Goal: Task Accomplishment & Management: Complete application form

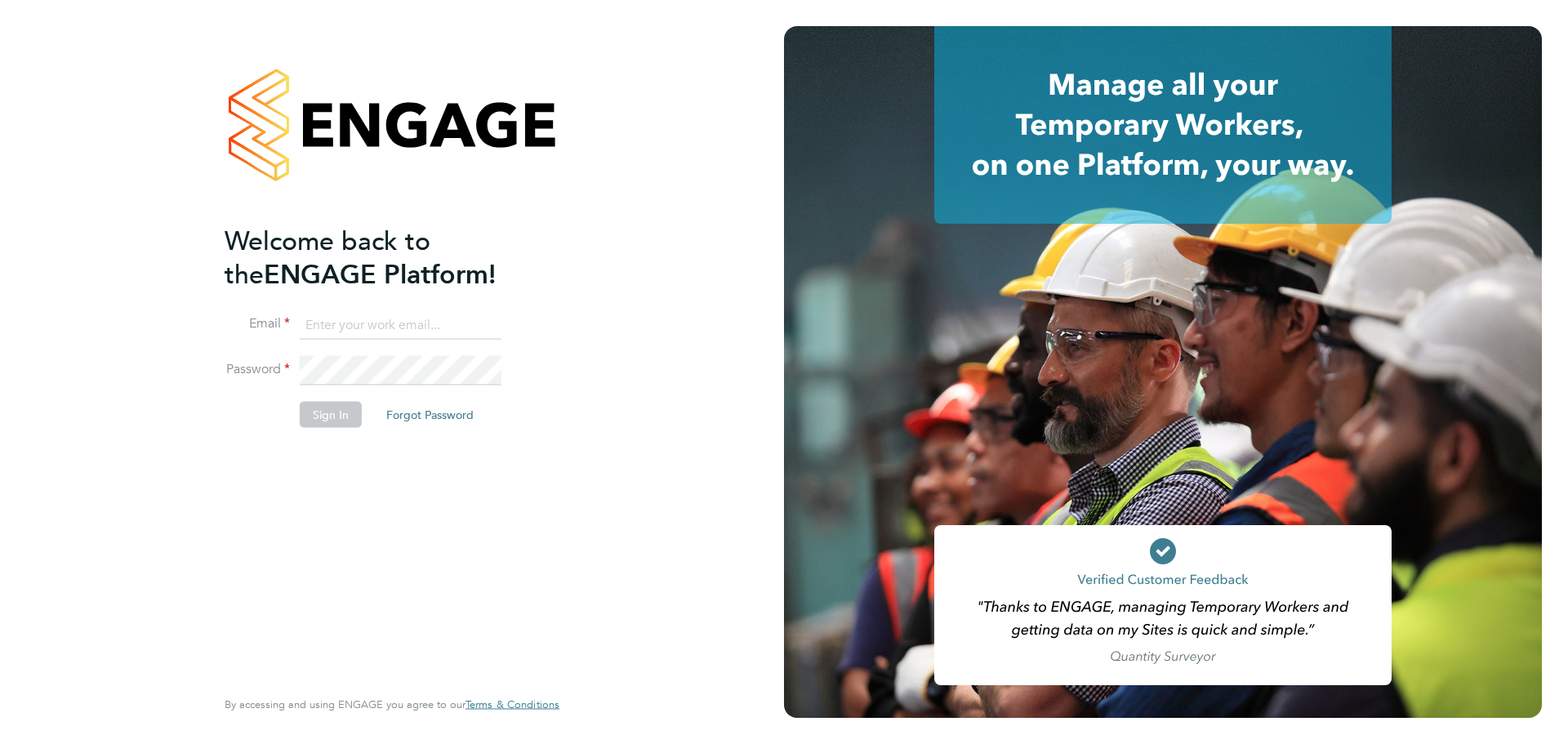
type input "[PERSON_NAME][EMAIL_ADDRESS][PERSON_NAME][DOMAIN_NAME]"
click at [331, 412] on button "Sign In" at bounding box center [330, 414] width 62 height 26
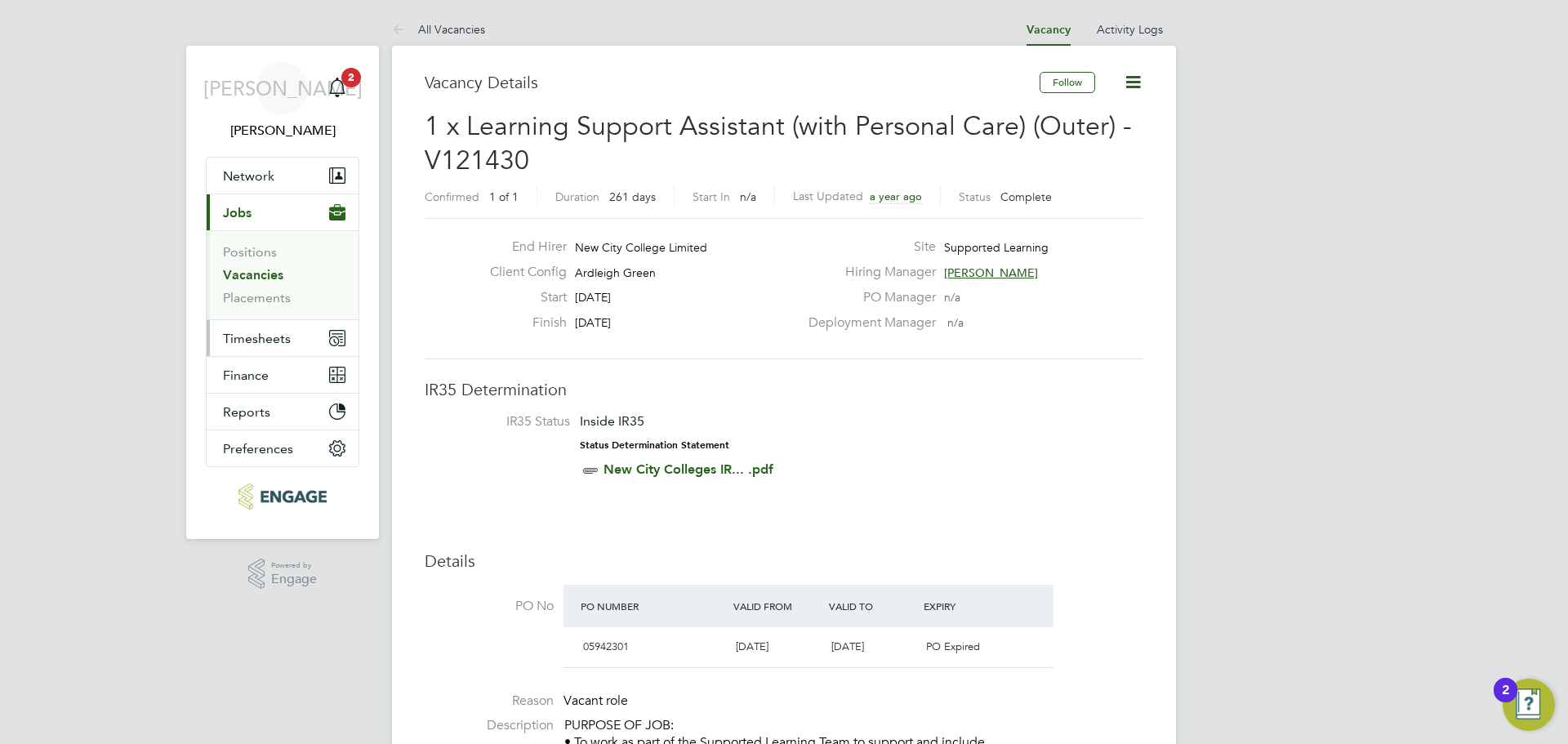
click at [267, 338] on span "Timesheets" at bounding box center [256, 339] width 68 height 16
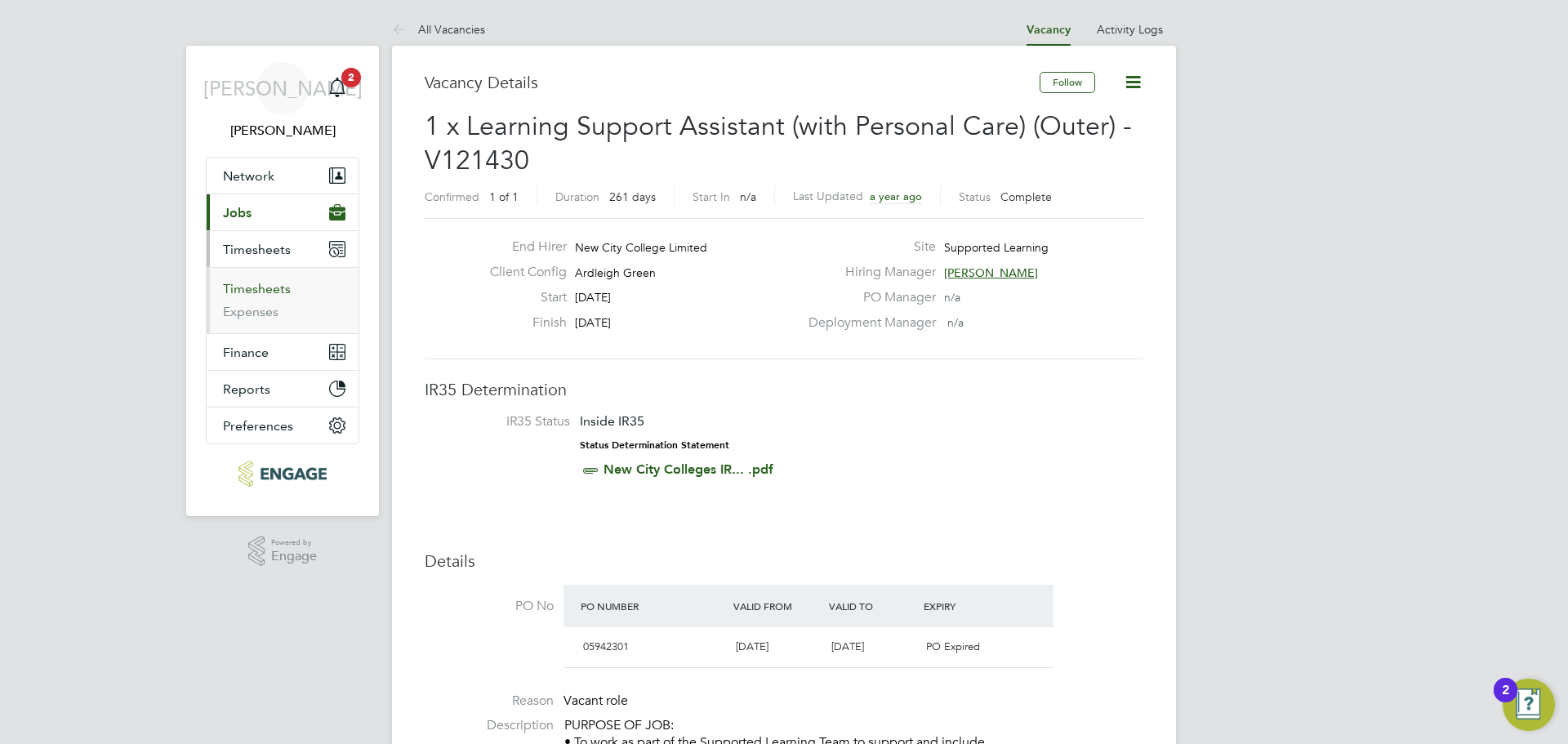
click at [268, 282] on link "Timesheets" at bounding box center [256, 289] width 68 height 16
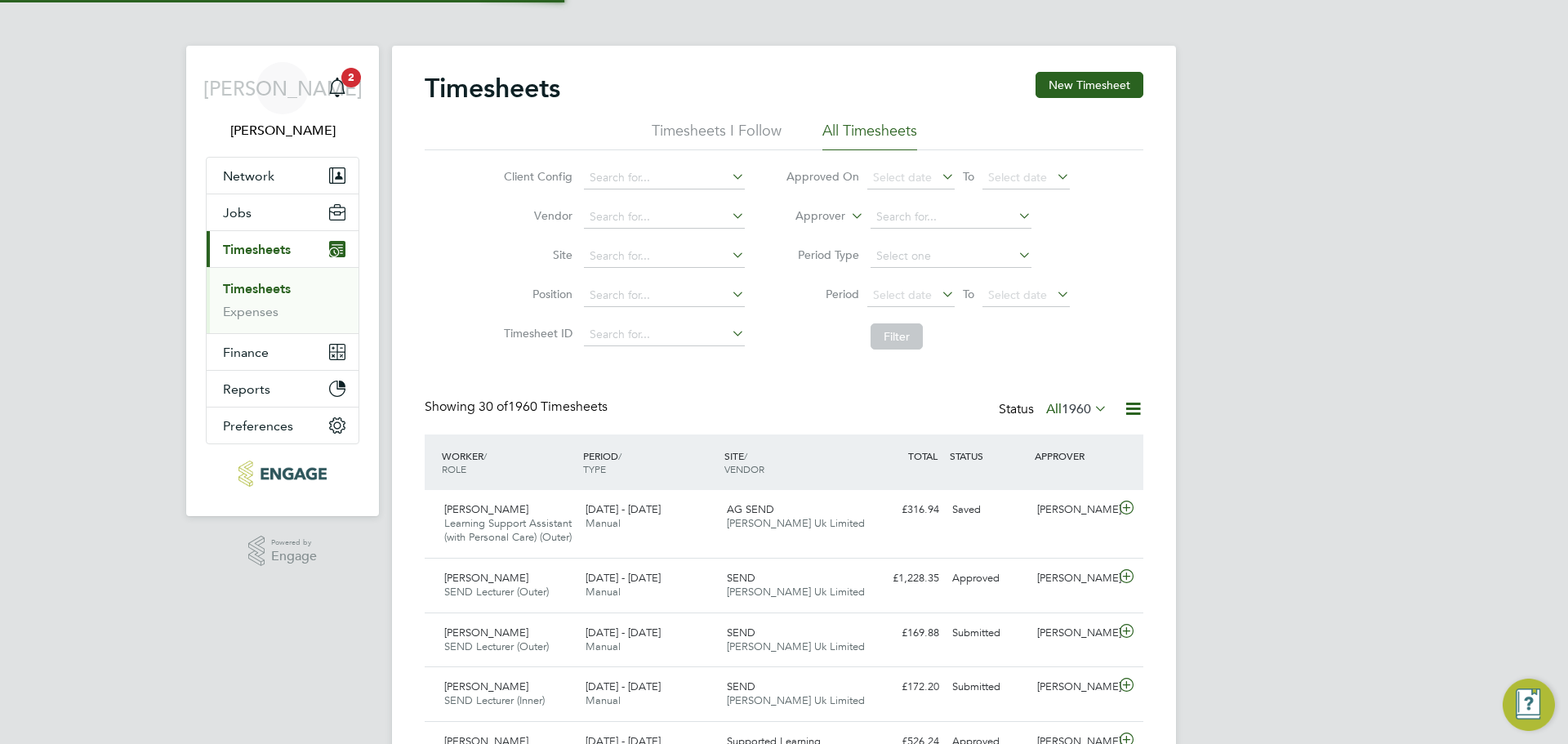
scroll to position [42, 142]
click at [1075, 410] on span "1960" at bounding box center [1077, 409] width 30 height 17
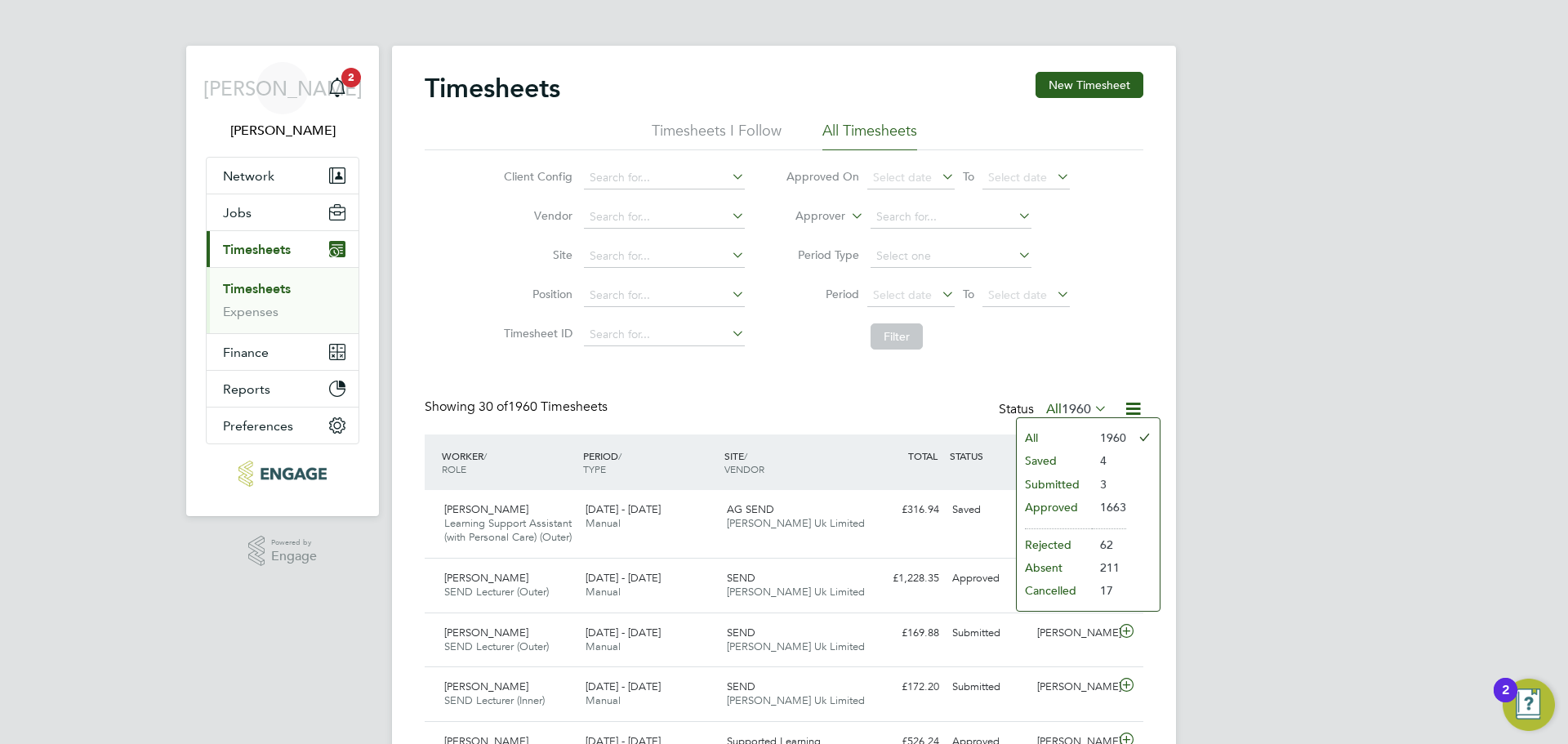
click at [1092, 477] on li "3" at bounding box center [1108, 484] width 34 height 23
click at [1072, 402] on span "1960" at bounding box center [1077, 409] width 30 height 17
click at [1056, 480] on li "Submitted" at bounding box center [1054, 484] width 75 height 23
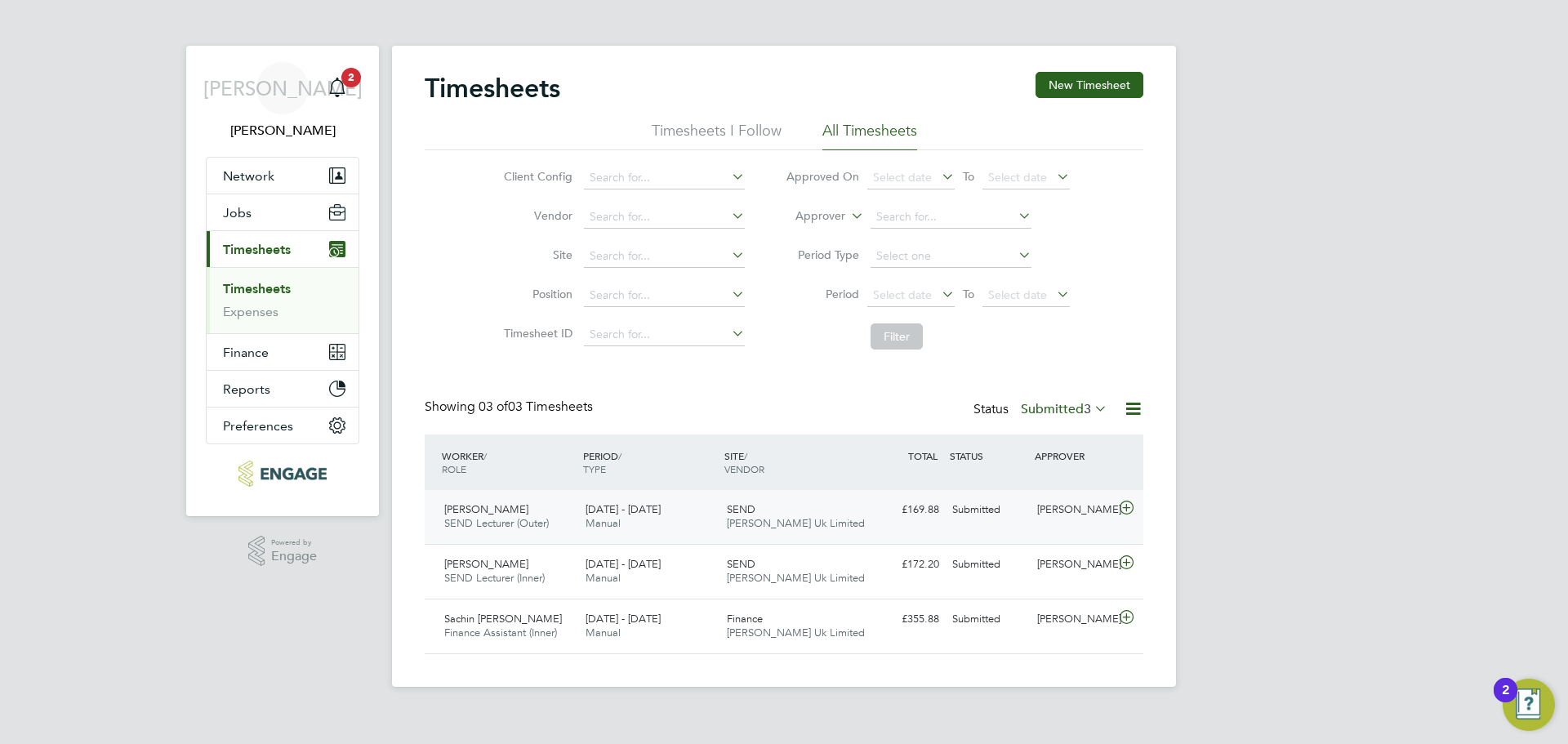
click at [958, 525] on div "Adetutu Olalemi SEND Lecturer (Outer) 8 - 14 Sep 2025 8 - 14 Sep 2025 Manual SE…" at bounding box center [784, 517] width 719 height 54
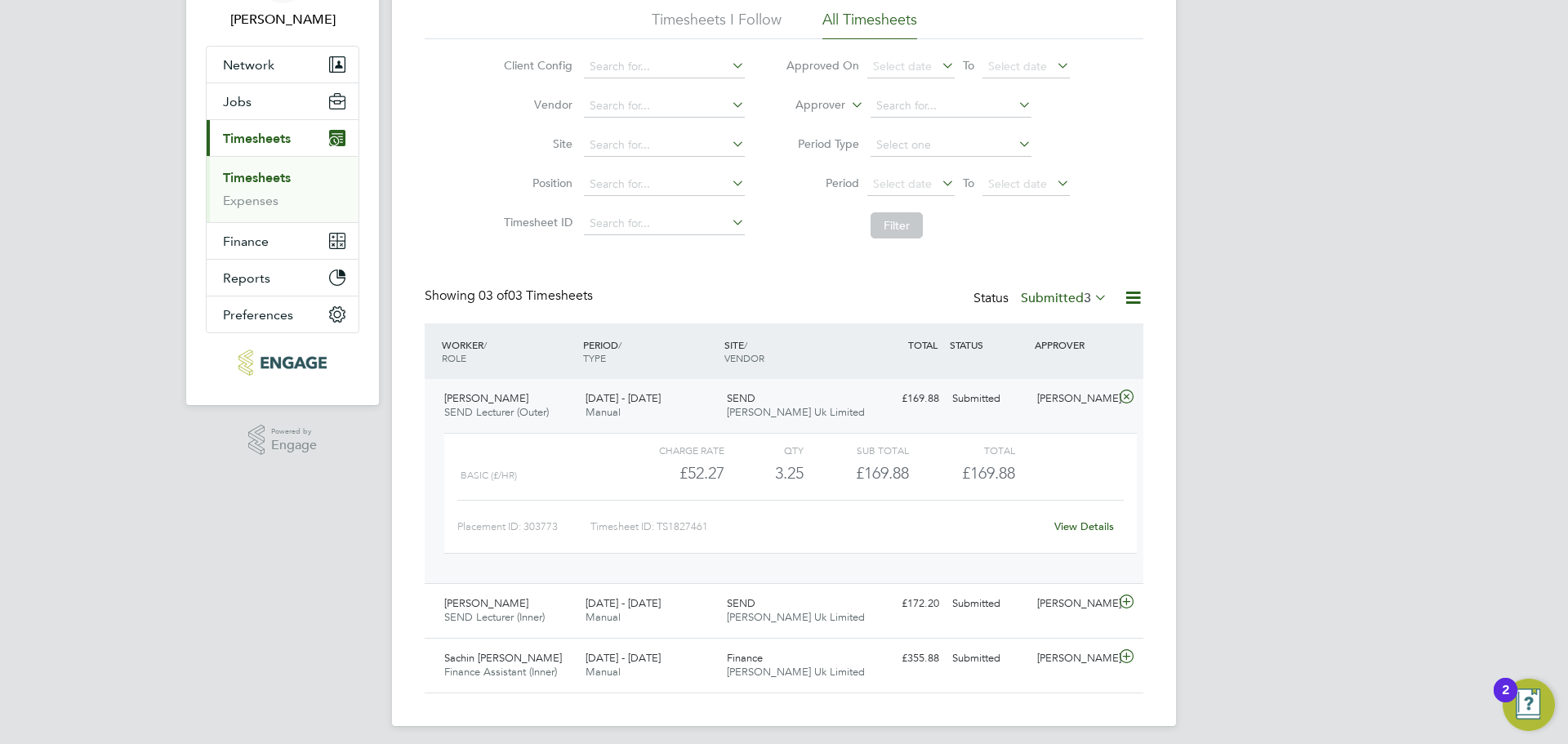
scroll to position [119, 0]
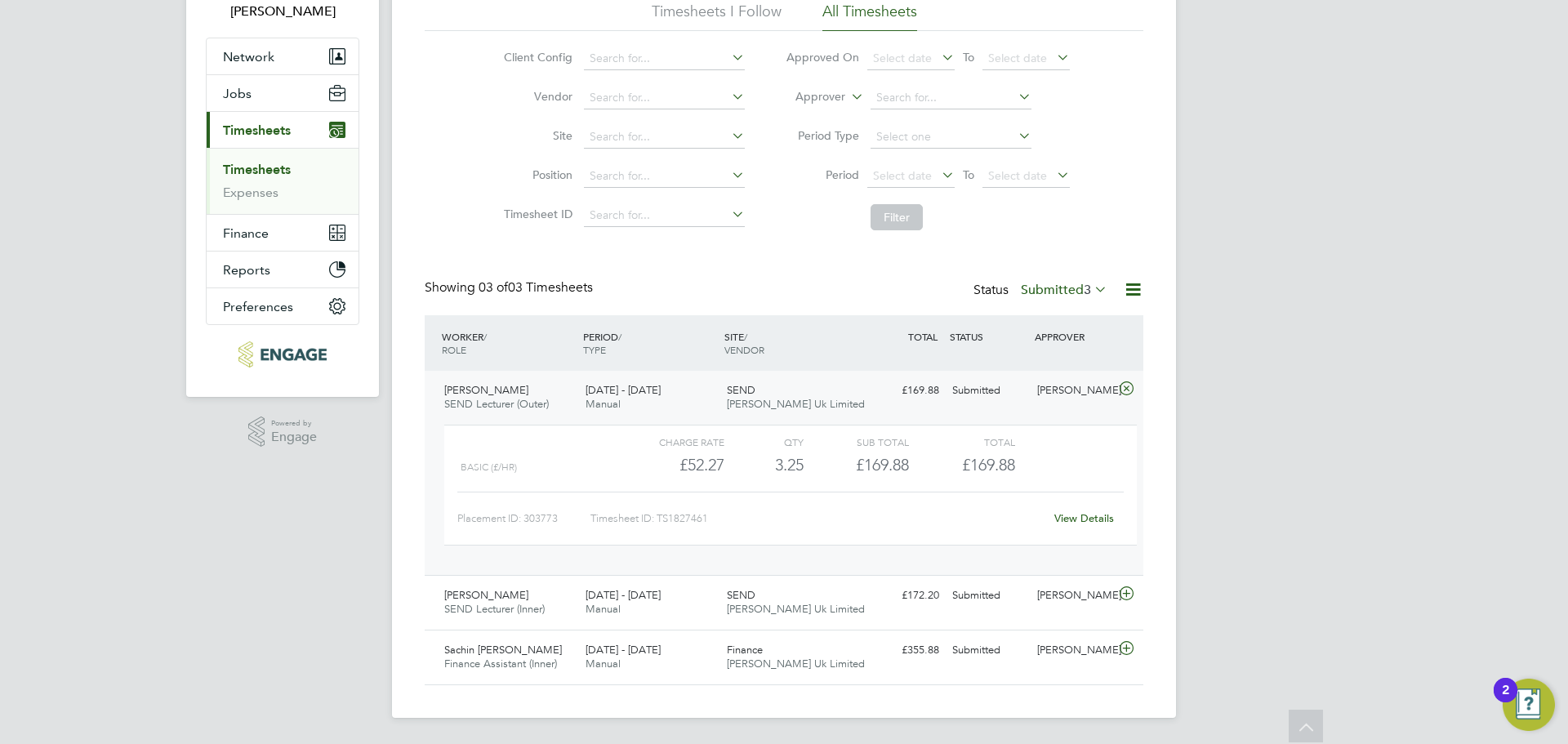
click at [1091, 292] on label "Submitted 3" at bounding box center [1065, 291] width 87 height 17
click at [1061, 382] on li "Approved" at bounding box center [1042, 388] width 75 height 23
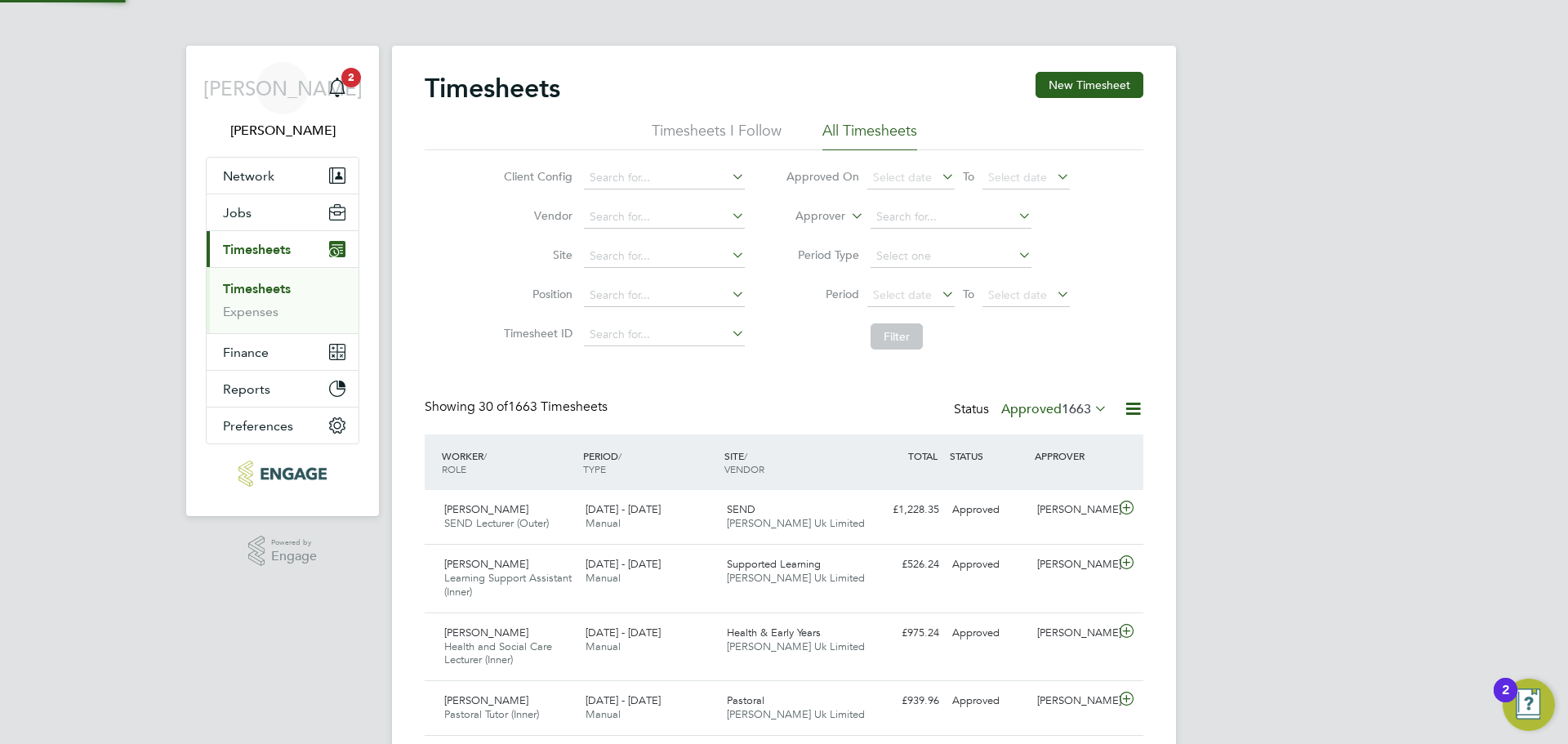
scroll to position [8, 8]
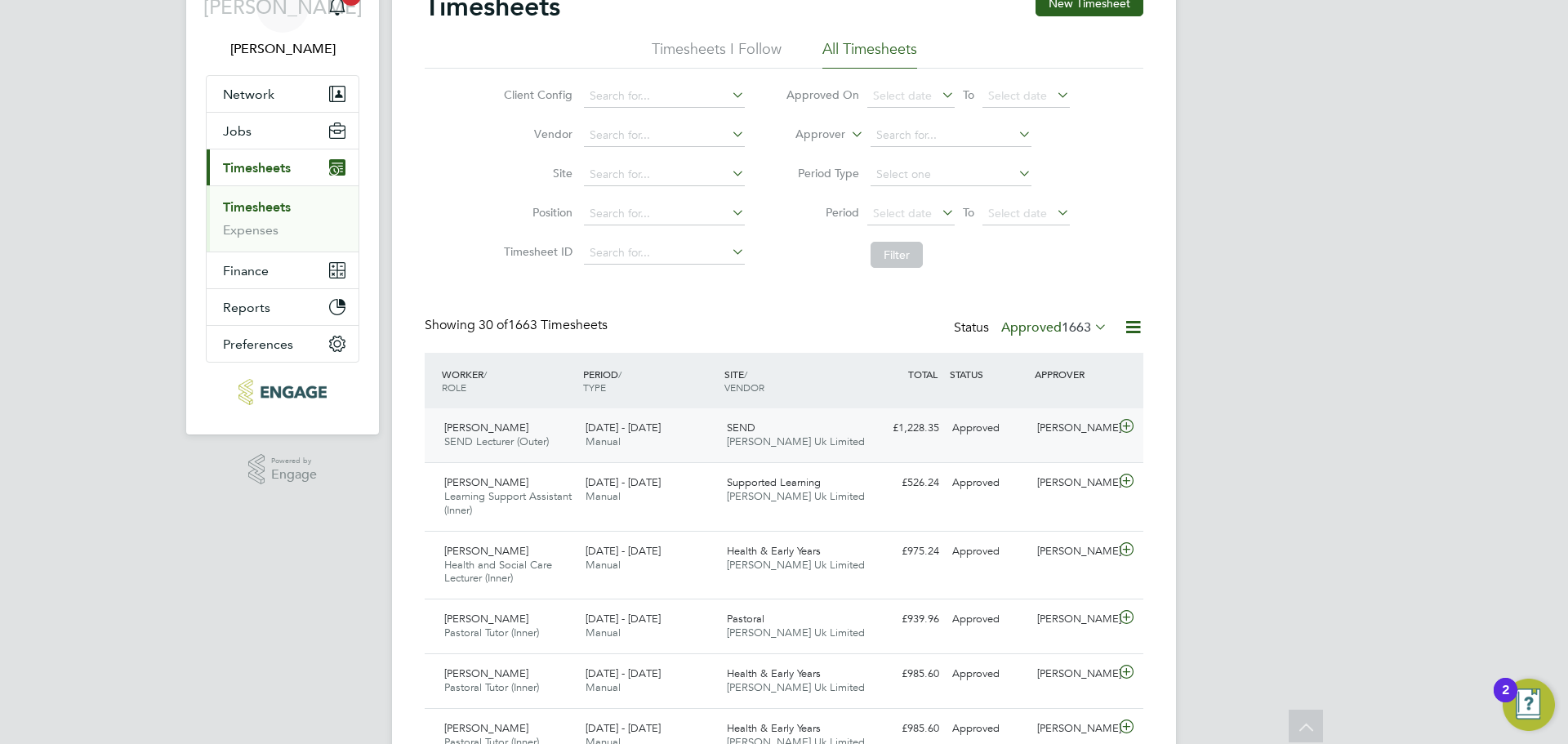
click at [823, 429] on div "SEND Morgan Hunt Uk Limited" at bounding box center [791, 435] width 142 height 41
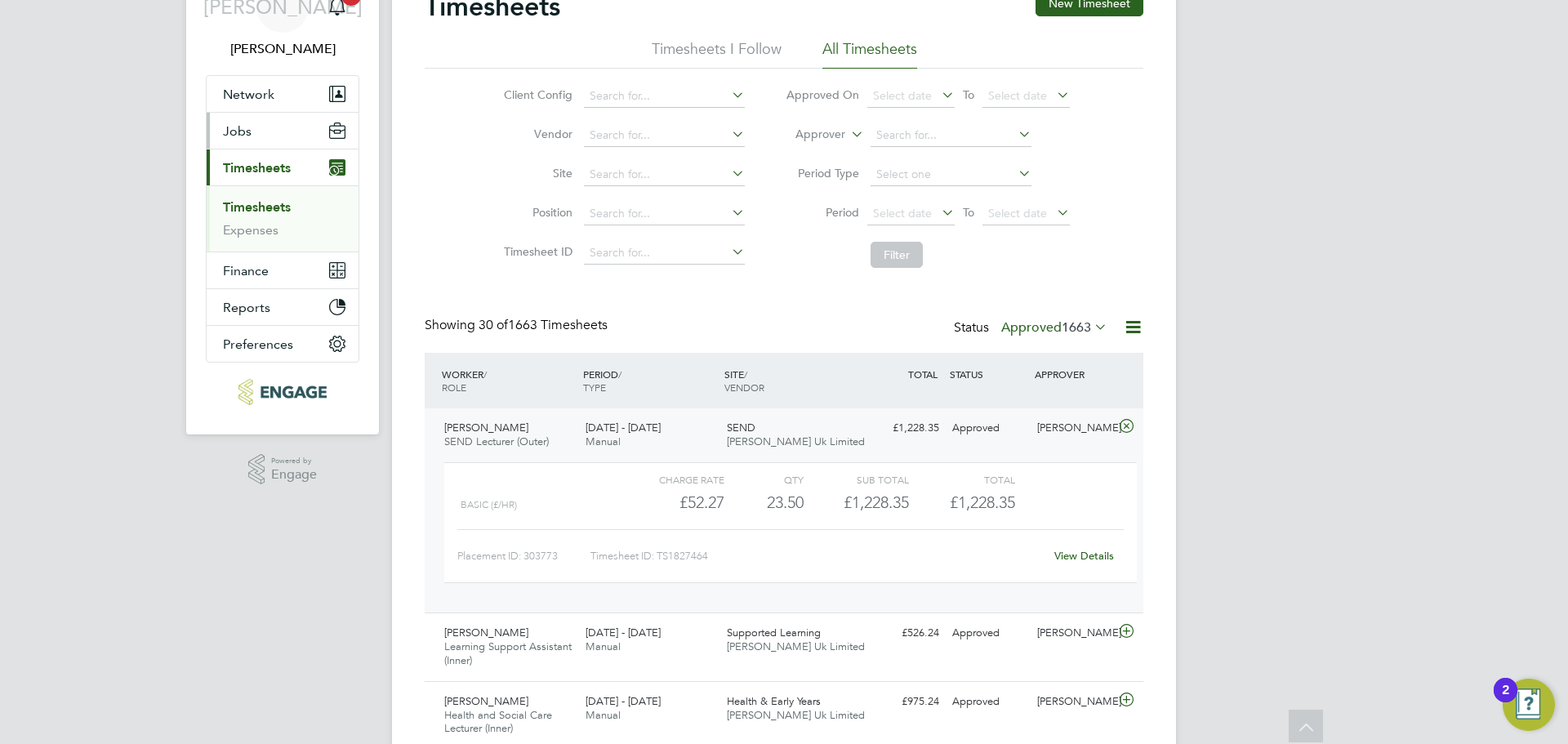
click at [276, 135] on button "Jobs" at bounding box center [282, 130] width 152 height 36
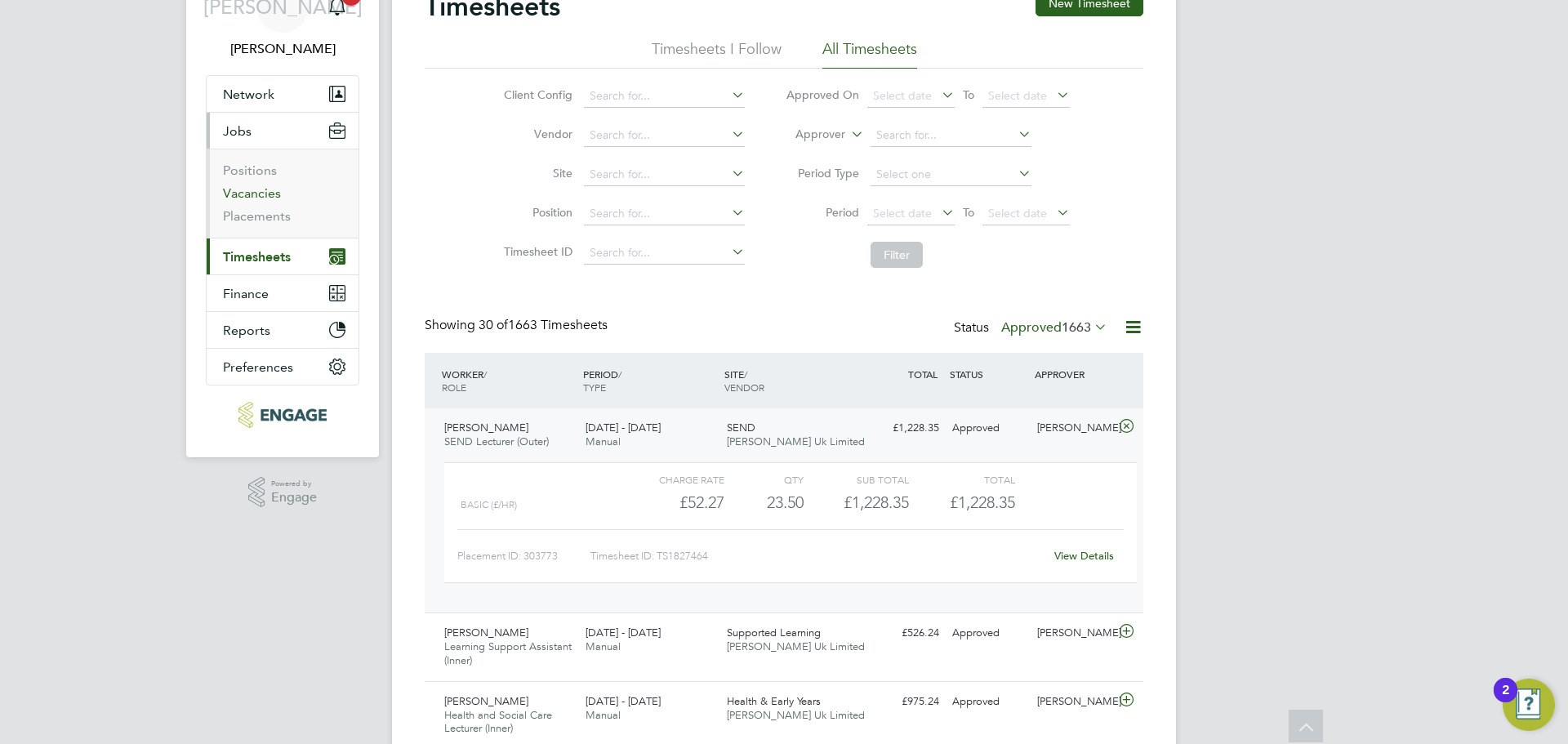
click at [263, 192] on link "Vacancies" at bounding box center [252, 192] width 58 height 16
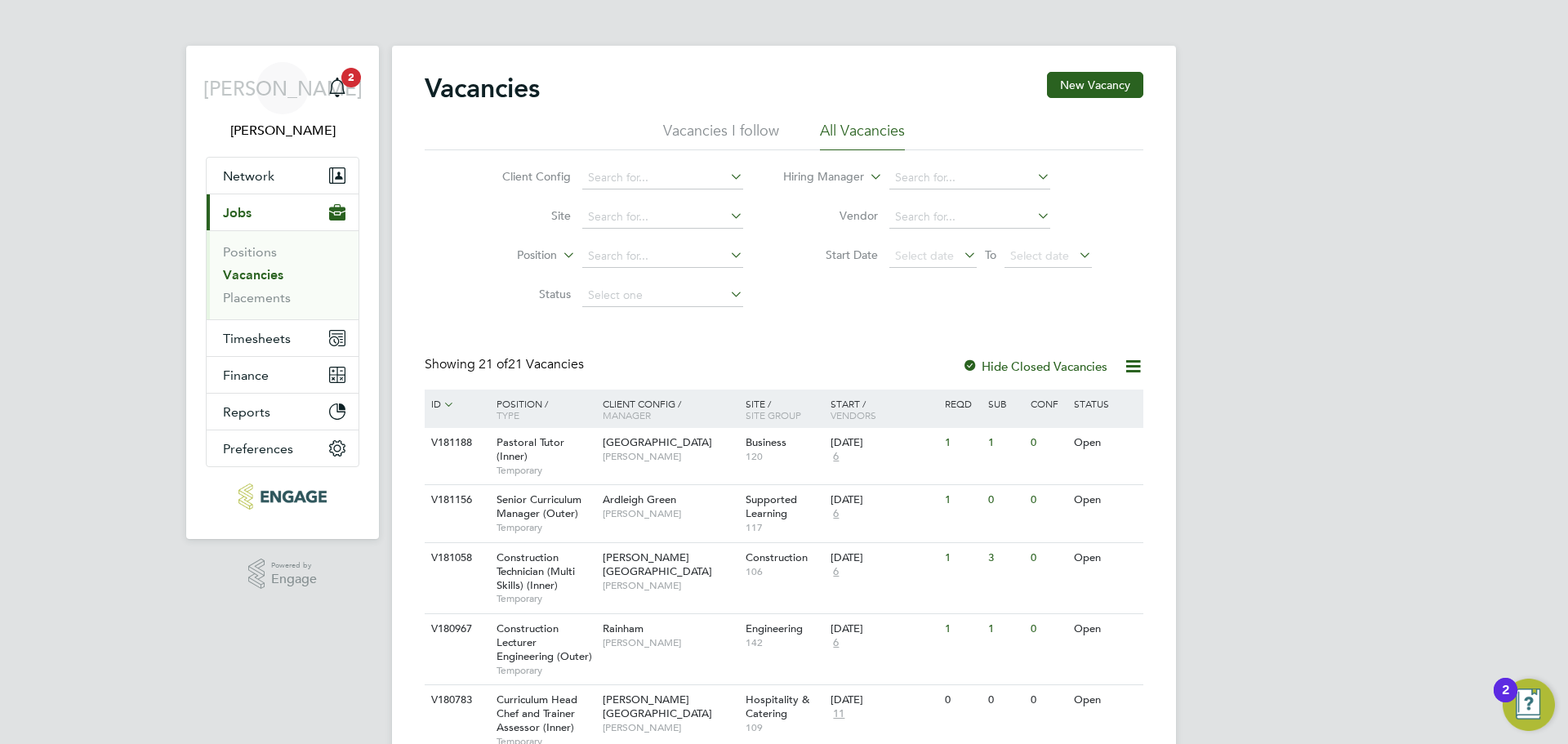
scroll to position [81, 0]
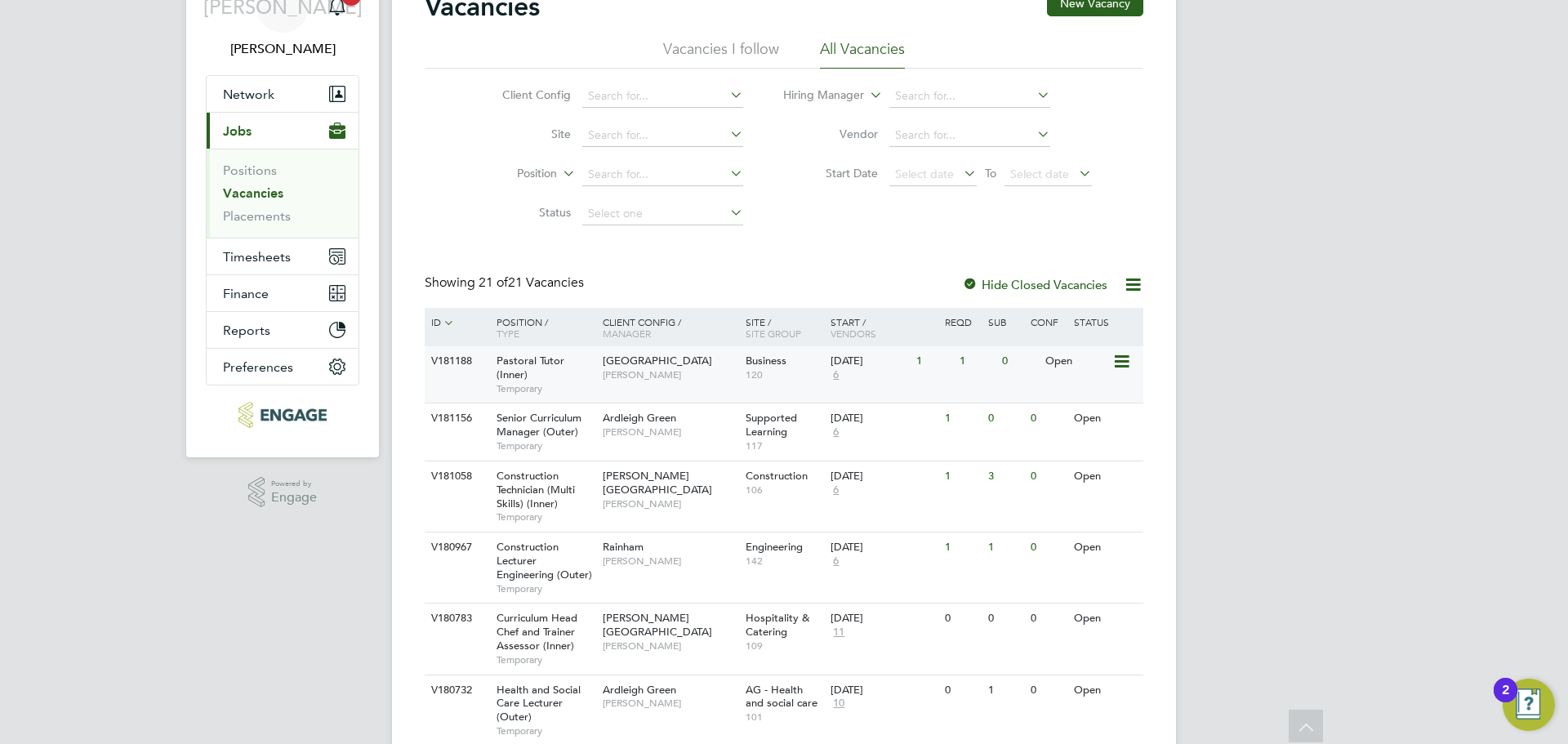
click at [846, 375] on div "29 Sep 2025 6" at bounding box center [869, 368] width 86 height 44
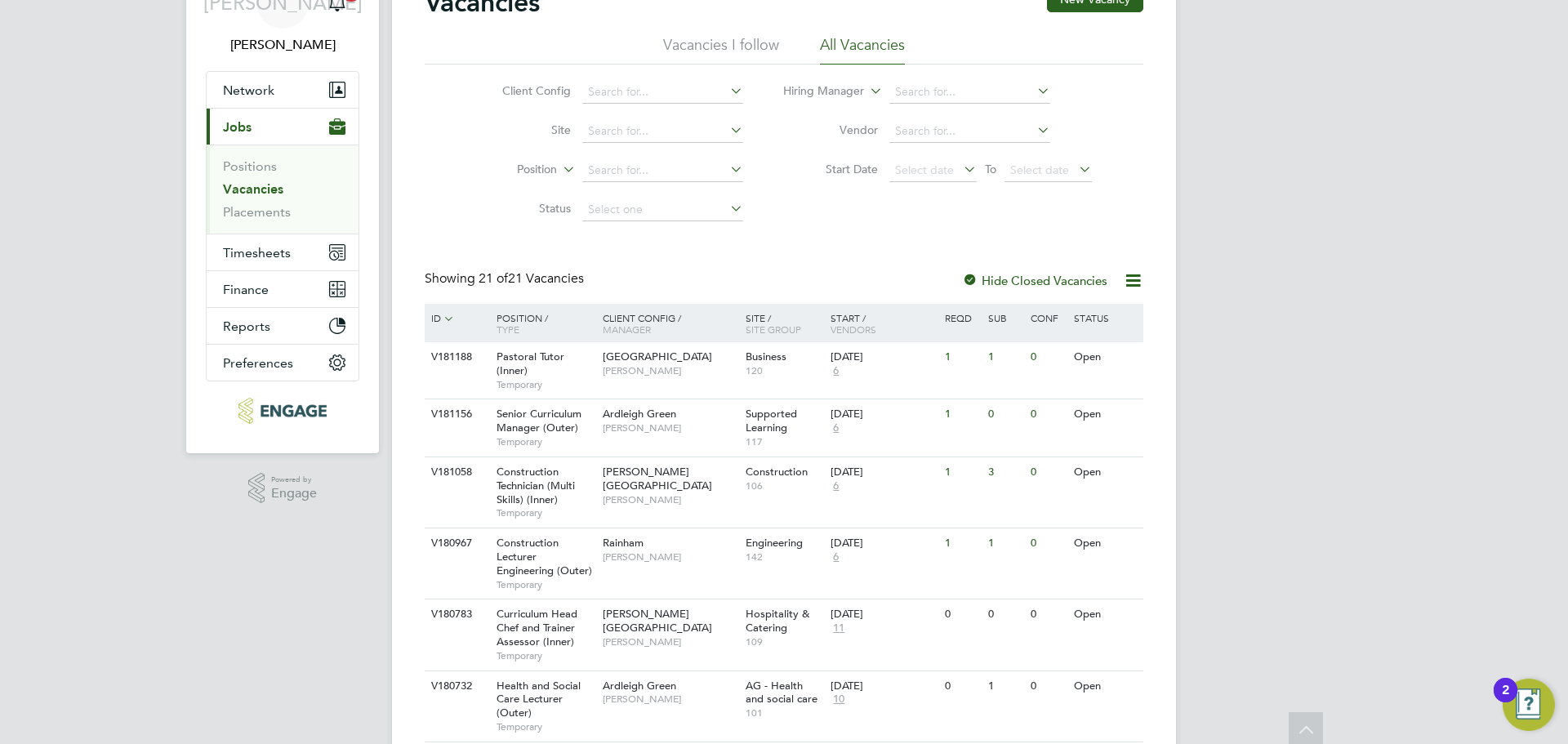
scroll to position [0, 0]
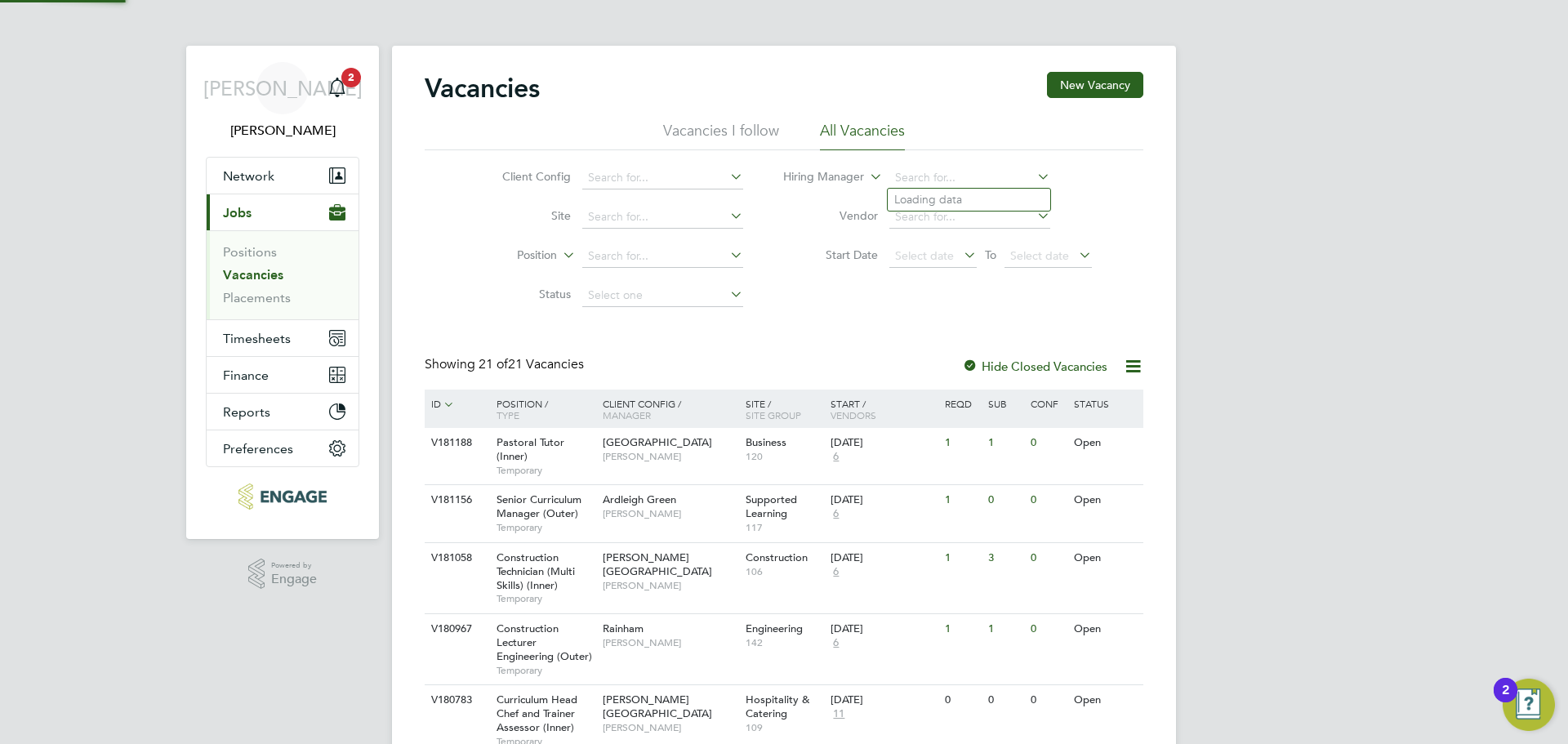
drag, startPoint x: 982, startPoint y: 169, endPoint x: 866, endPoint y: 240, distance: 136.0
click at [982, 168] on input at bounding box center [969, 178] width 161 height 23
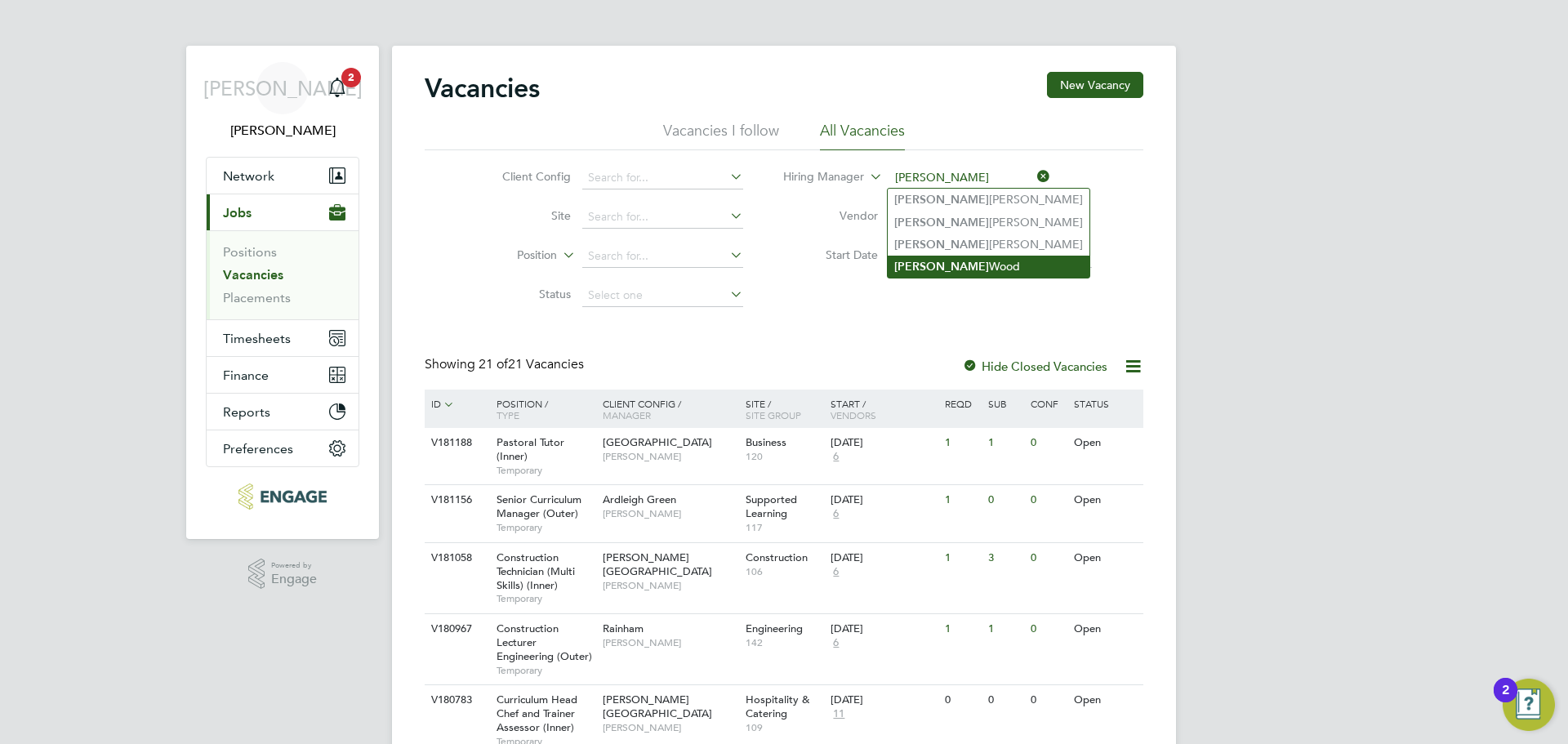
click at [968, 255] on li "Emma Wood" at bounding box center [989, 267] width 202 height 22
type input "[PERSON_NAME]"
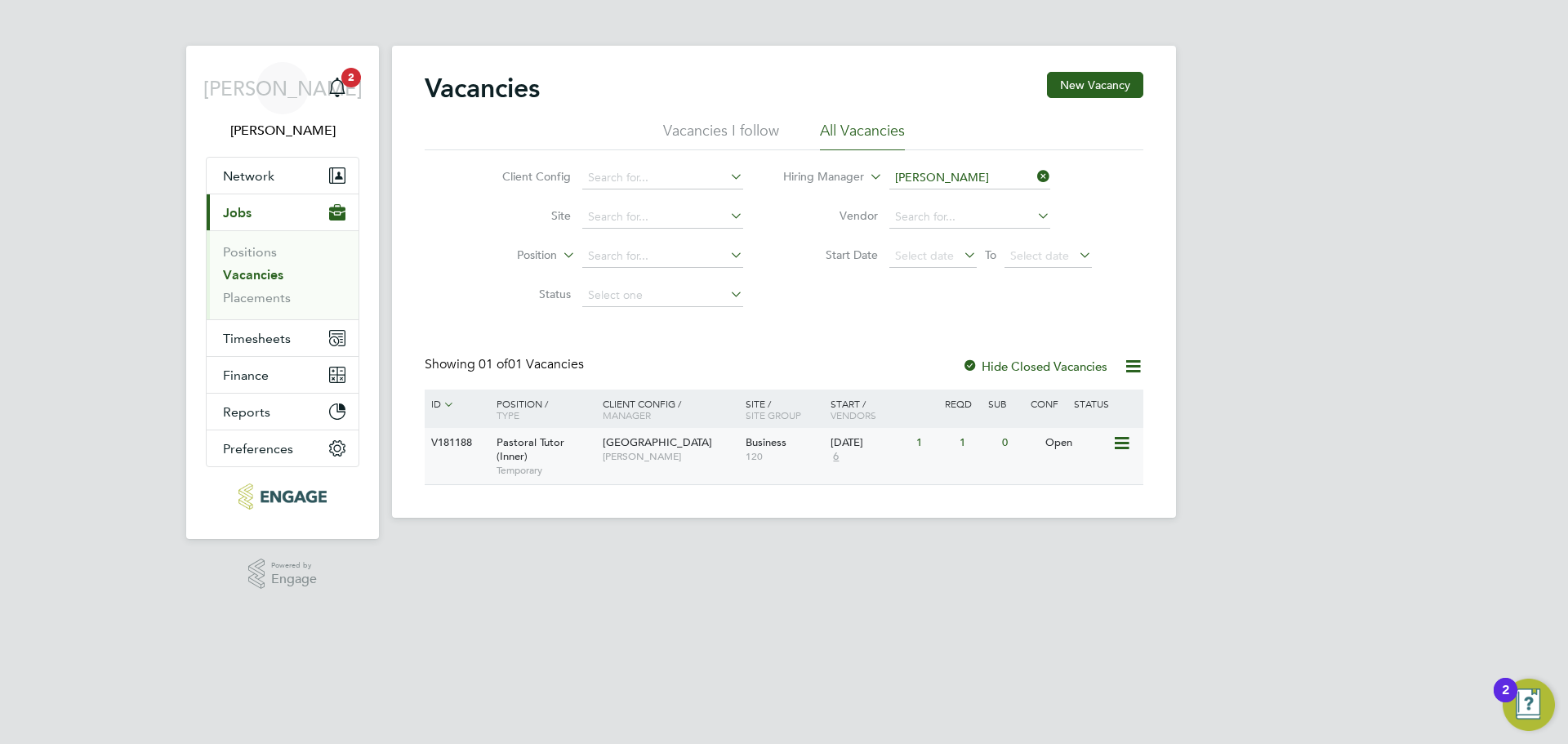
click at [657, 450] on span "[PERSON_NAME]" at bounding box center [671, 456] width 135 height 13
click at [241, 273] on link "Vacancies" at bounding box center [253, 275] width 60 height 16
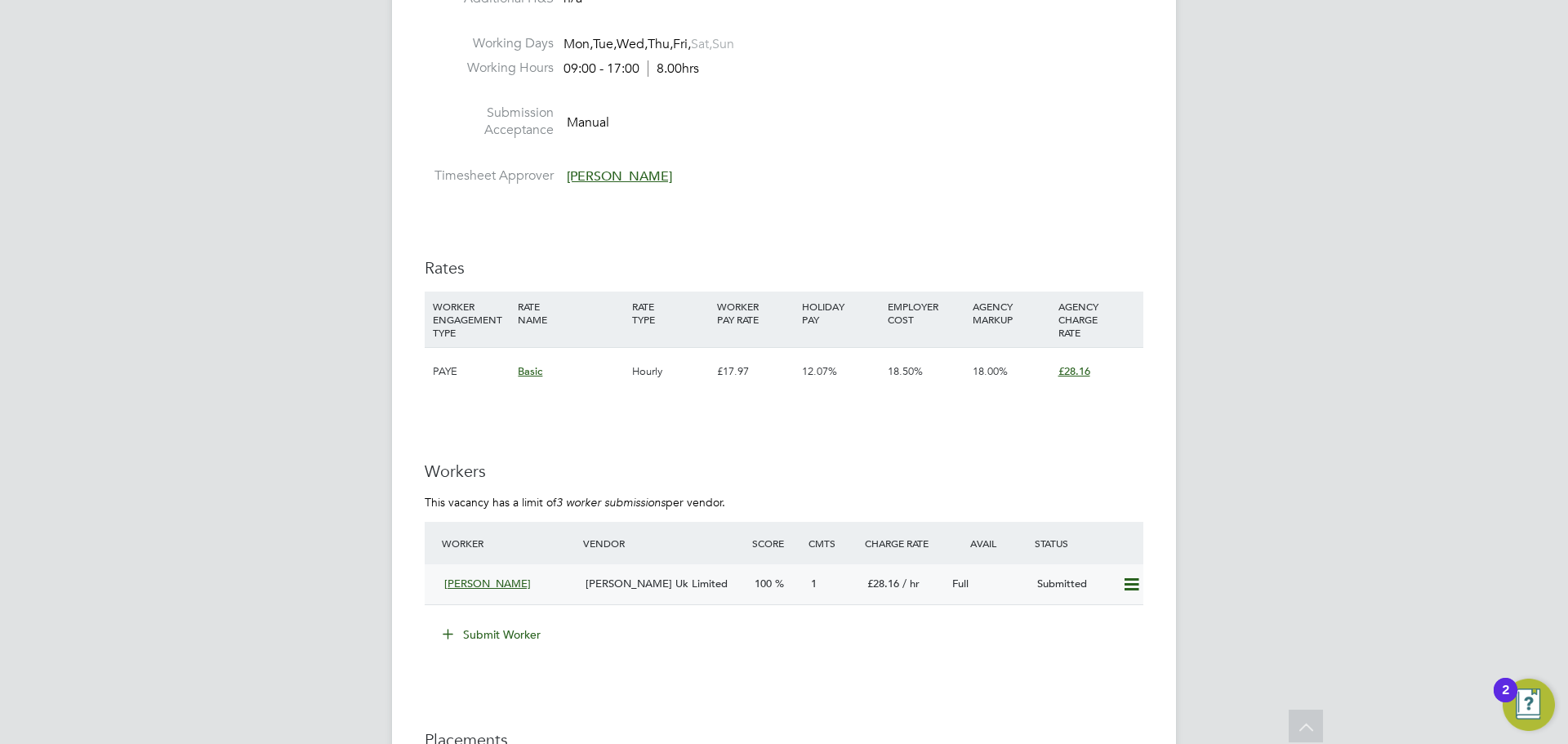
scroll to position [2740, 0]
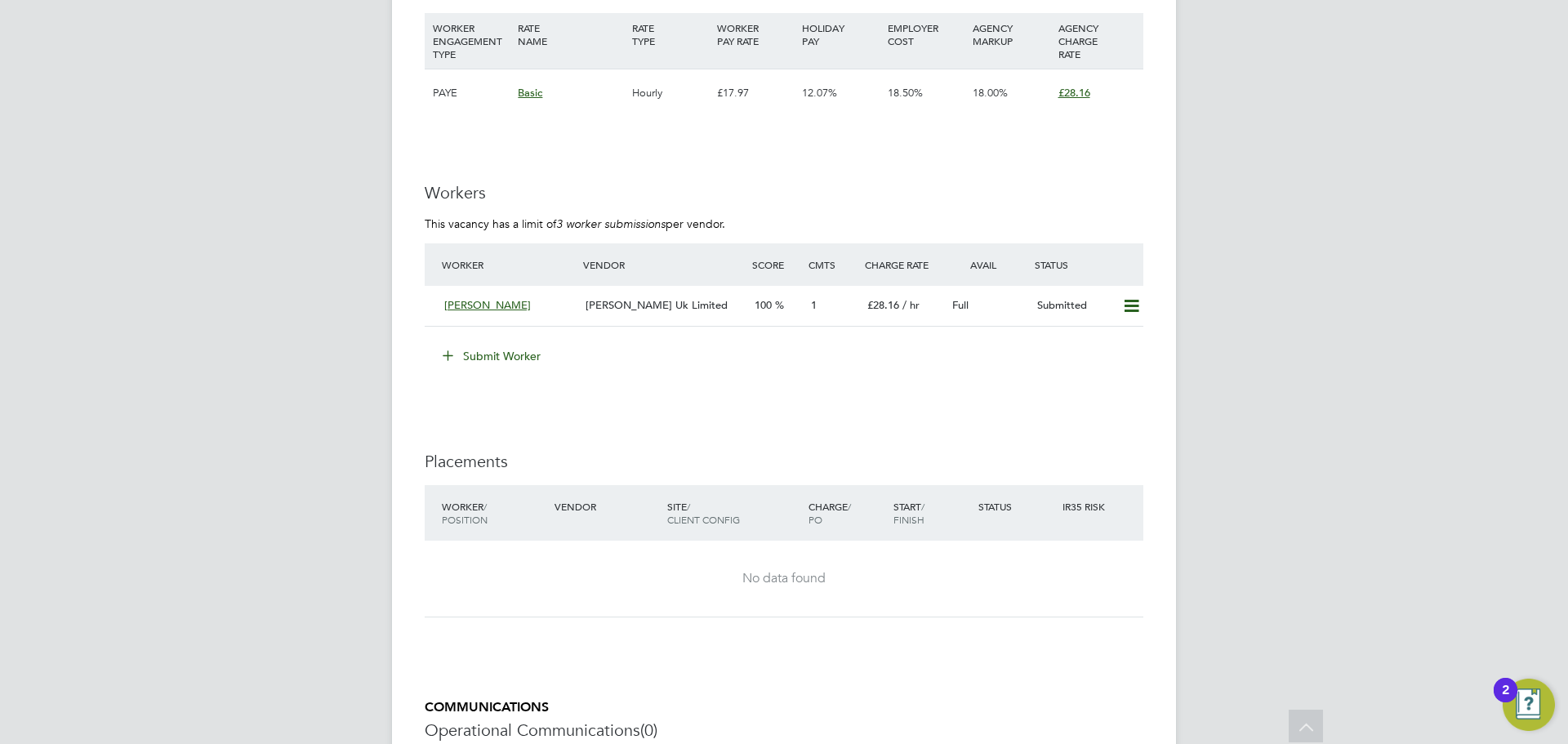
scroll to position [2985, 0]
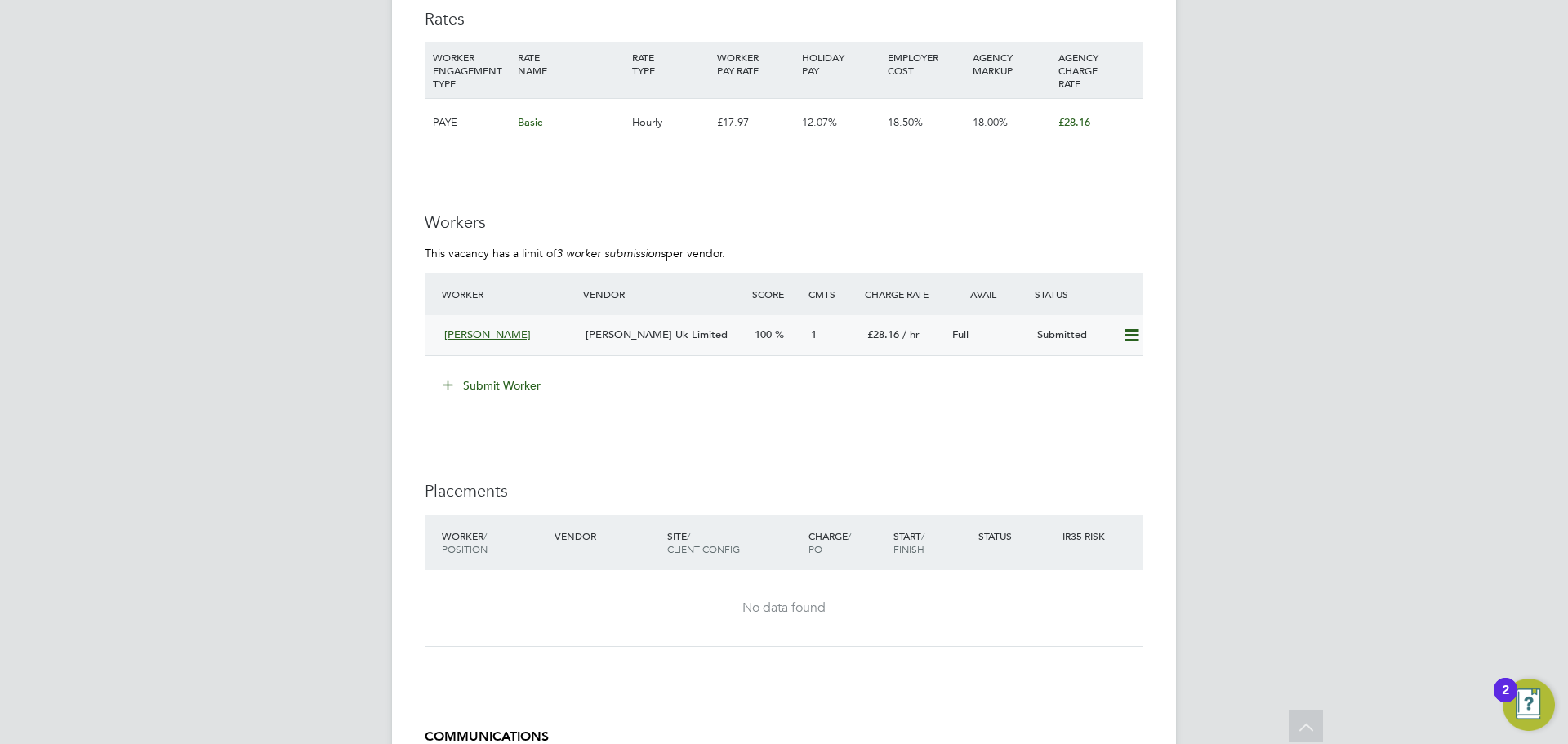
click at [610, 333] on span "[PERSON_NAME] Uk Limited" at bounding box center [657, 334] width 142 height 14
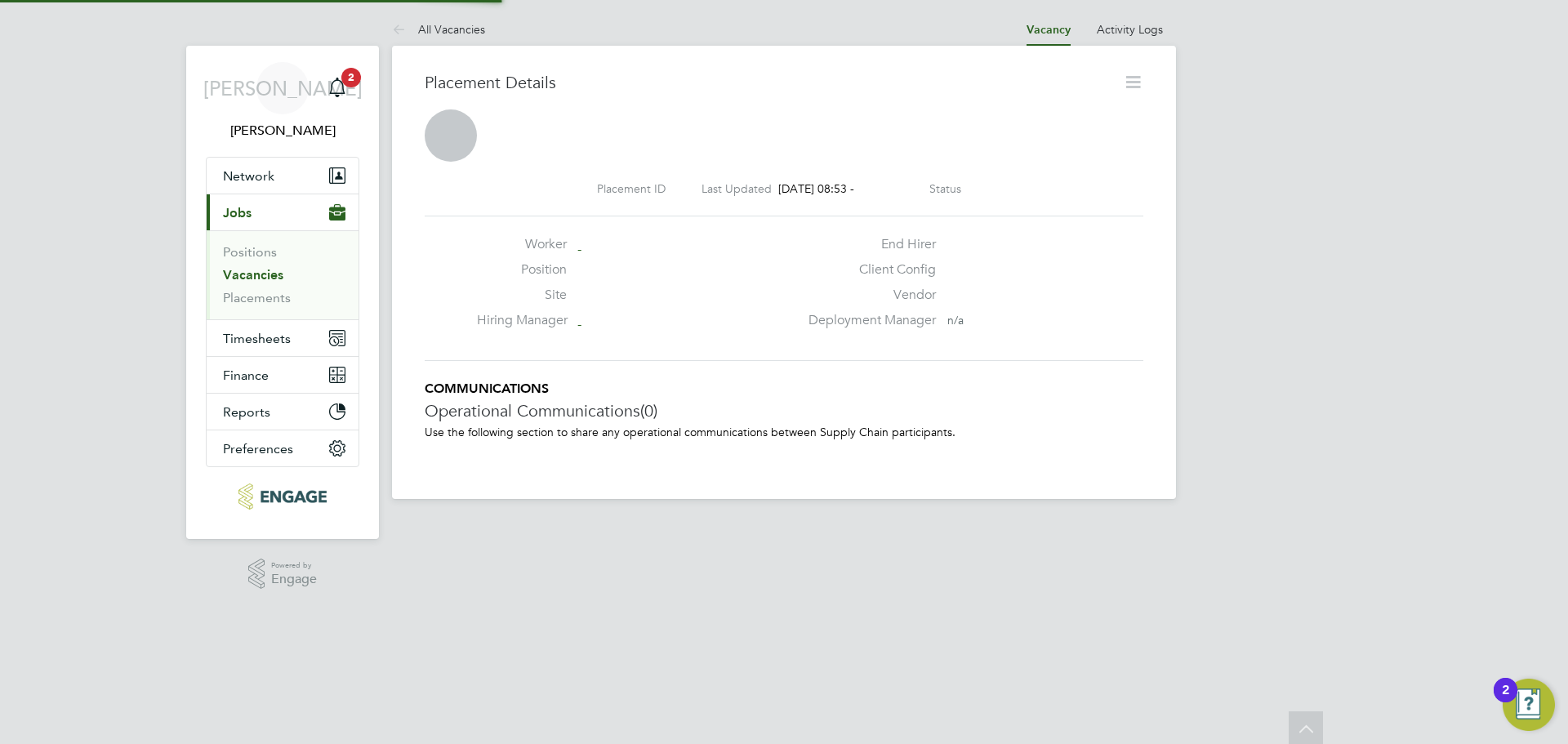
scroll to position [8, 8]
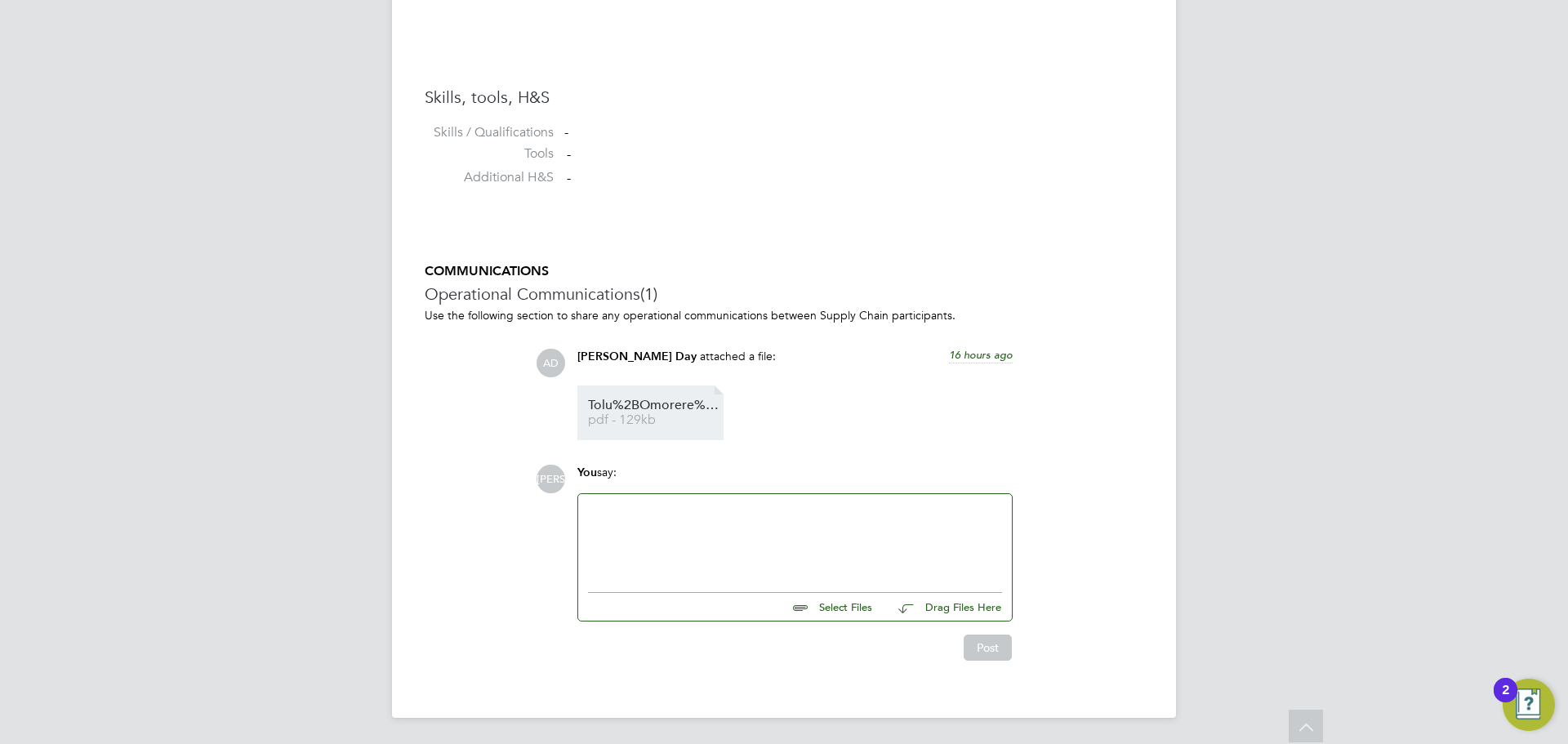
click at [656, 410] on span "Tolu%2BOmorere%20CV" at bounding box center [653, 405] width 130 height 12
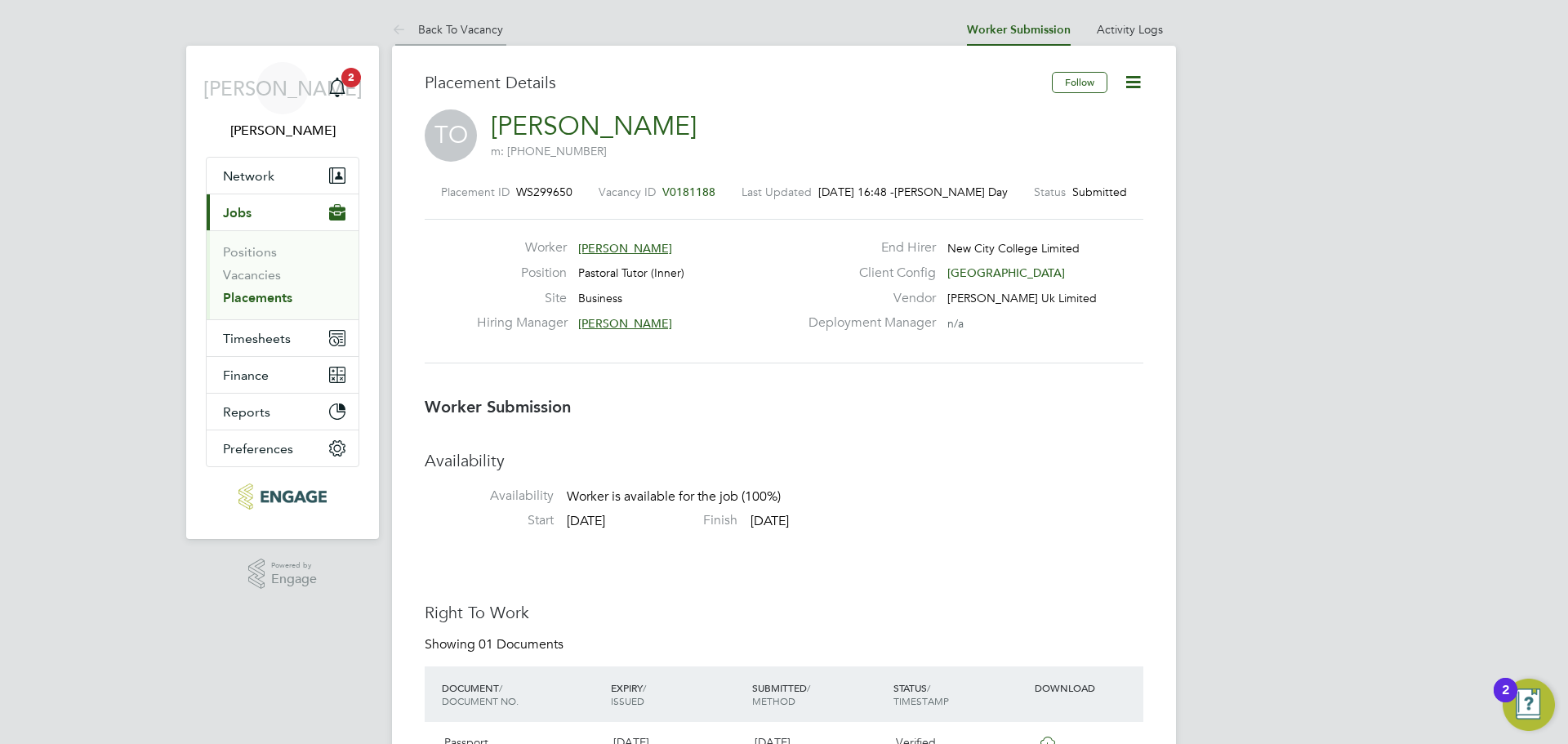
click at [428, 29] on link "Back To Vacancy" at bounding box center [448, 30] width 111 height 15
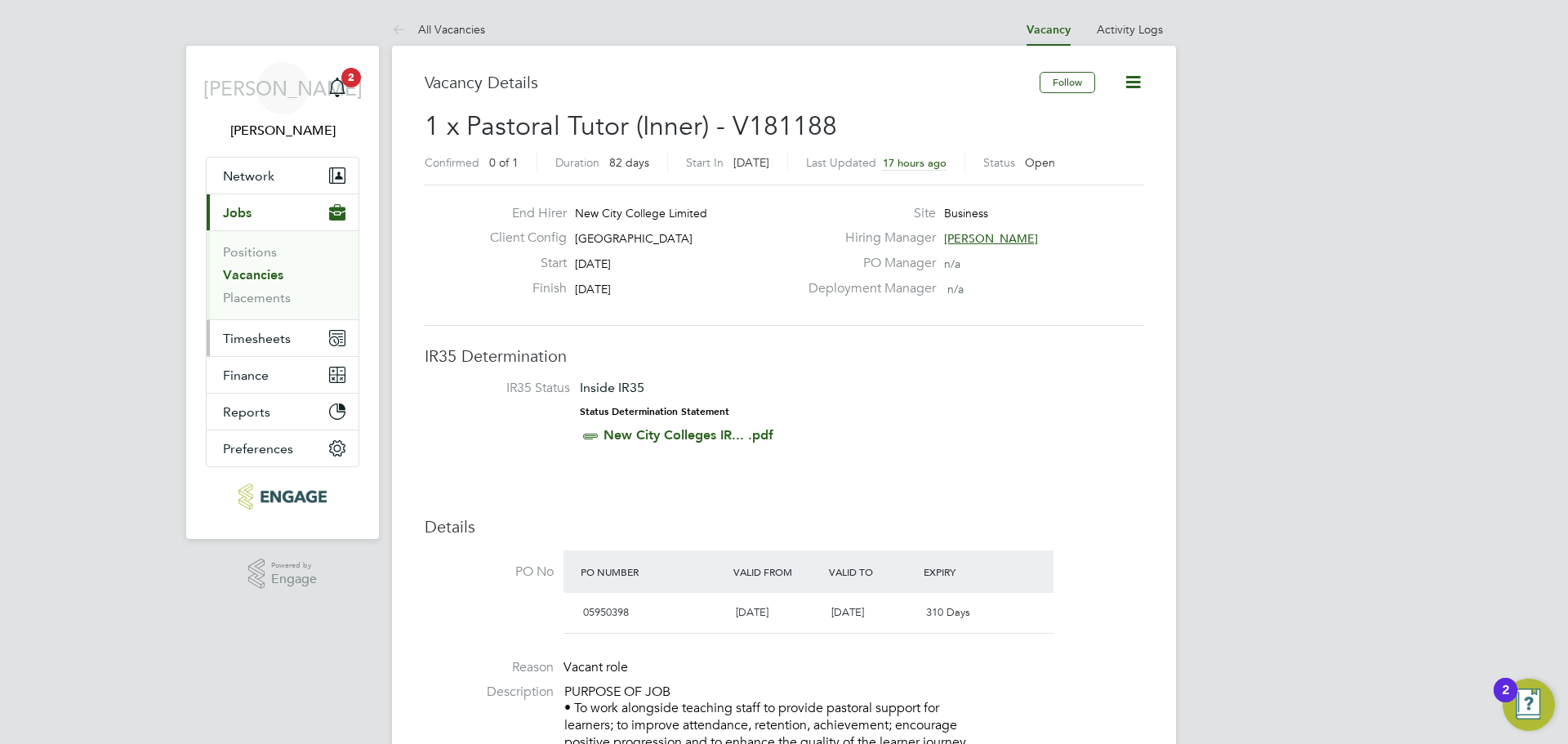
click at [244, 339] on span "Timesheets" at bounding box center [256, 339] width 68 height 16
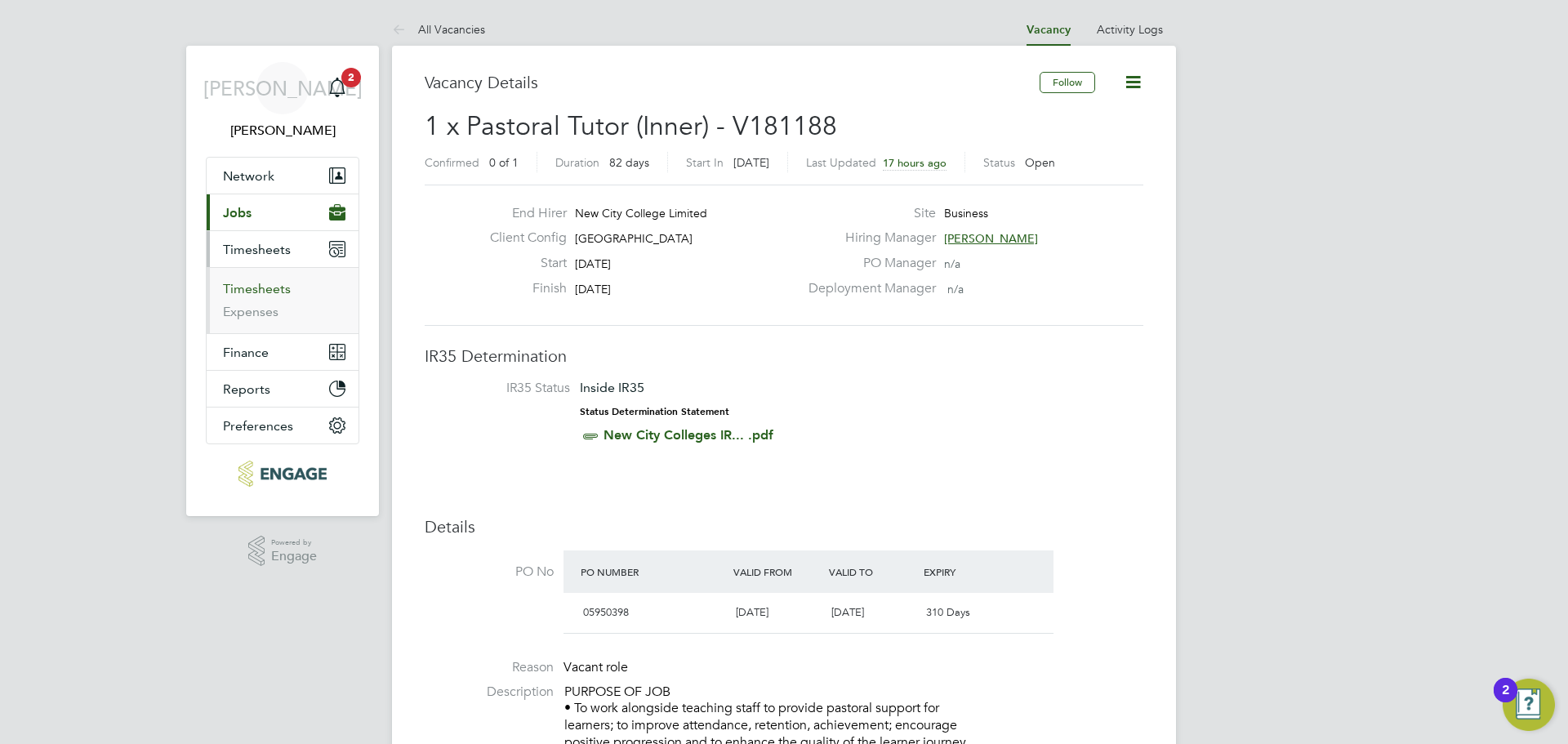
click at [273, 289] on link "Timesheets" at bounding box center [256, 289] width 68 height 16
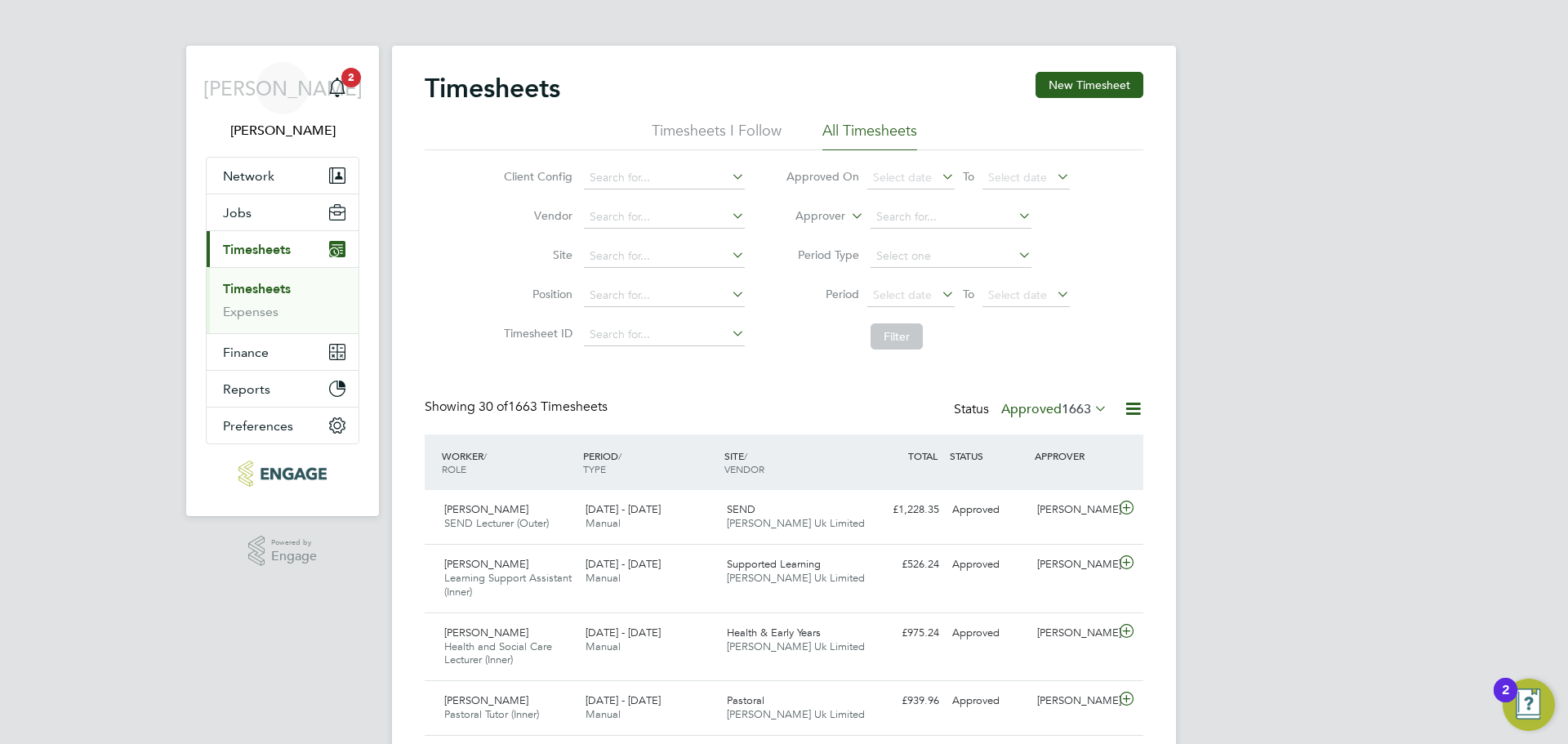
scroll to position [55, 142]
click at [1049, 404] on label "Approved 1663" at bounding box center [1054, 409] width 106 height 17
click at [1063, 436] on li "All" at bounding box center [1032, 438] width 75 height 23
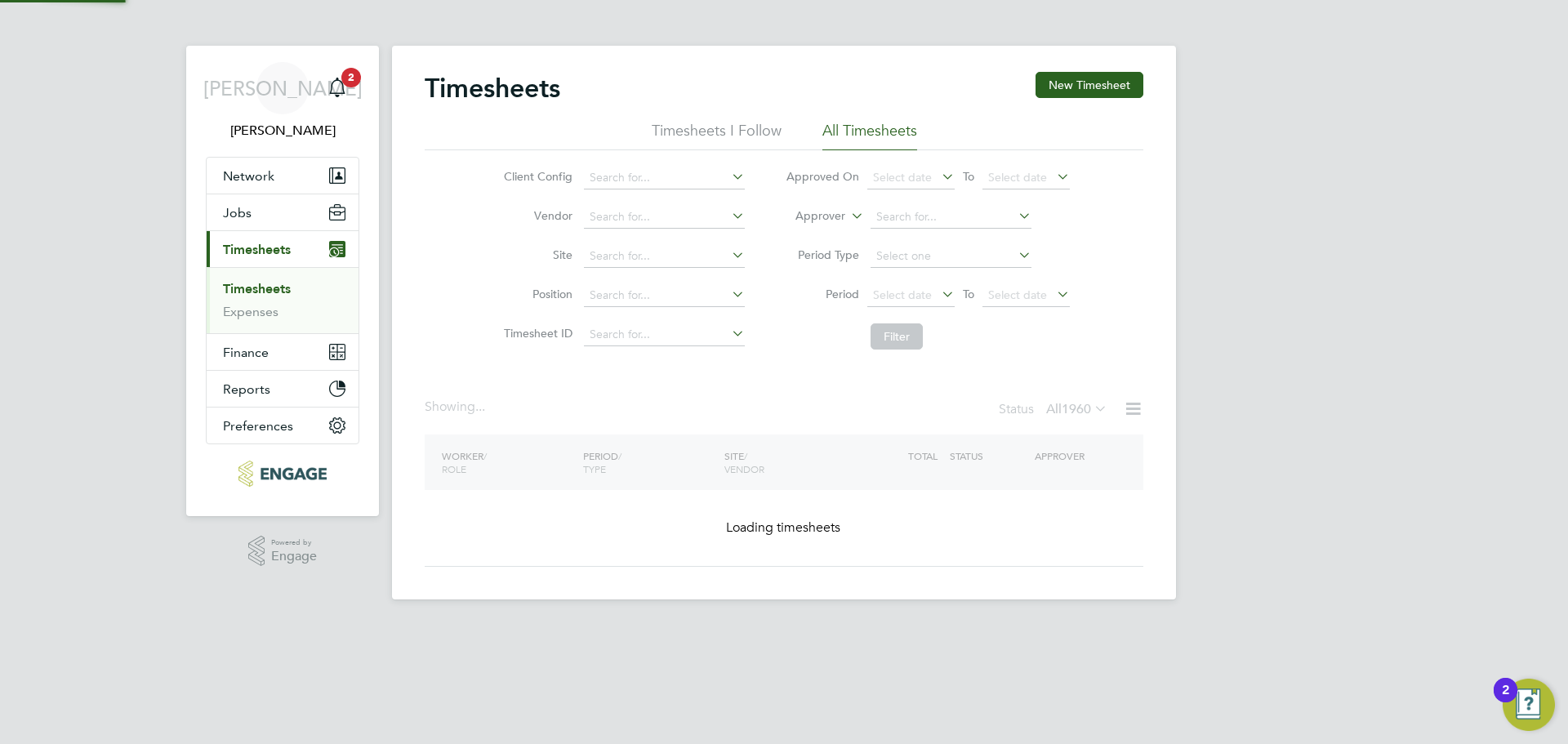
click at [1081, 406] on span "1960" at bounding box center [1077, 409] width 30 height 17
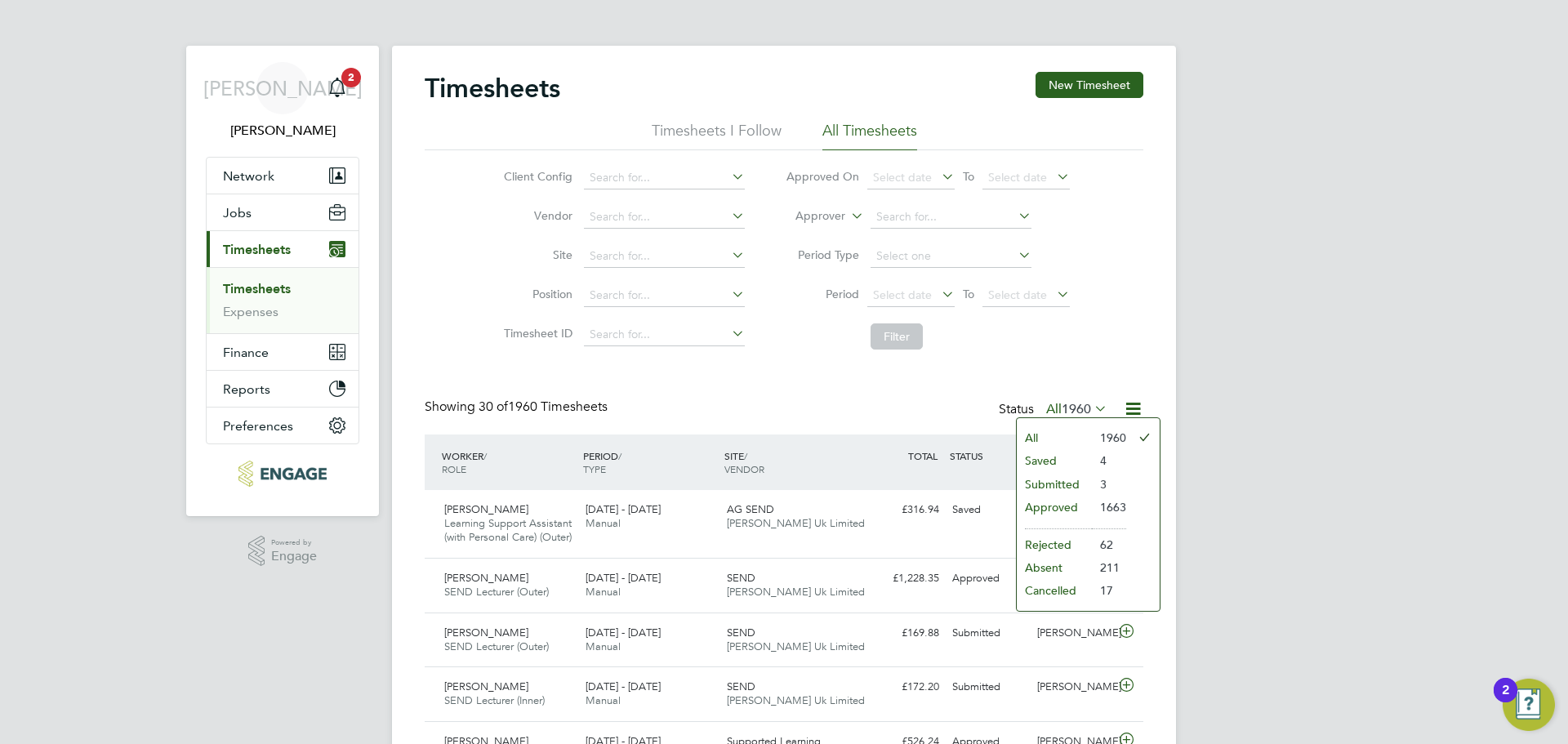
click at [1070, 486] on li "Submitted" at bounding box center [1054, 484] width 75 height 23
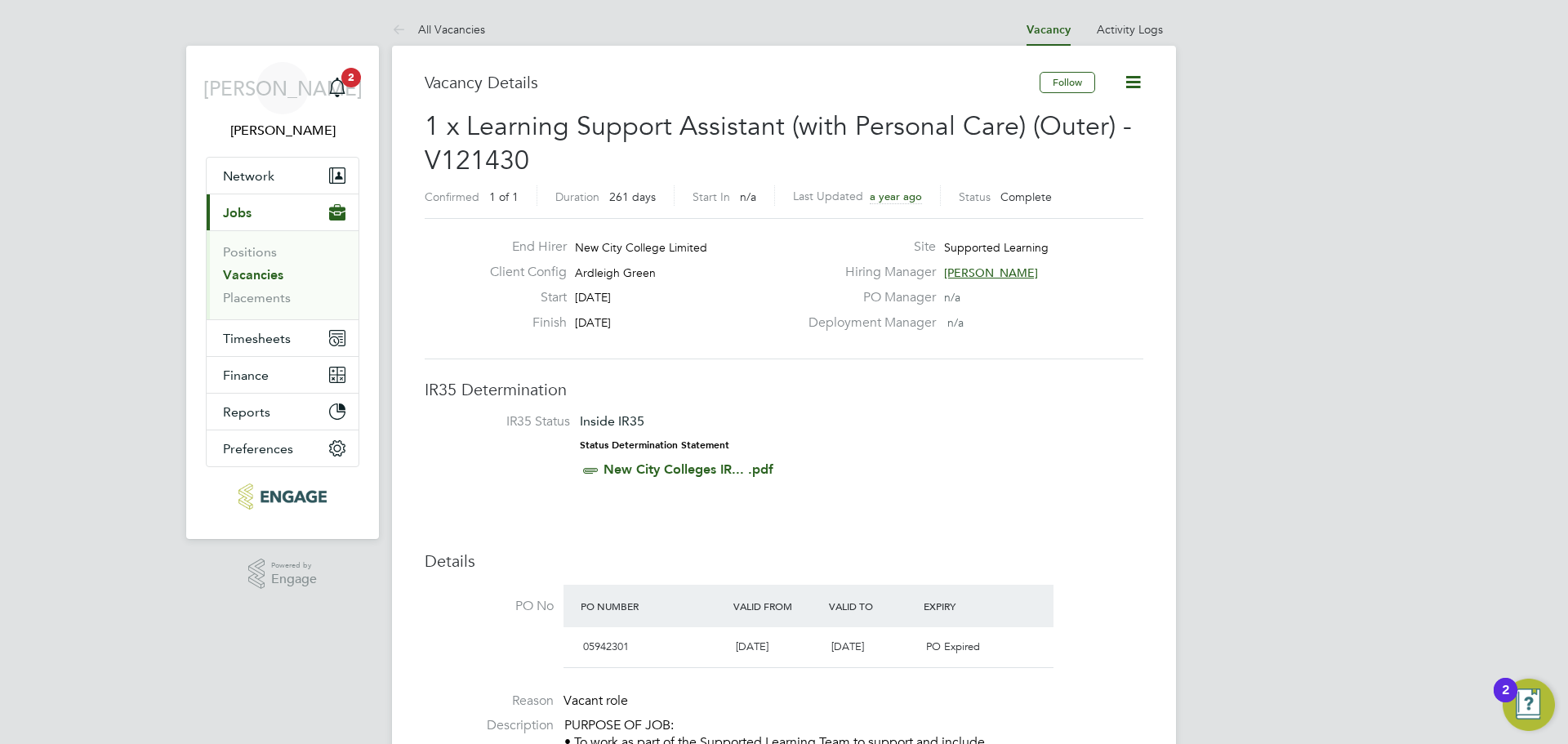
click at [250, 279] on link "Vacancies" at bounding box center [253, 275] width 60 height 16
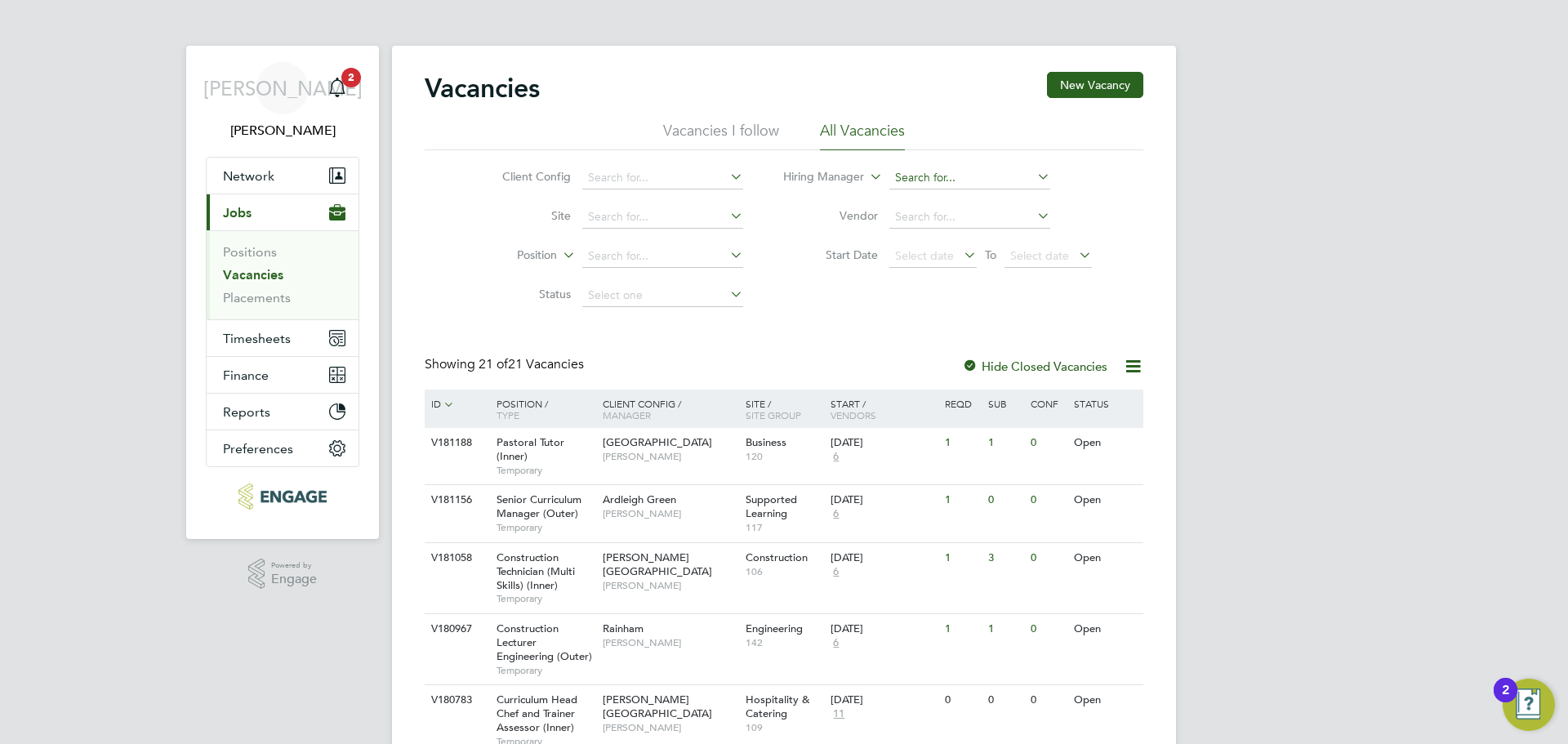
click at [958, 178] on input at bounding box center [969, 178] width 161 height 23
click at [973, 202] on li "Clai r Windsor" at bounding box center [969, 200] width 163 height 22
type input "Clair Windsor"
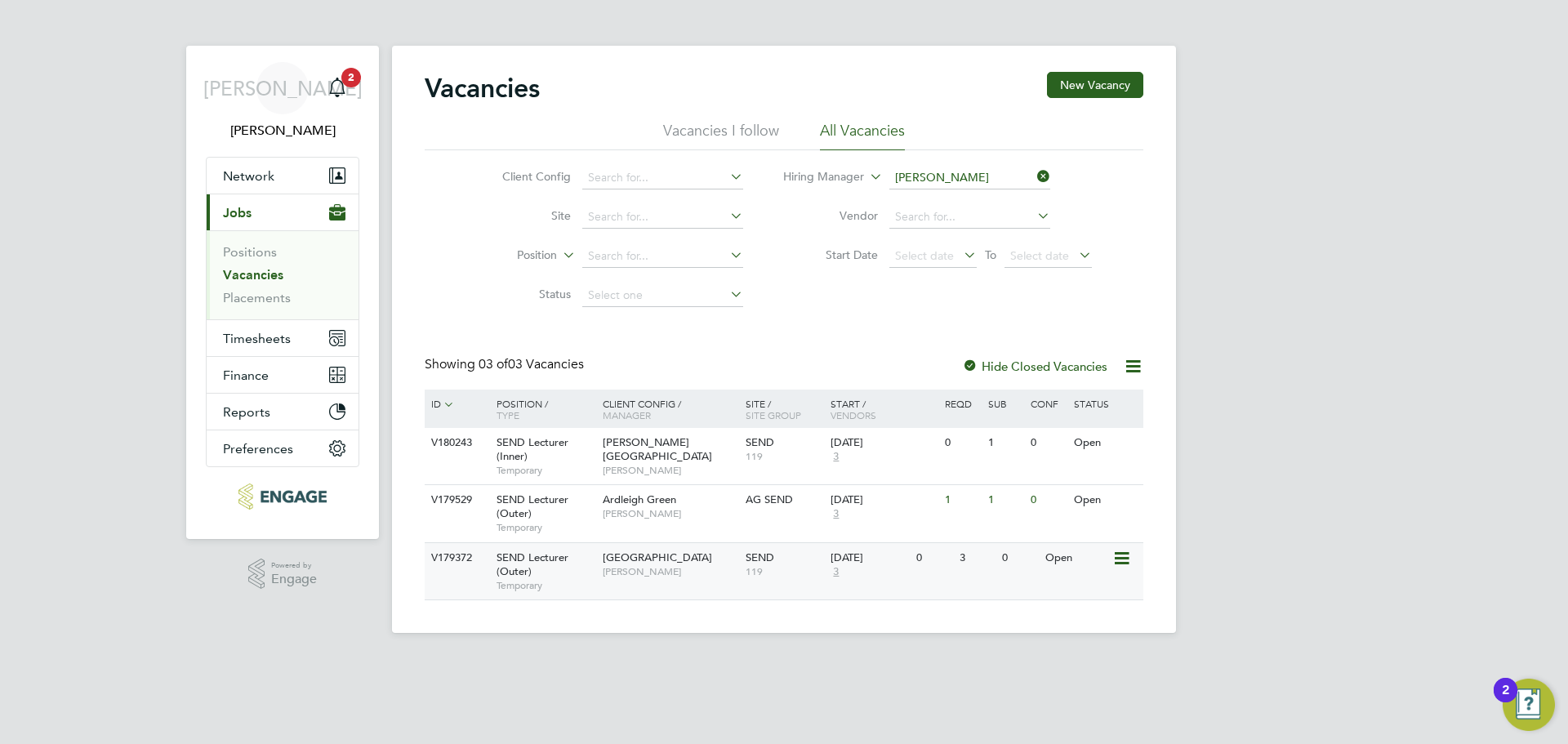
click at [618, 570] on span "Clair Windsor" at bounding box center [671, 572] width 135 height 13
click at [596, 519] on div "SEND Lecturer (Outer) Temporary" at bounding box center [542, 513] width 115 height 56
click at [834, 458] on span "3" at bounding box center [835, 456] width 10 height 14
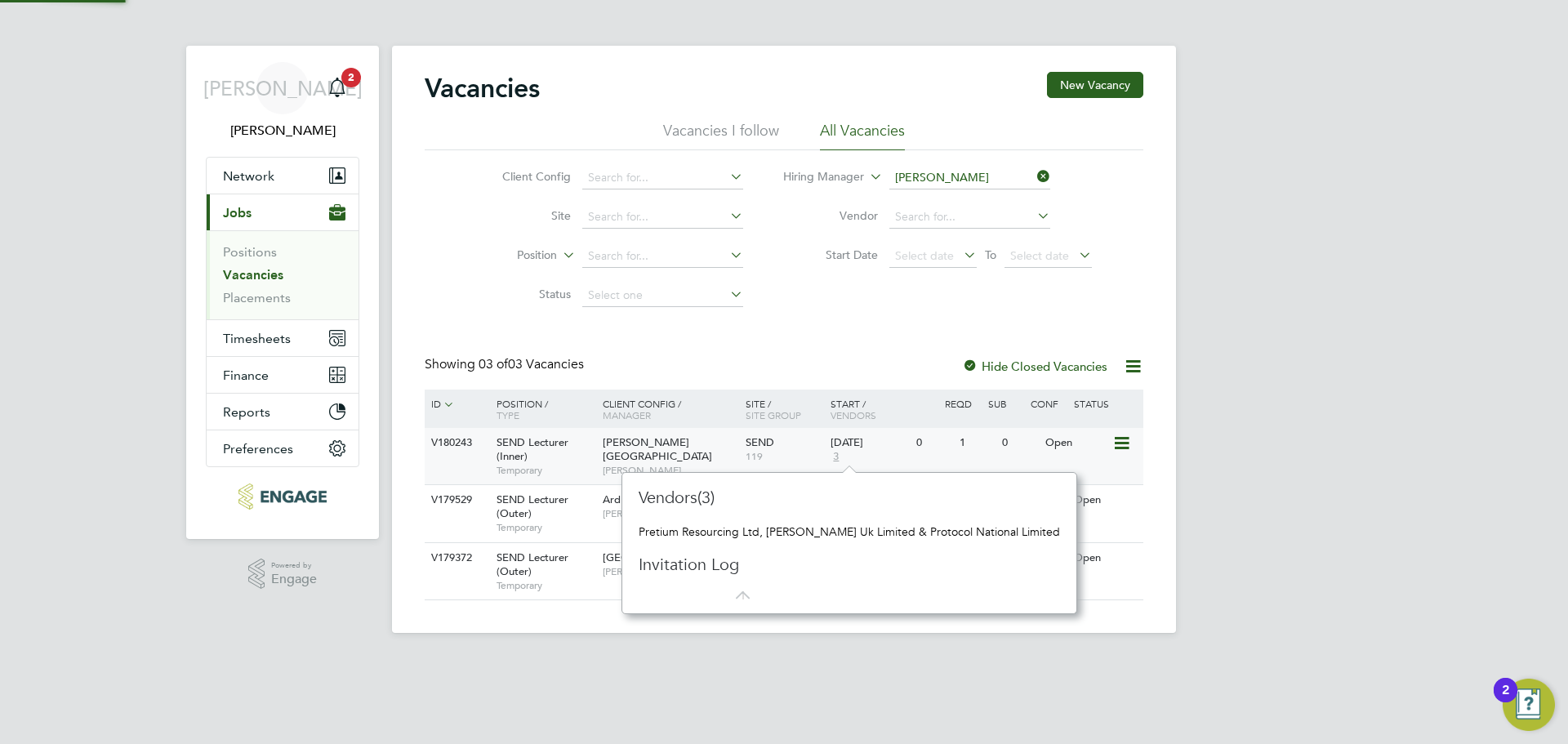
scroll to position [15, 11]
click at [262, 275] on link "Vacancies" at bounding box center [253, 275] width 60 height 16
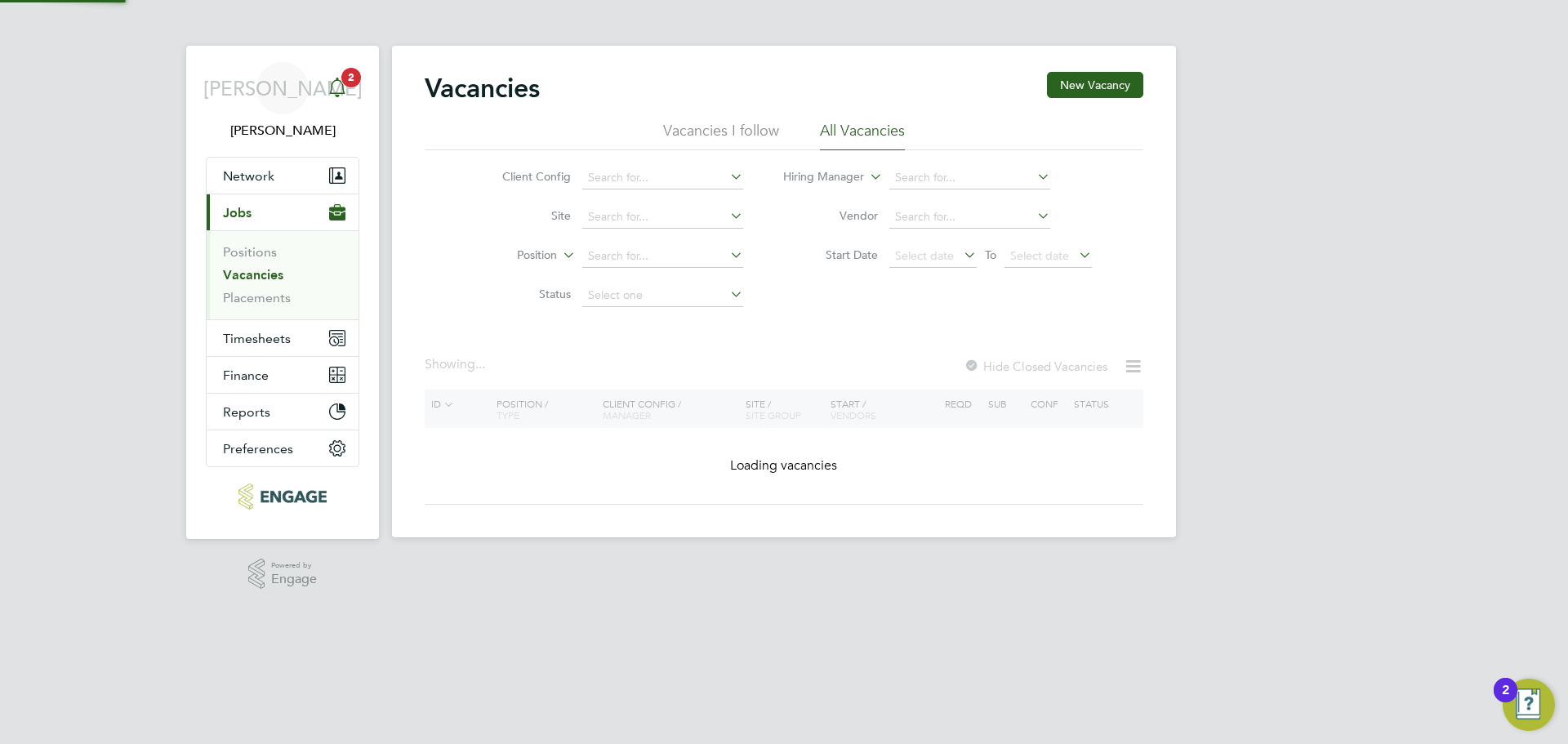
click at [351, 77] on span "2" at bounding box center [351, 77] width 19 height 19
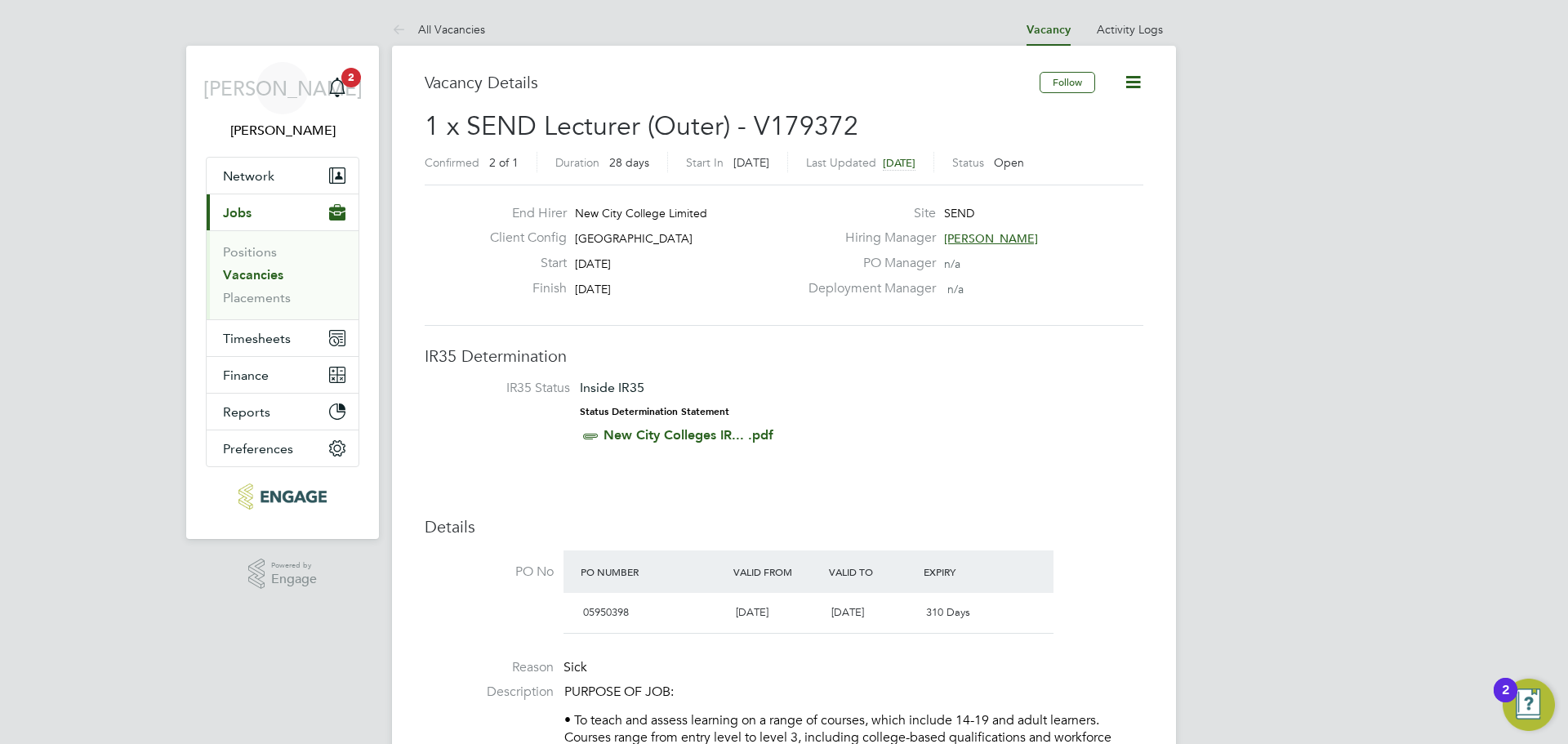
click at [266, 275] on link "Vacancies" at bounding box center [253, 275] width 60 height 16
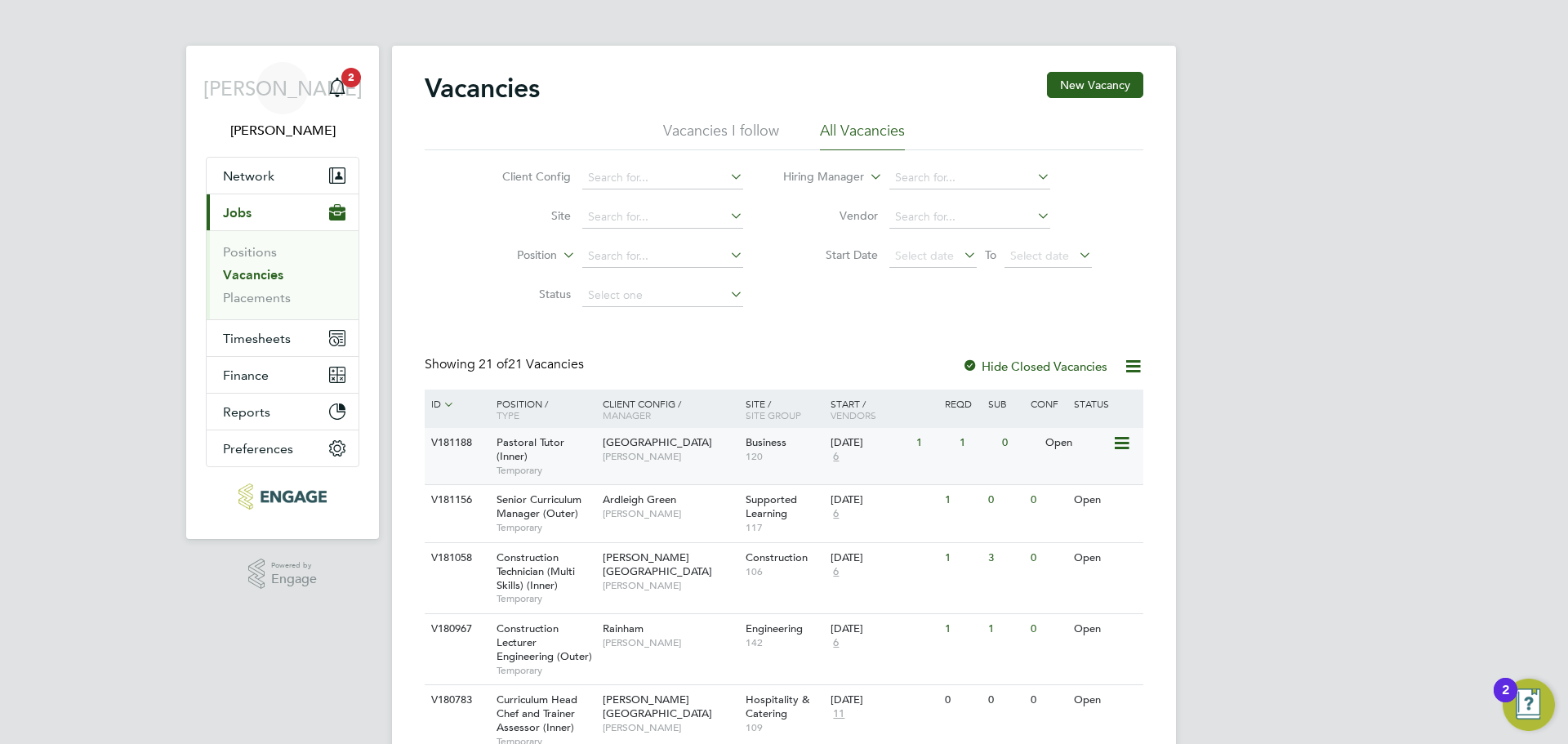
click at [595, 448] on div "Pastoral Tutor (Inner) Temporary" at bounding box center [542, 456] width 115 height 56
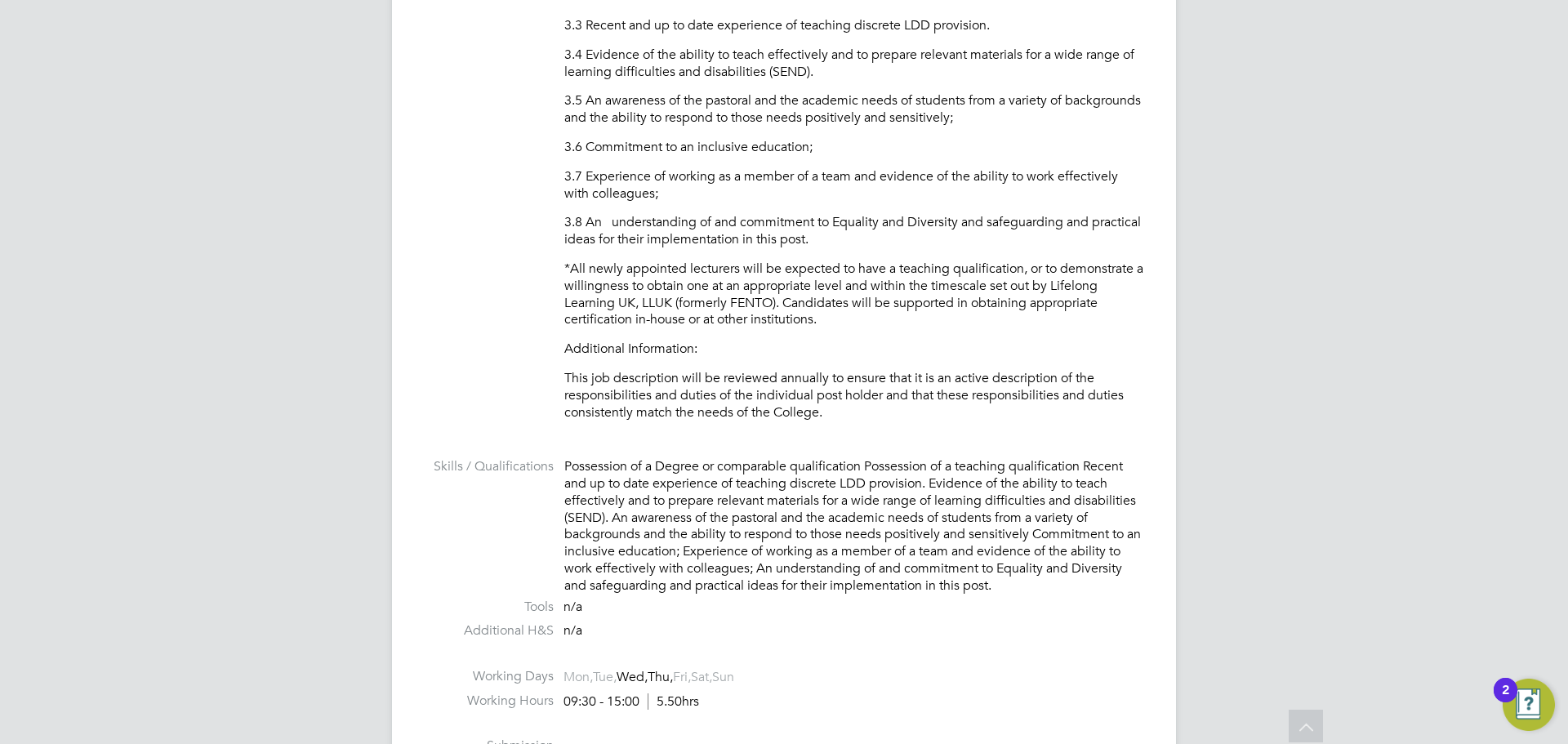
scroll to position [2206, 0]
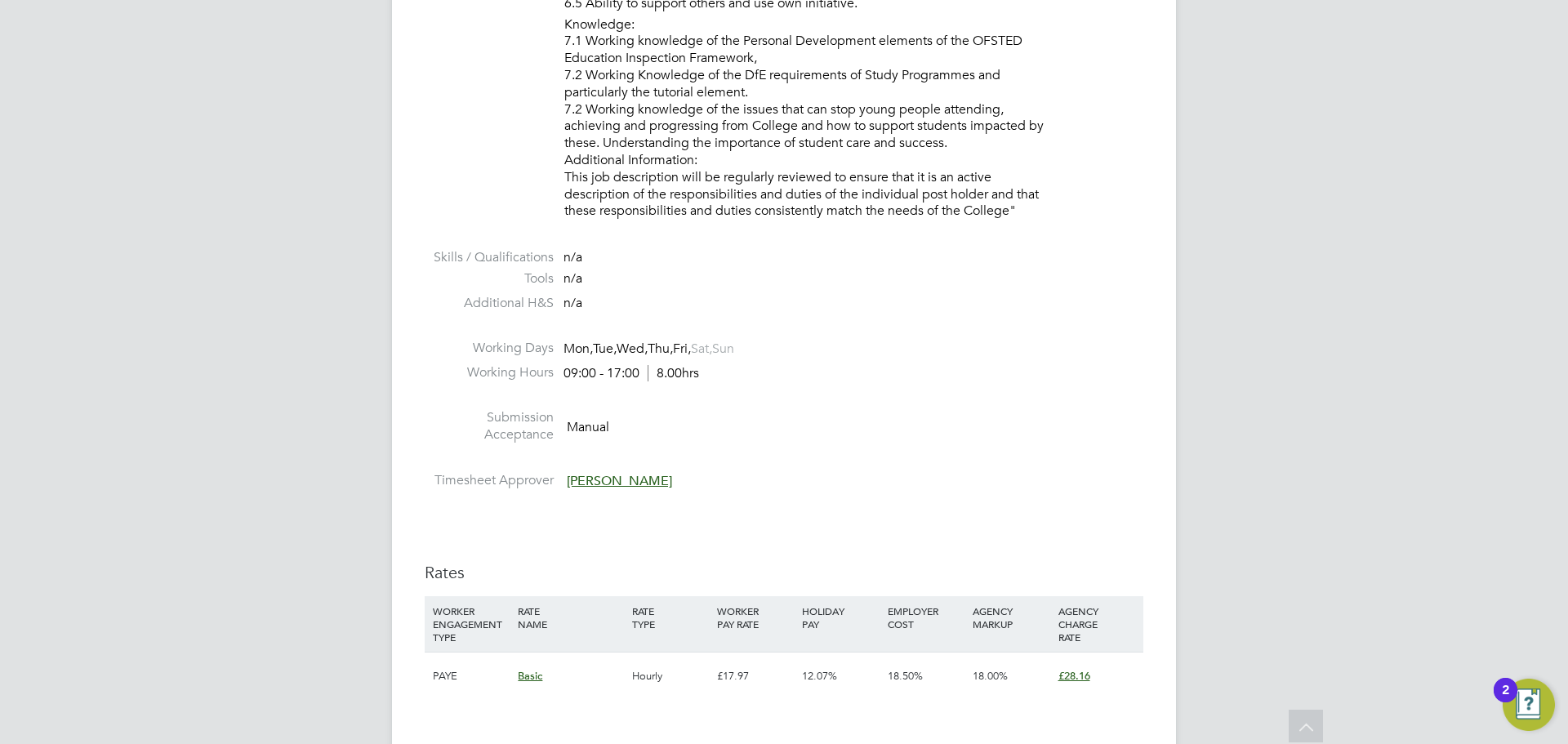
scroll to position [2614, 0]
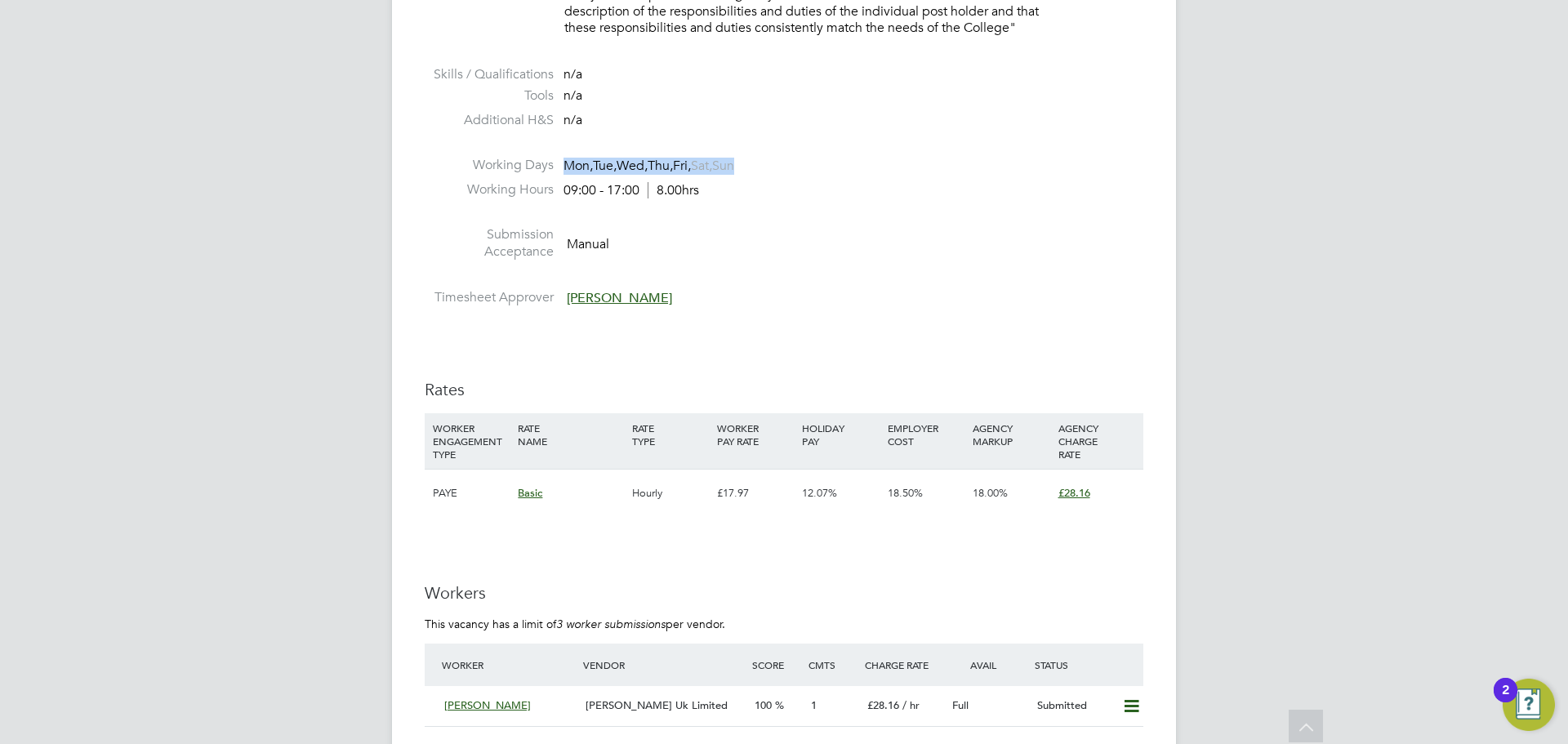
drag, startPoint x: 771, startPoint y: 165, endPoint x: 566, endPoint y: 166, distance: 205.0
click at [566, 166] on li "Working Days Mon, Tue, Wed, Thu, Fri, Sat, Sun" at bounding box center [784, 169] width 719 height 24
click at [702, 199] on li "Working Hours 09:00 - 17:00 8.00hrs" at bounding box center [784, 193] width 719 height 24
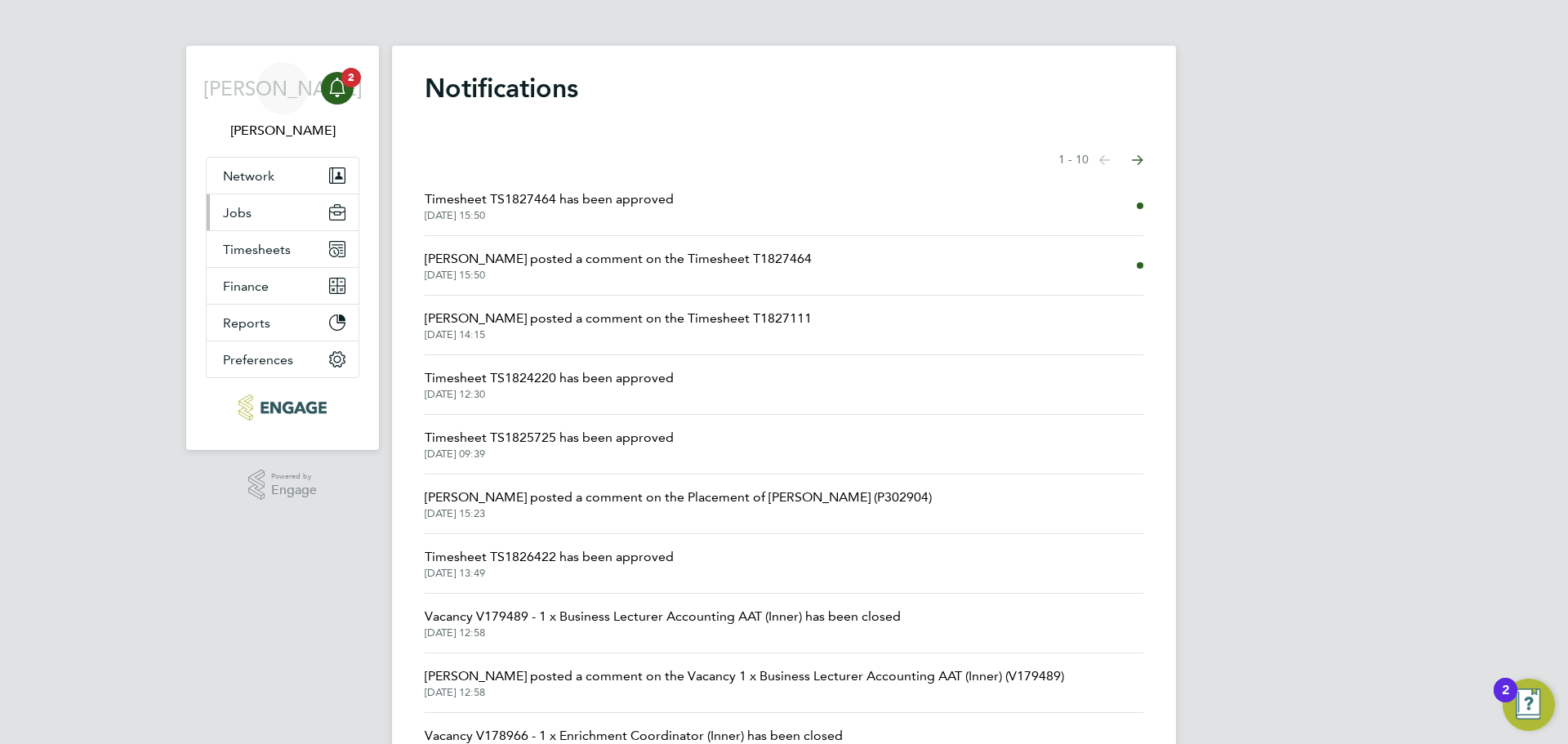
click at [269, 218] on button "Jobs" at bounding box center [282, 212] width 152 height 36
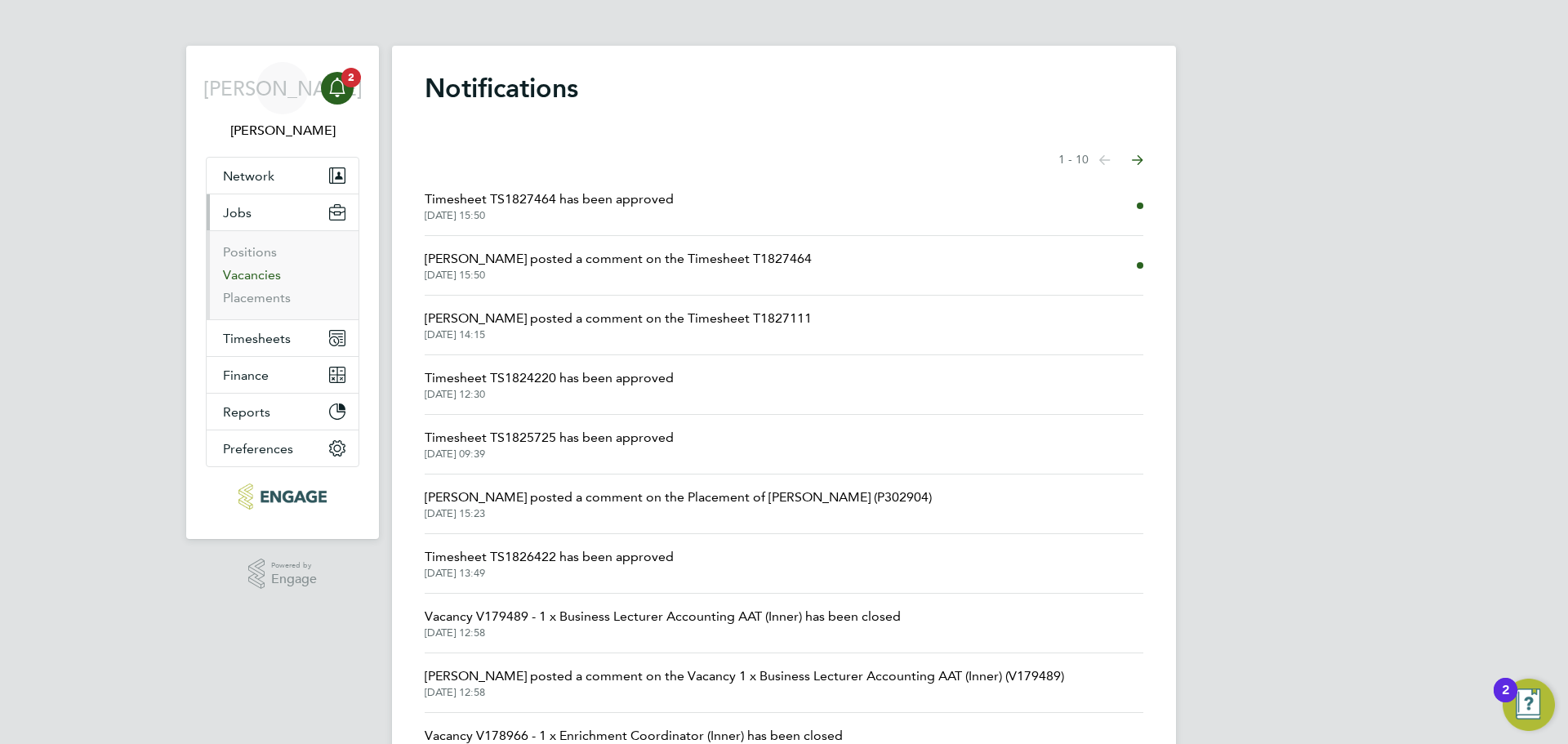
click at [266, 268] on link "Vacancies" at bounding box center [252, 275] width 58 height 16
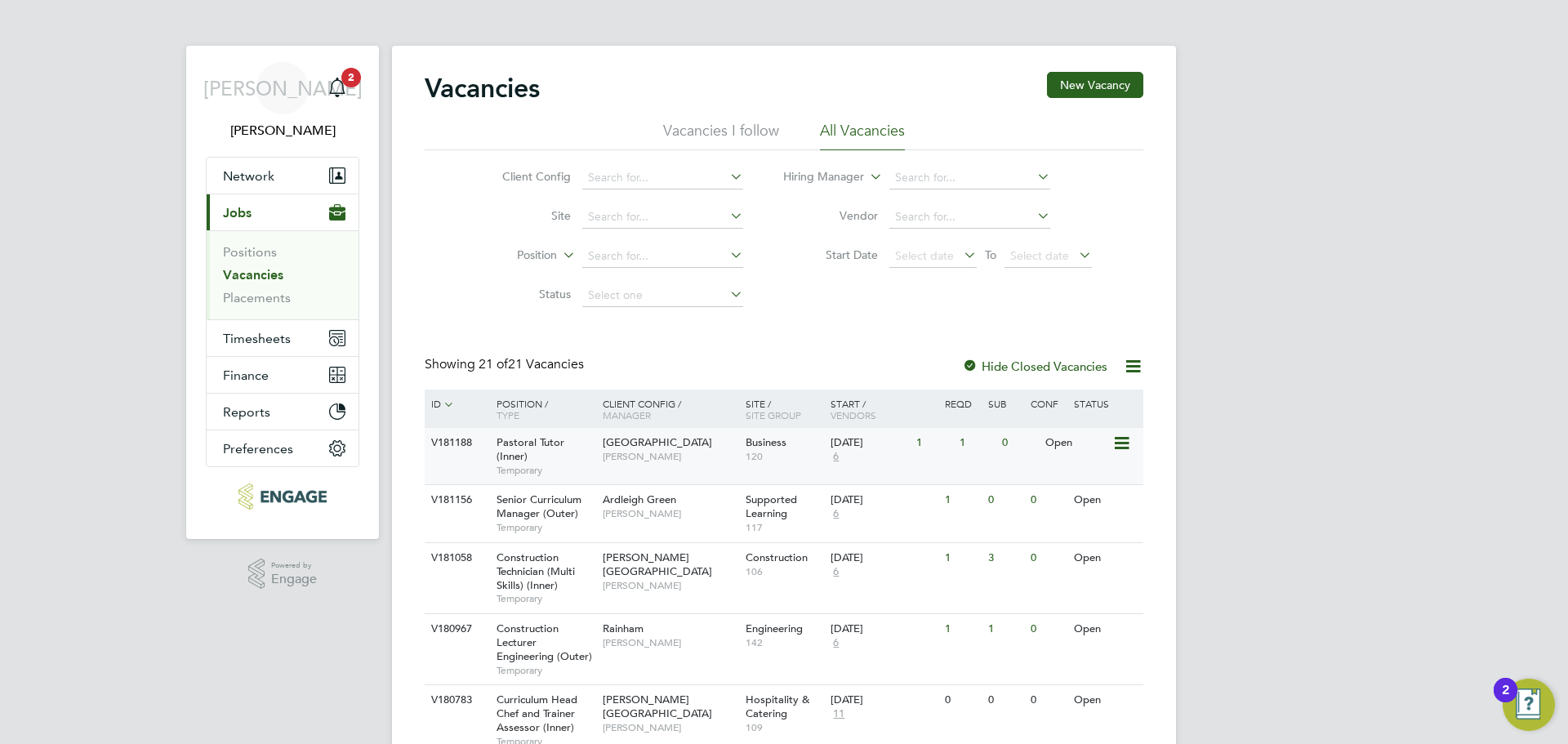
click at [544, 453] on div "Pastoral Tutor (Inner) Temporary" at bounding box center [542, 456] width 115 height 56
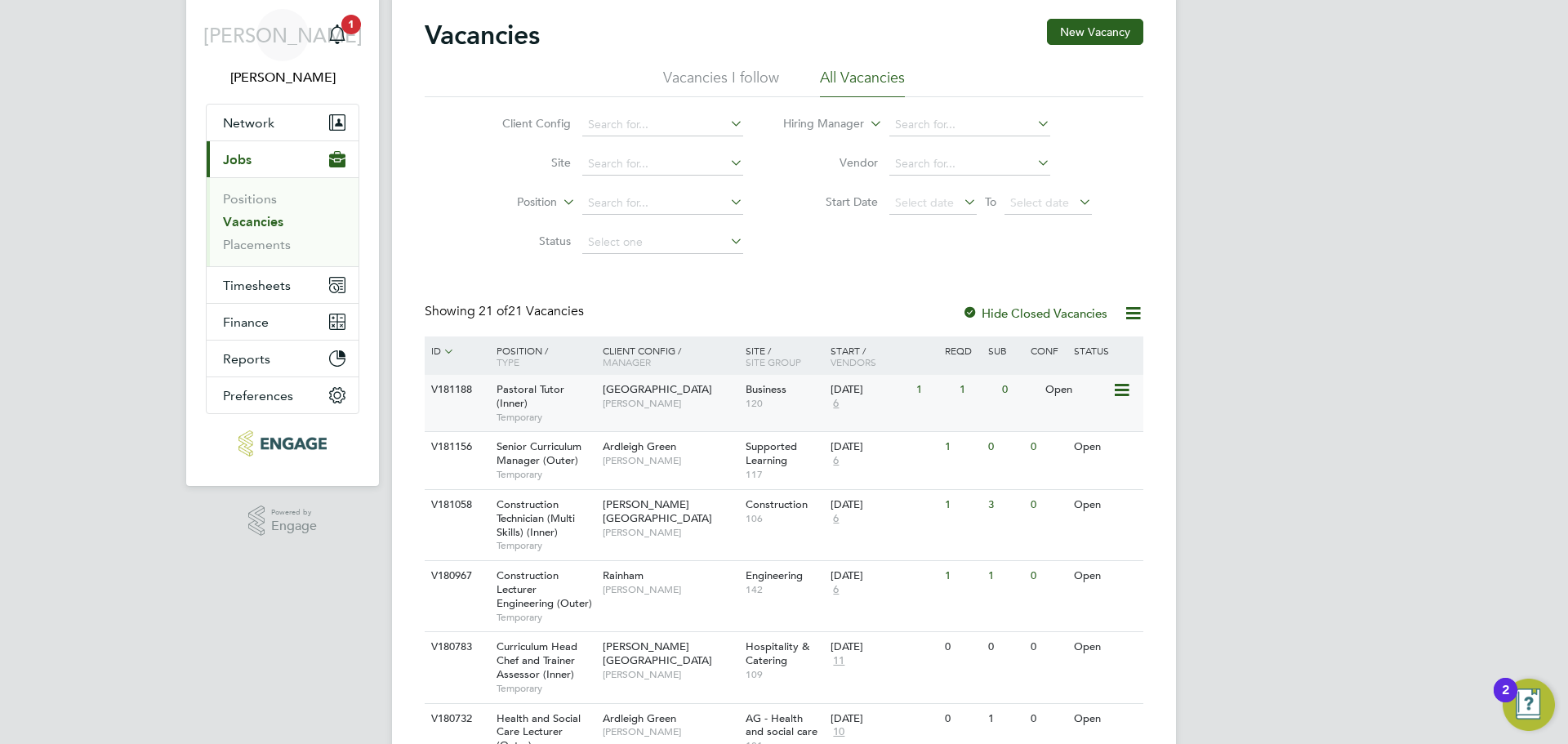
scroll to position [81, 0]
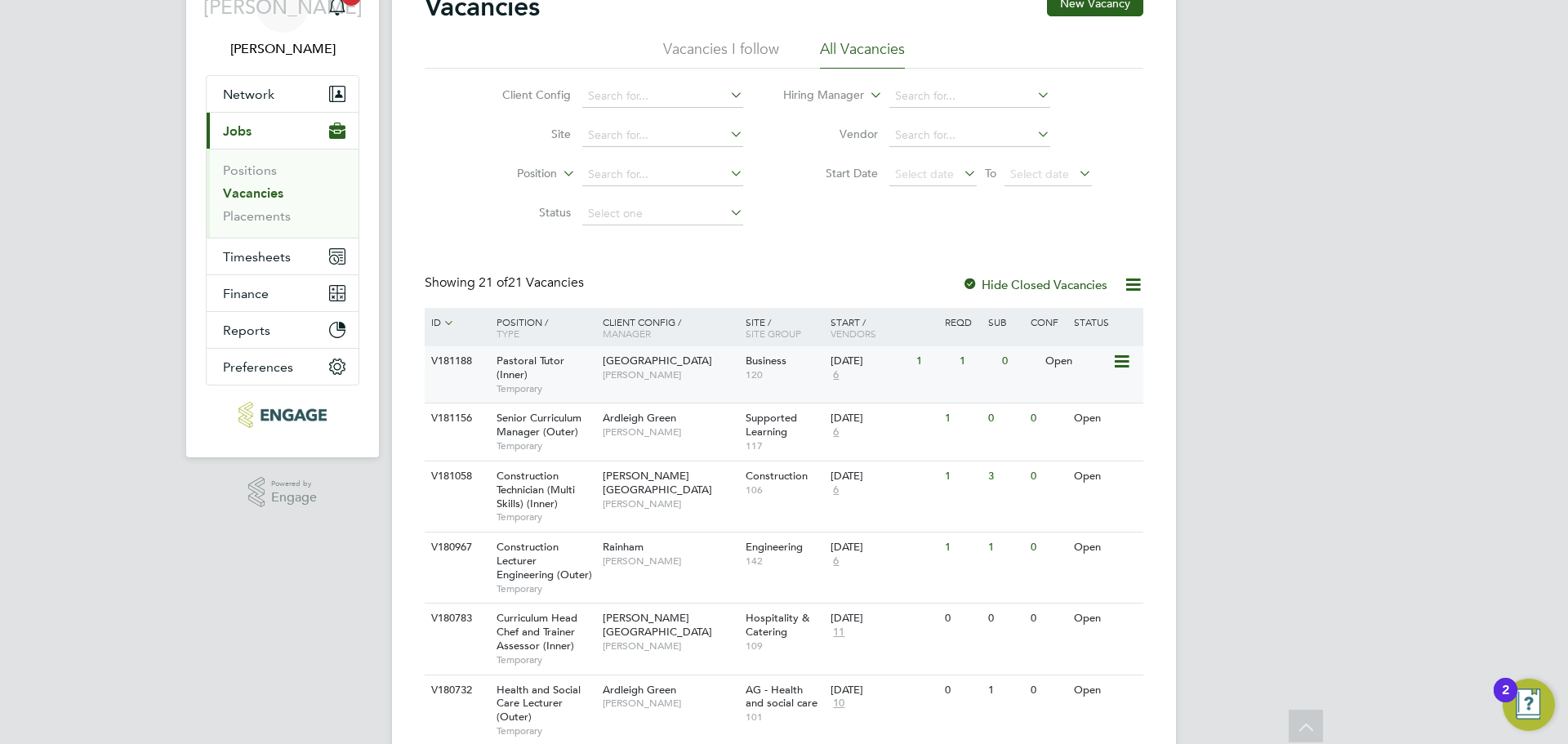
click at [647, 366] on span "[GEOGRAPHIC_DATA]" at bounding box center [658, 360] width 109 height 14
click at [1066, 282] on label "Hide Closed Vacancies" at bounding box center [1034, 284] width 145 height 16
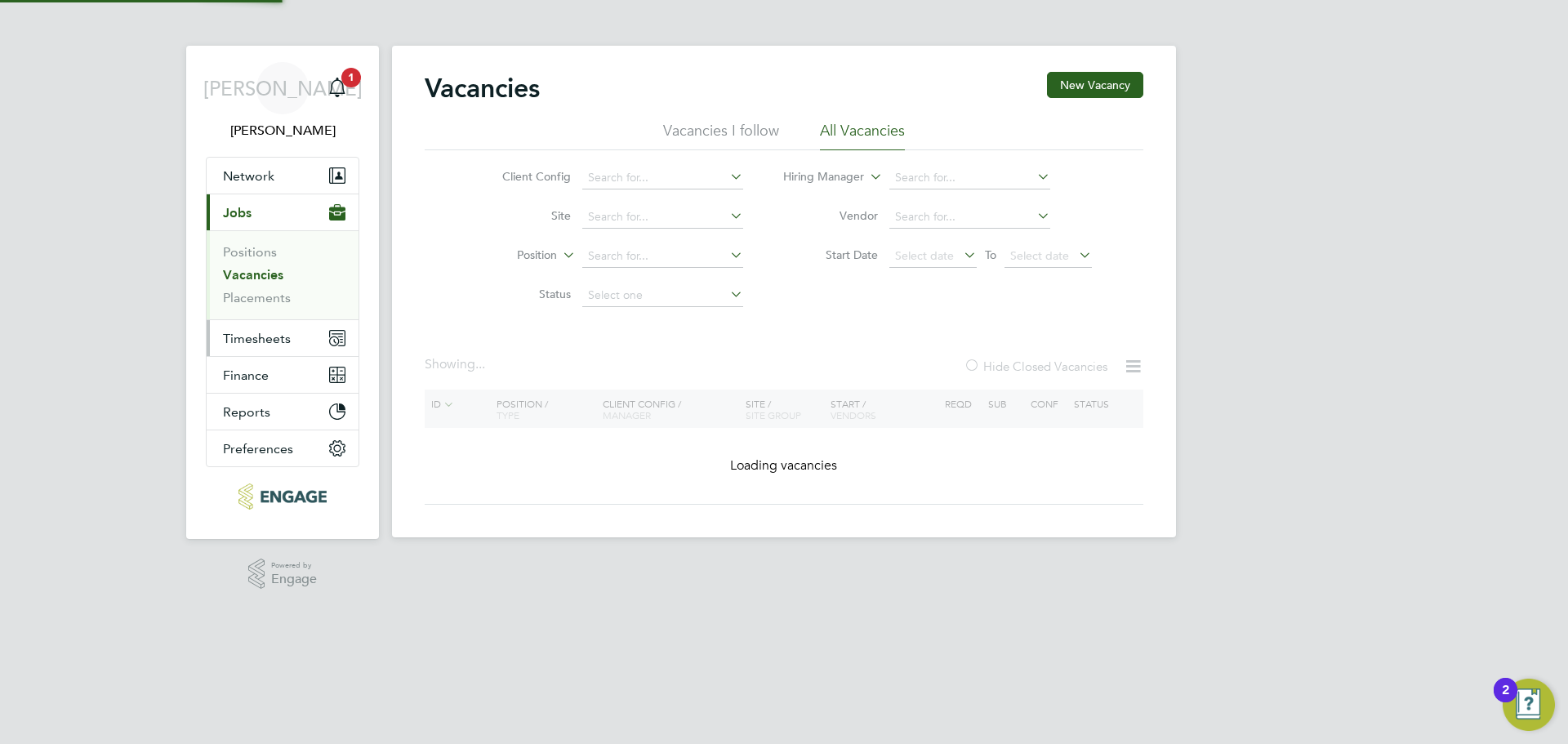
click at [256, 328] on button "Timesheets" at bounding box center [282, 338] width 152 height 36
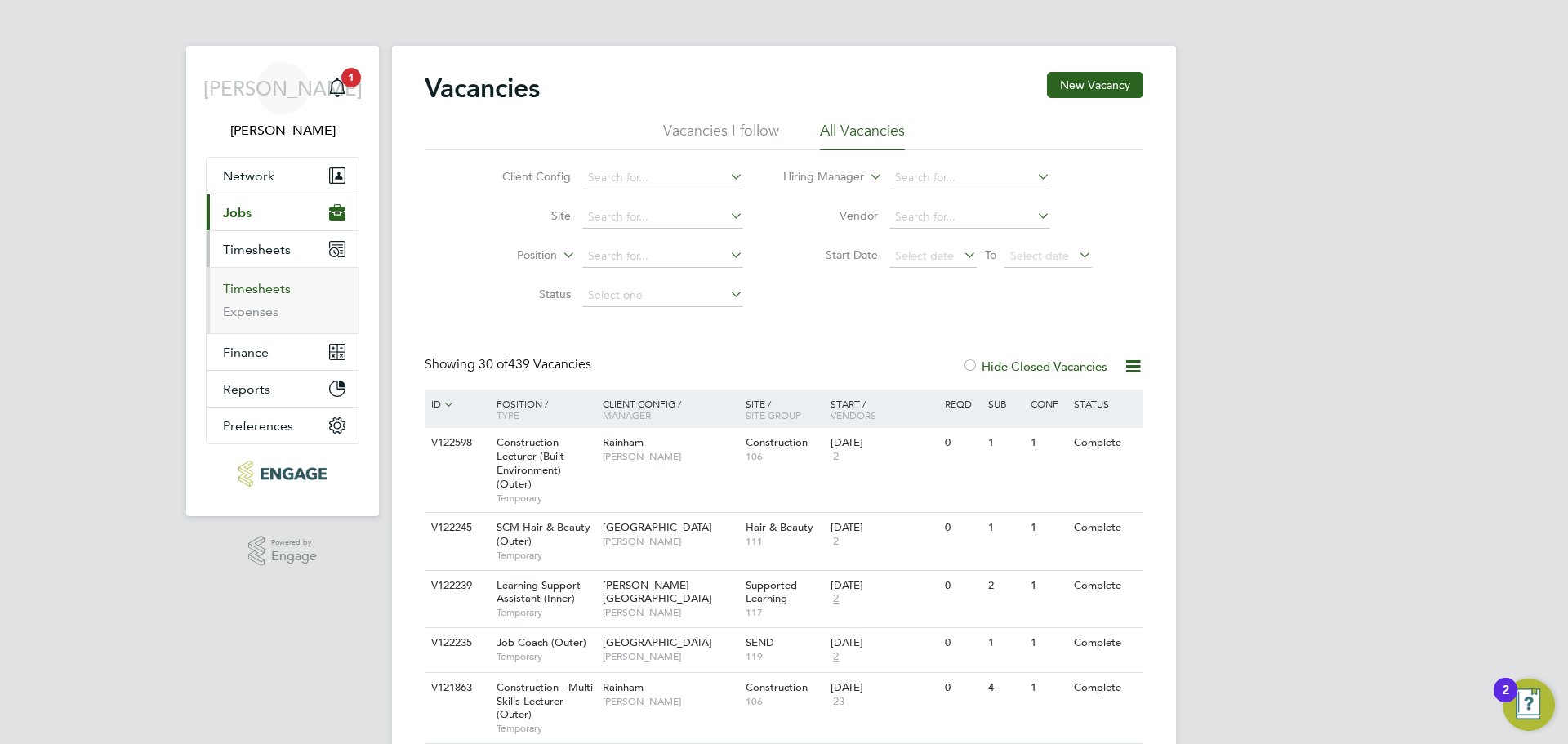
click at [278, 294] on link "Timesheets" at bounding box center [256, 289] width 68 height 16
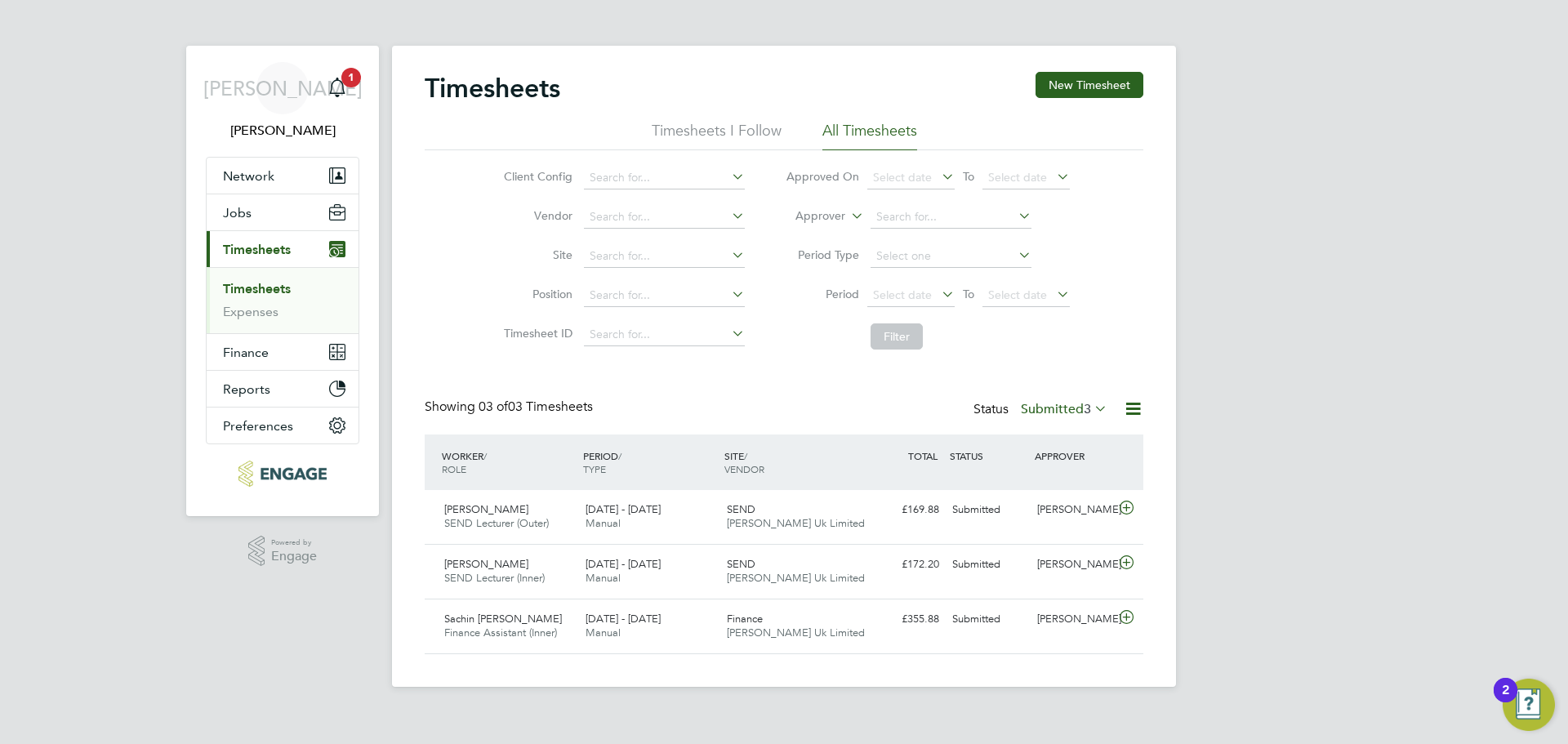
click at [1073, 411] on label "Submitted 3" at bounding box center [1065, 409] width 87 height 17
click at [1059, 508] on li "Approved" at bounding box center [1042, 507] width 75 height 23
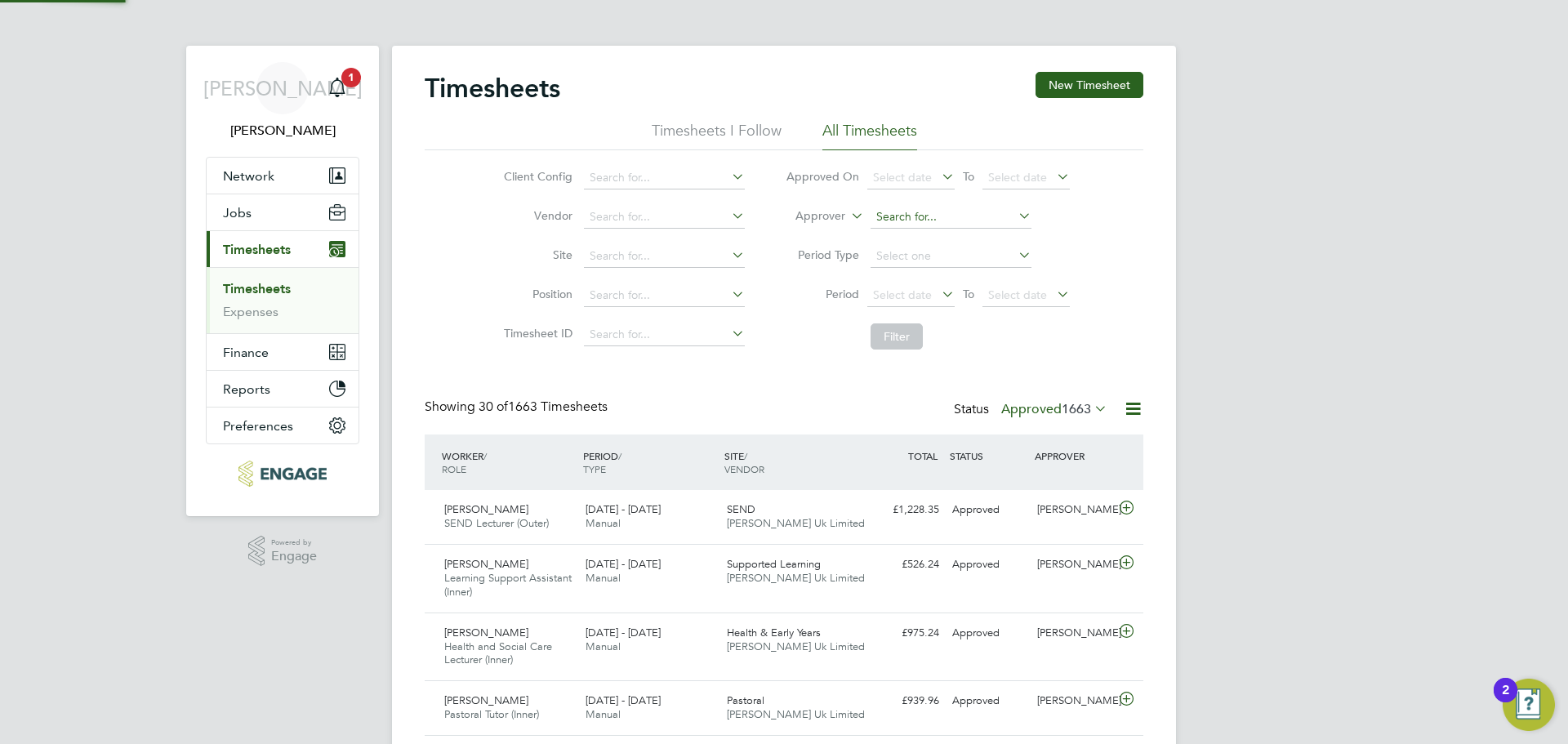
scroll to position [55, 142]
click at [957, 200] on li "Approver" at bounding box center [927, 217] width 325 height 39
click at [954, 211] on input at bounding box center [951, 217] width 161 height 23
click at [930, 233] on li "[PERSON_NAME]" at bounding box center [969, 240] width 202 height 22
type input "[PERSON_NAME]"
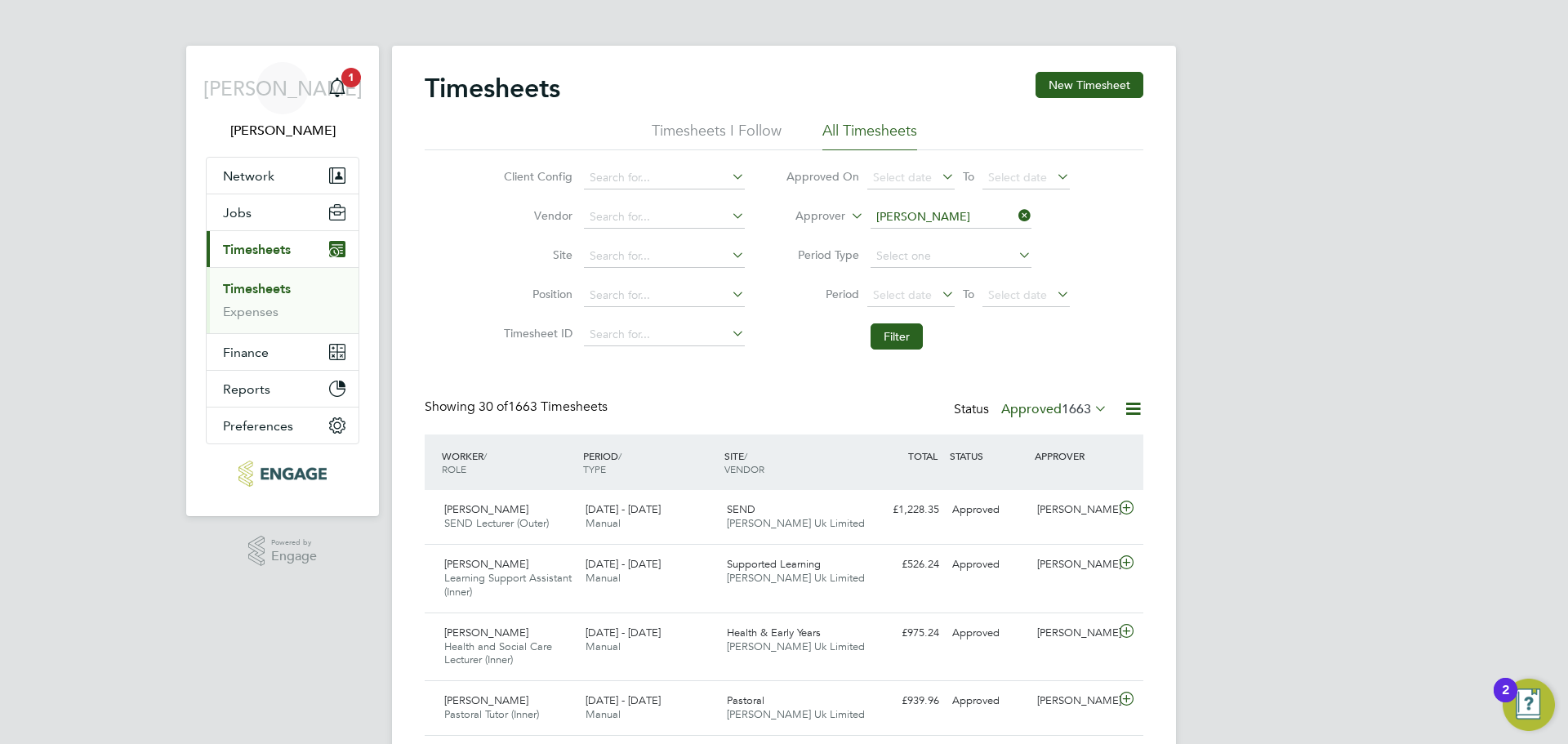
click at [920, 322] on li "Filter" at bounding box center [927, 337] width 325 height 43
click at [913, 329] on button "Filter" at bounding box center [896, 337] width 53 height 26
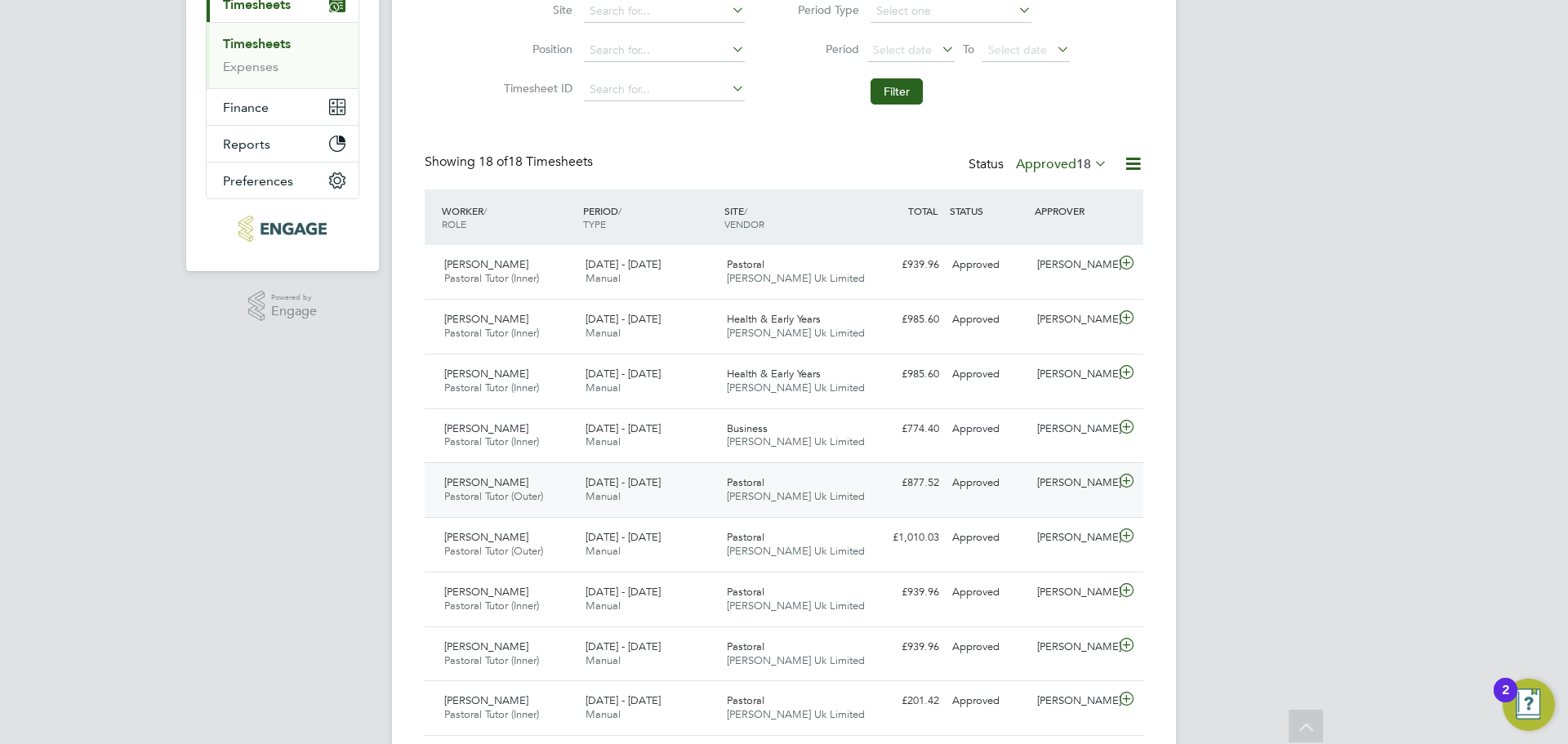
click at [735, 484] on span "Pastoral" at bounding box center [746, 482] width 38 height 14
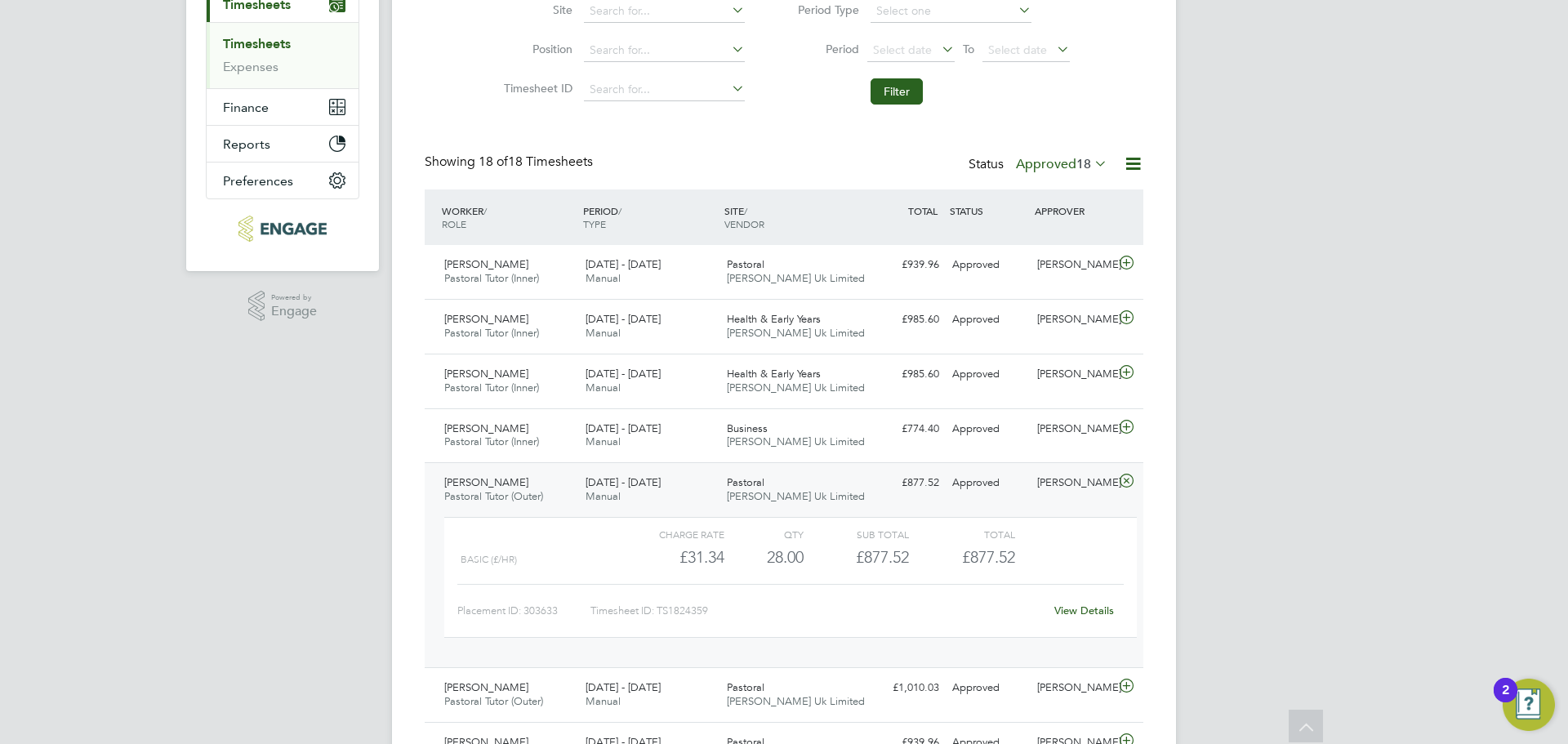
click at [1081, 168] on span "18" at bounding box center [1084, 165] width 15 height 17
click at [1266, 277] on div "JA Jerin Aktar Notifications 1 Applications: Network Team Members Businesses Si…" at bounding box center [784, 595] width 1568 height 1681
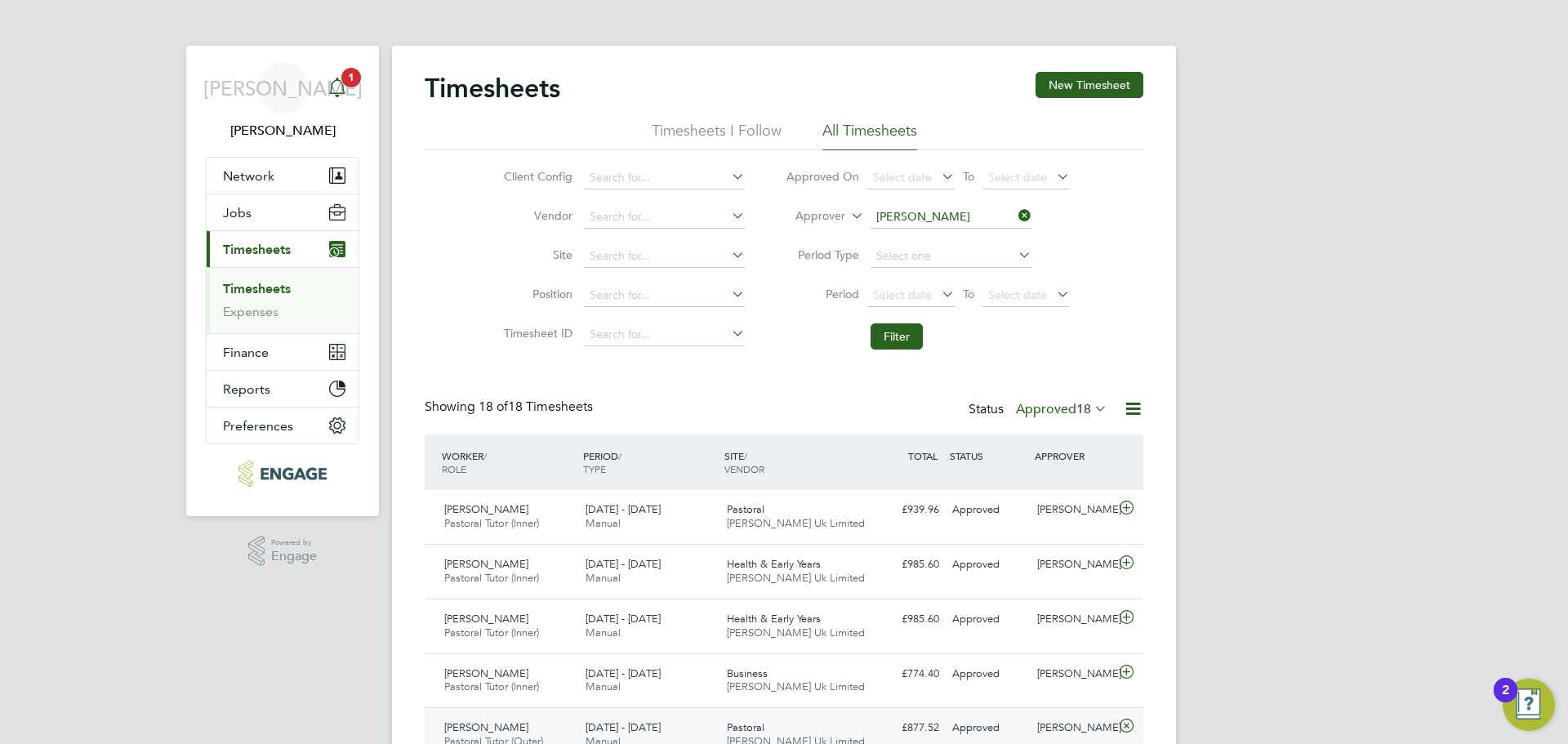
click at [339, 89] on icon "Main navigation" at bounding box center [337, 87] width 19 height 19
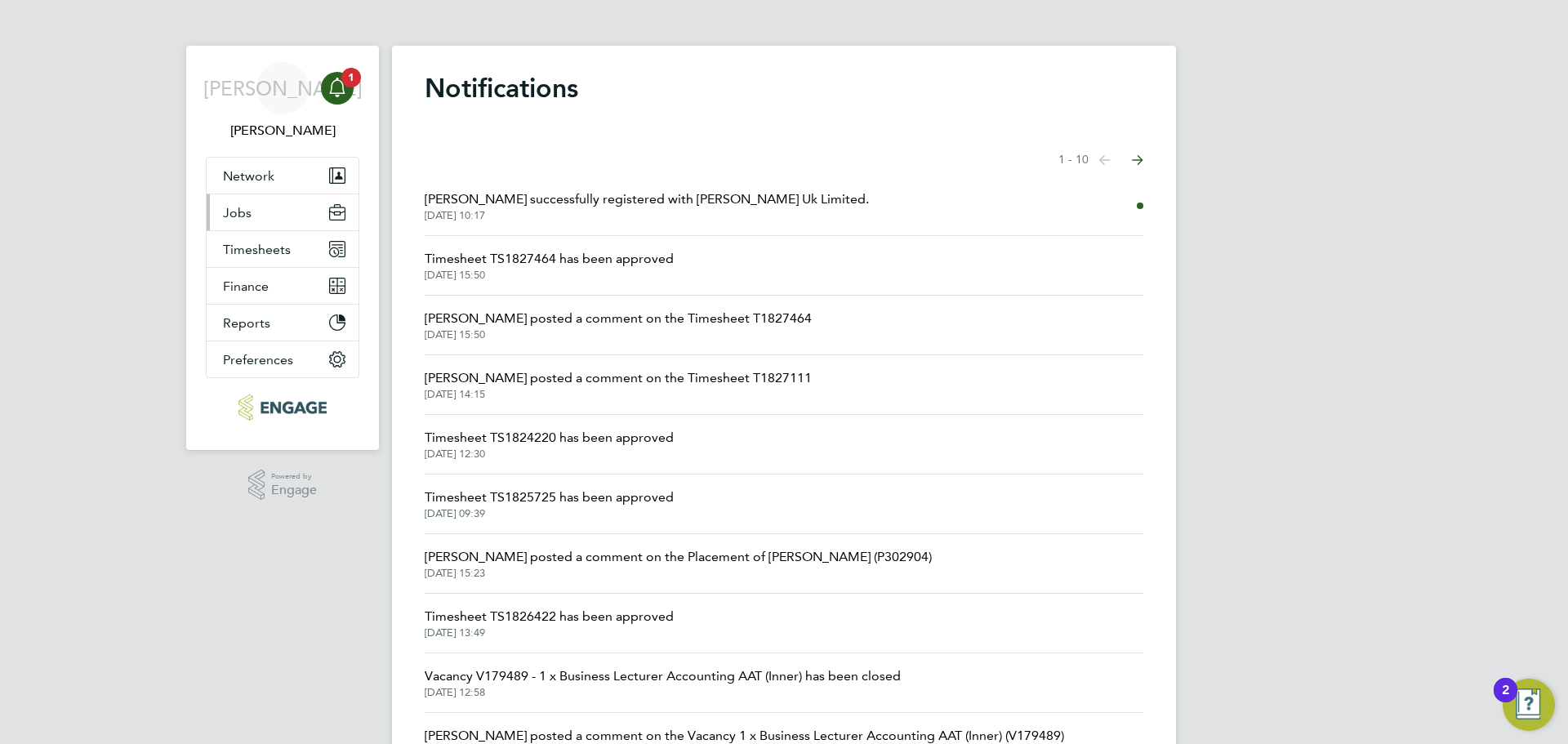
click at [294, 222] on button "Jobs" at bounding box center [282, 212] width 152 height 36
click at [265, 219] on button "Jobs" at bounding box center [282, 212] width 152 height 36
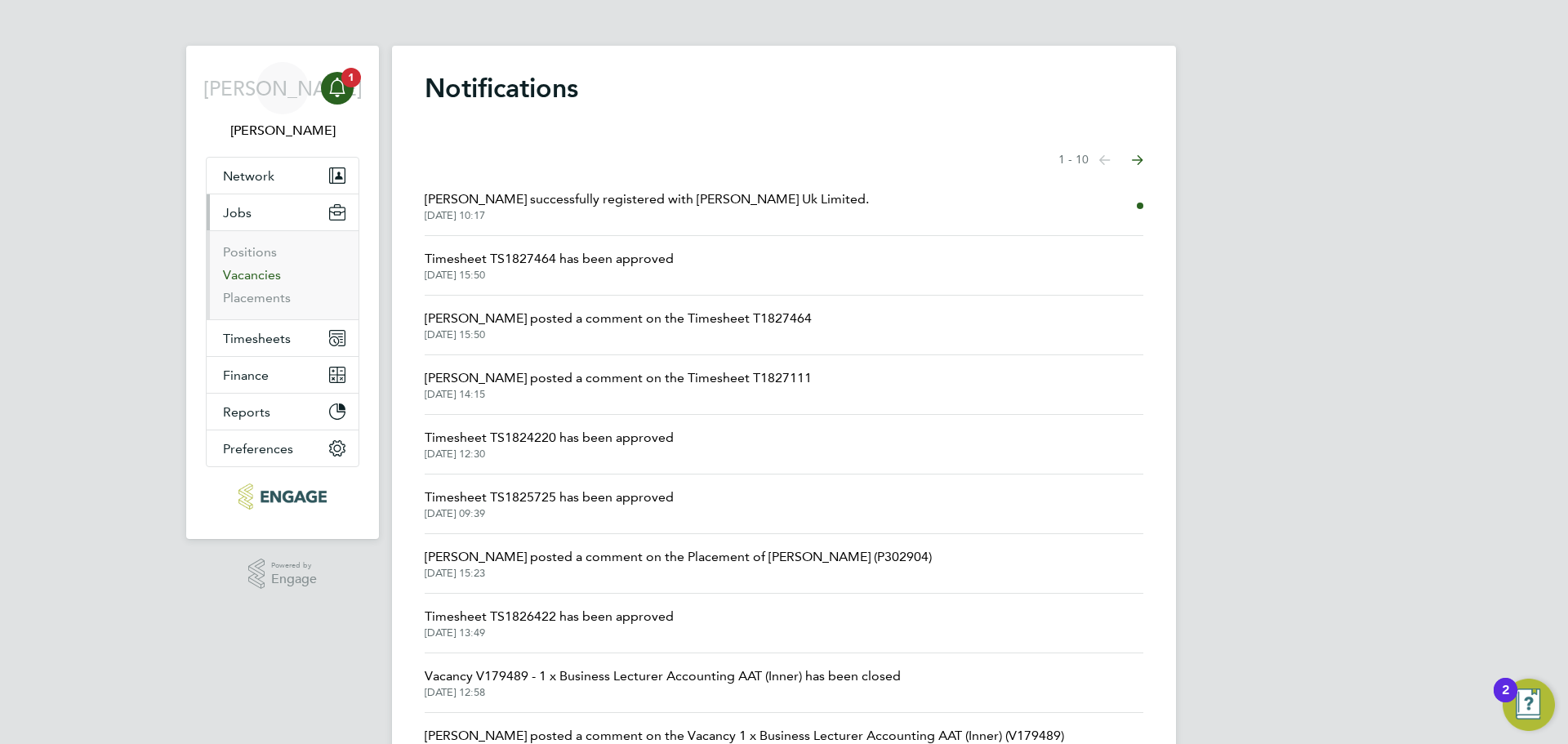
click at [257, 275] on link "Vacancies" at bounding box center [252, 275] width 58 height 16
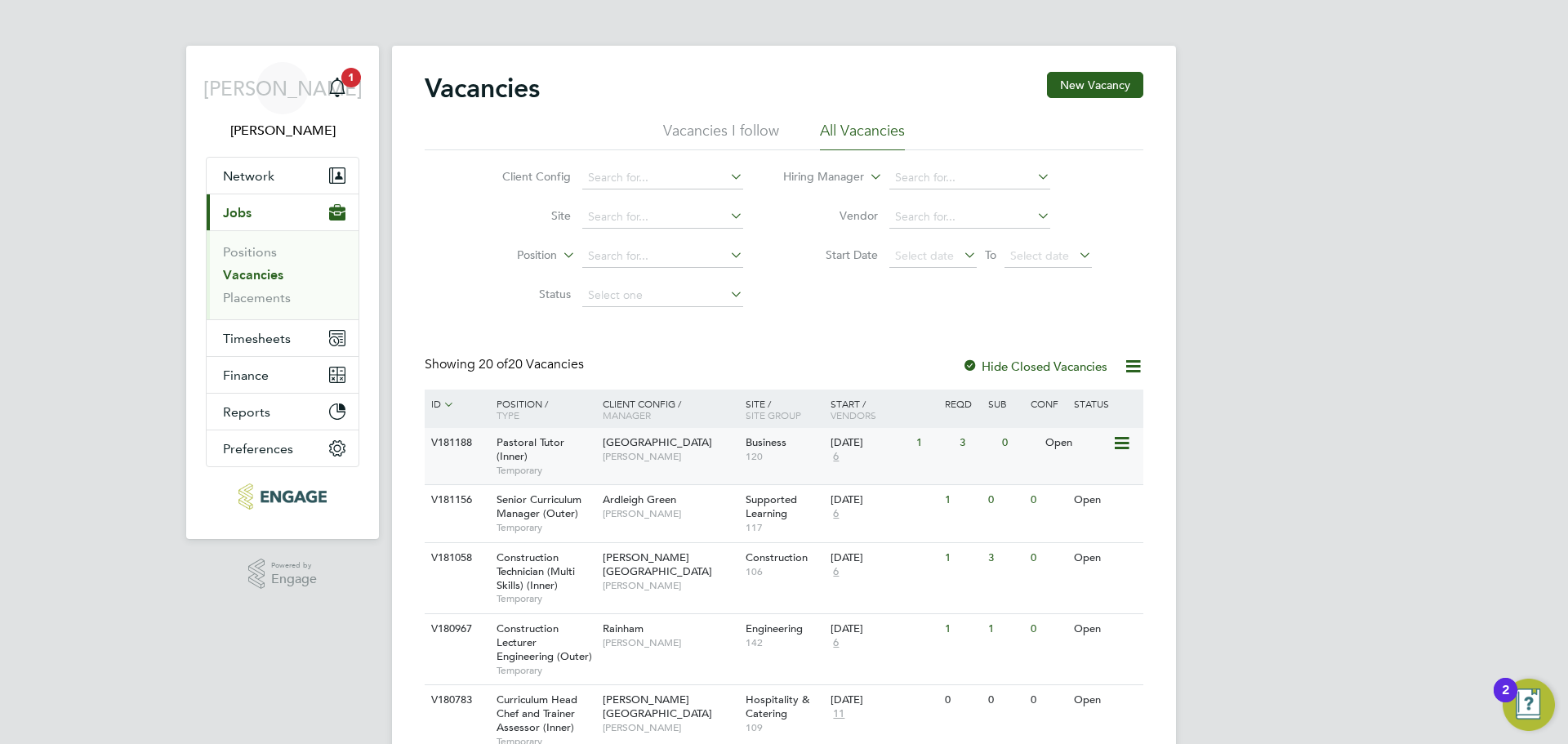
click at [838, 454] on span "6" at bounding box center [835, 456] width 10 height 14
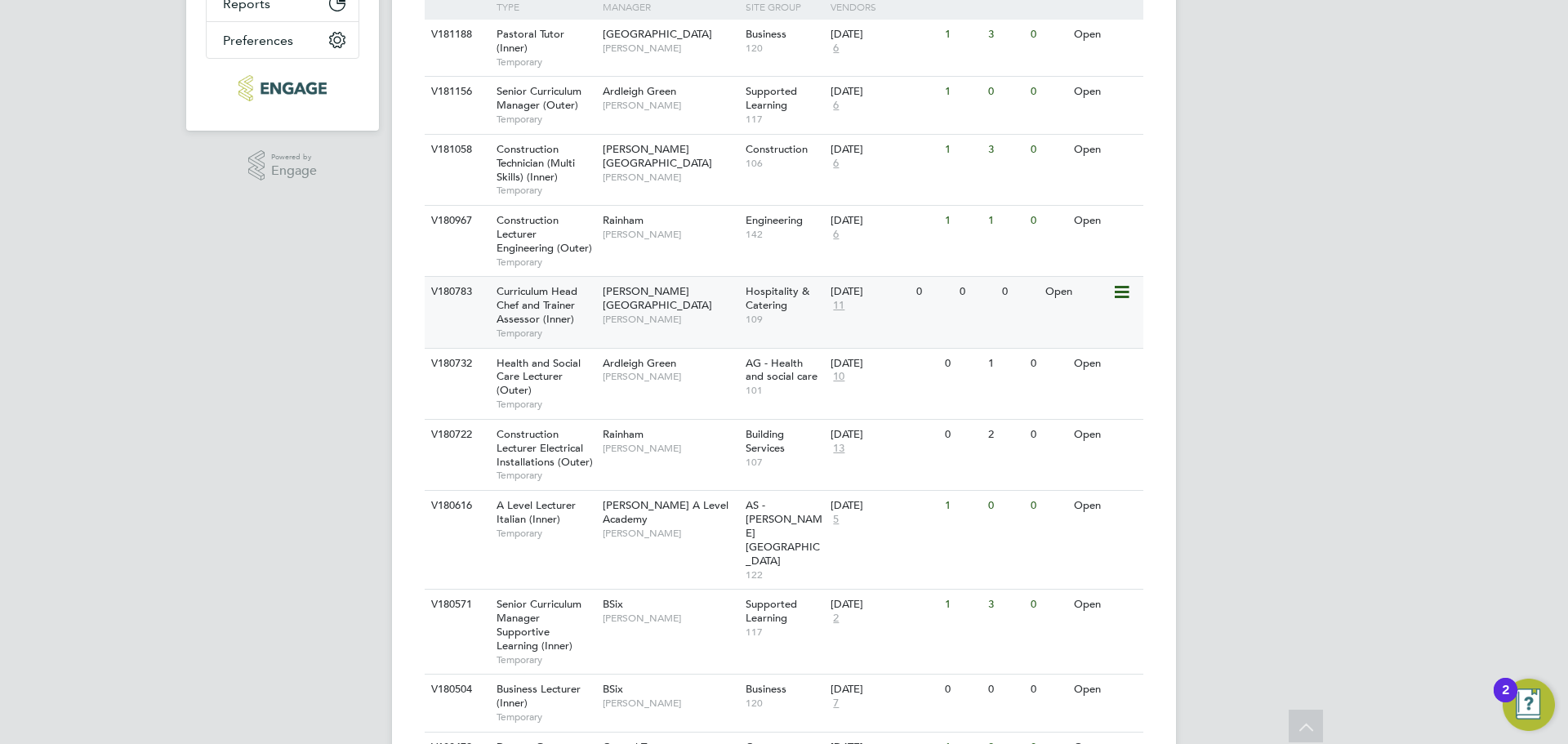
click at [640, 313] on span "Katie Stafford" at bounding box center [671, 319] width 135 height 13
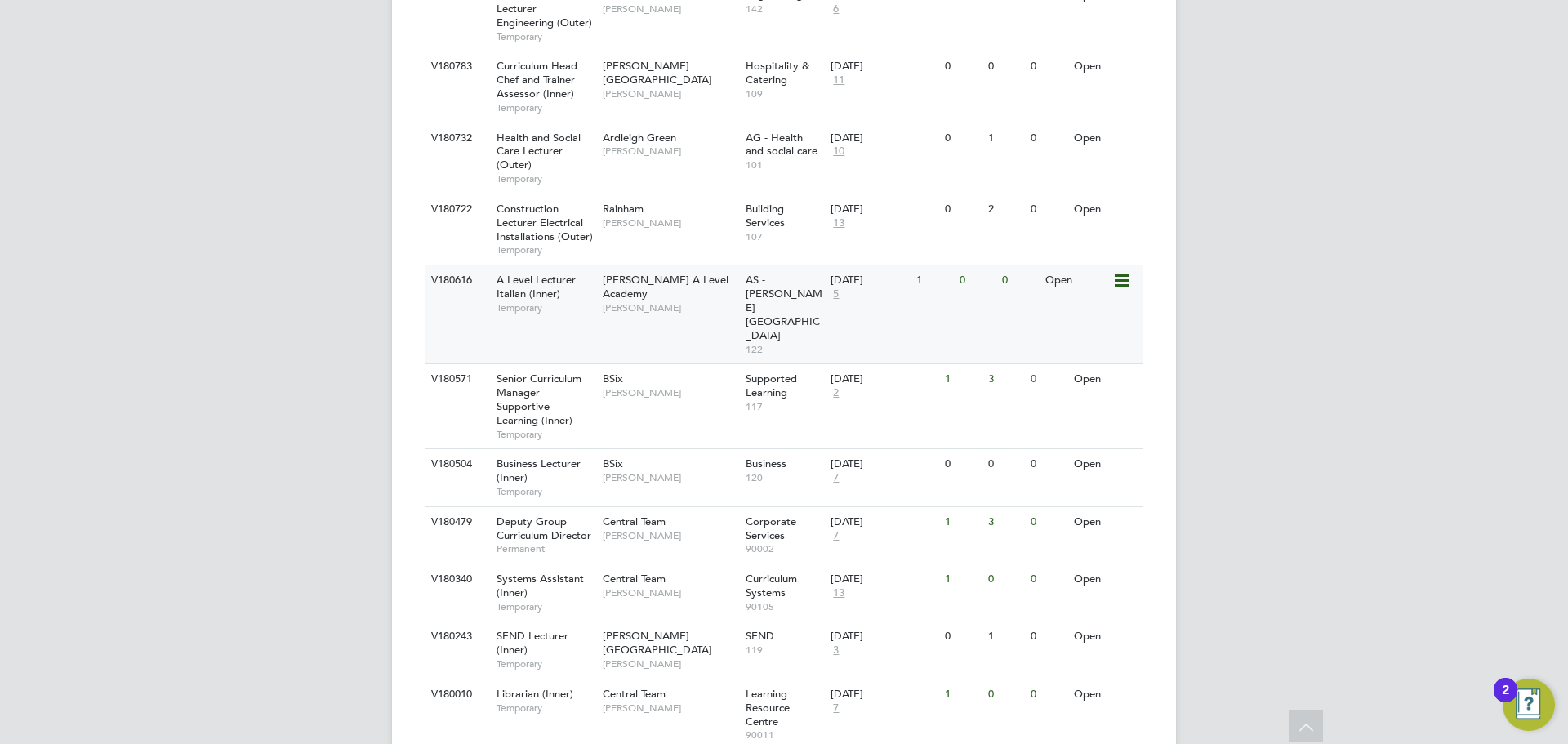
scroll to position [408, 0]
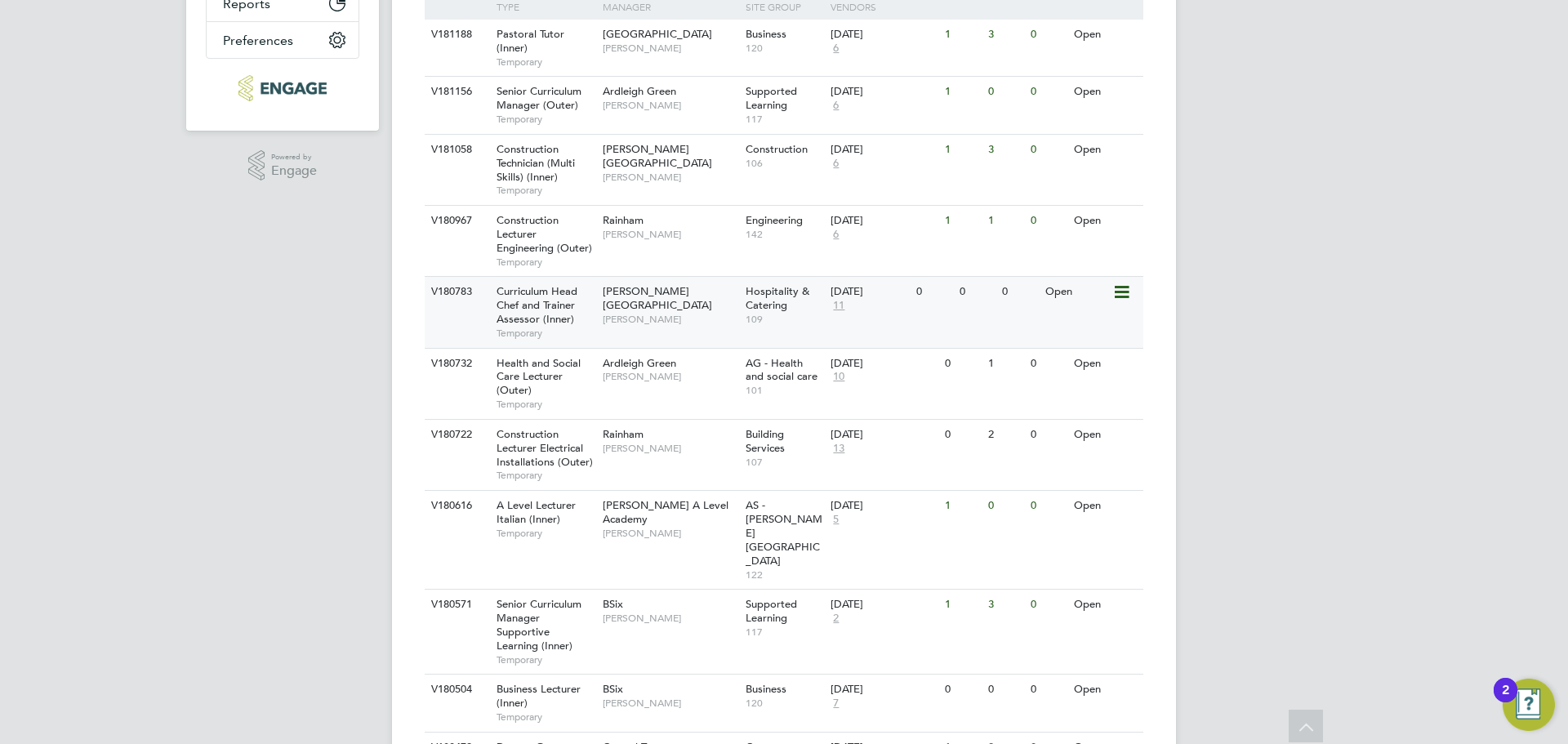
click at [526, 301] on span "Curriculum Head Chef and Trainer Assessor (Inner)" at bounding box center [537, 304] width 80 height 42
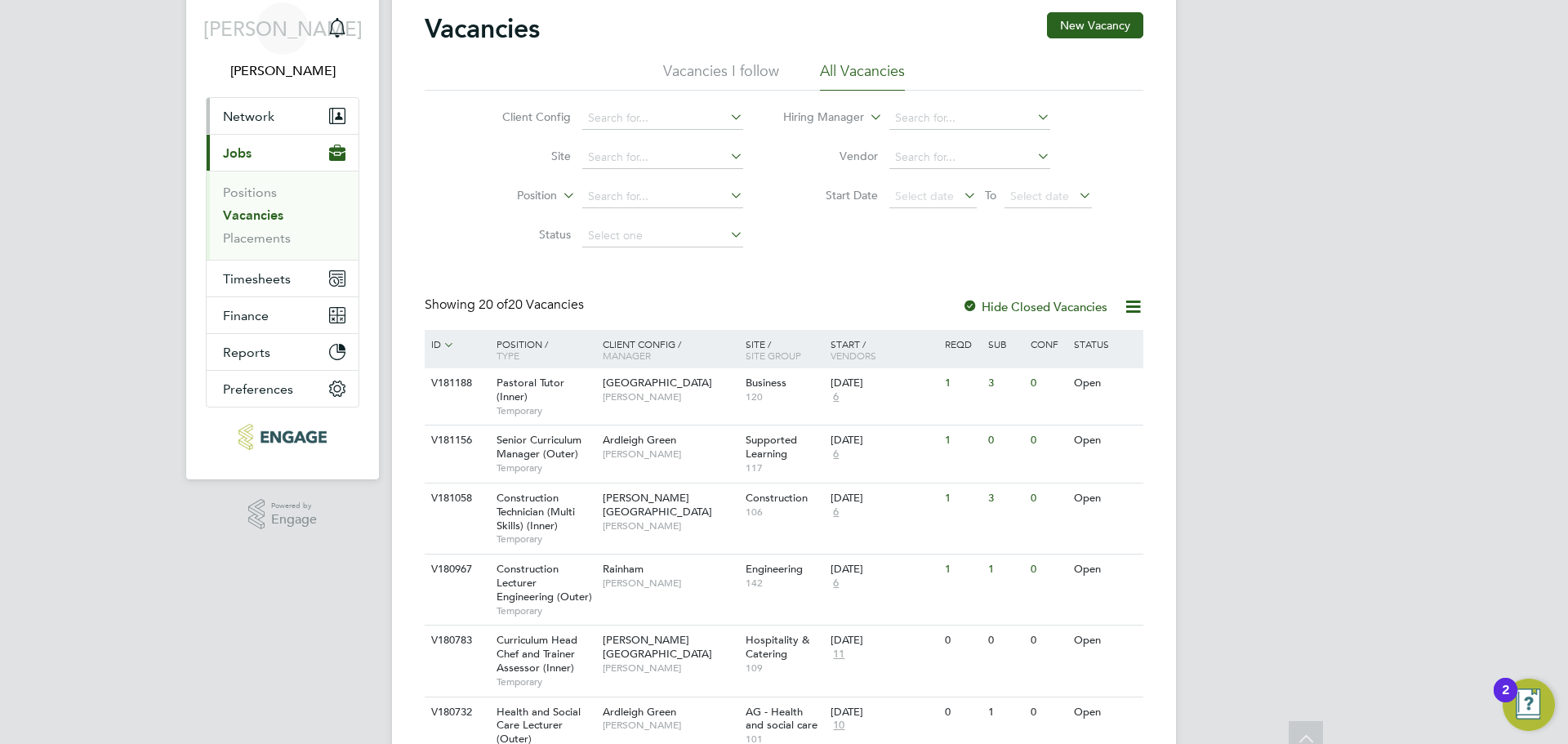
scroll to position [70, 0]
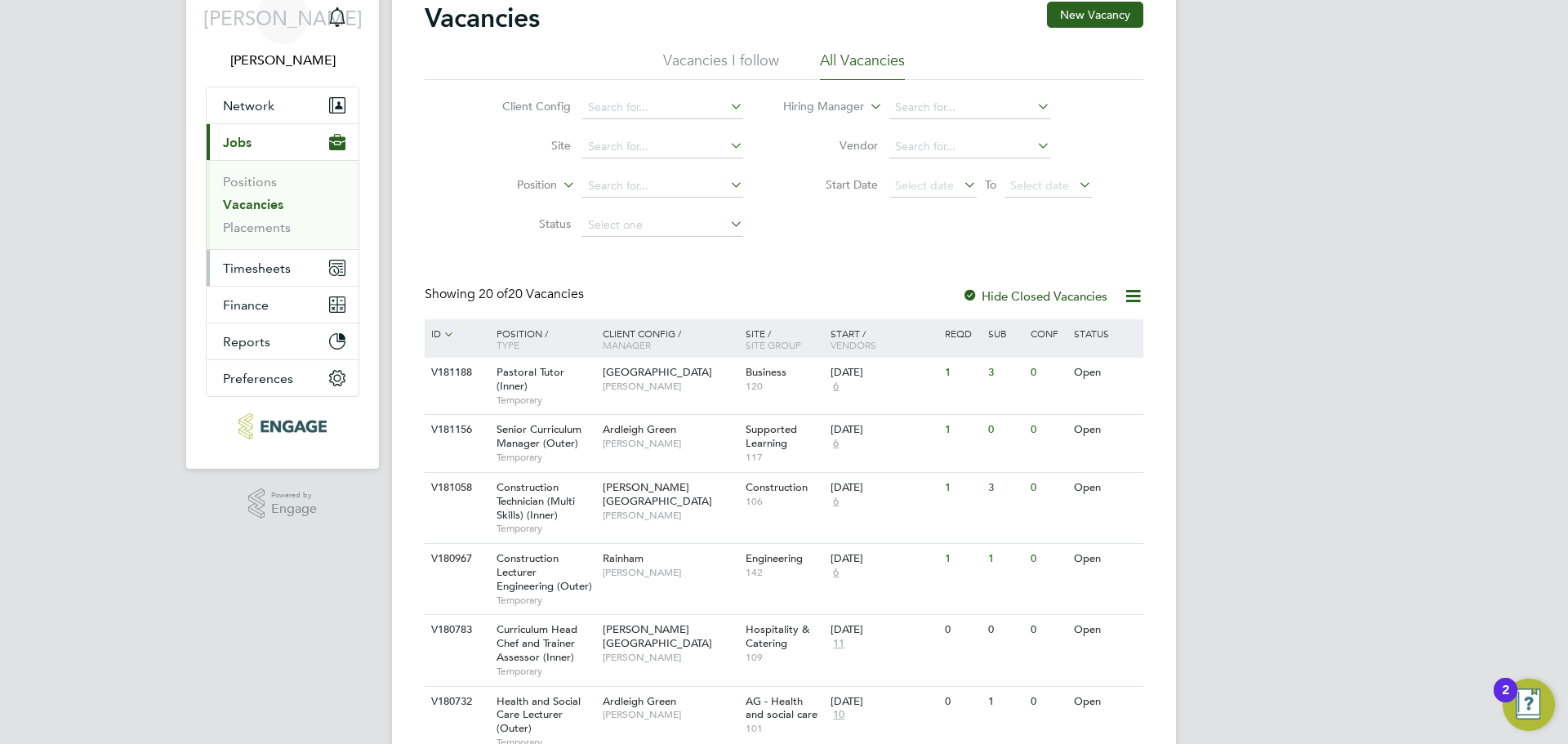
click at [288, 263] on span "Timesheets" at bounding box center [256, 268] width 68 height 16
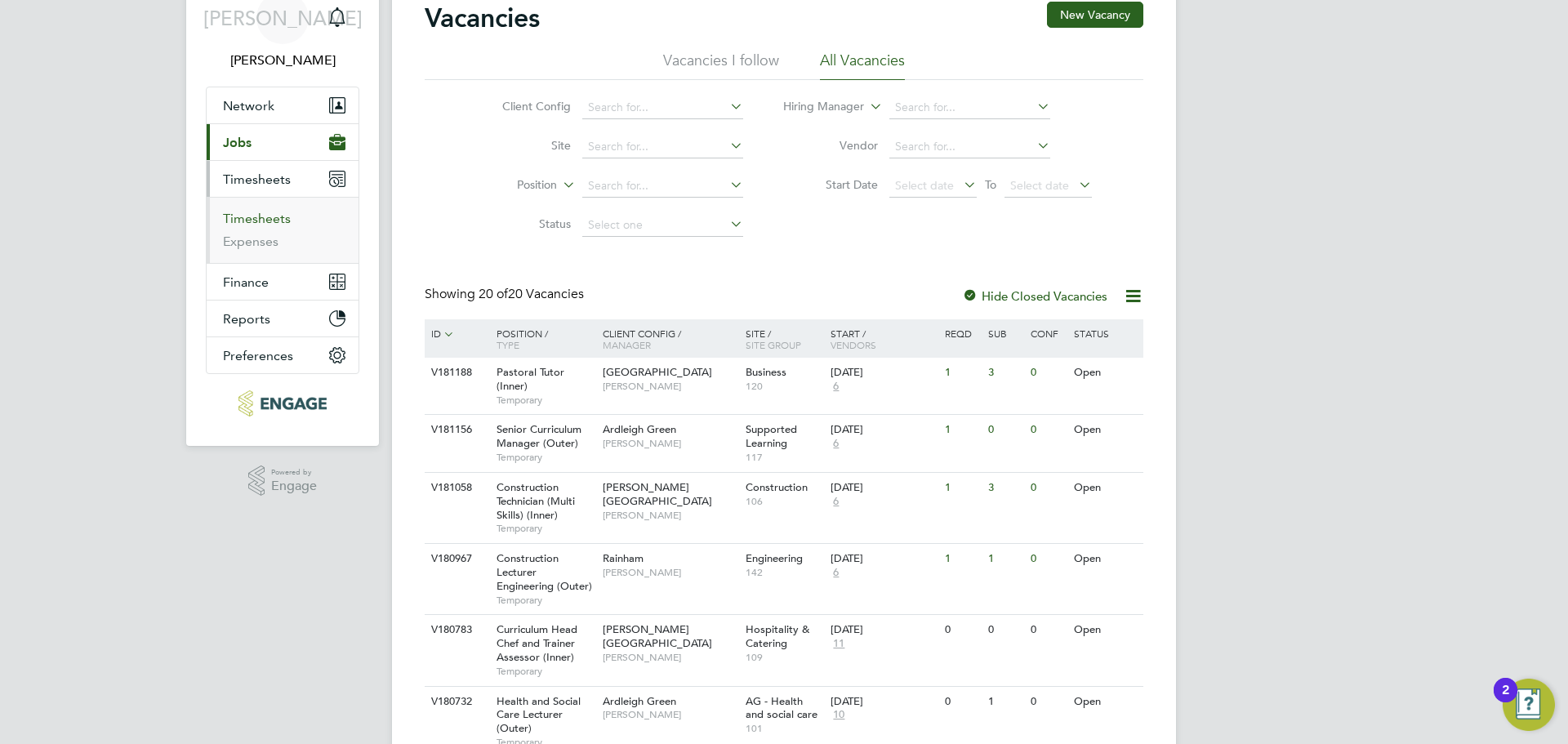
click at [265, 218] on link "Timesheets" at bounding box center [256, 218] width 68 height 16
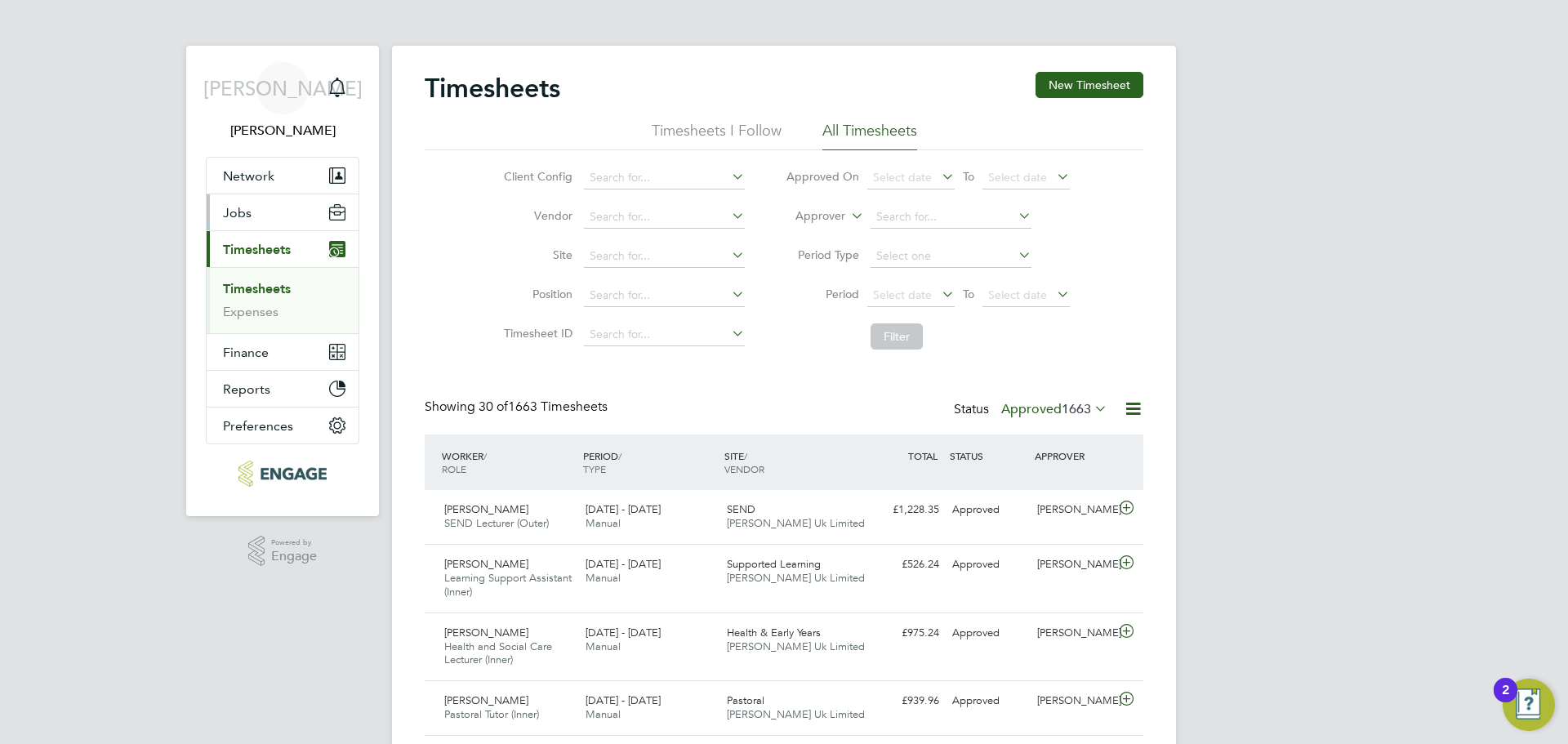
scroll to position [8, 8]
click at [1076, 408] on span "1663" at bounding box center [1077, 409] width 30 height 17
click at [1023, 481] on li "Submitted" at bounding box center [1032, 484] width 75 height 23
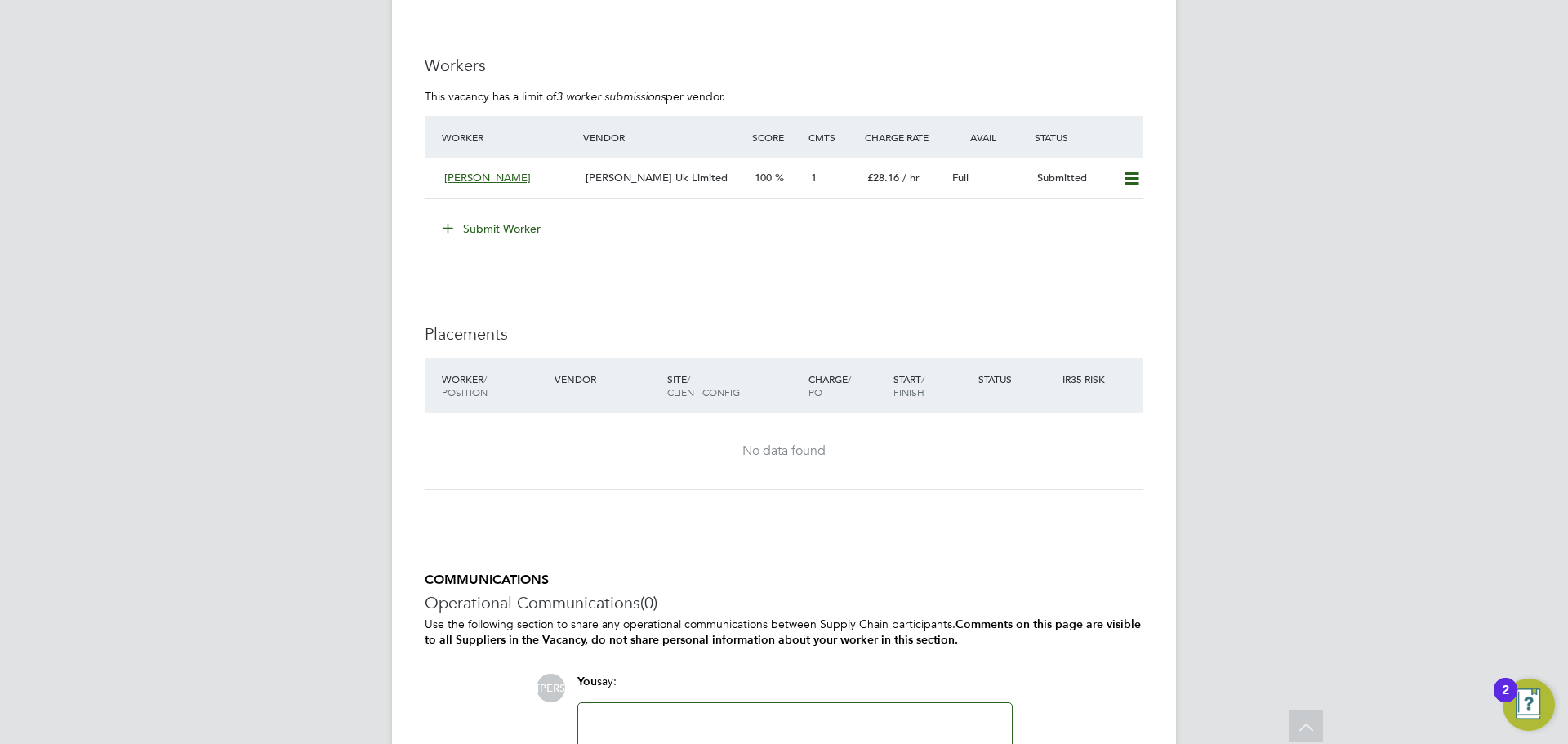
scroll to position [3148, 0]
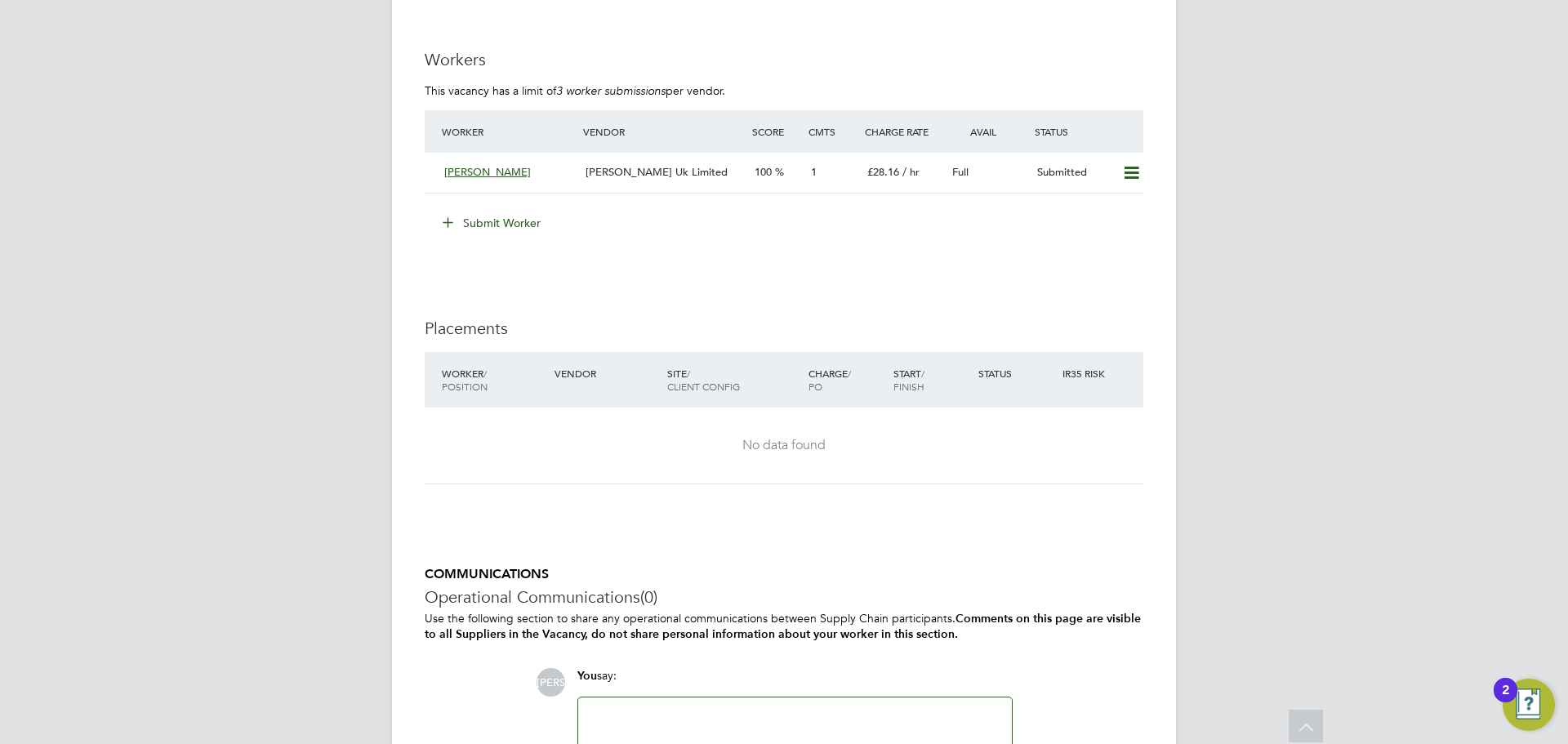
click at [516, 217] on button "Submit Worker" at bounding box center [492, 223] width 122 height 26
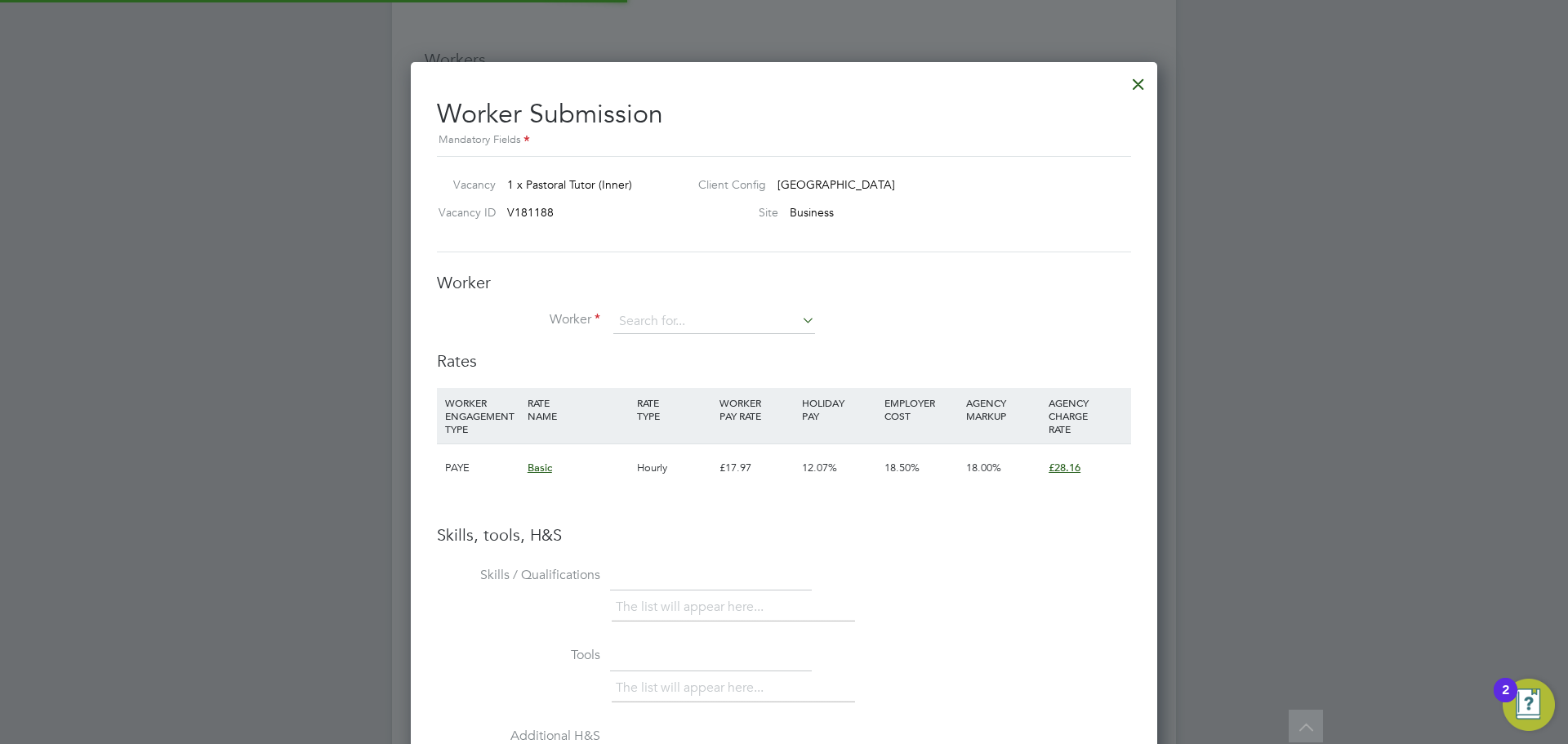
scroll to position [1033, 747]
click at [713, 327] on input at bounding box center [714, 322] width 202 height 24
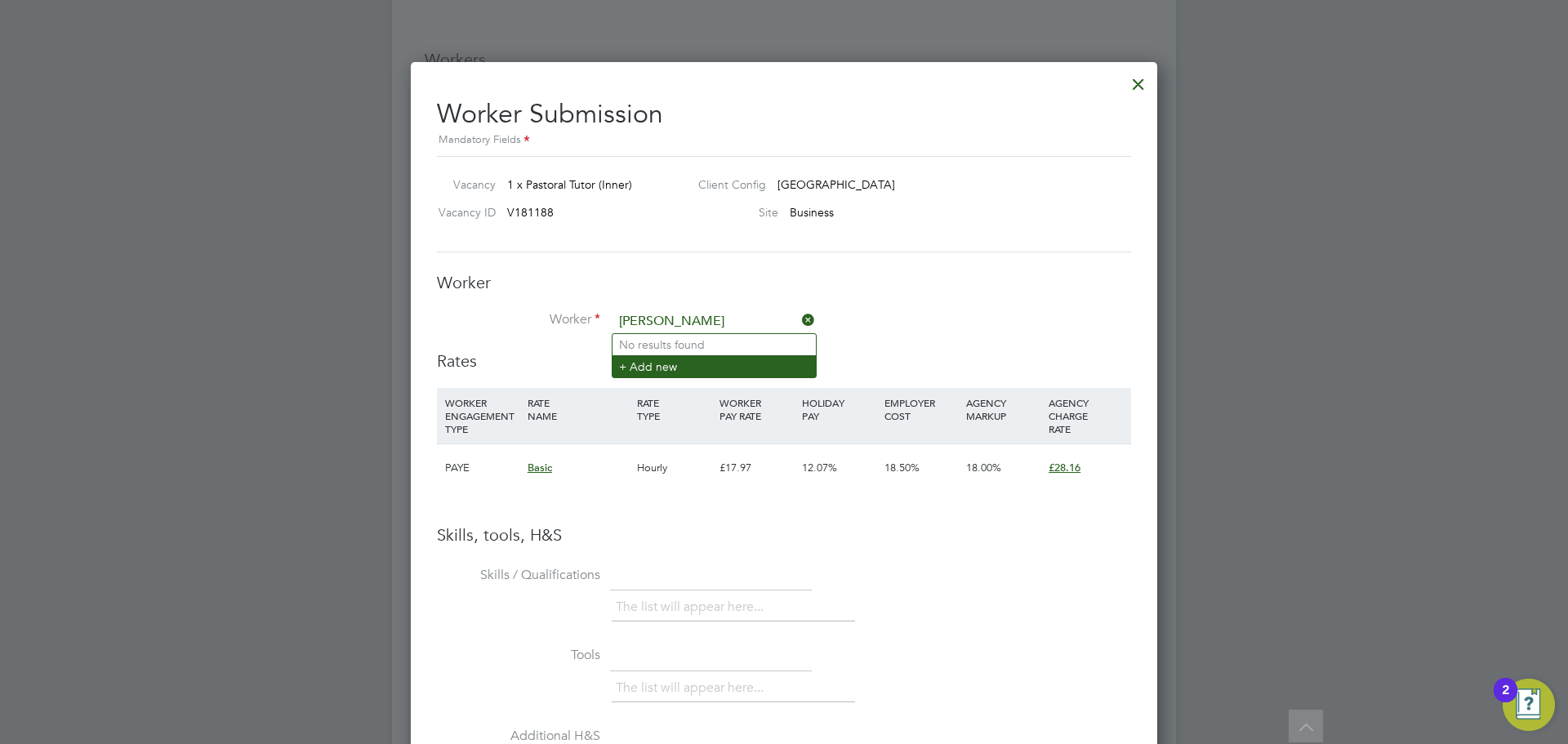
type input "[PERSON_NAME]"
click at [677, 369] on li "+ Add new" at bounding box center [714, 366] width 204 height 22
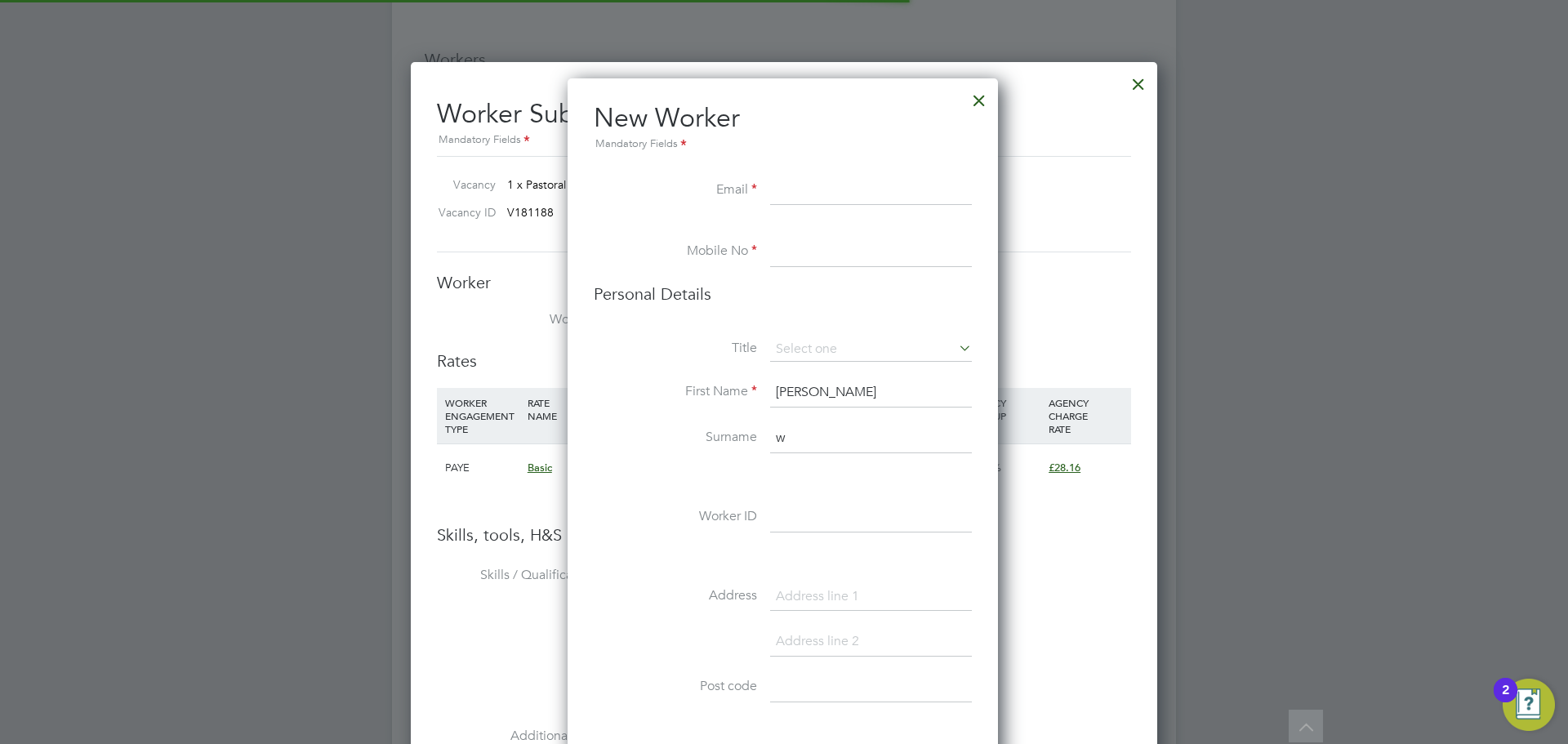
scroll to position [1383, 433]
paste input "[EMAIL_ADDRESS][DOMAIN_NAME]"
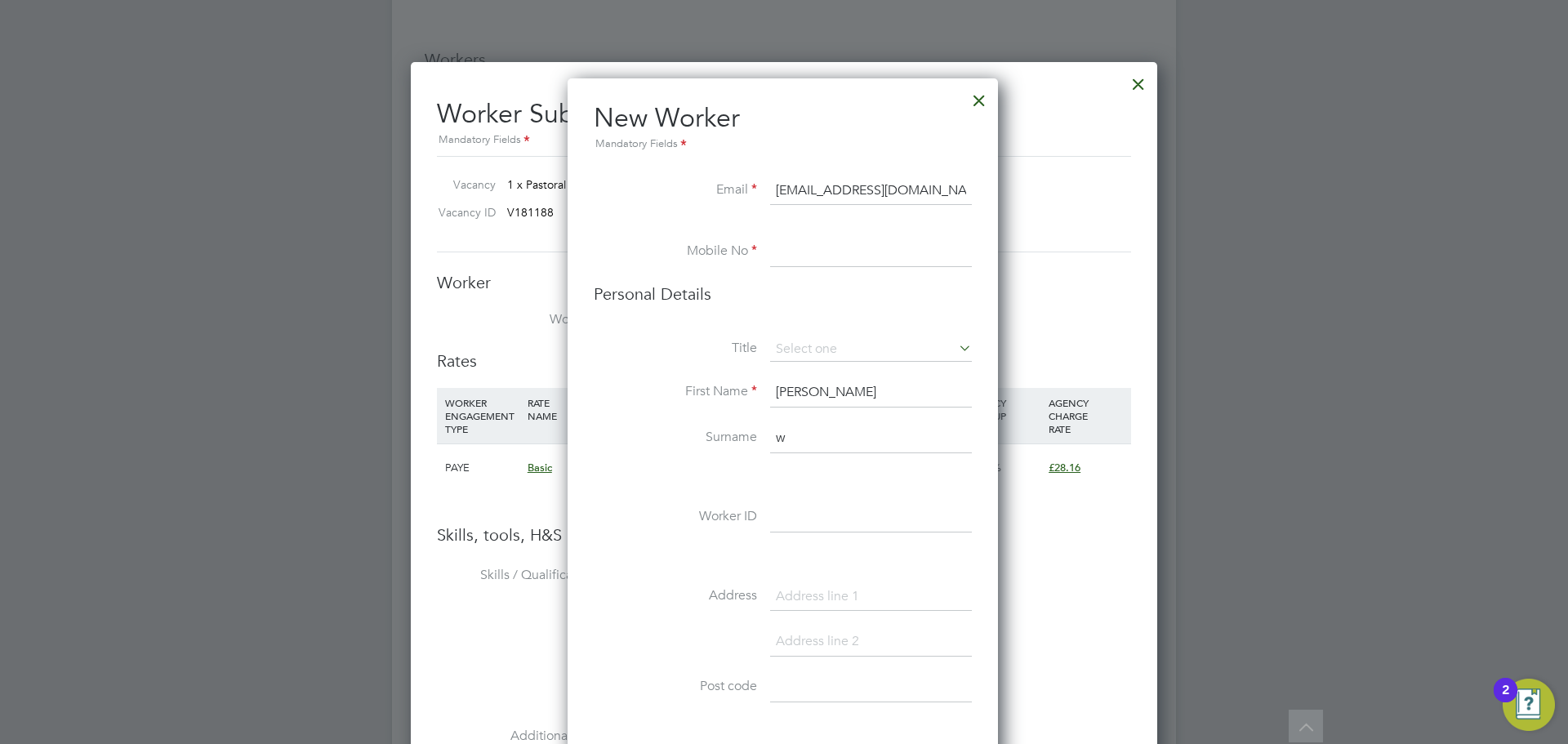
type input "[EMAIL_ADDRESS][DOMAIN_NAME]"
click at [840, 251] on input at bounding box center [871, 253] width 202 height 30
paste input "07849034771"
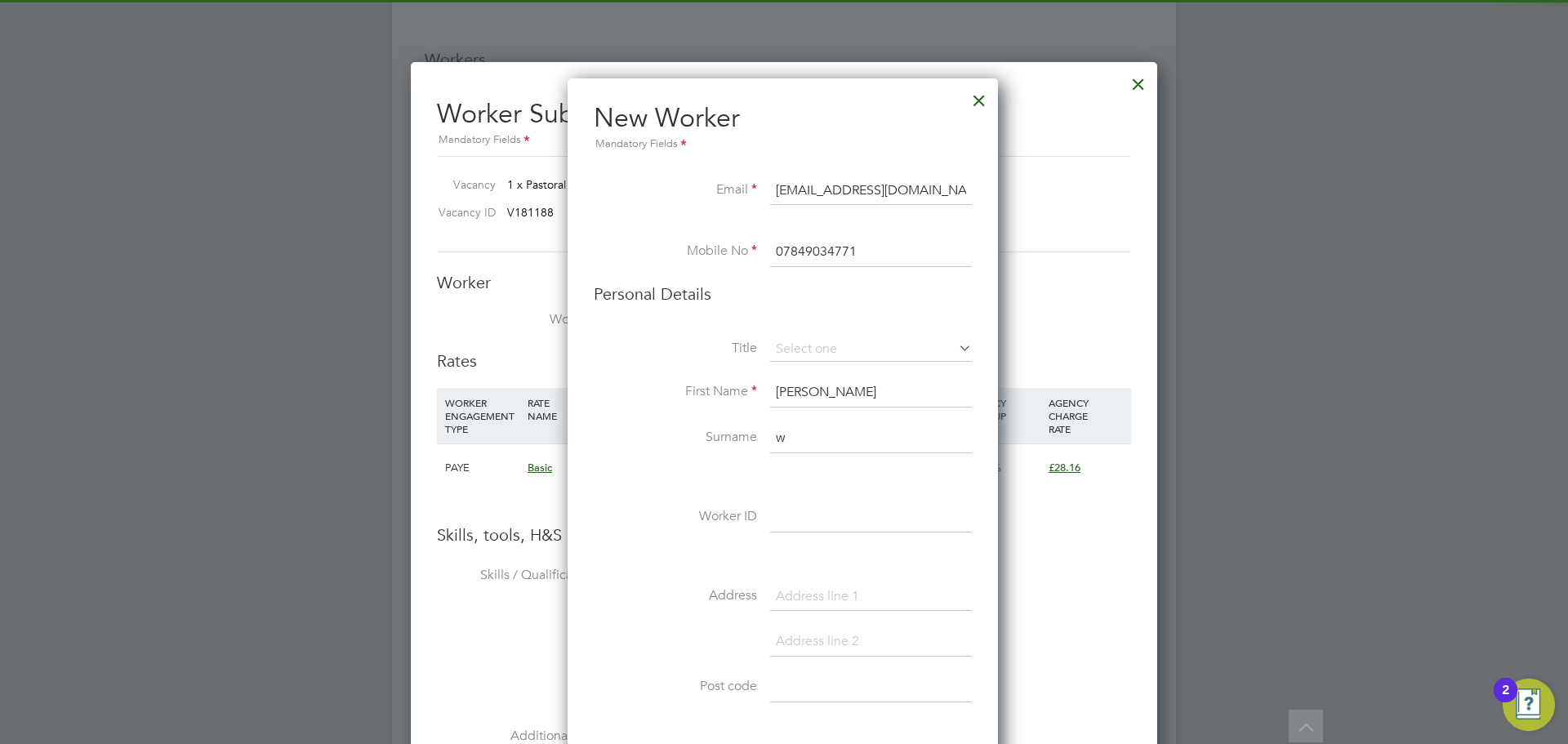
type input "07849034771"
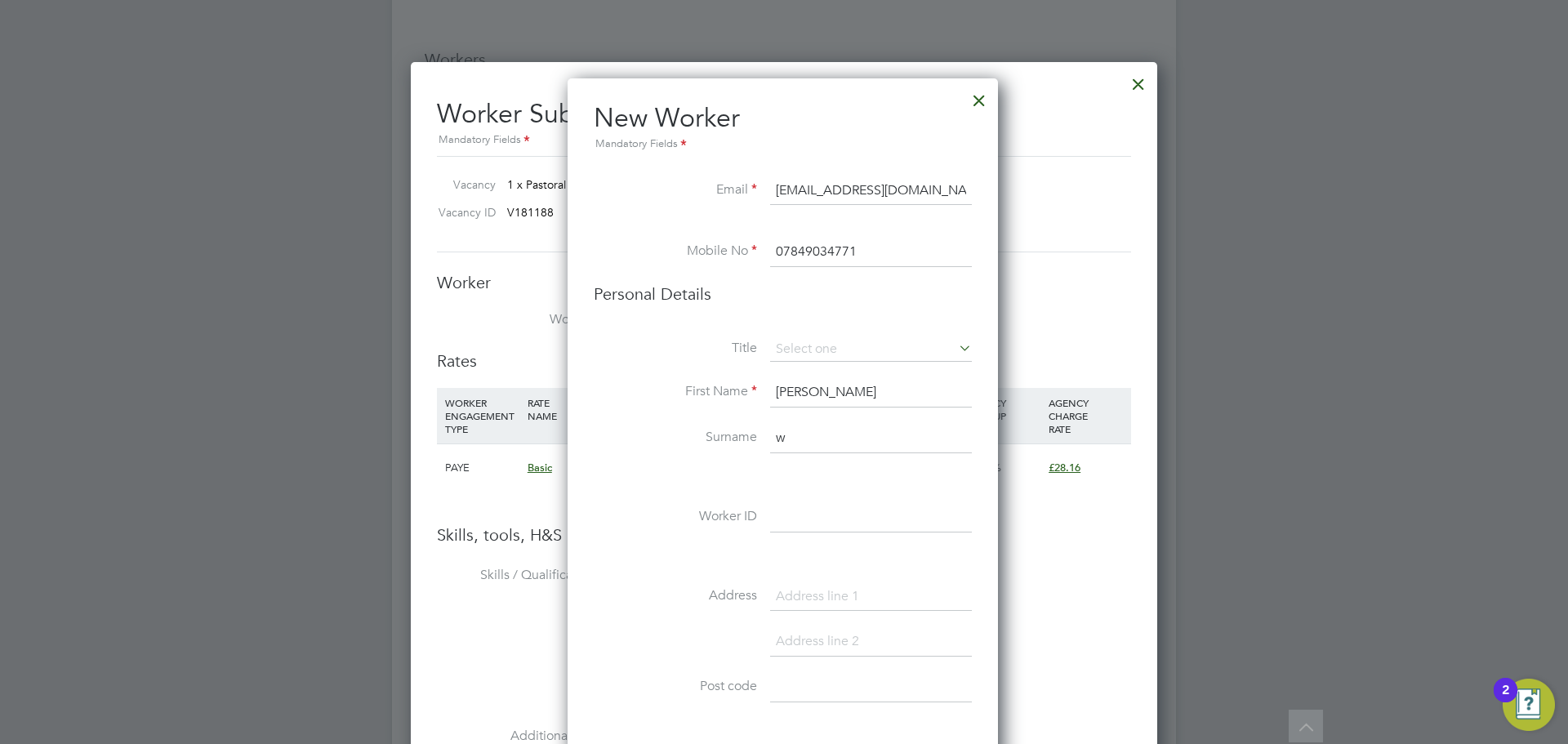
drag, startPoint x: 744, startPoint y: 383, endPoint x: 543, endPoint y: 359, distance: 202.4
type input "[PERSON_NAME]"
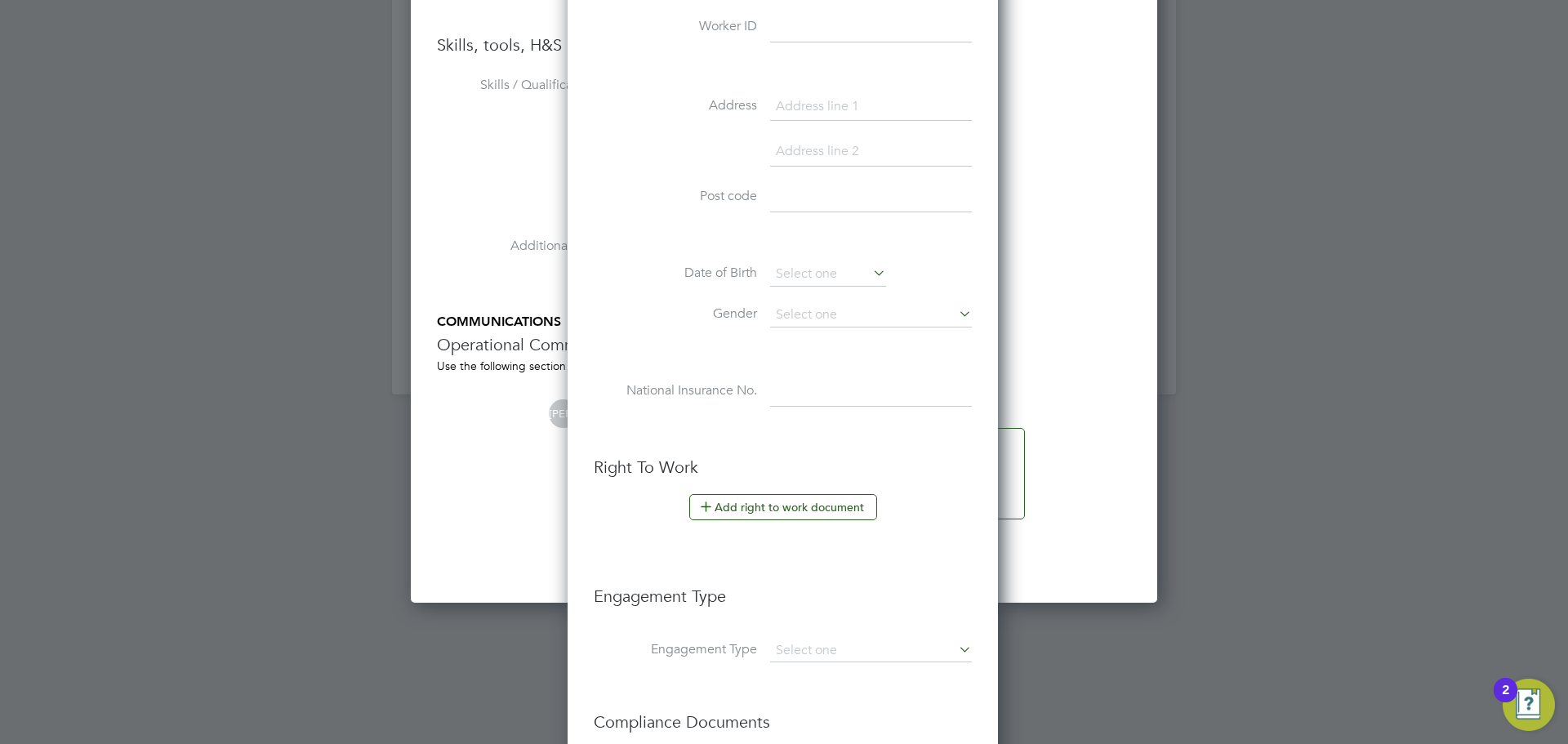
scroll to position [3801, 0]
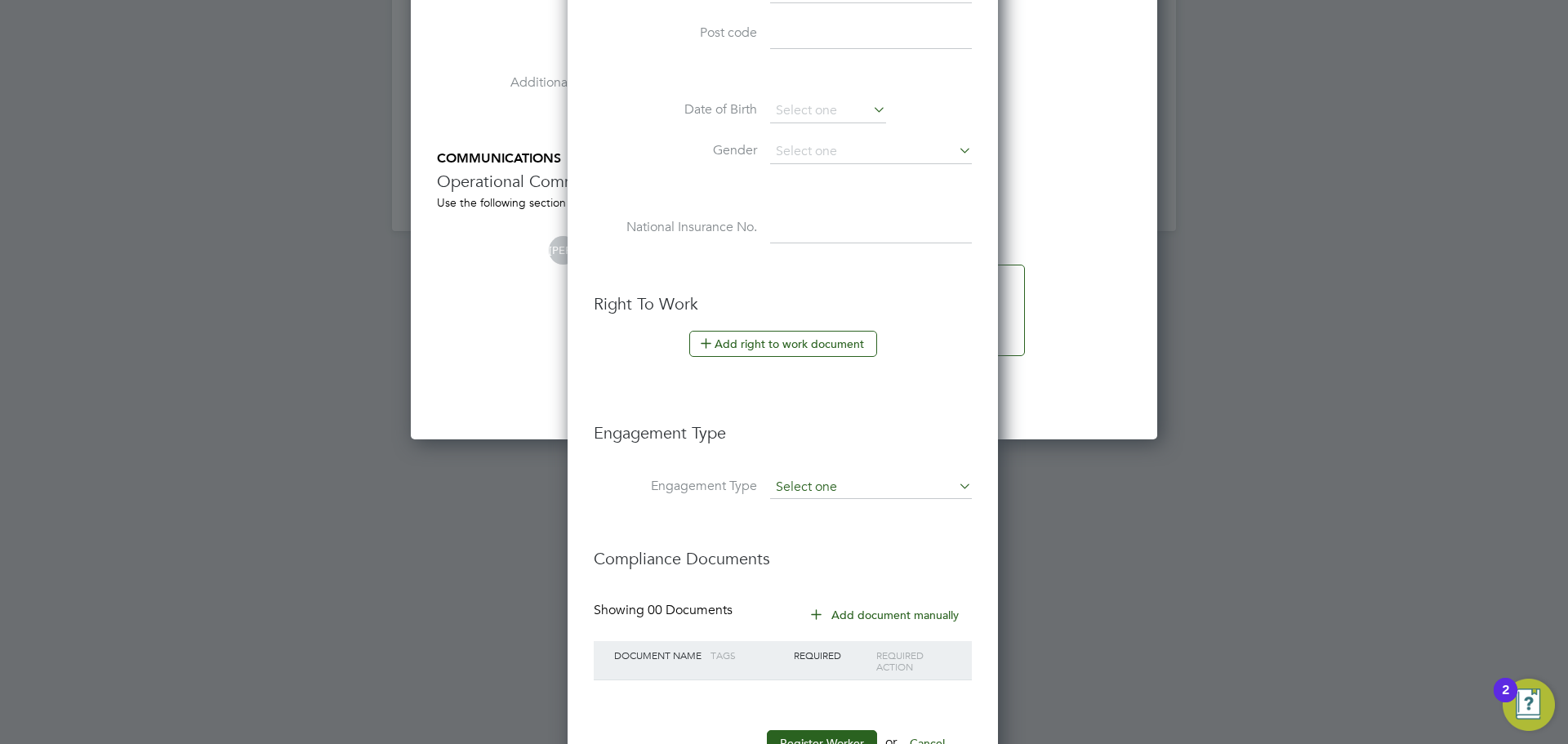
click at [826, 478] on input at bounding box center [871, 488] width 202 height 23
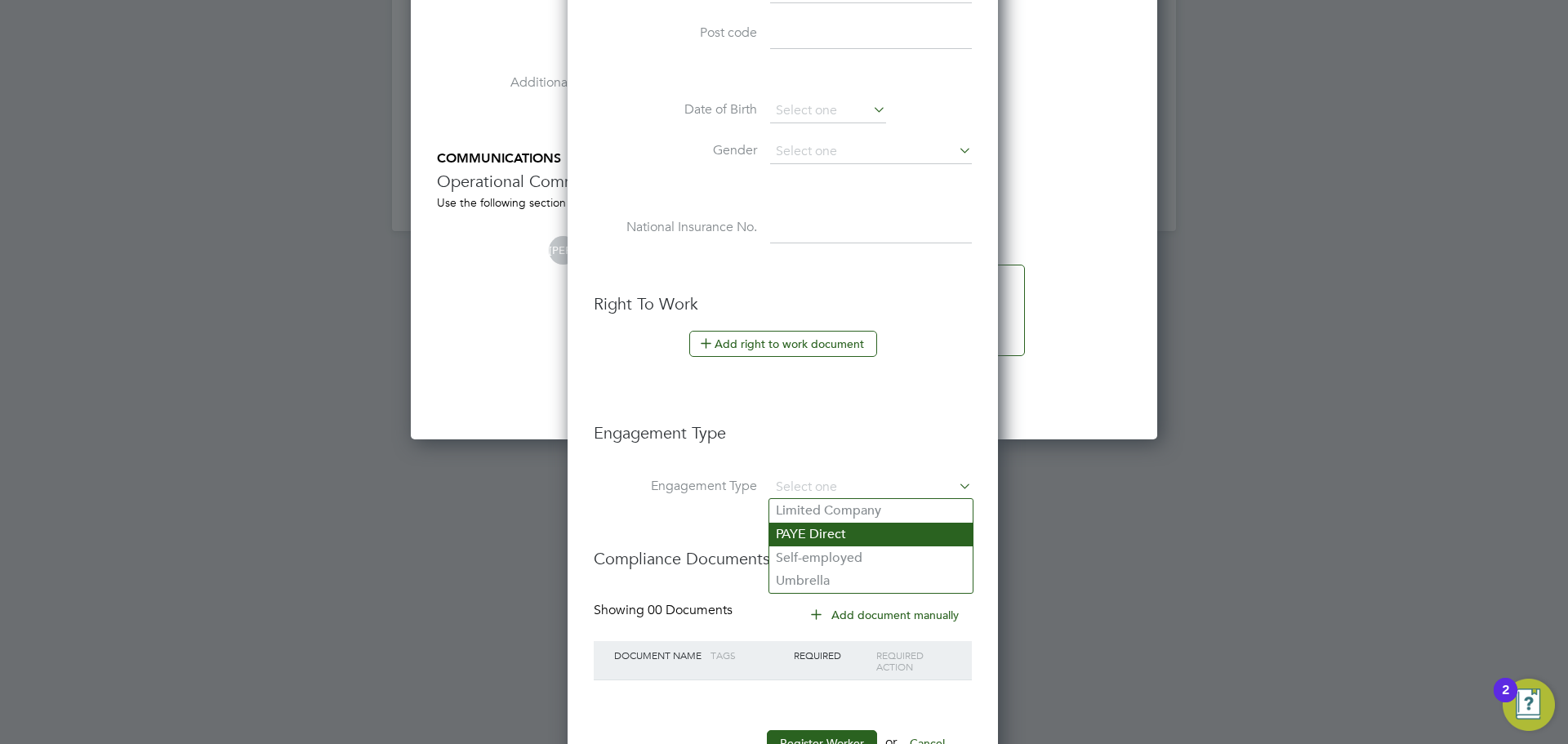
click at [839, 538] on li "PAYE Direct" at bounding box center [871, 535] width 204 height 24
type input "PAYE Direct"
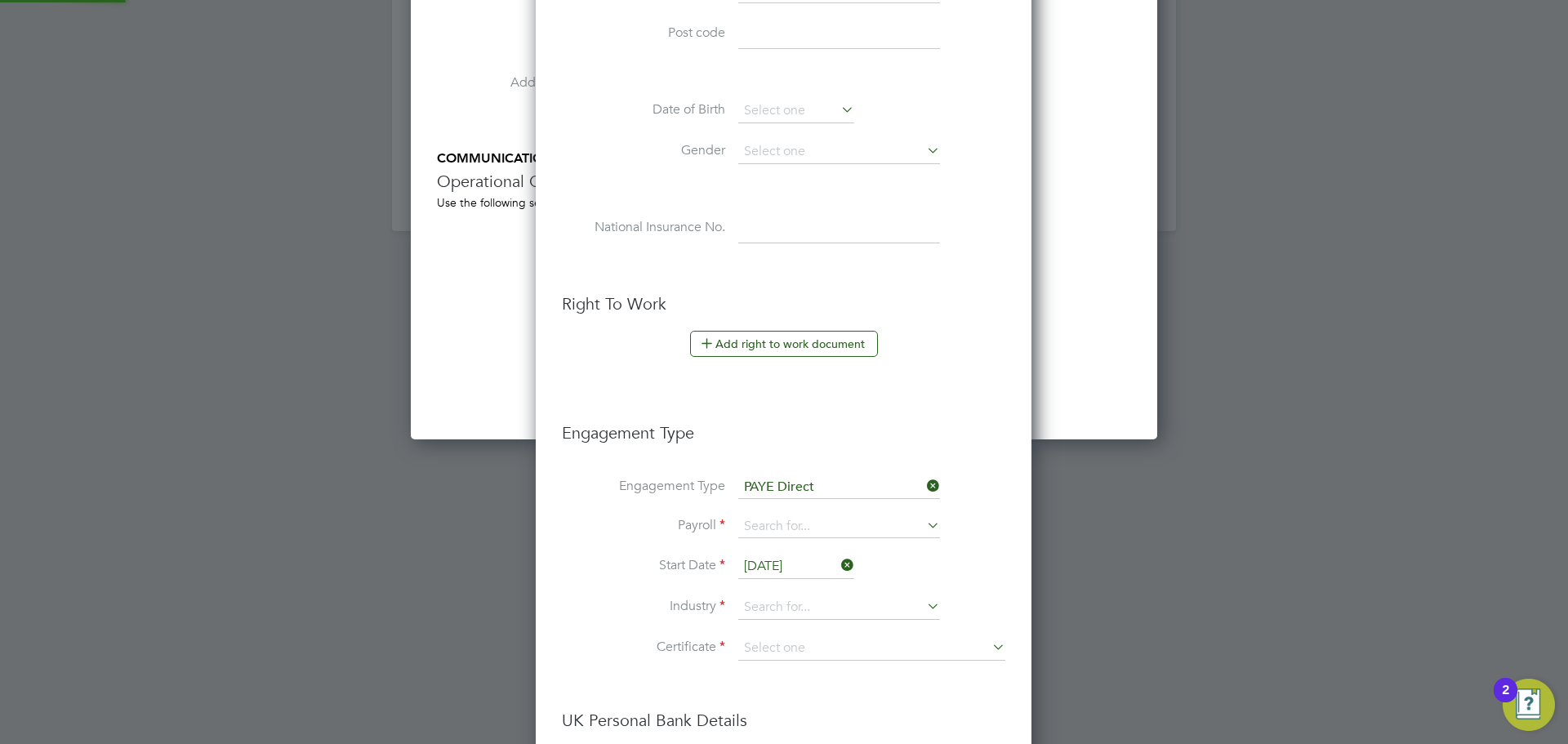
scroll to position [8, 8]
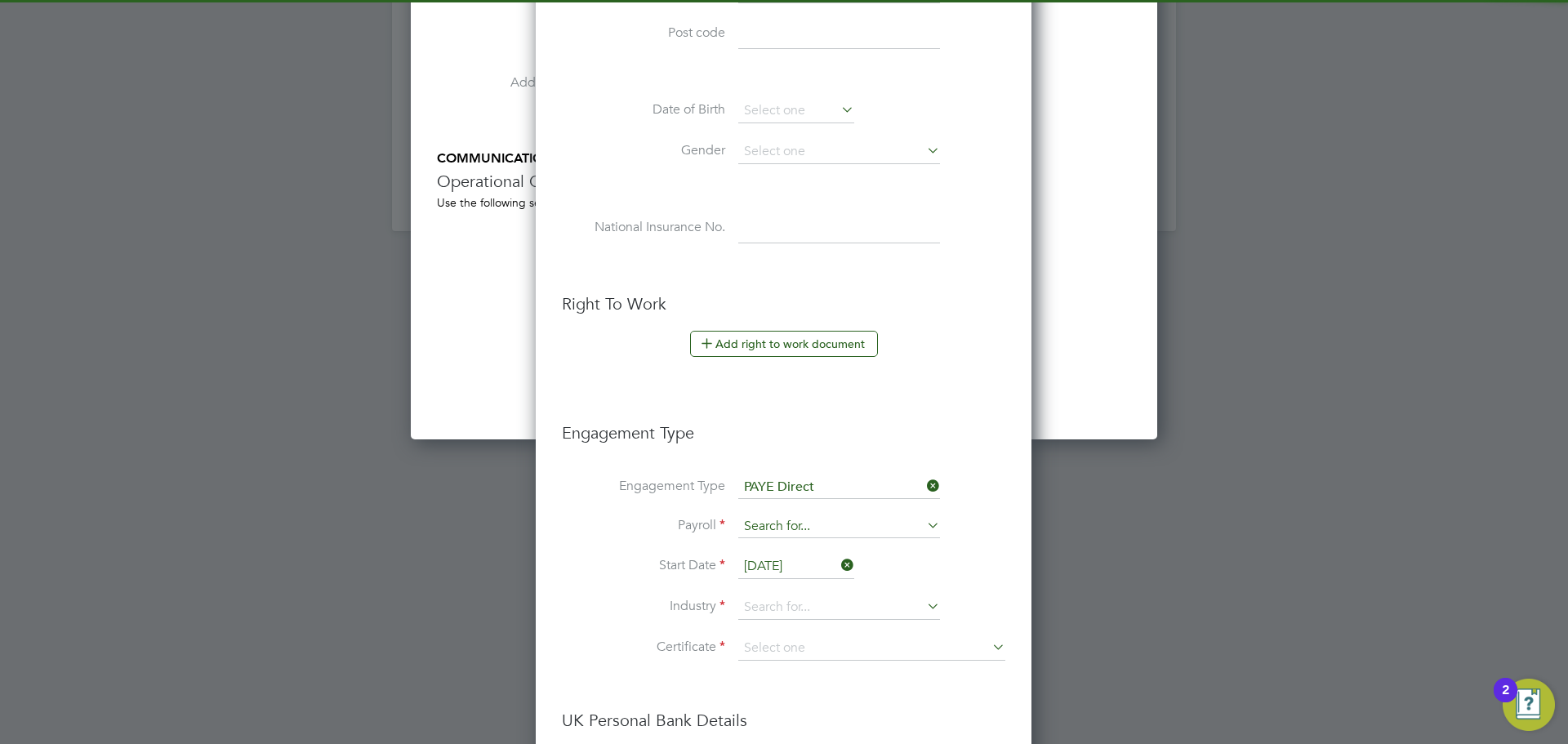
click at [810, 527] on input at bounding box center [839, 527] width 202 height 23
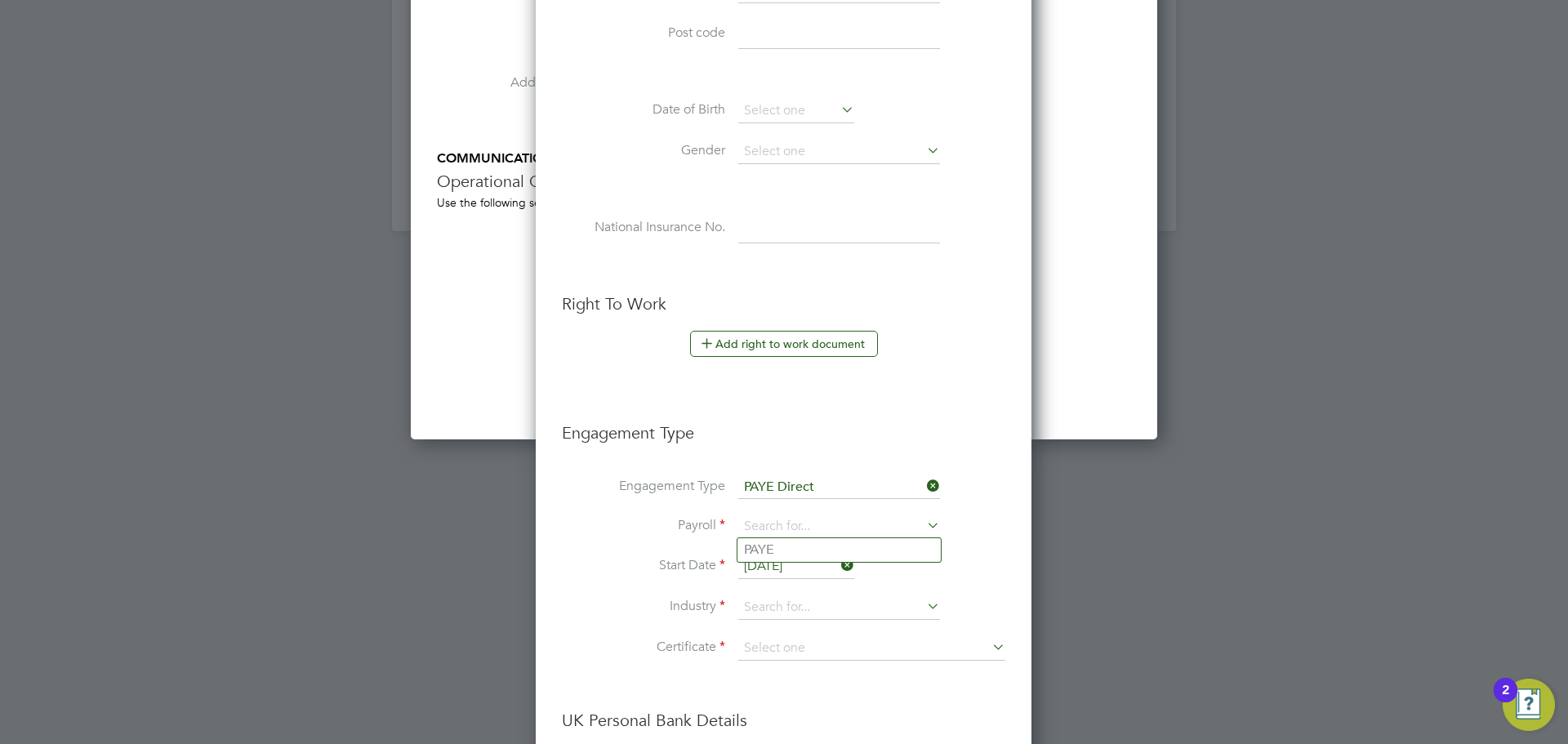
drag, startPoint x: 798, startPoint y: 547, endPoint x: 789, endPoint y: 589, distance: 43.0
click at [799, 547] on li "PAYE" at bounding box center [839, 551] width 204 height 24
type input "PAYE"
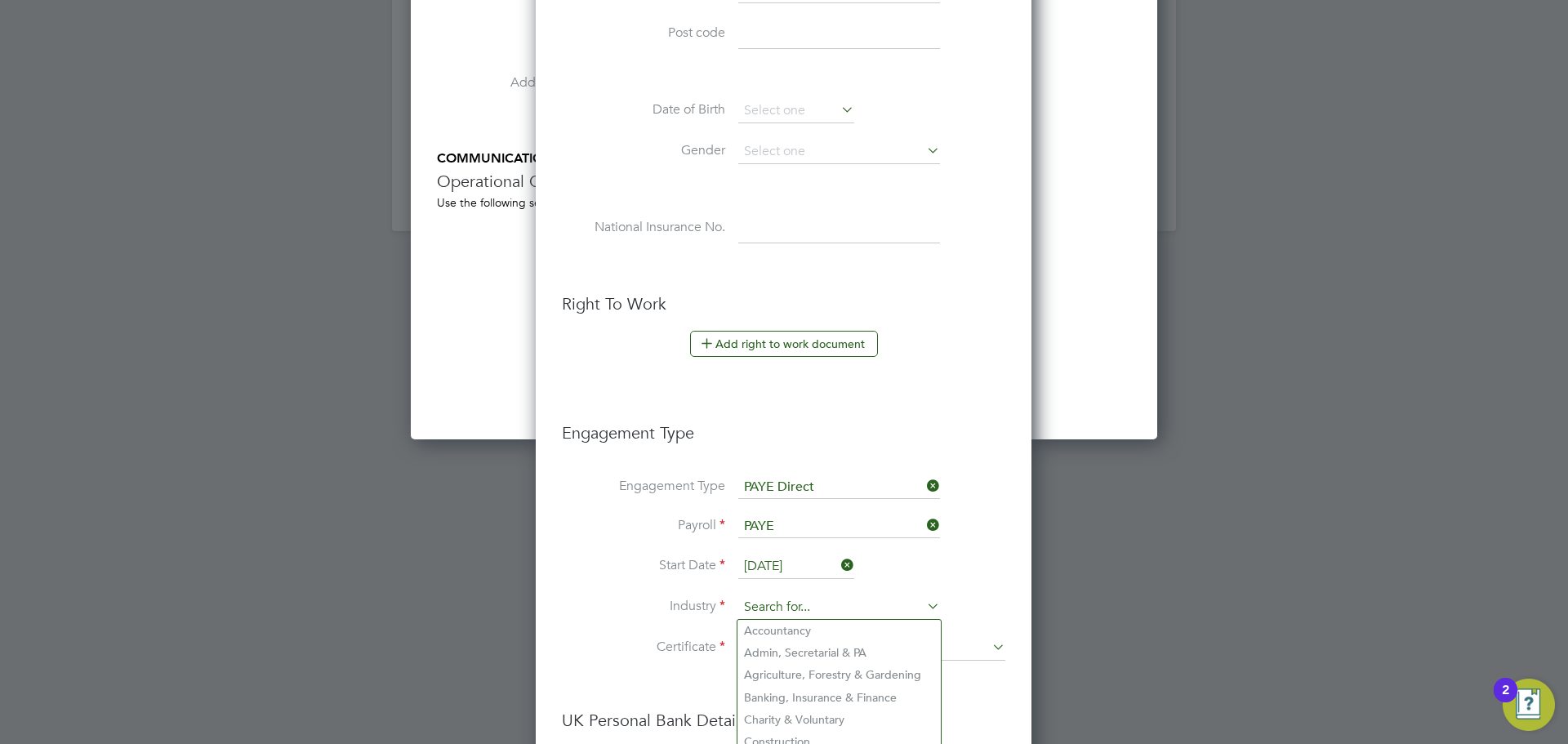
click at [790, 614] on input at bounding box center [839, 608] width 202 height 24
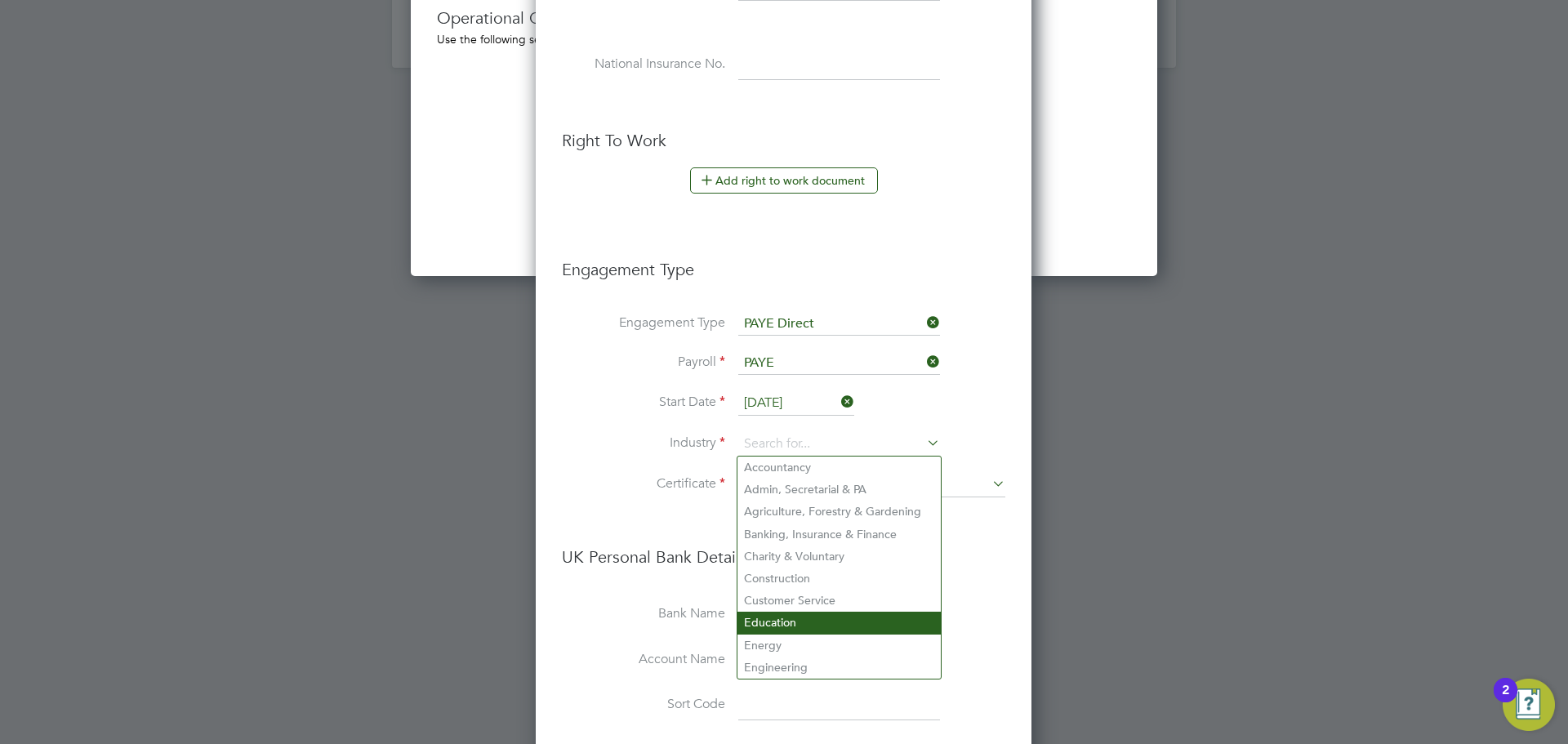
click at [816, 623] on li "Education" at bounding box center [839, 623] width 204 height 22
type input "Education"
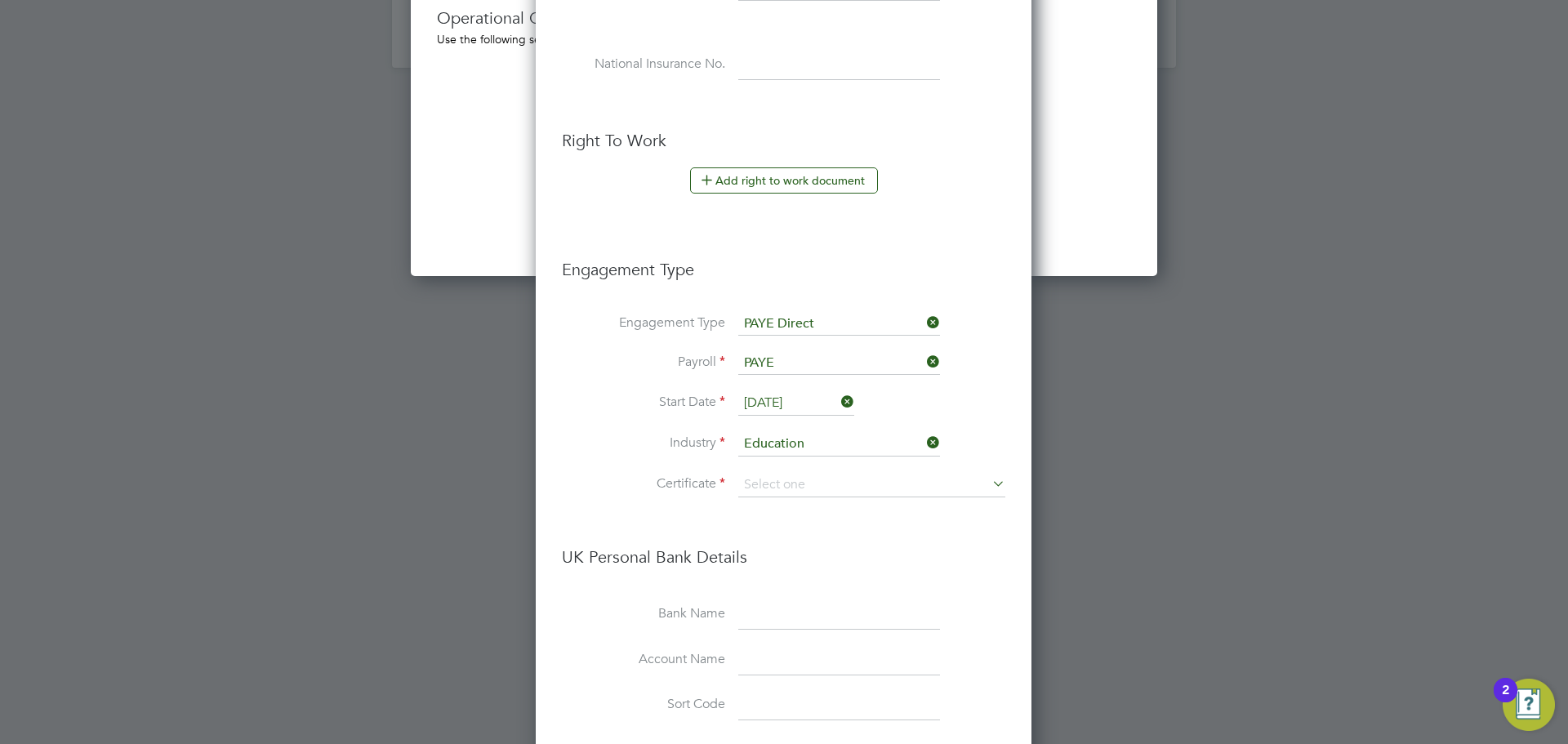
drag, startPoint x: 836, startPoint y: 488, endPoint x: 831, endPoint y: 497, distance: 10.3
click at [838, 487] on input at bounding box center [871, 485] width 267 height 24
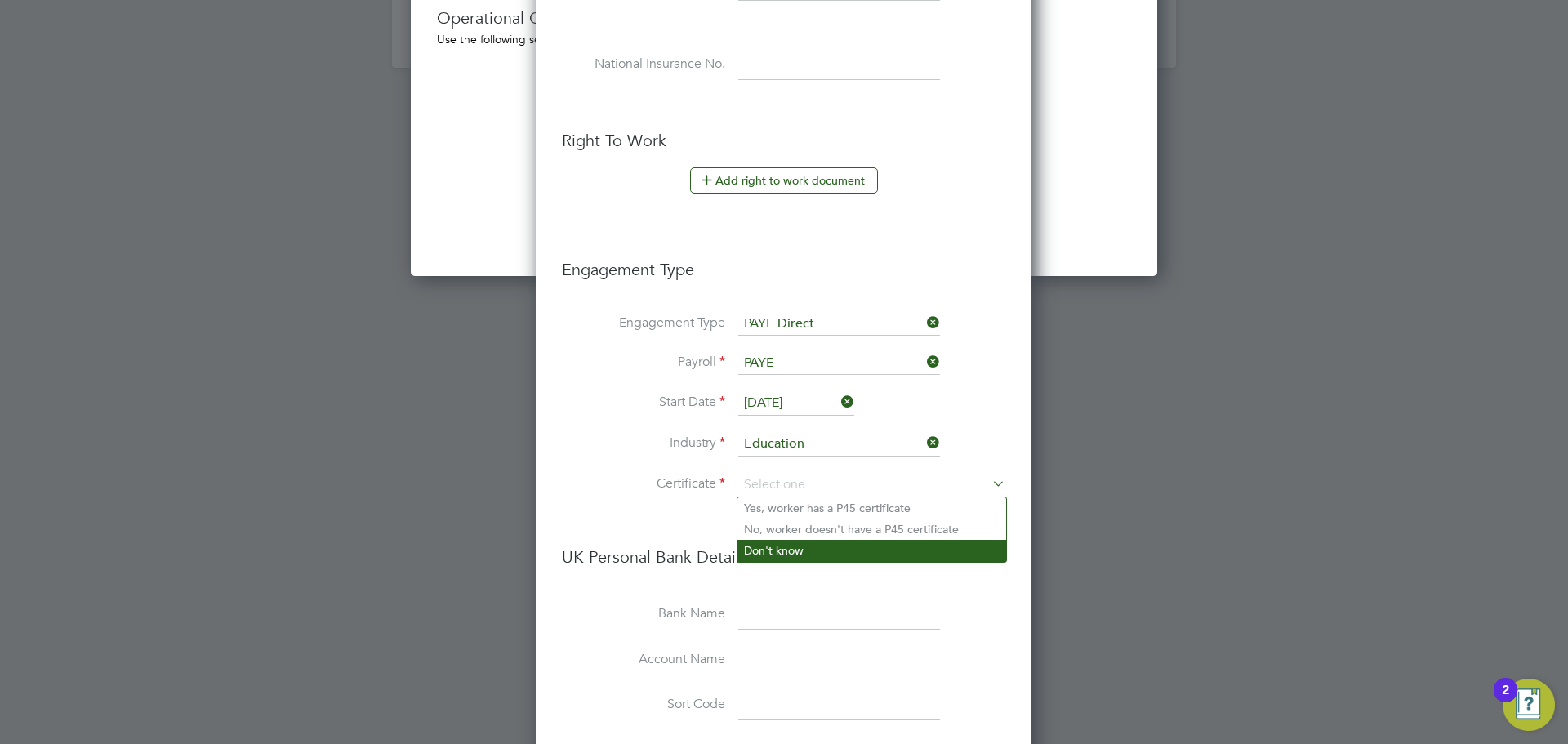
click at [793, 561] on li "Don't know" at bounding box center [871, 551] width 268 height 21
type input "Don't know"
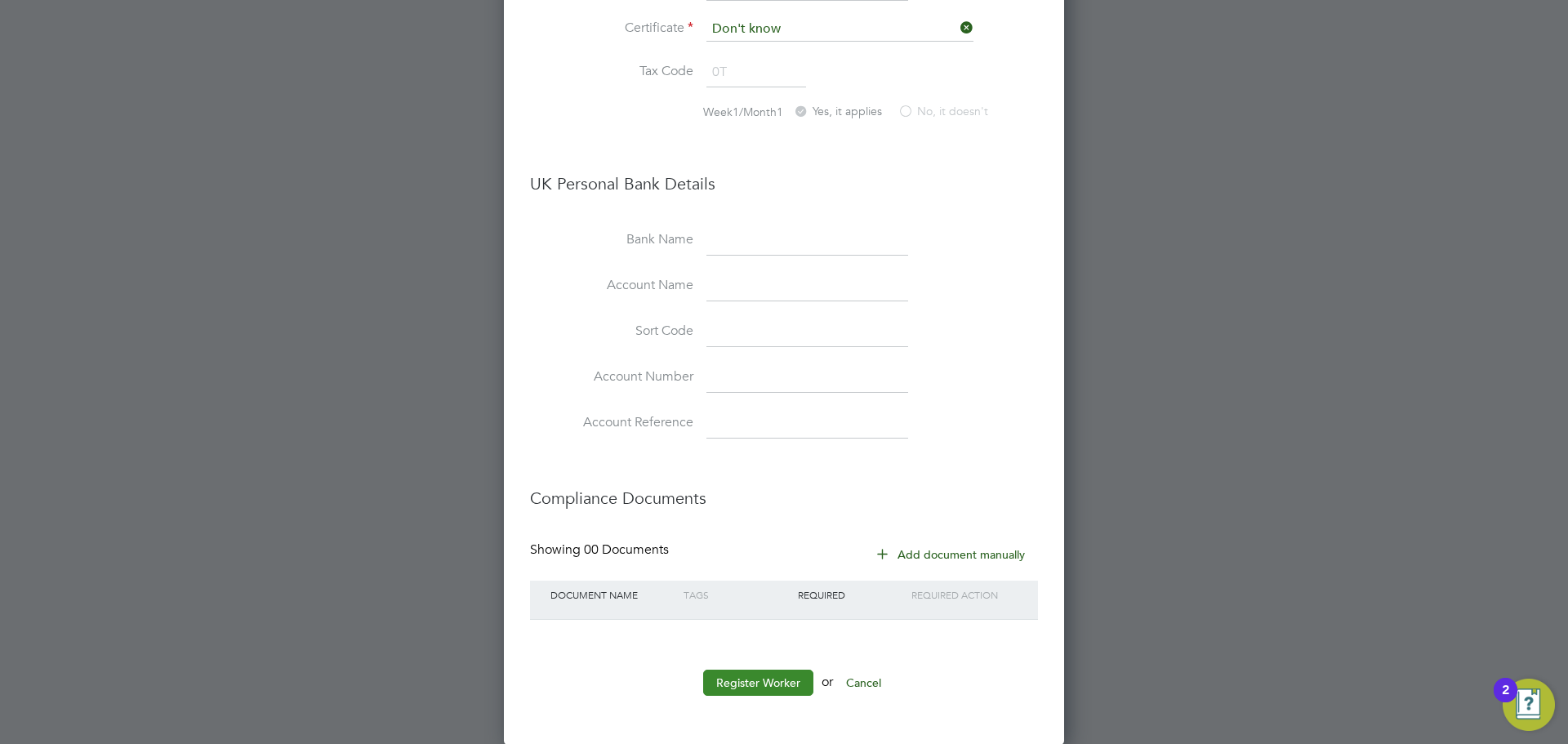
click at [734, 675] on button "Register Worker" at bounding box center [758, 683] width 110 height 26
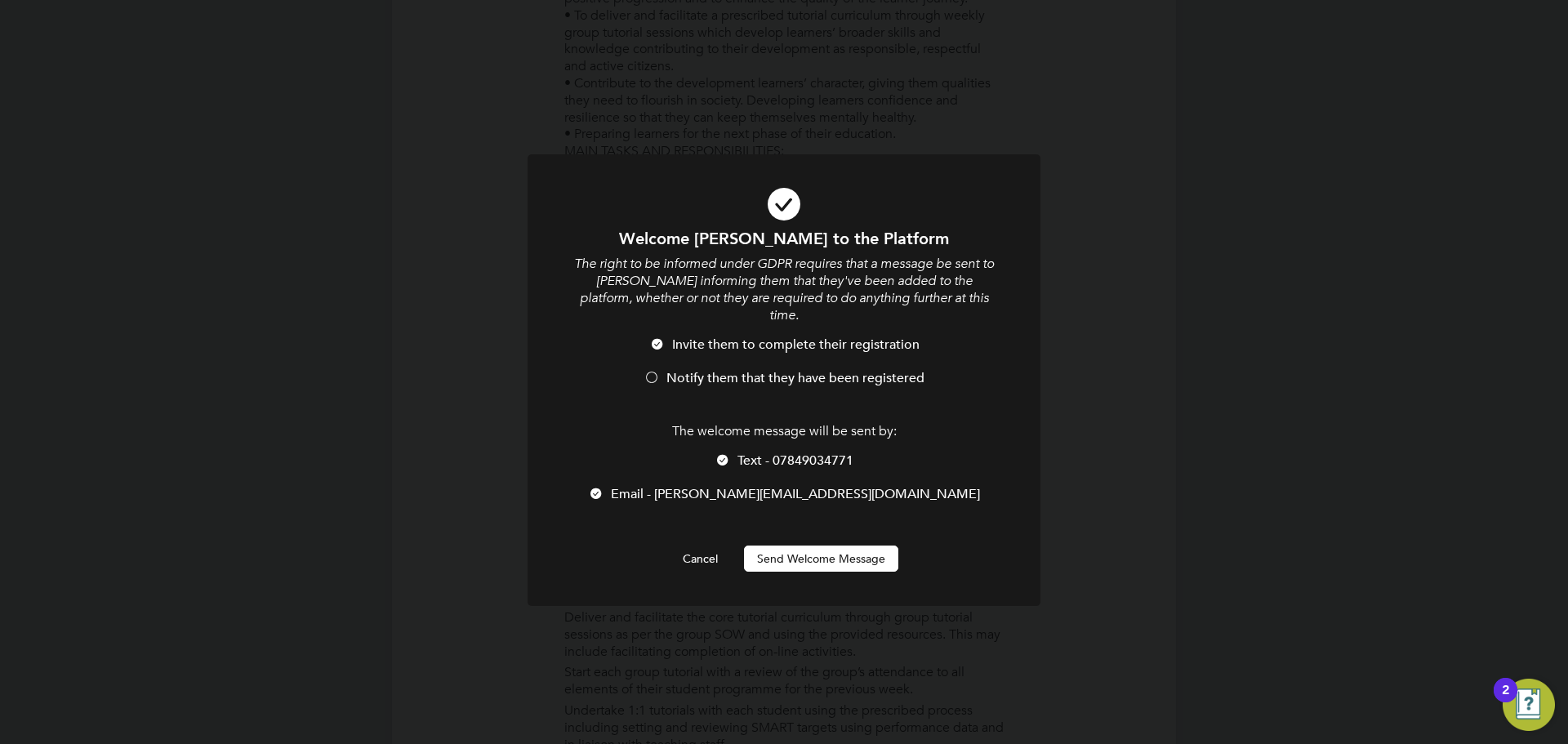
click at [807, 347] on li "Invite them to complete their registration" at bounding box center [784, 353] width 425 height 33
click at [814, 563] on div at bounding box center [784, 380] width 512 height 452
click at [824, 546] on button "Send Welcome Message" at bounding box center [821, 559] width 154 height 26
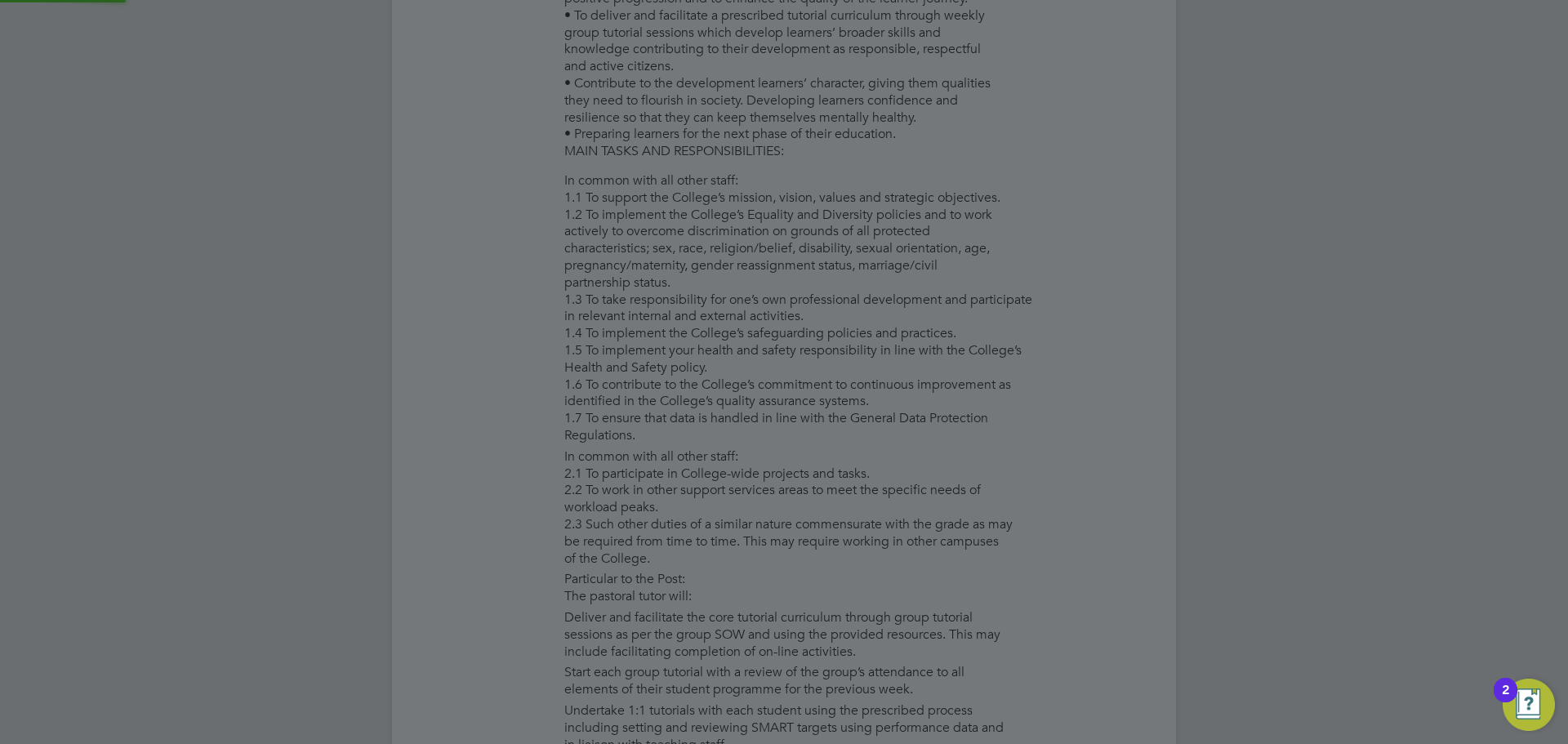
type input "[PERSON_NAME]"
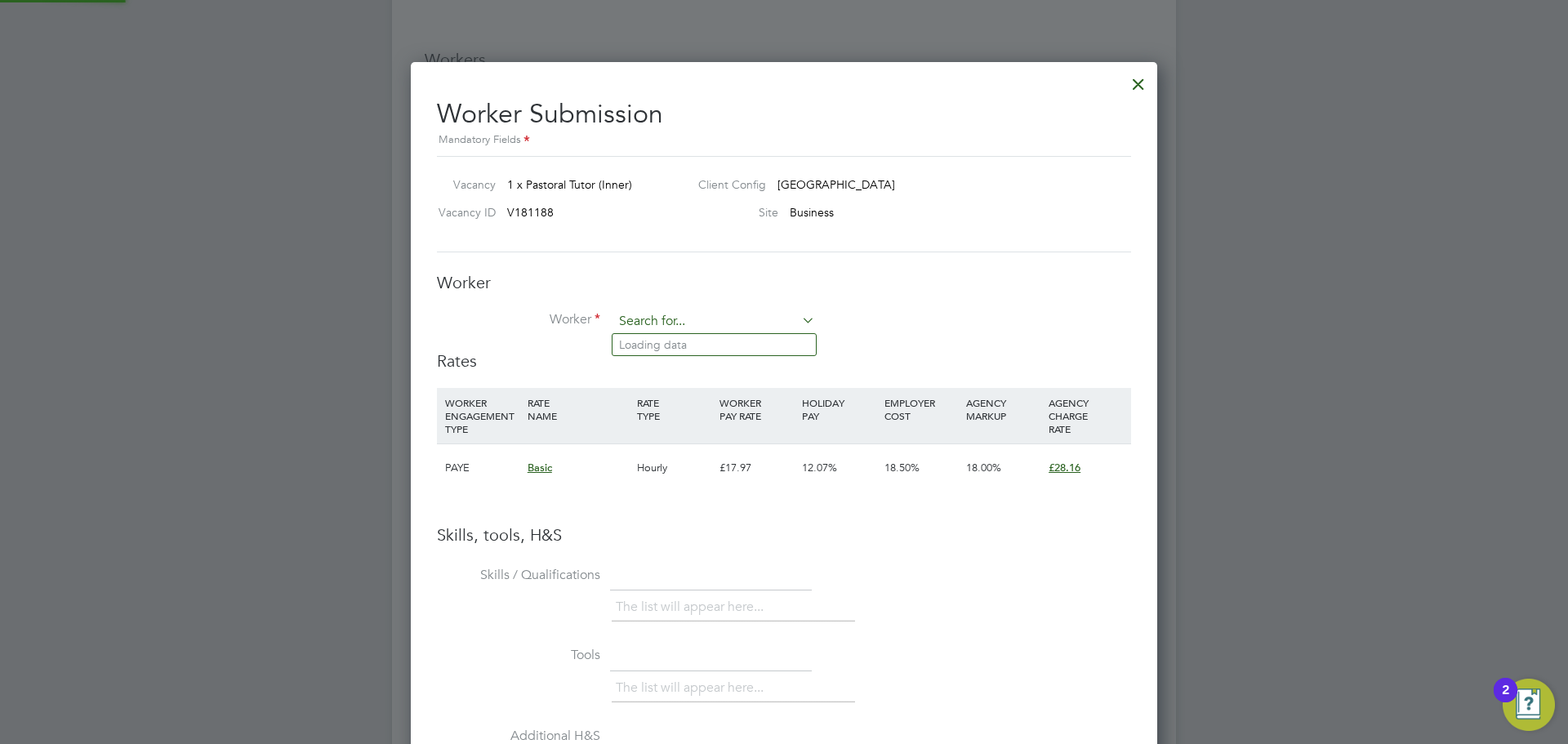
click at [755, 324] on input at bounding box center [714, 322] width 202 height 24
click at [695, 407] on li "Sandr a Williams" at bounding box center [714, 412] width 204 height 22
type input "[PERSON_NAME]"
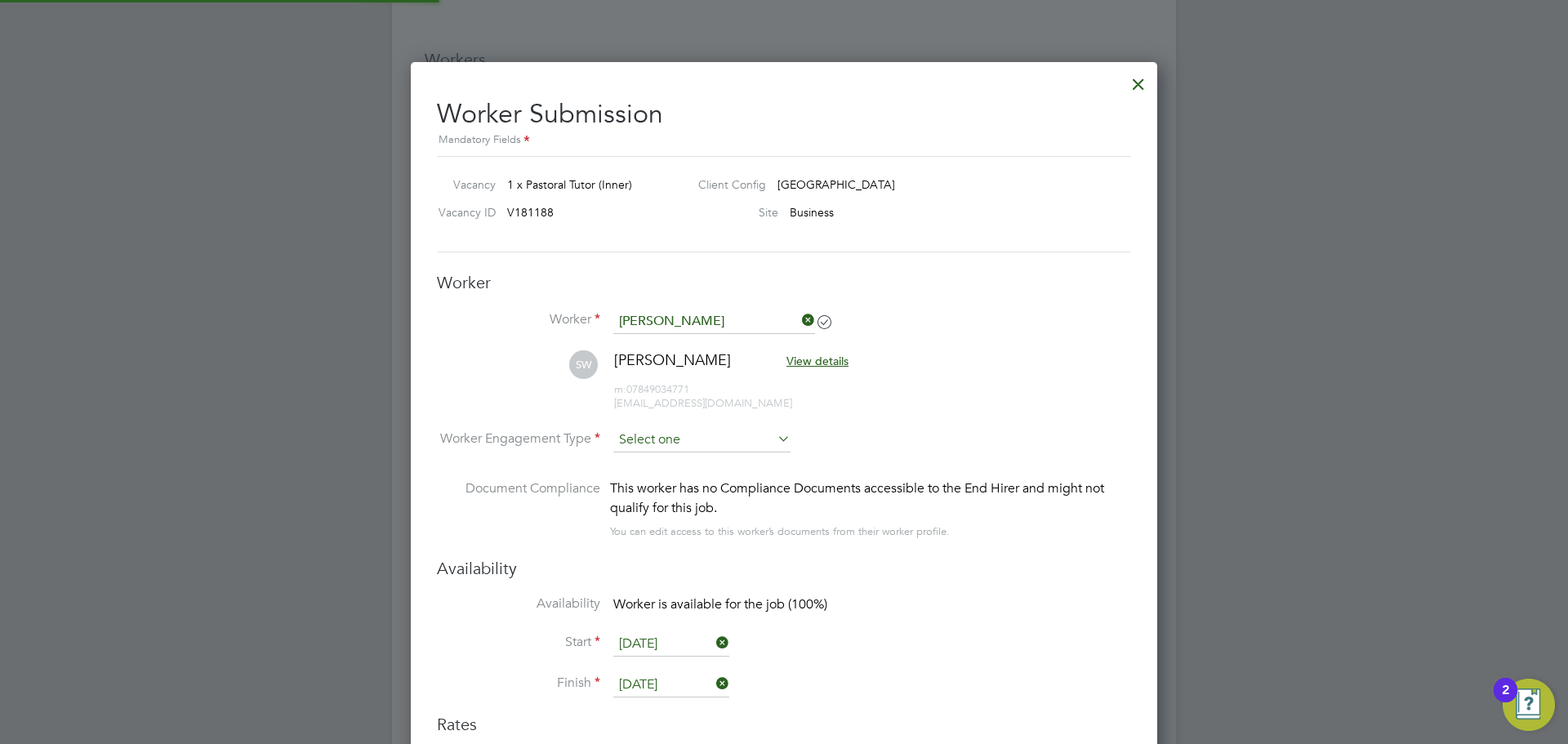
click at [679, 432] on input at bounding box center [702, 440] width 178 height 24
click at [673, 491] on li "PAYE" at bounding box center [701, 484] width 179 height 21
type input "PAYE"
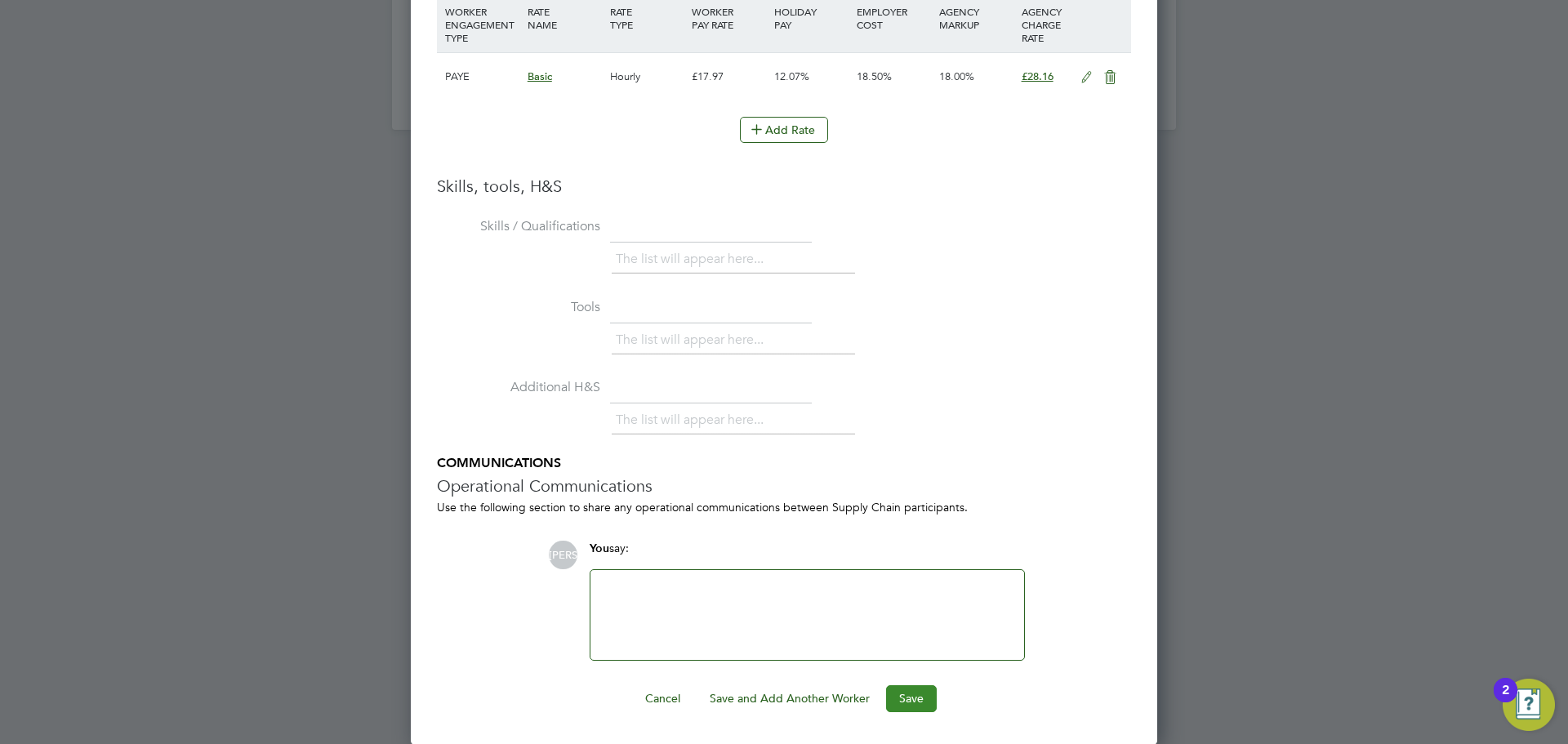
click at [917, 705] on button "Save" at bounding box center [911, 699] width 51 height 26
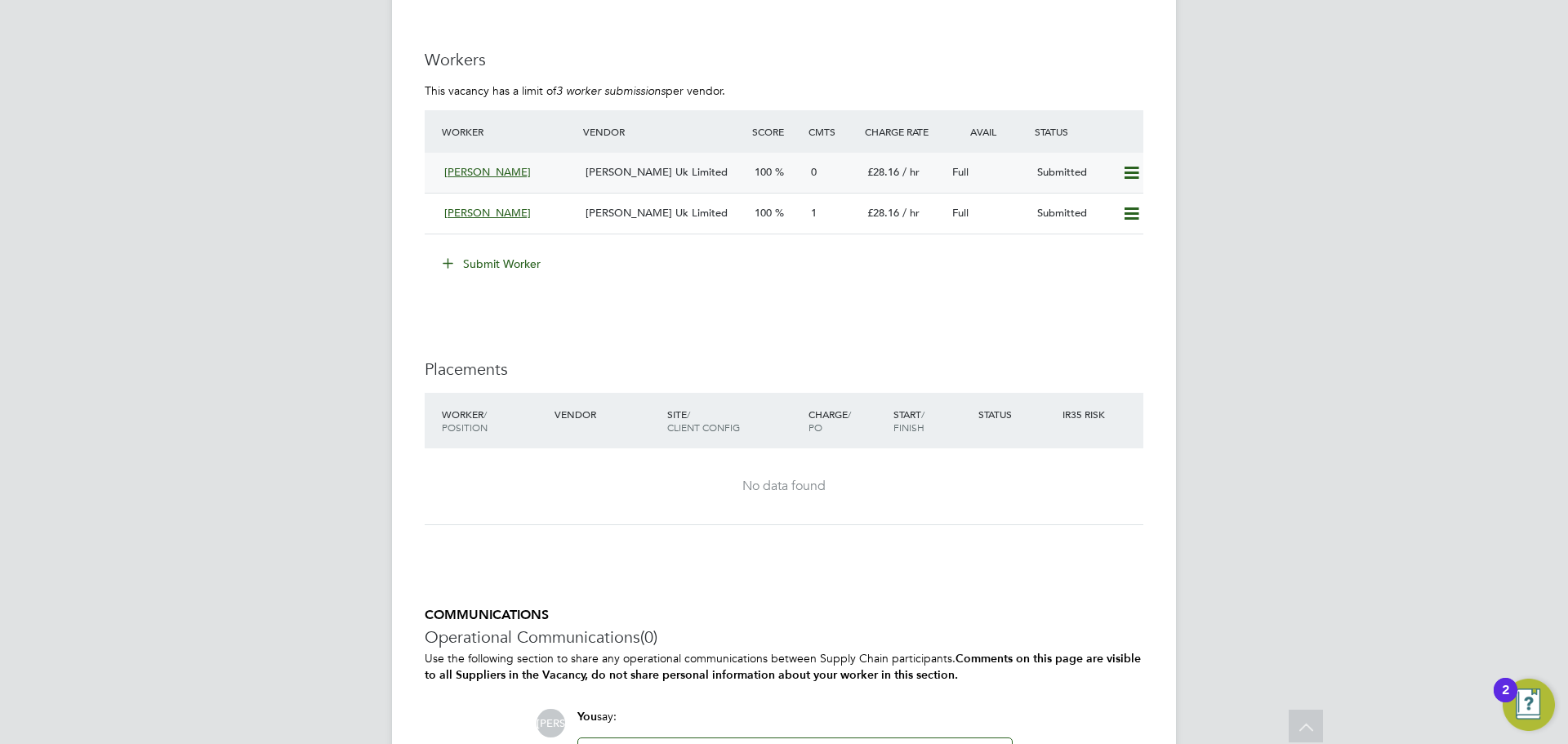
click at [645, 170] on span "[PERSON_NAME] Uk Limited" at bounding box center [657, 171] width 142 height 14
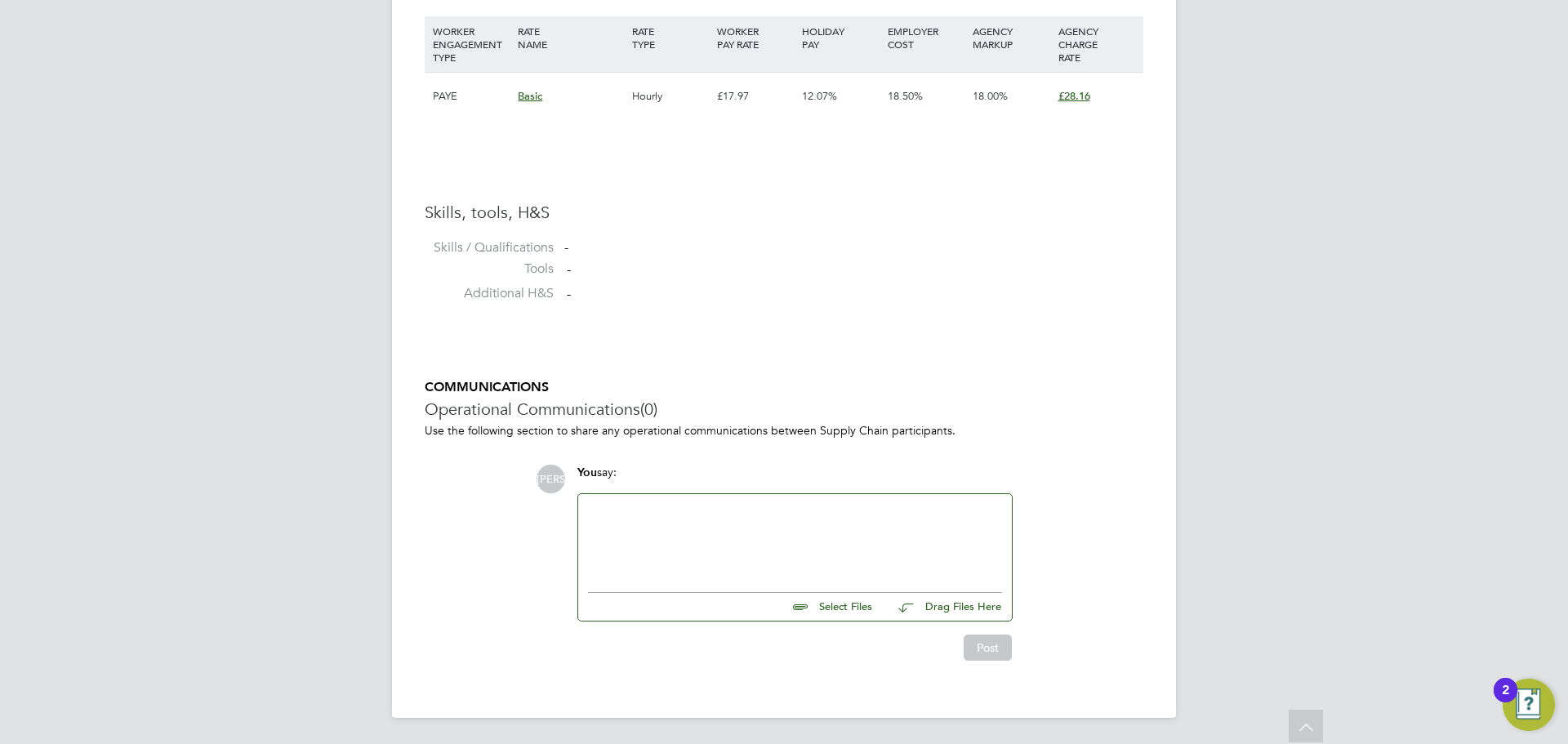
click at [857, 612] on input "file" at bounding box center [879, 604] width 245 height 23
type input "C:\fakepath\Sandra Williams - CV.docx"
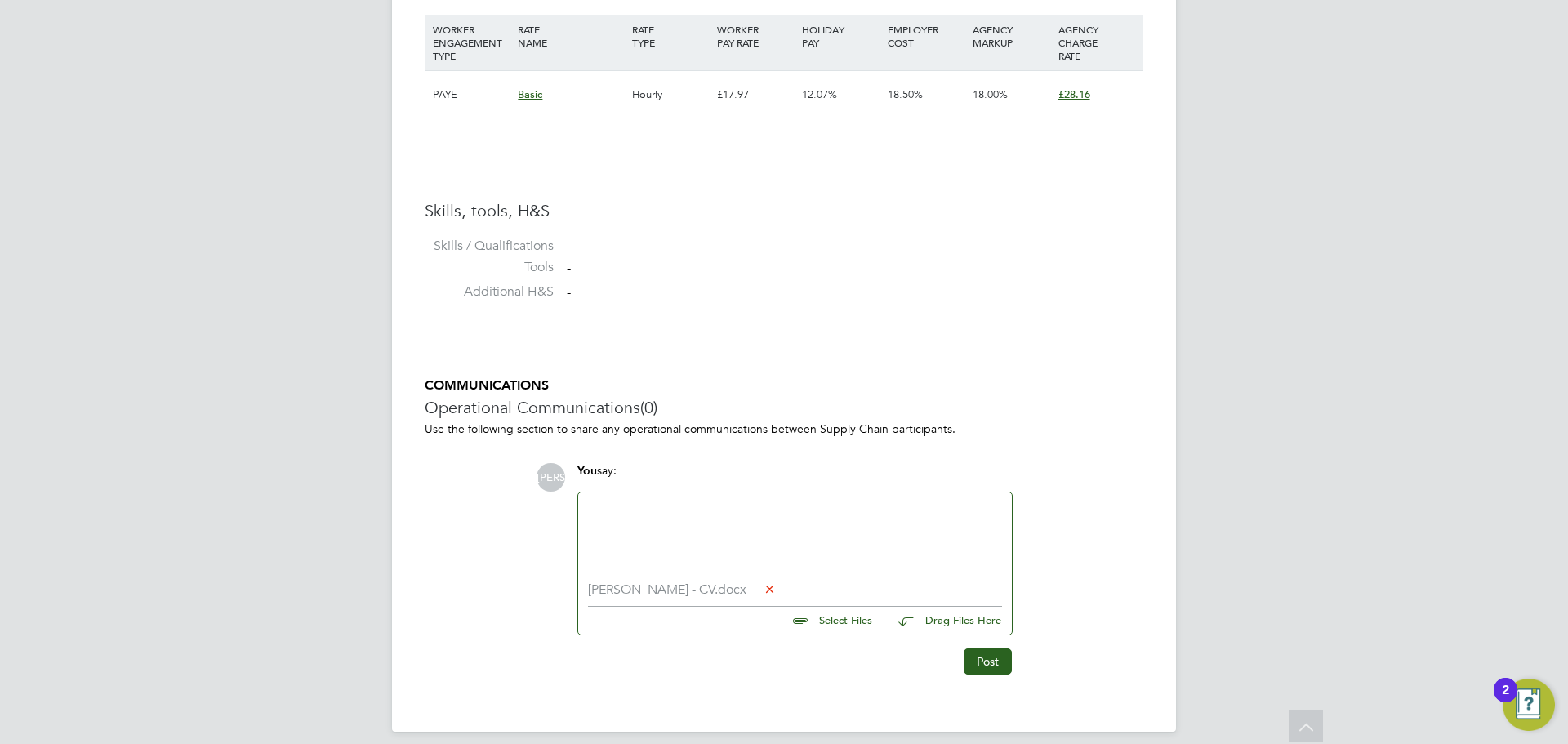
click at [690, 527] on div at bounding box center [796, 538] width 414 height 70
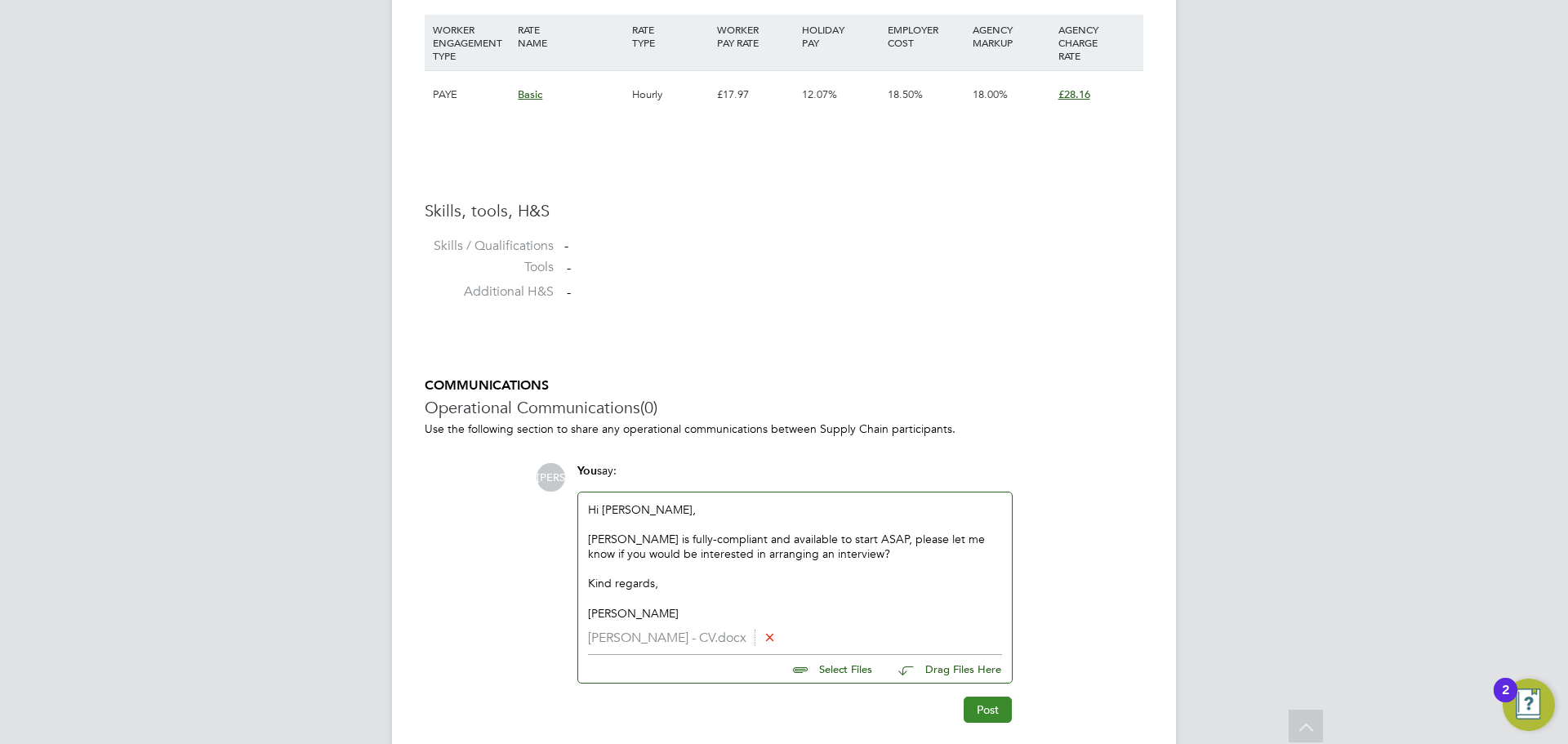
click at [1007, 714] on button "Post" at bounding box center [988, 710] width 48 height 26
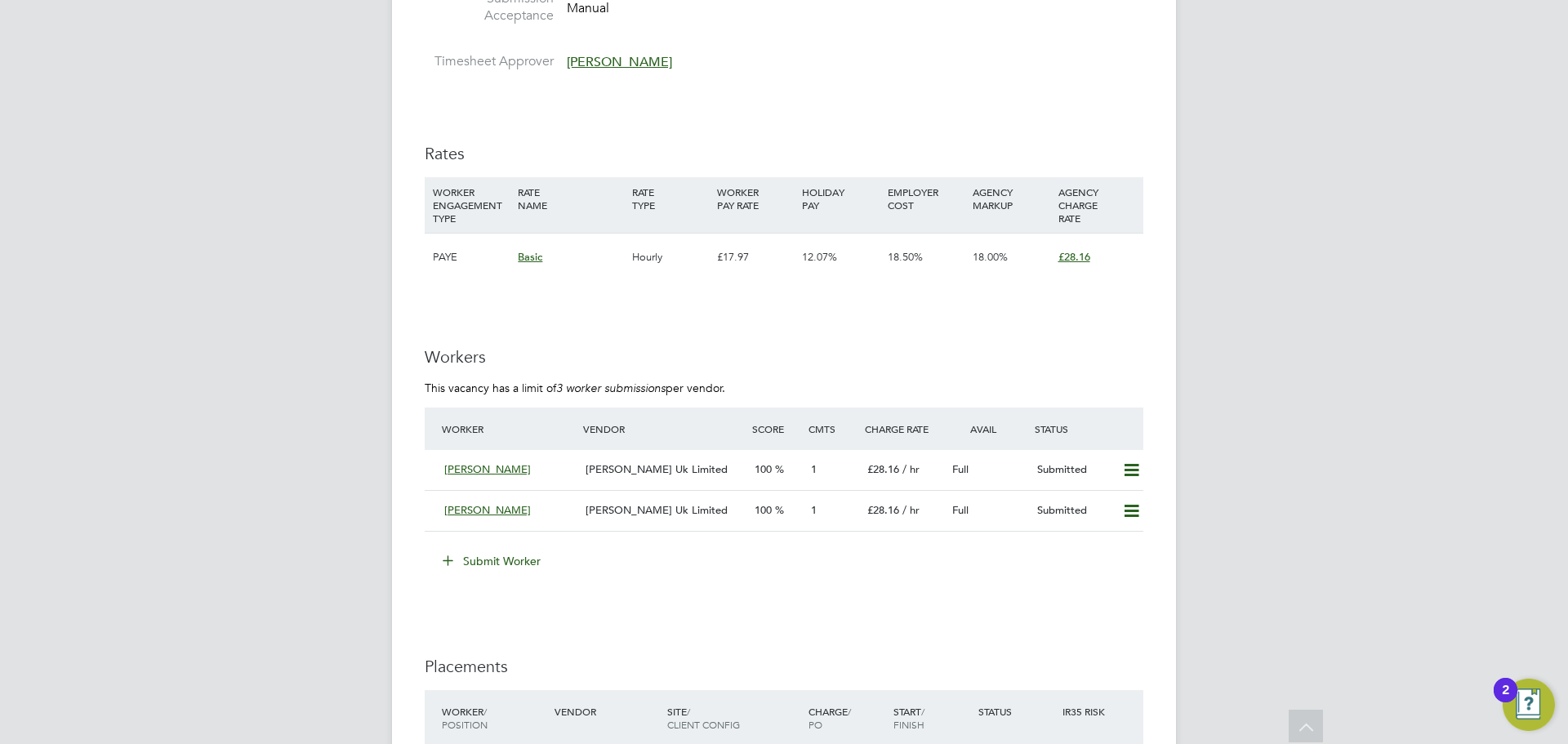
scroll to position [2859, 0]
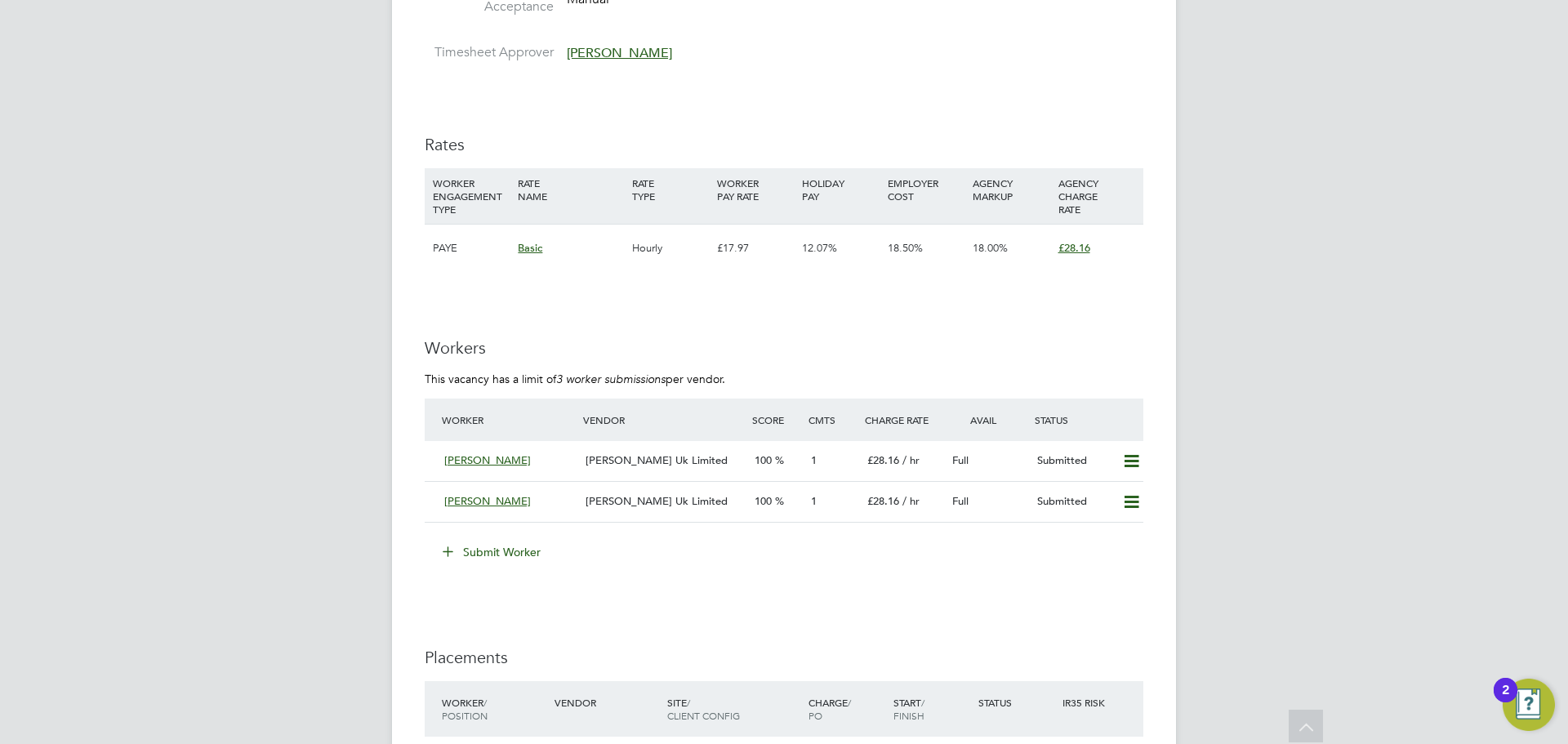
click at [488, 556] on button "Submit Worker" at bounding box center [492, 552] width 122 height 26
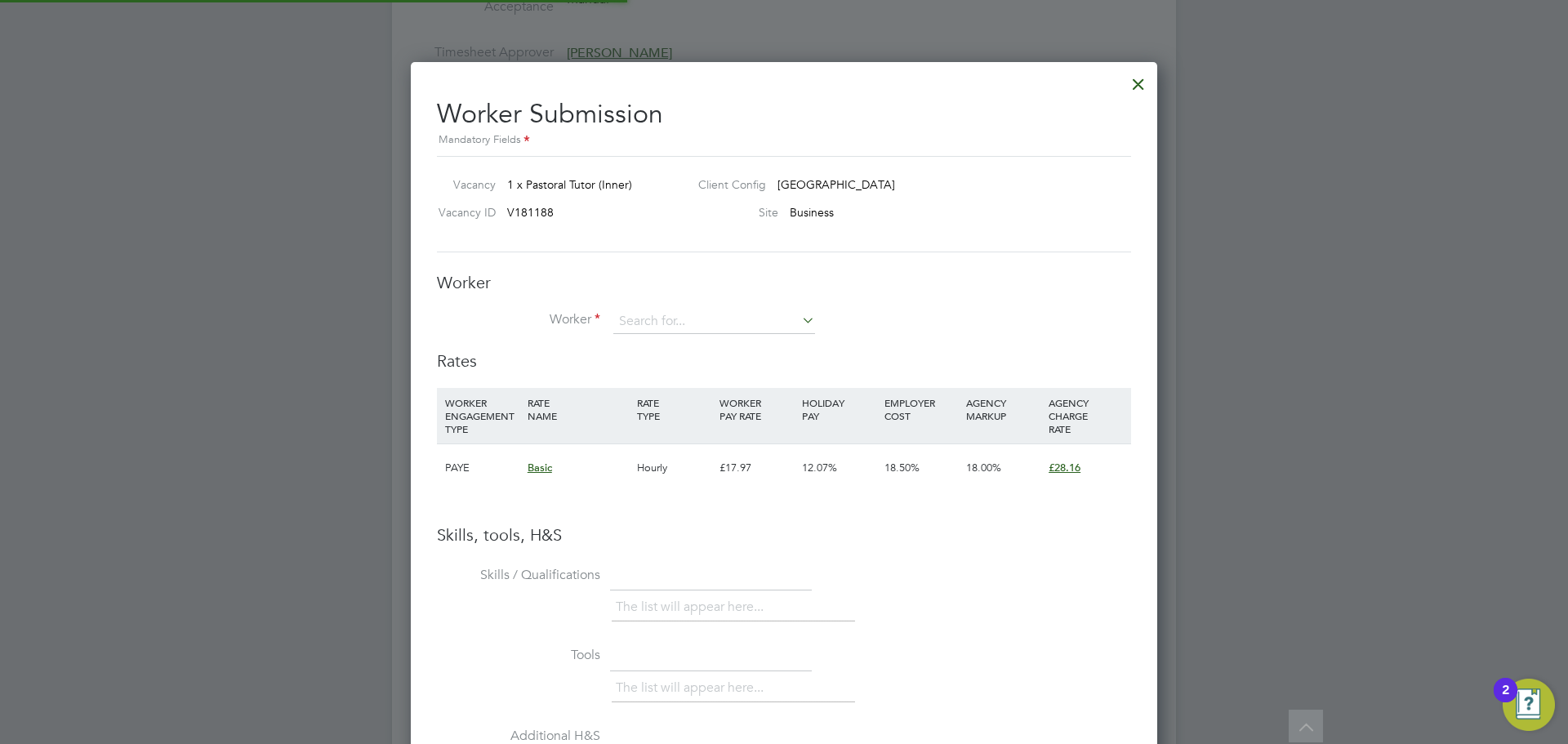
scroll to position [8, 8]
click at [689, 339] on li "Worker" at bounding box center [784, 330] width 694 height 41
click at [699, 330] on input at bounding box center [714, 322] width 202 height 24
click at [657, 346] on li "Shama Akther" at bounding box center [714, 345] width 204 height 22
type input "Shama Akther"
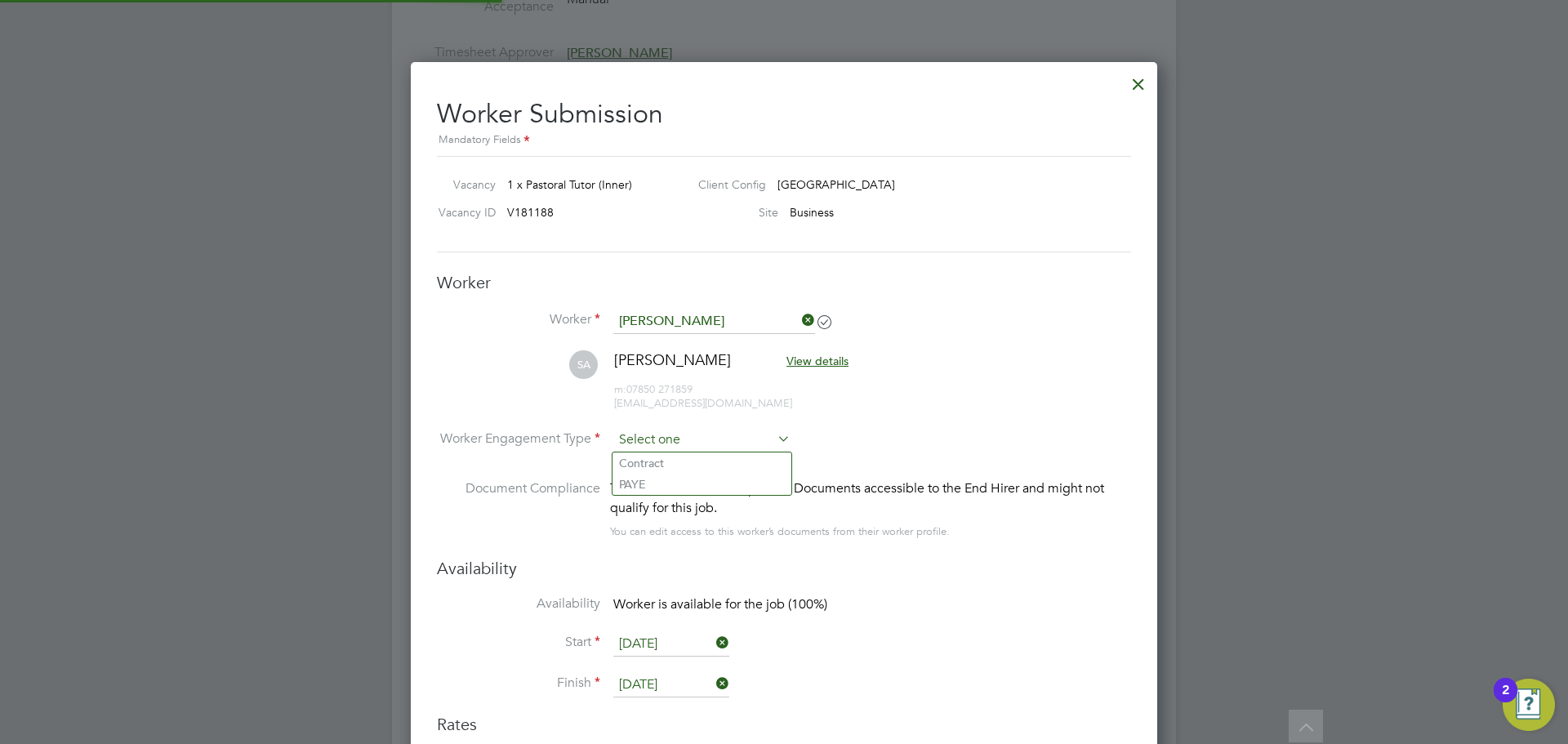
click at [659, 447] on input at bounding box center [702, 440] width 178 height 24
click at [671, 479] on li "PAYE" at bounding box center [701, 484] width 179 height 21
type input "PAYE"
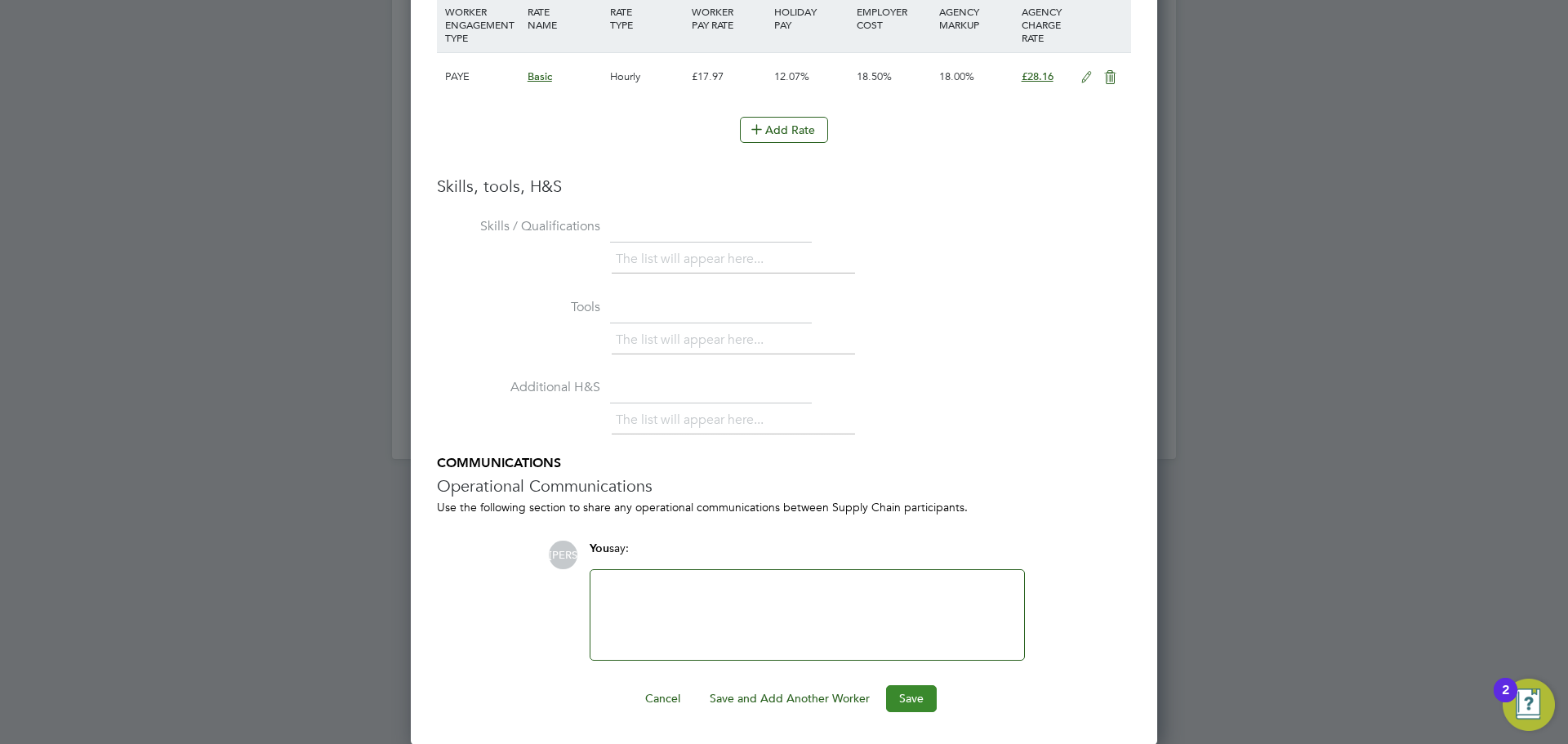
click at [904, 693] on button "Save" at bounding box center [911, 699] width 51 height 26
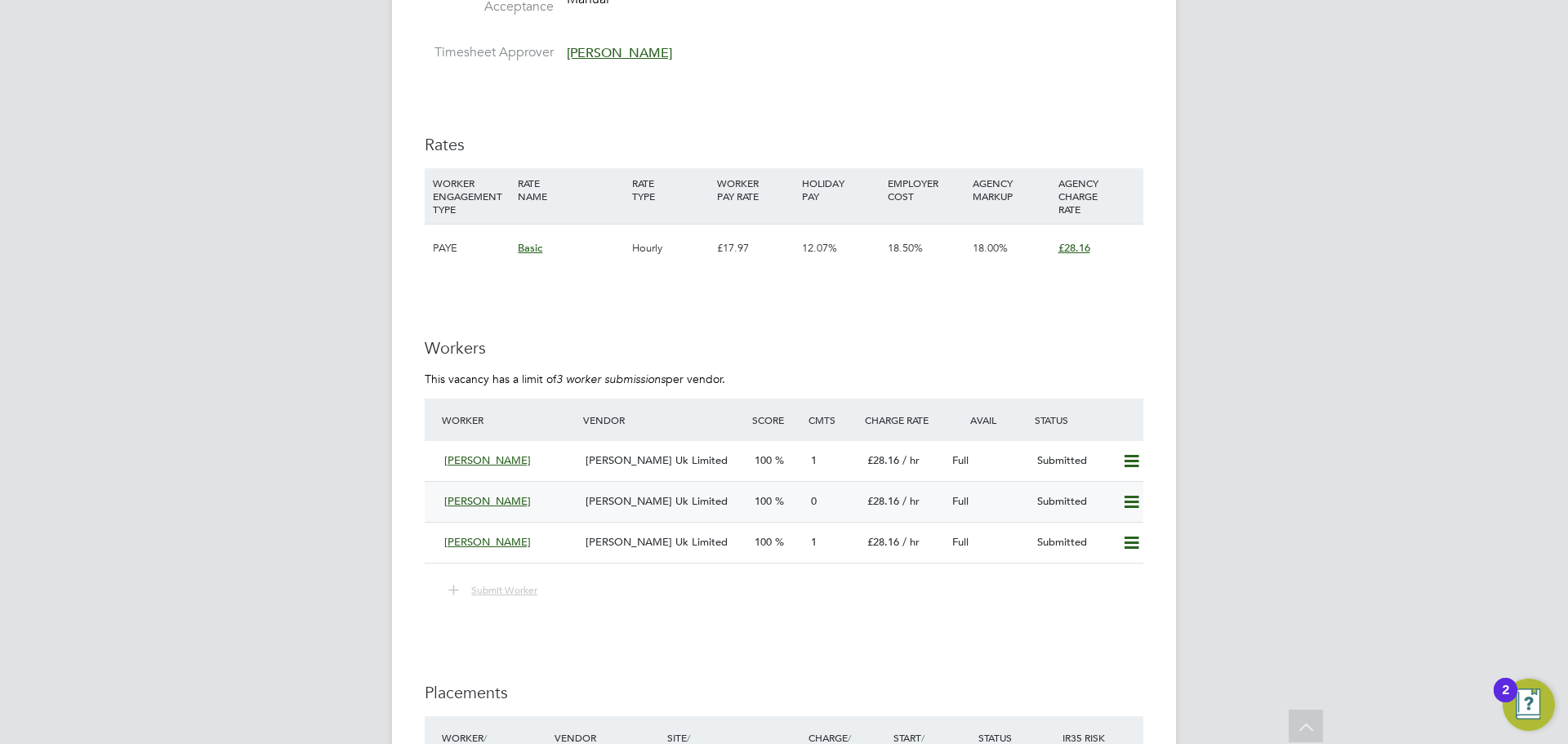
click at [611, 506] on span "[PERSON_NAME] Uk Limited" at bounding box center [657, 501] width 142 height 14
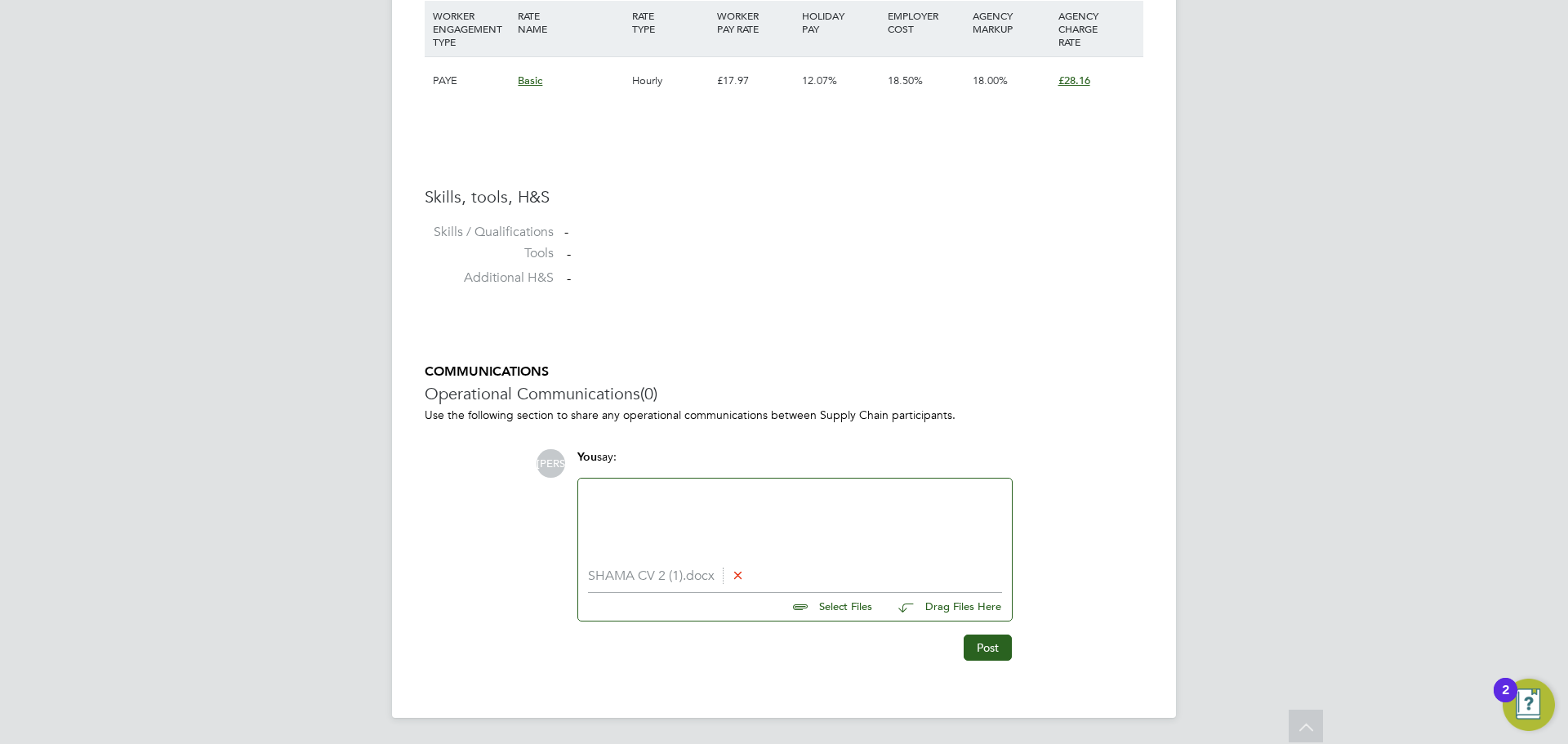
drag, startPoint x: 659, startPoint y: 510, endPoint x: 674, endPoint y: 513, distance: 15.3
click at [659, 512] on div at bounding box center [796, 524] width 414 height 70
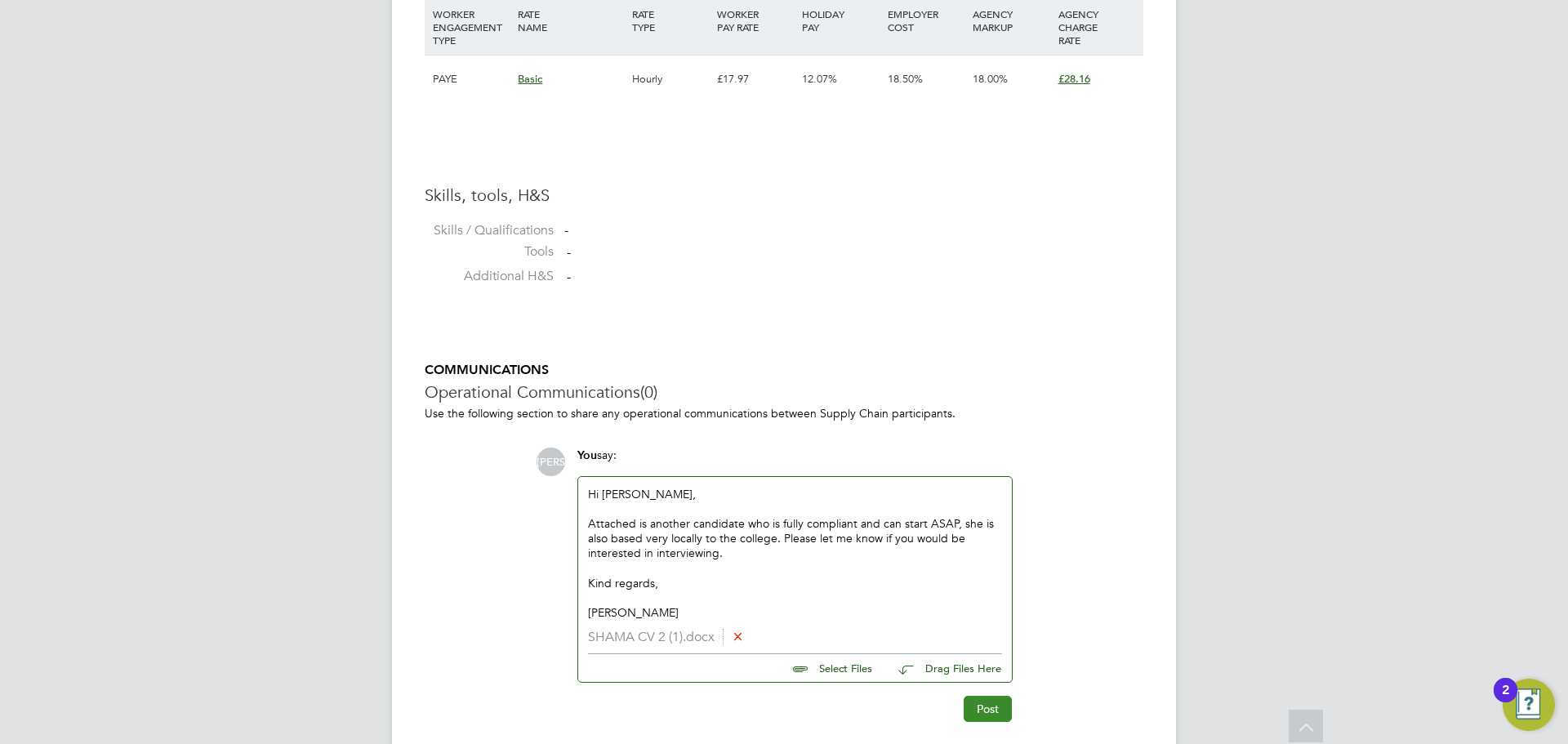
click at [985, 700] on button "Post" at bounding box center [988, 709] width 48 height 26
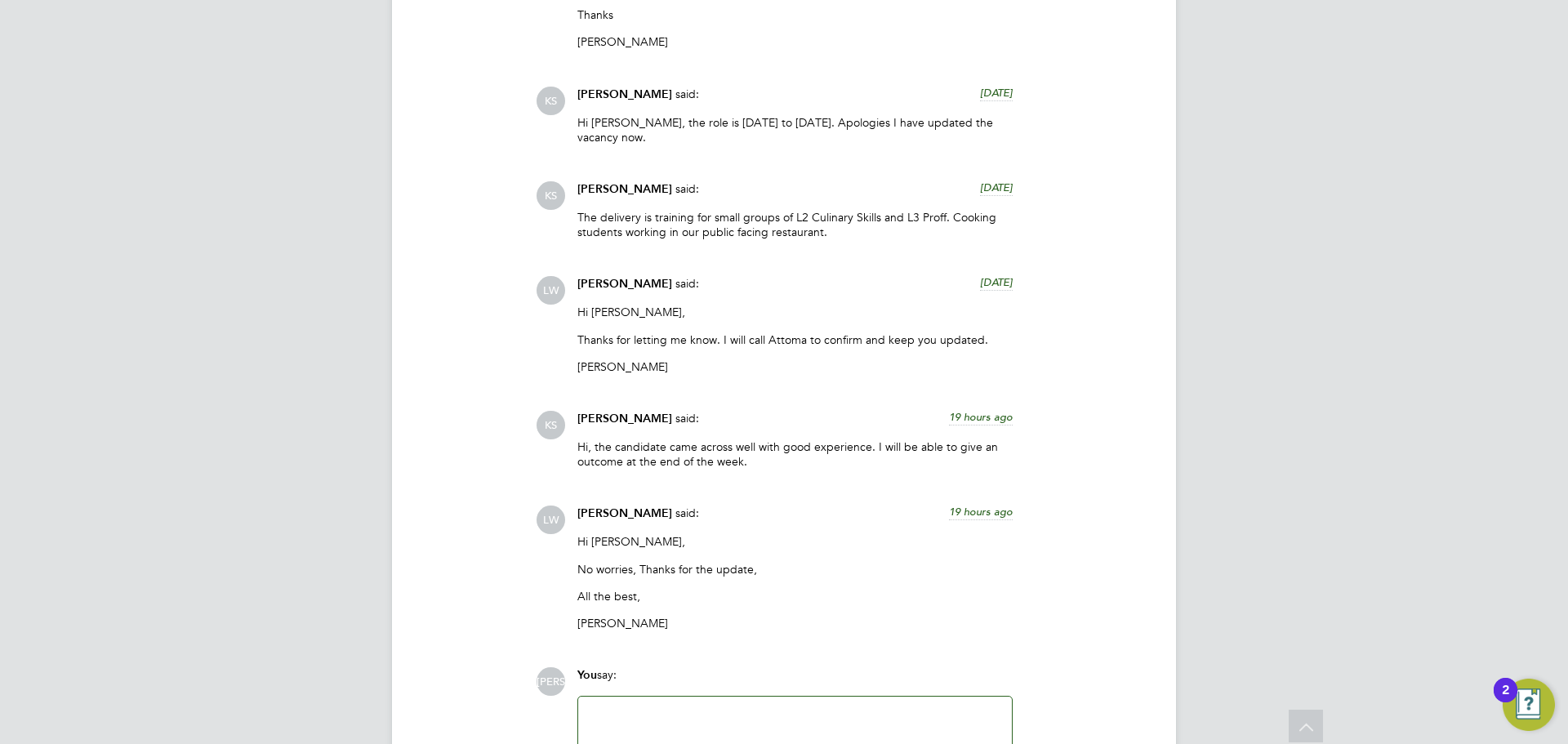
scroll to position [3595, 0]
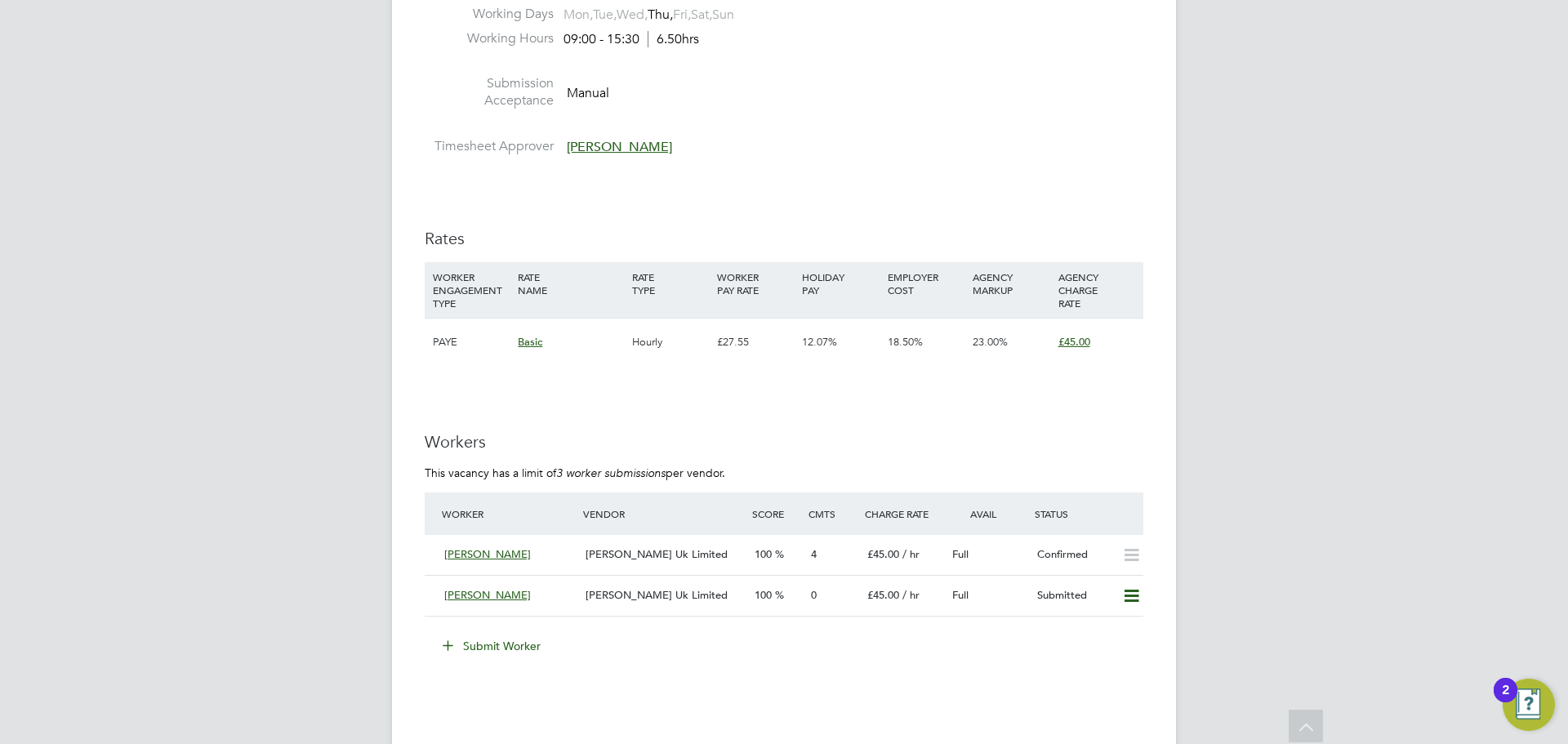
scroll to position [2778, 0]
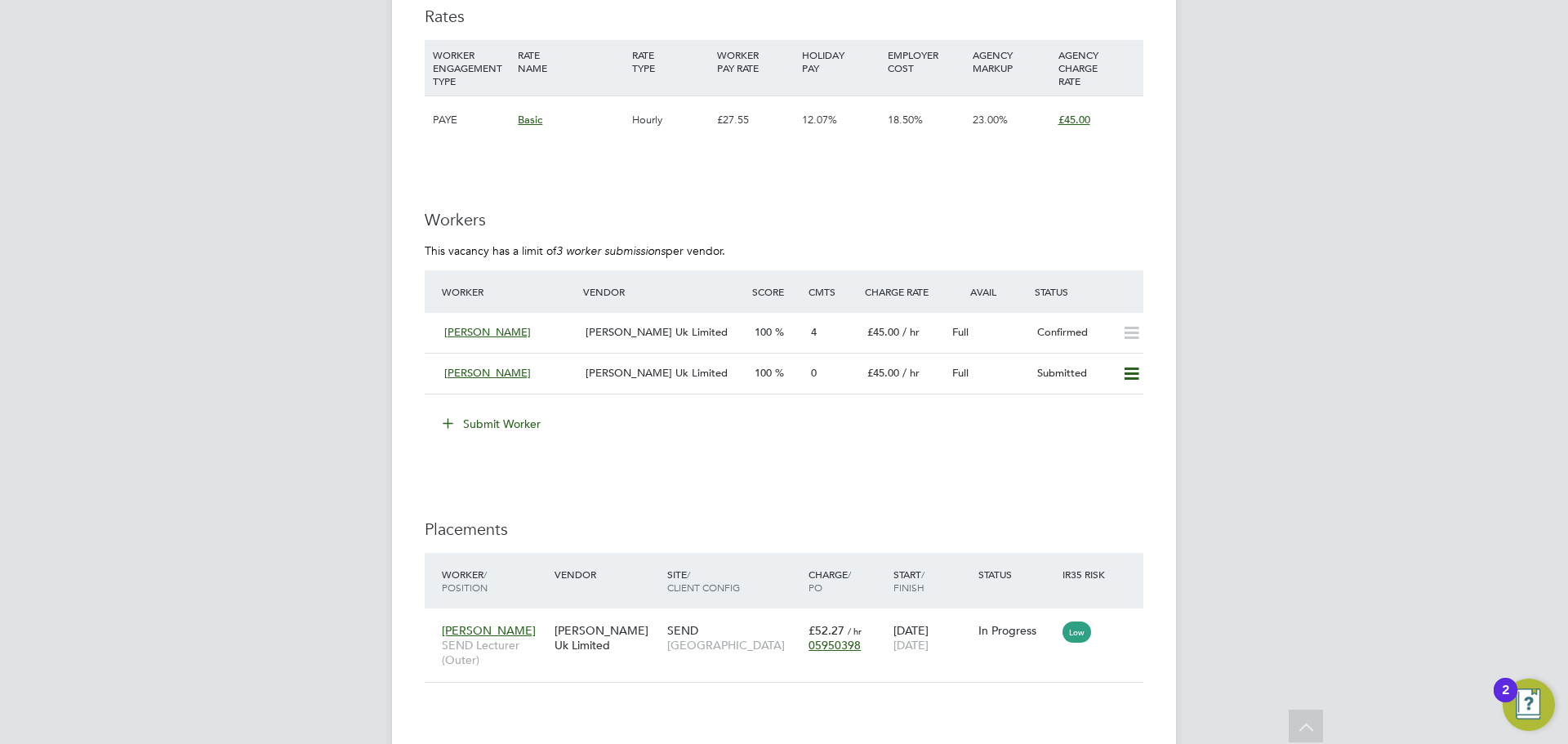
click at [519, 419] on button "Submit Worker" at bounding box center [492, 424] width 122 height 26
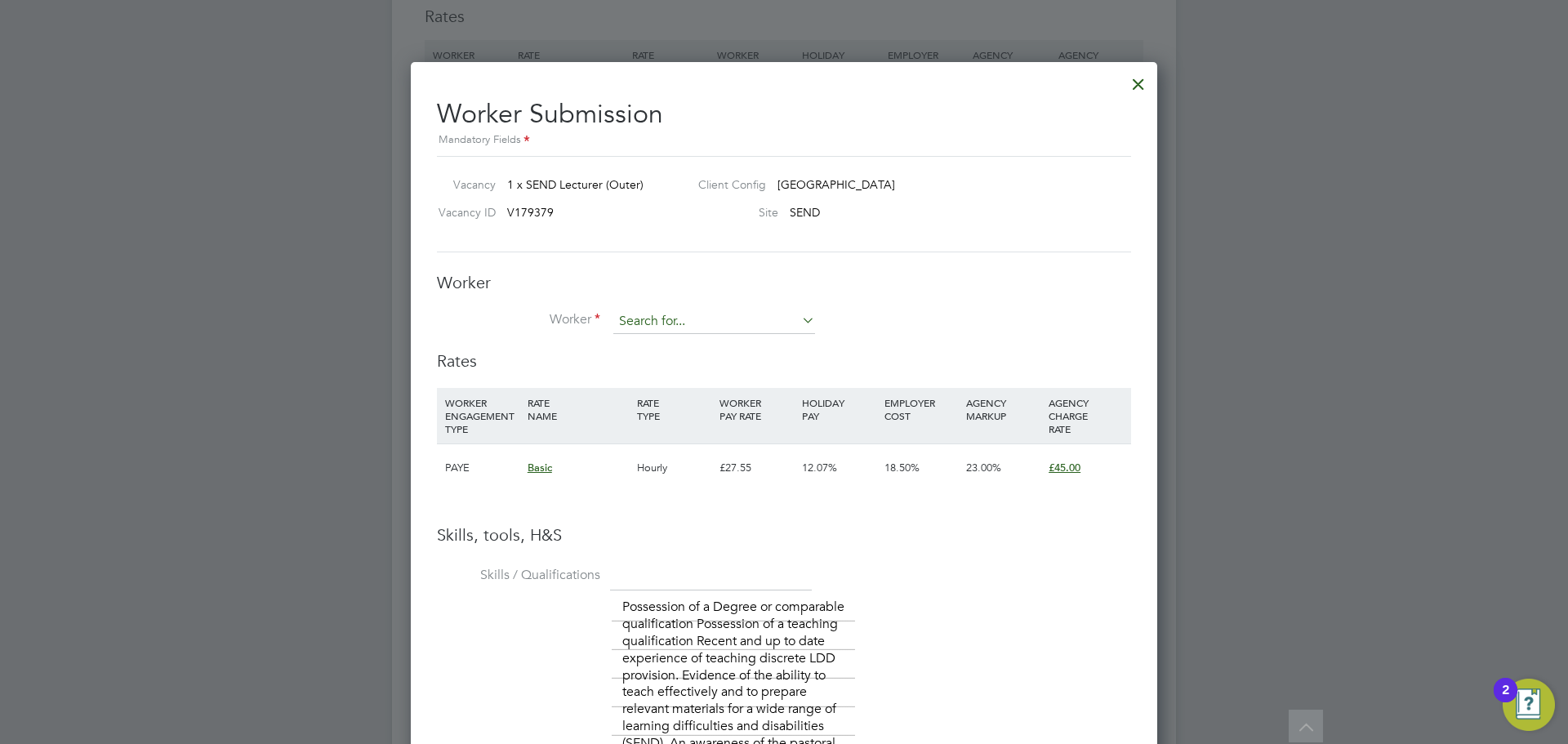
click at [750, 325] on input at bounding box center [714, 322] width 202 height 24
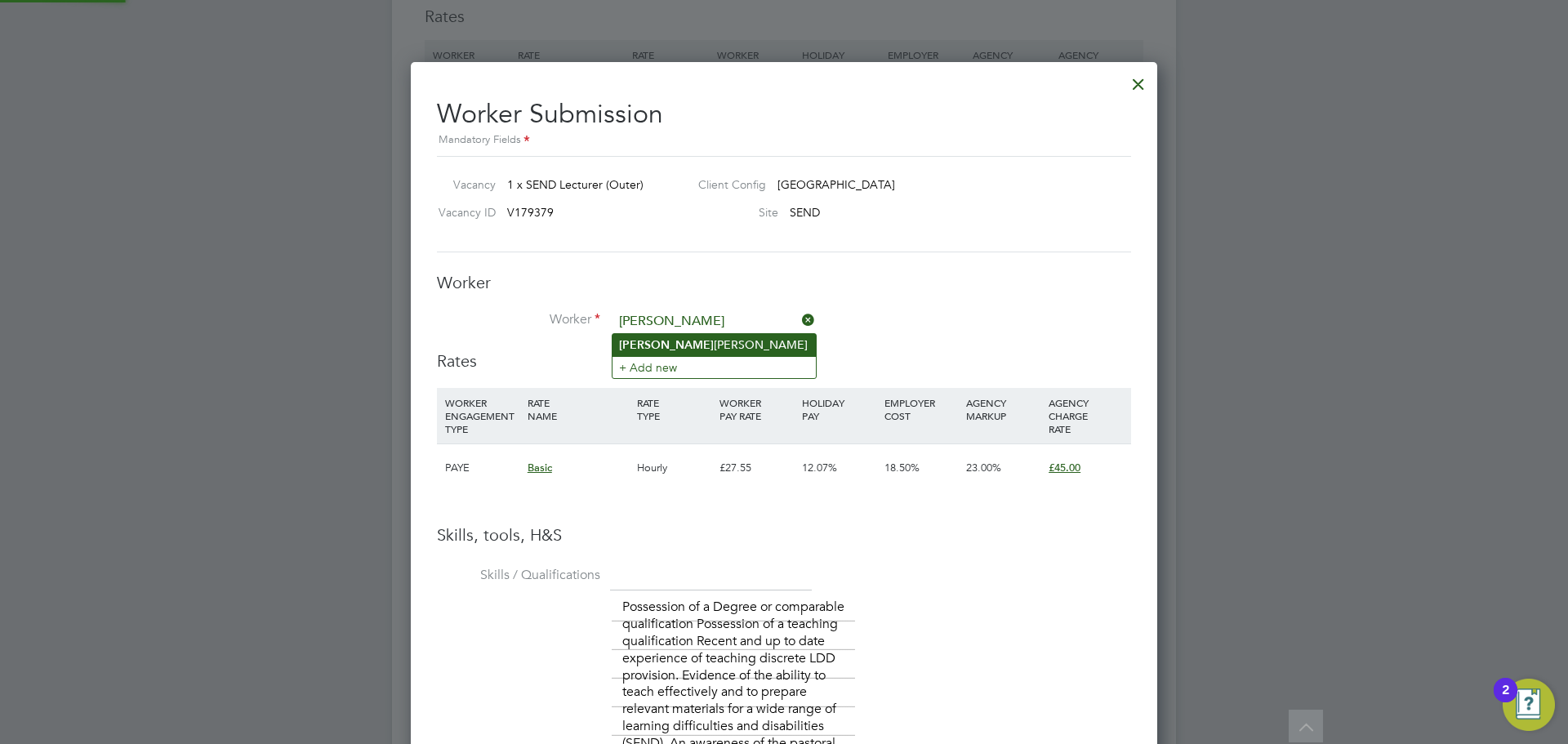
click at [698, 345] on li "[PERSON_NAME]" at bounding box center [714, 345] width 204 height 22
type input "[PERSON_NAME]"
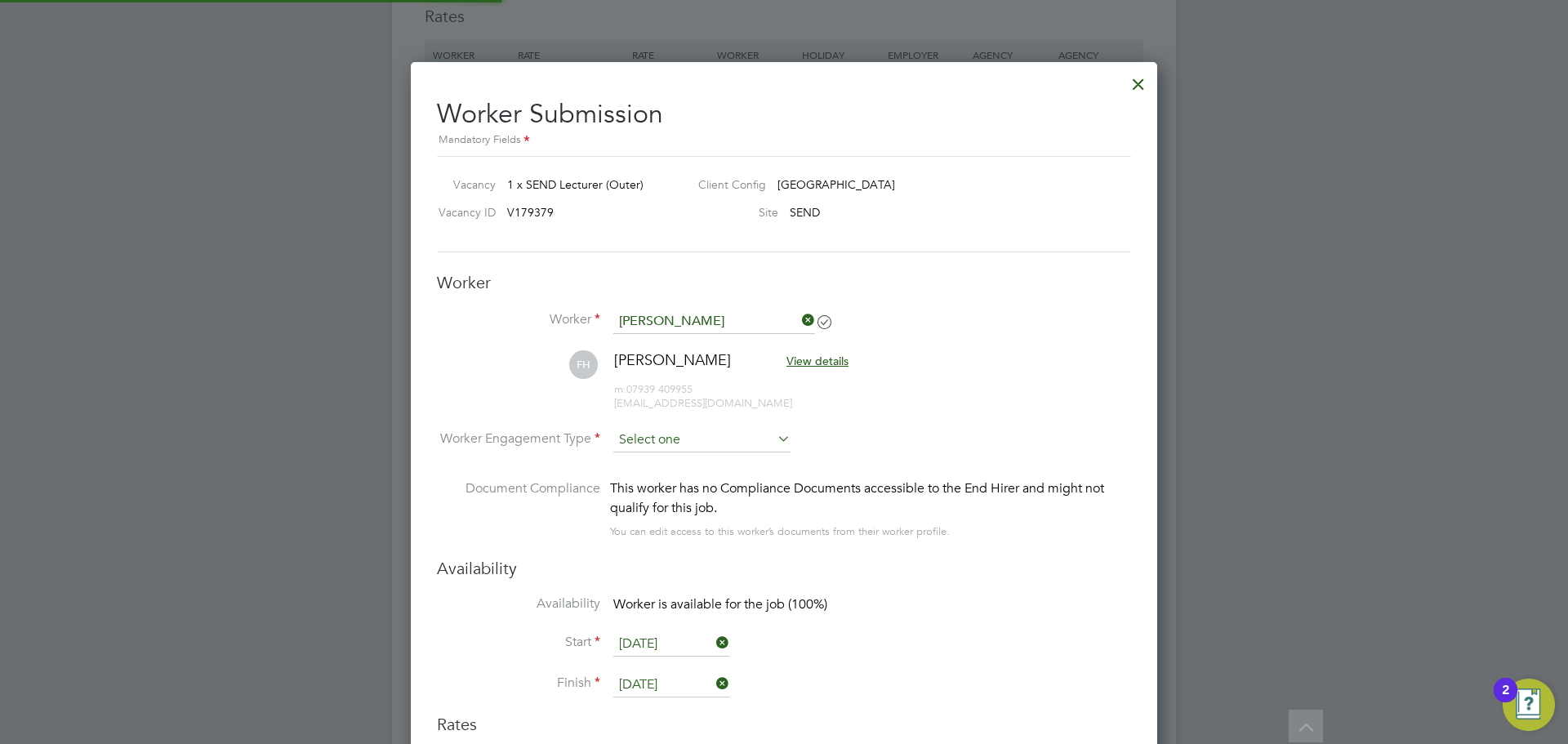
click at [660, 437] on input at bounding box center [702, 440] width 178 height 24
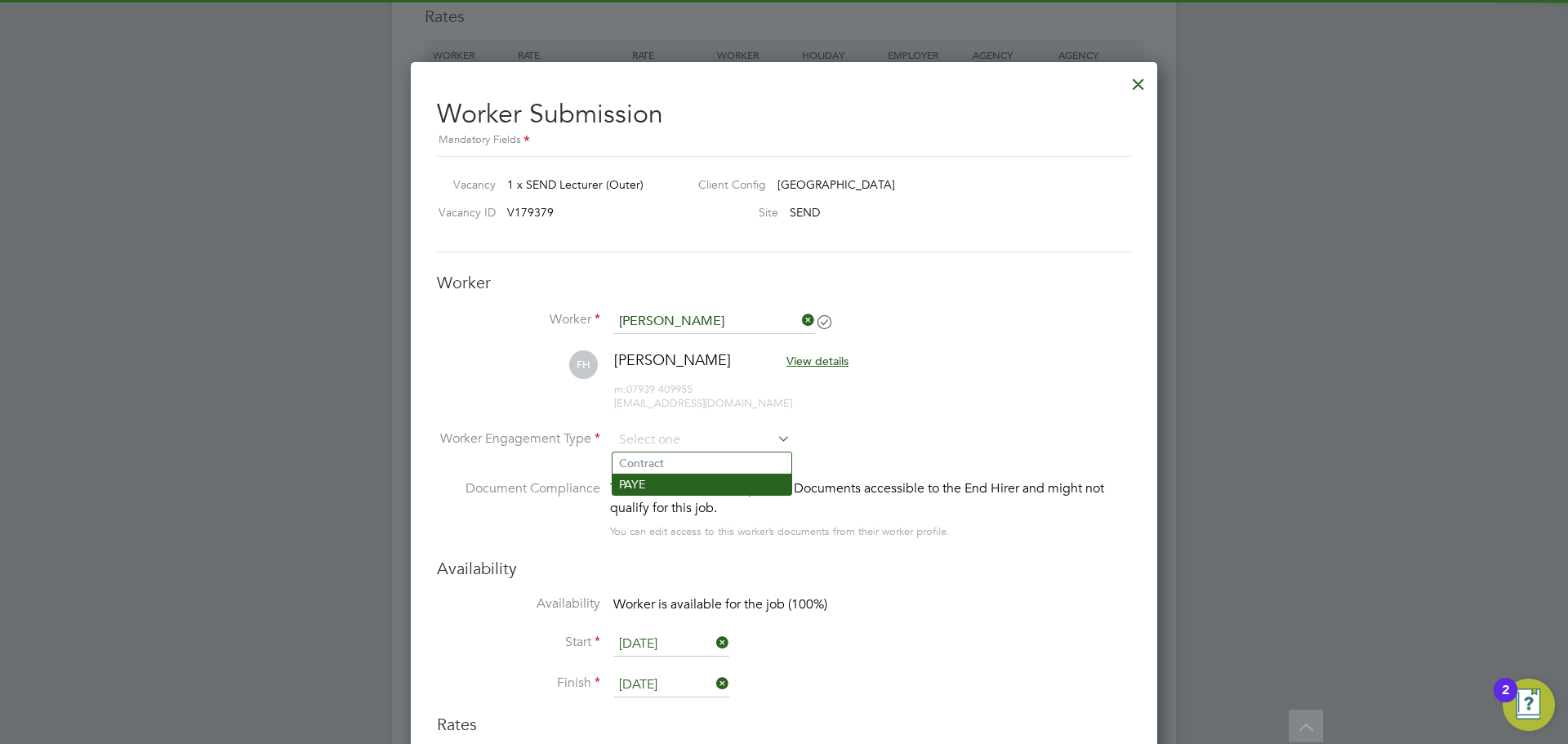
click at [661, 484] on li "PAYE" at bounding box center [701, 484] width 179 height 21
type input "PAYE"
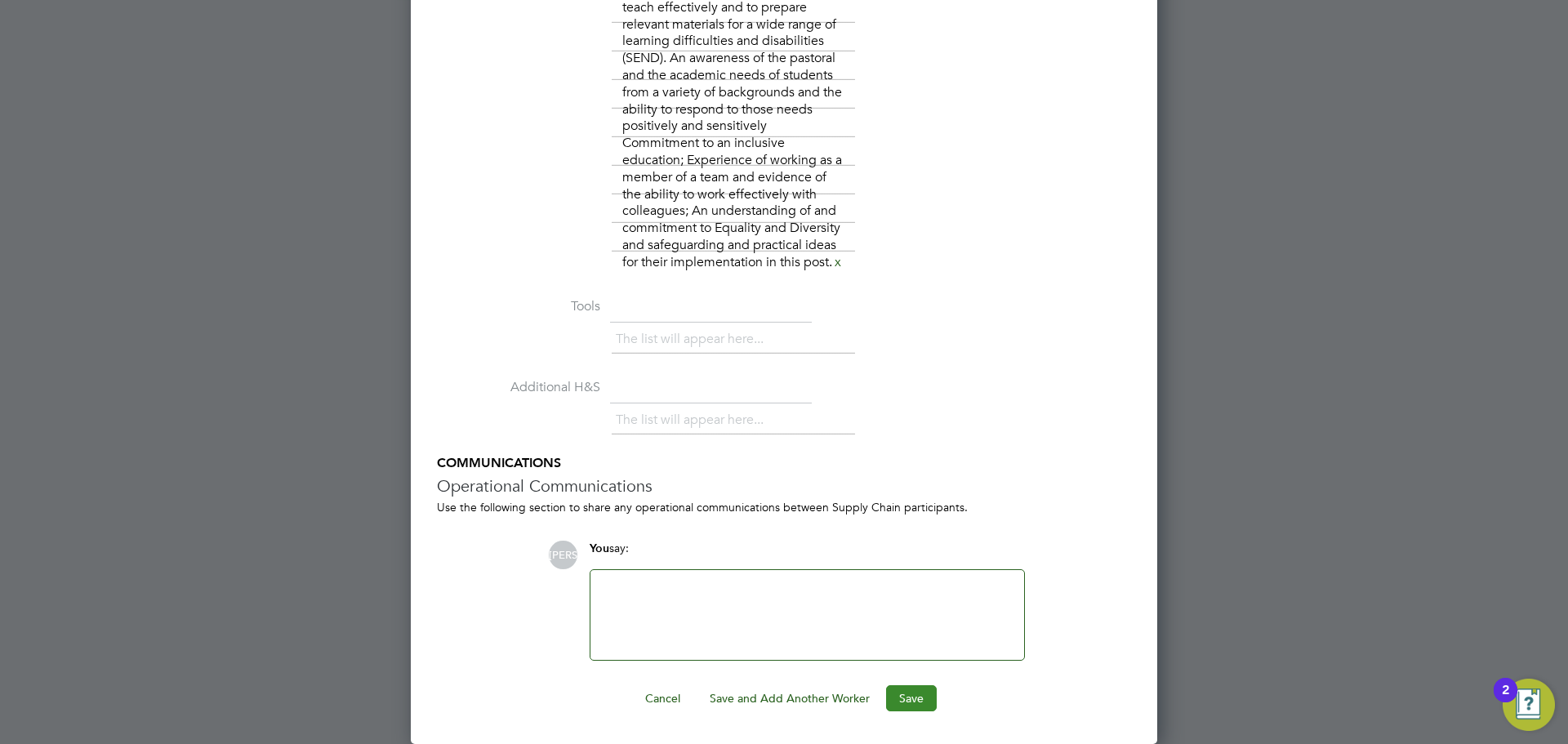
click at [914, 694] on button "Save" at bounding box center [911, 699] width 51 height 26
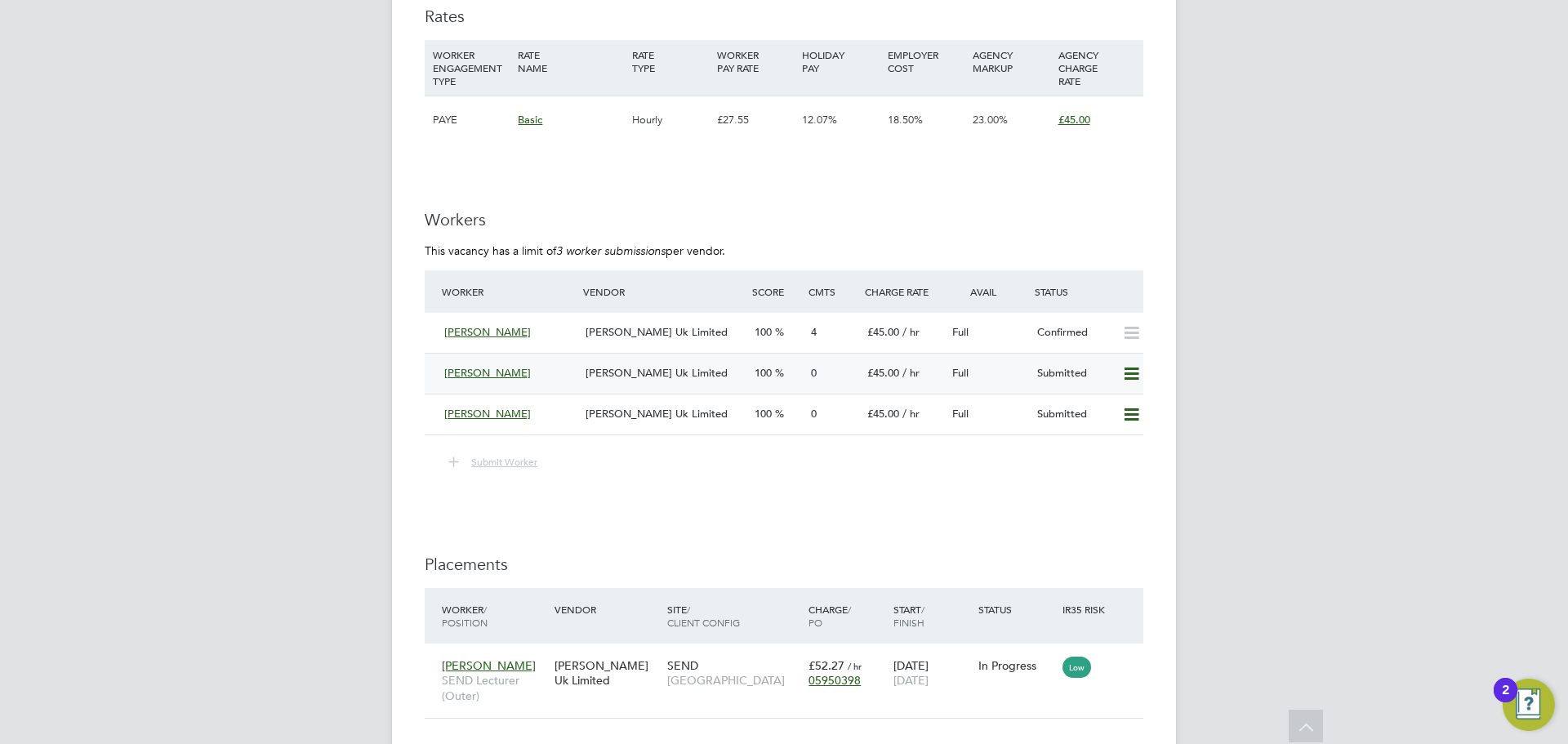
click at [601, 373] on span "[PERSON_NAME] Uk Limited" at bounding box center [657, 373] width 142 height 14
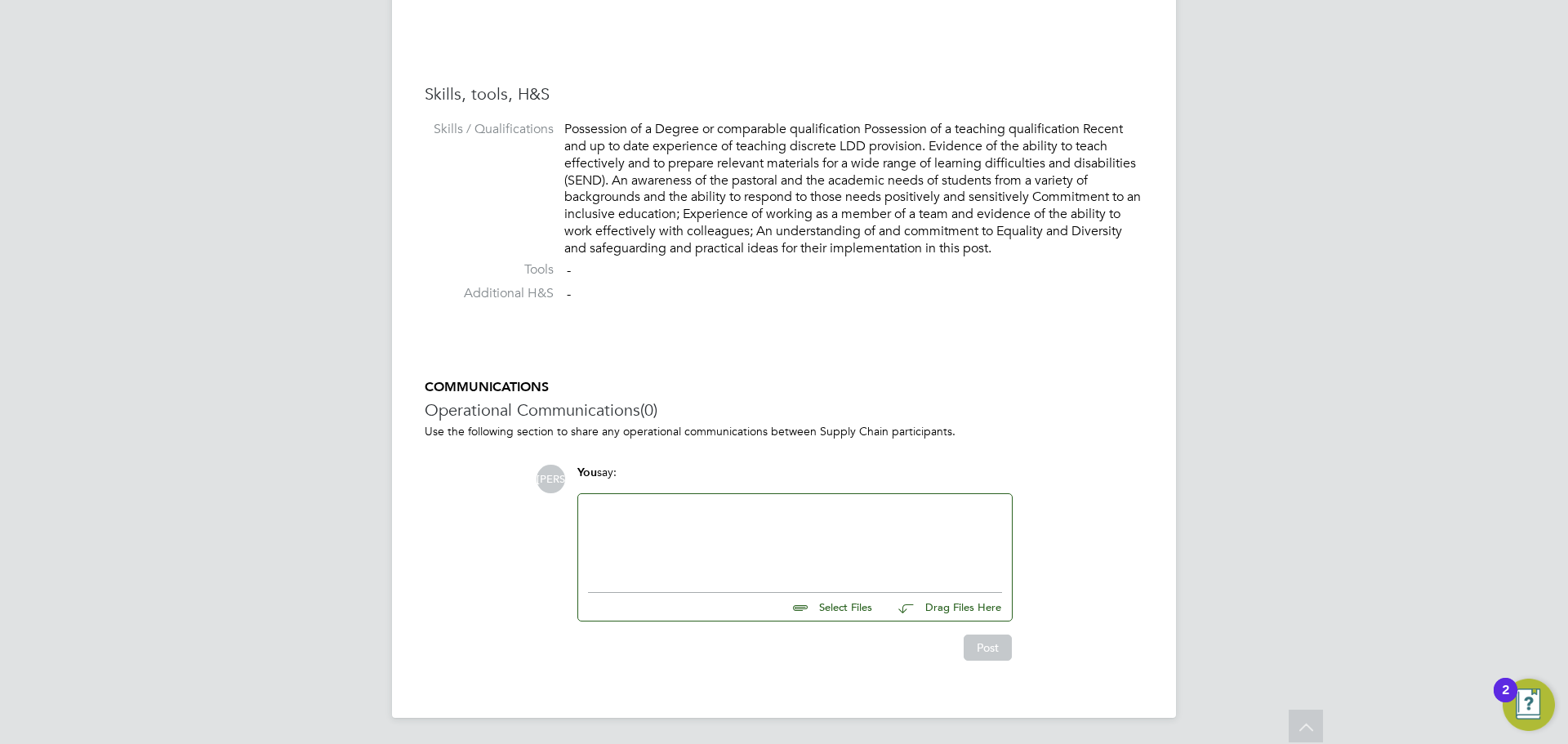
click at [850, 599] on input "file" at bounding box center [879, 604] width 245 height 23
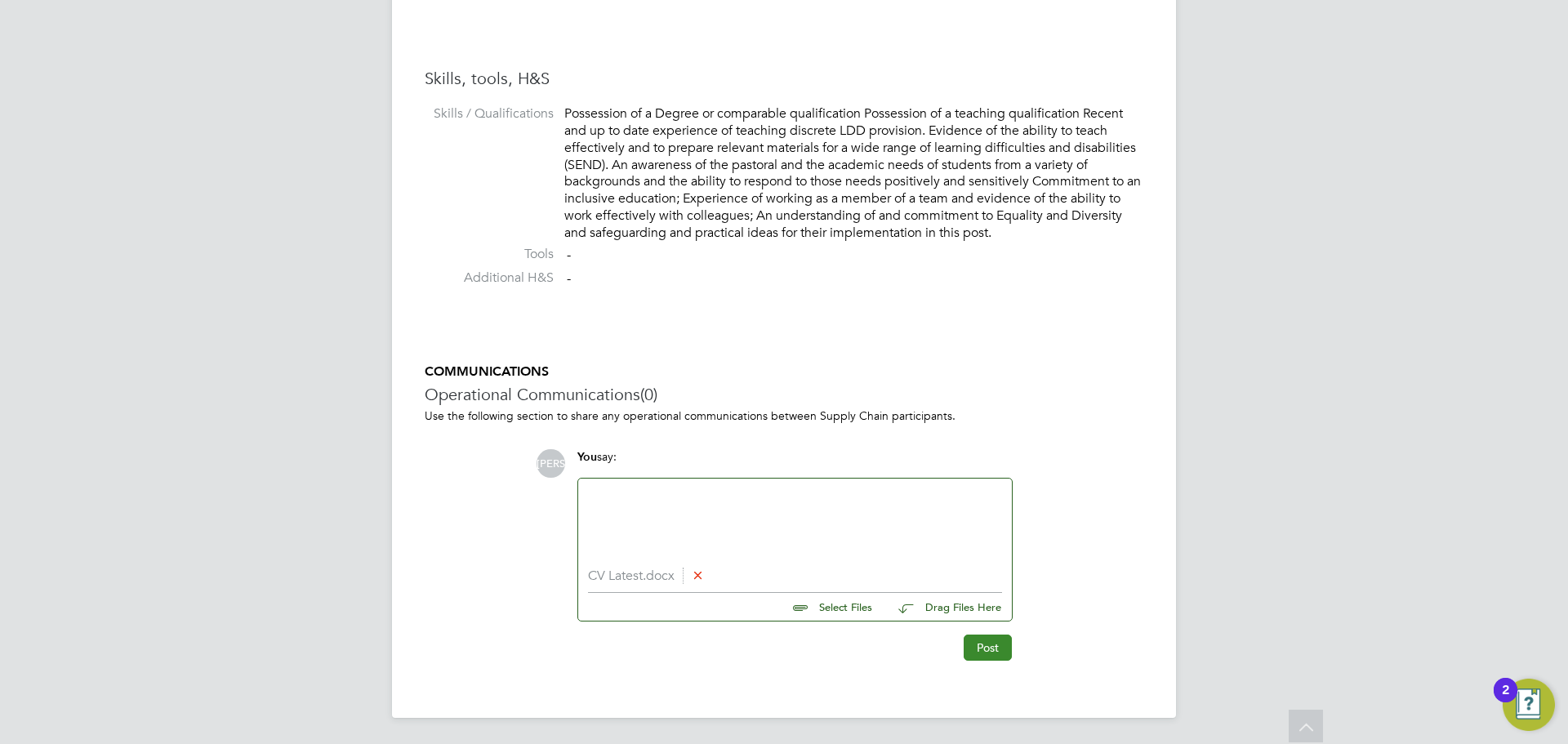
click at [993, 638] on button "Post" at bounding box center [988, 648] width 48 height 26
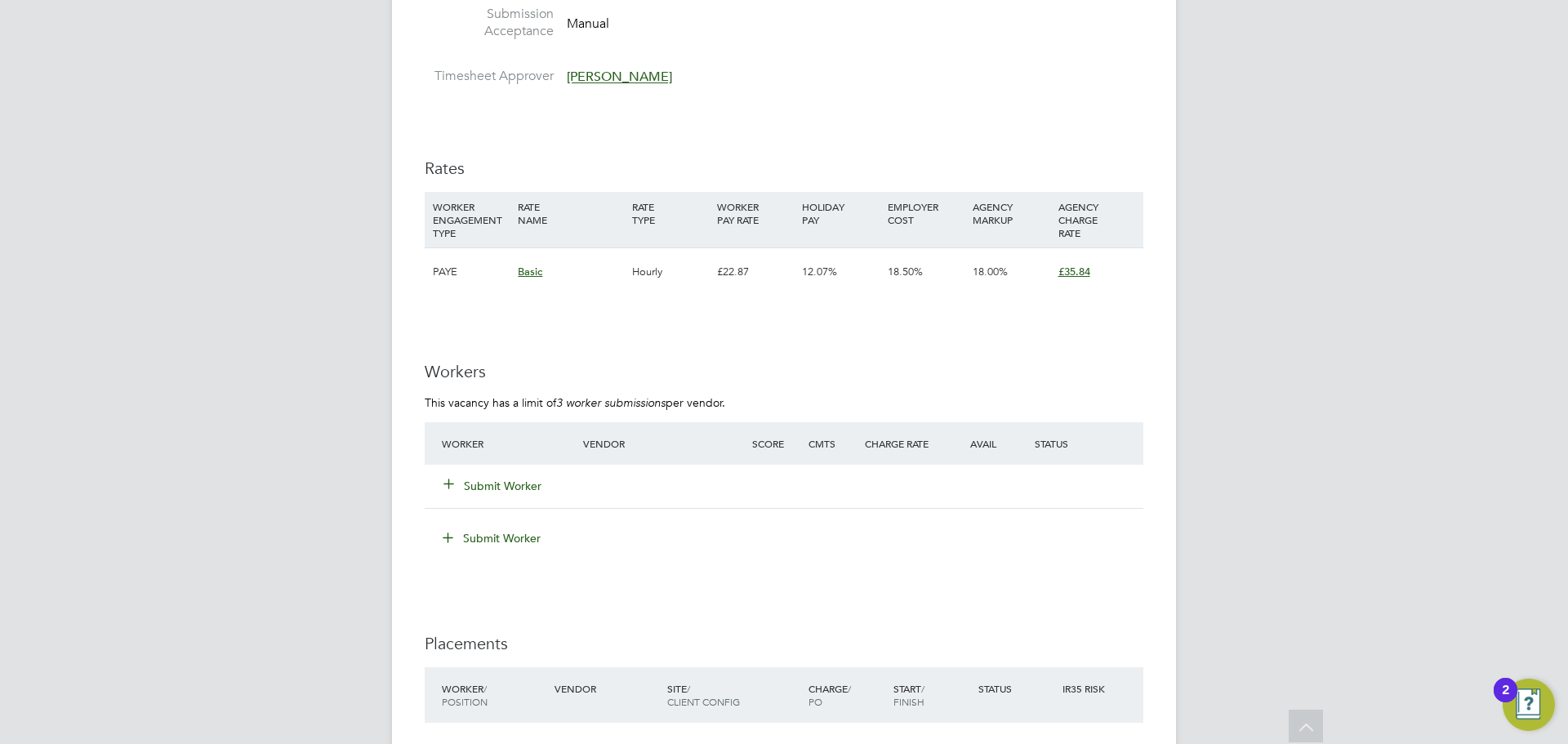
scroll to position [2614, 0]
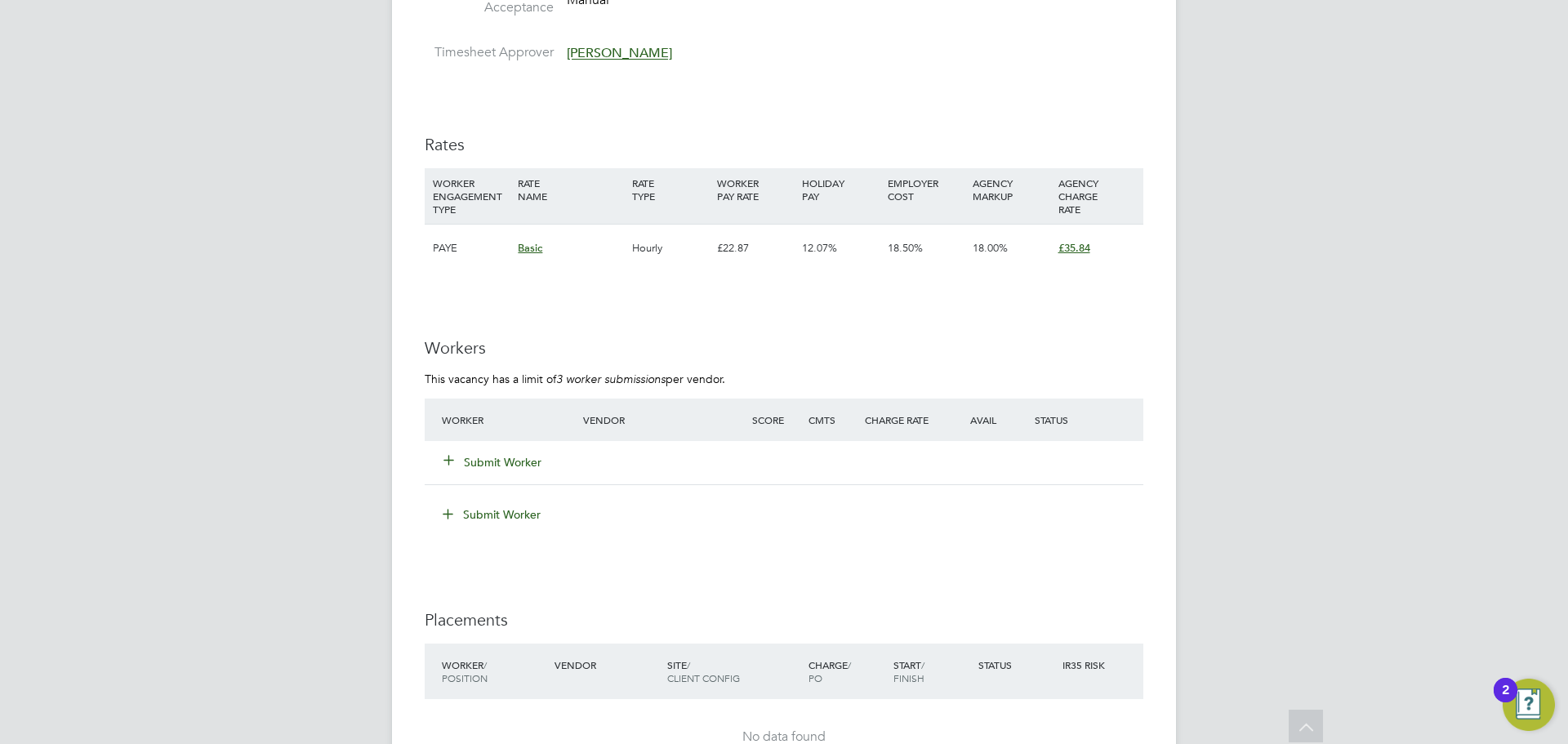
click at [526, 465] on button "Submit Worker" at bounding box center [493, 463] width 98 height 17
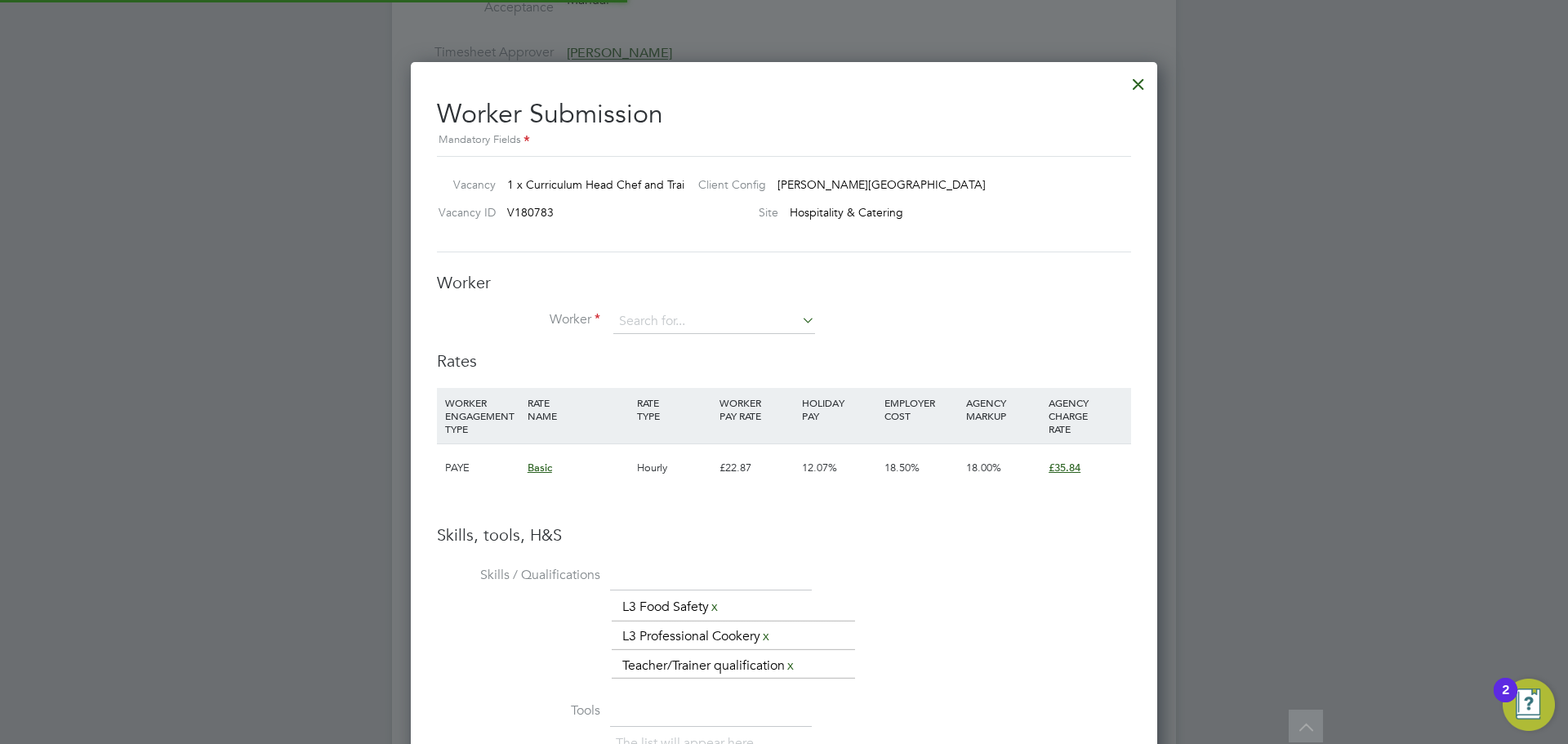
scroll to position [1086, 747]
click at [701, 308] on div "Worker Worker Worker Engagement Type" at bounding box center [784, 311] width 694 height 79
click at [703, 322] on input at bounding box center [714, 322] width 202 height 24
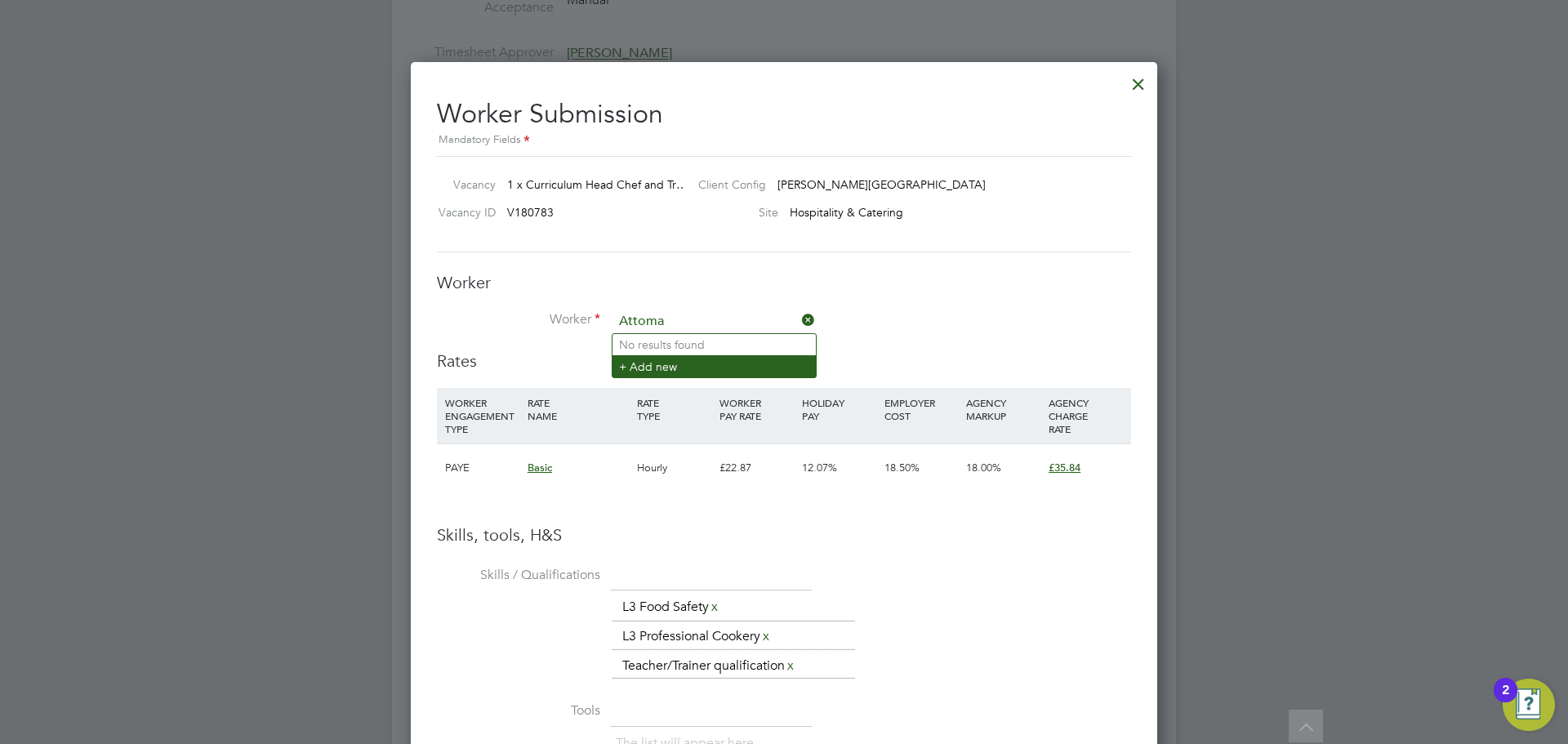
type input "Attoma"
click at [685, 368] on li "+ Add new" at bounding box center [714, 366] width 204 height 22
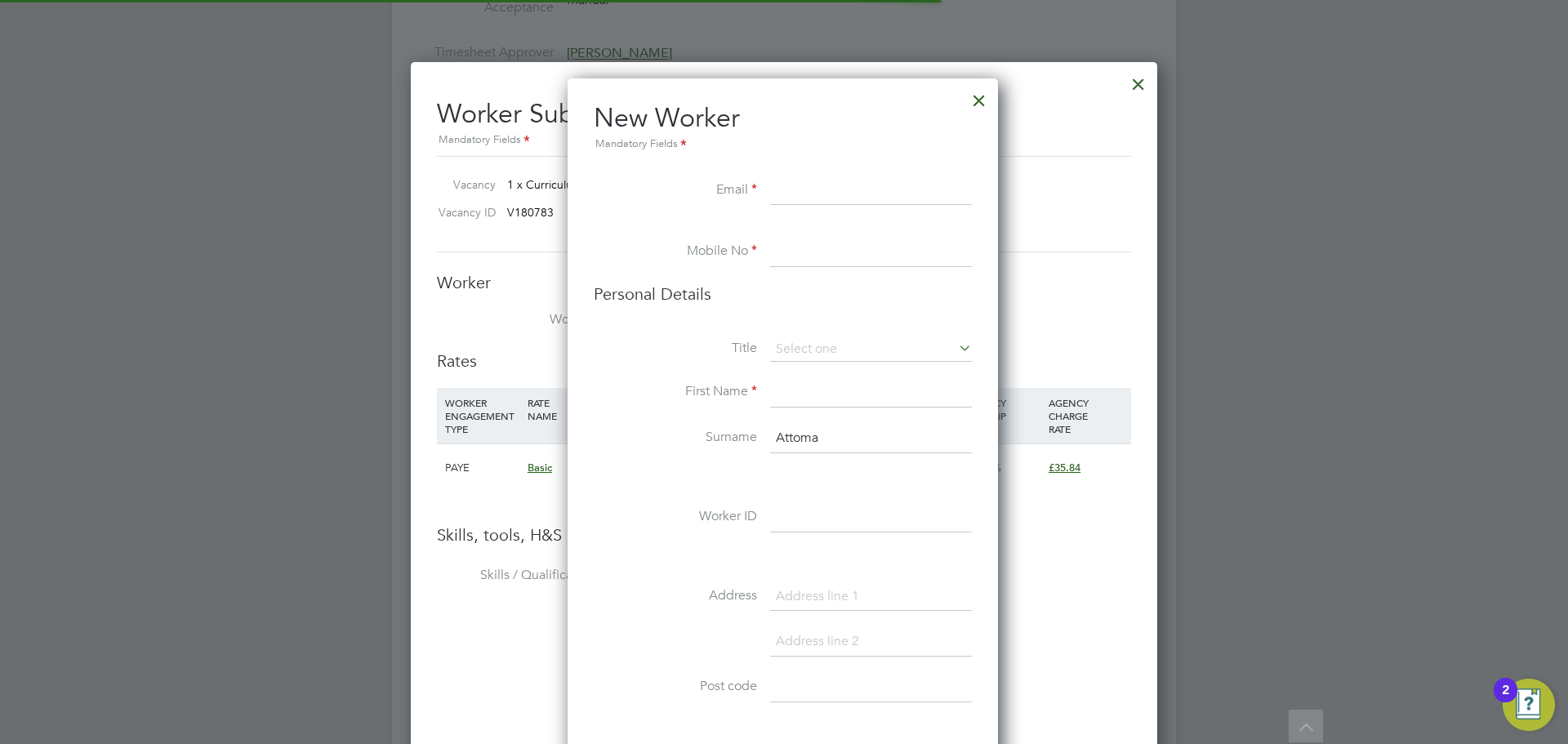
scroll to position [1383, 433]
paste input "mike_mandji@yahoo.co.uk"
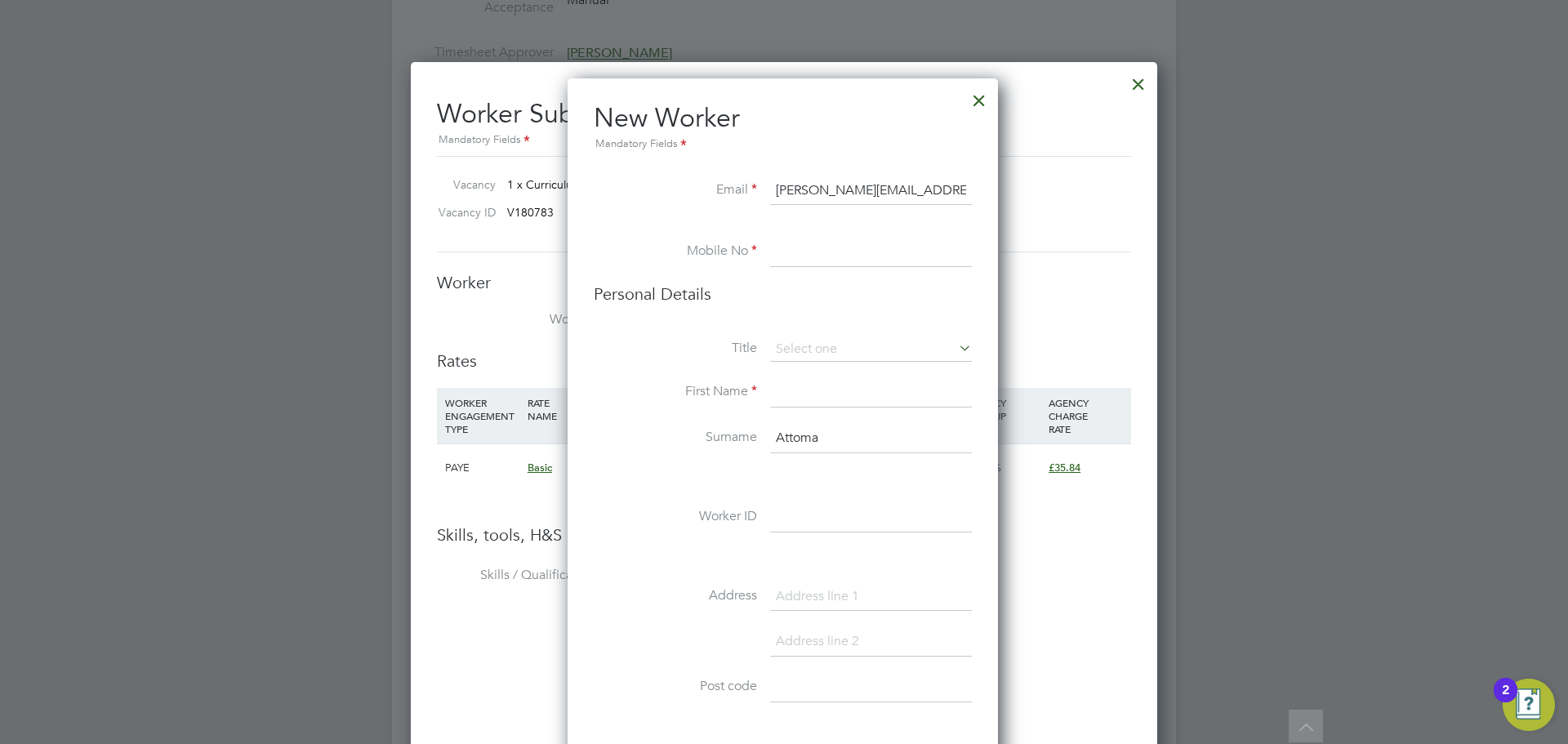
type input "mike_mandji@yahoo.co.uk"
click at [865, 255] on input at bounding box center [871, 253] width 202 height 30
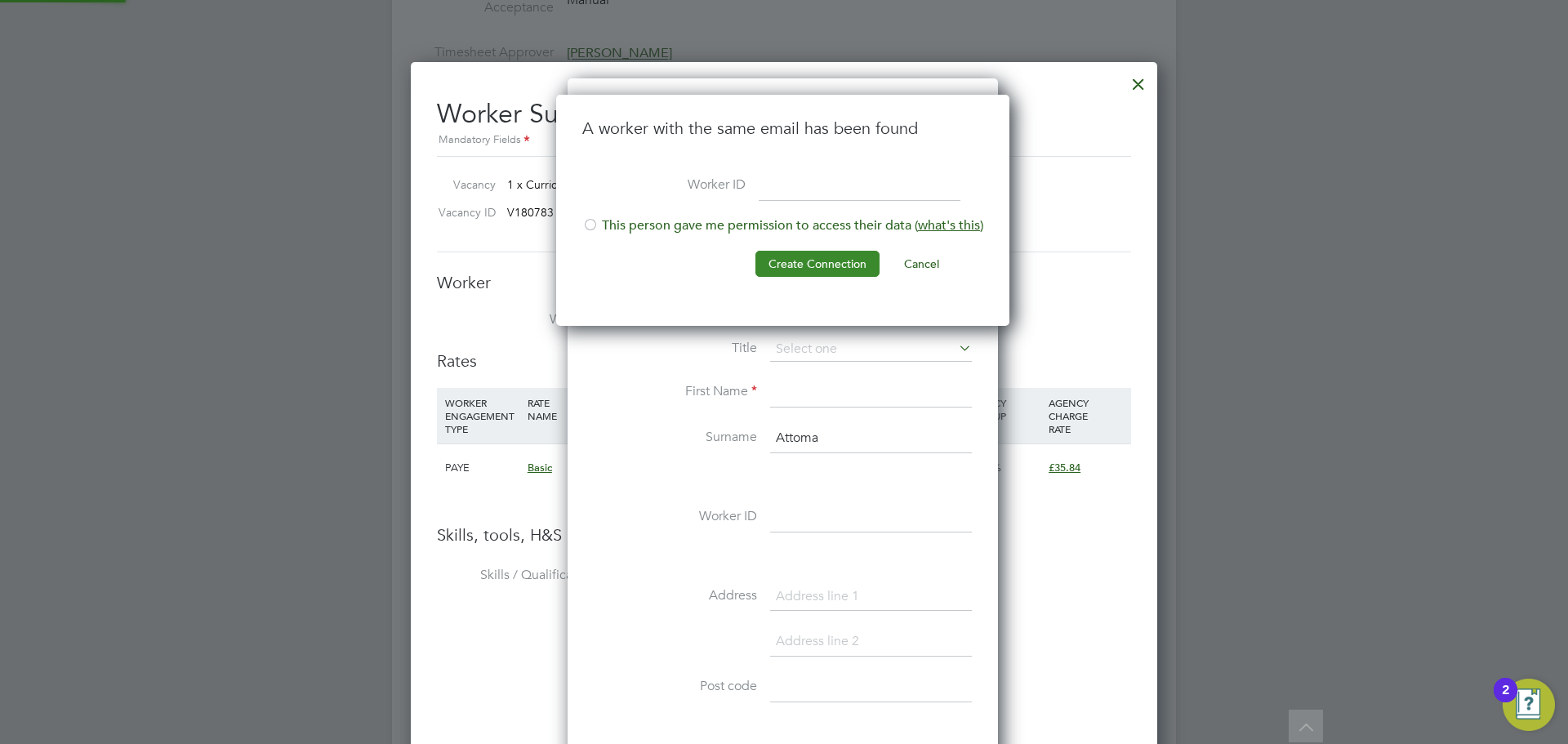
scroll to position [232, 456]
drag, startPoint x: 677, startPoint y: 235, endPoint x: 784, endPoint y: 256, distance: 109.0
click at [678, 235] on li "This person gave me permission to access their data ( what's this )" at bounding box center [782, 234] width 401 height 33
click at [835, 267] on button "Create Connection" at bounding box center [818, 264] width 124 height 26
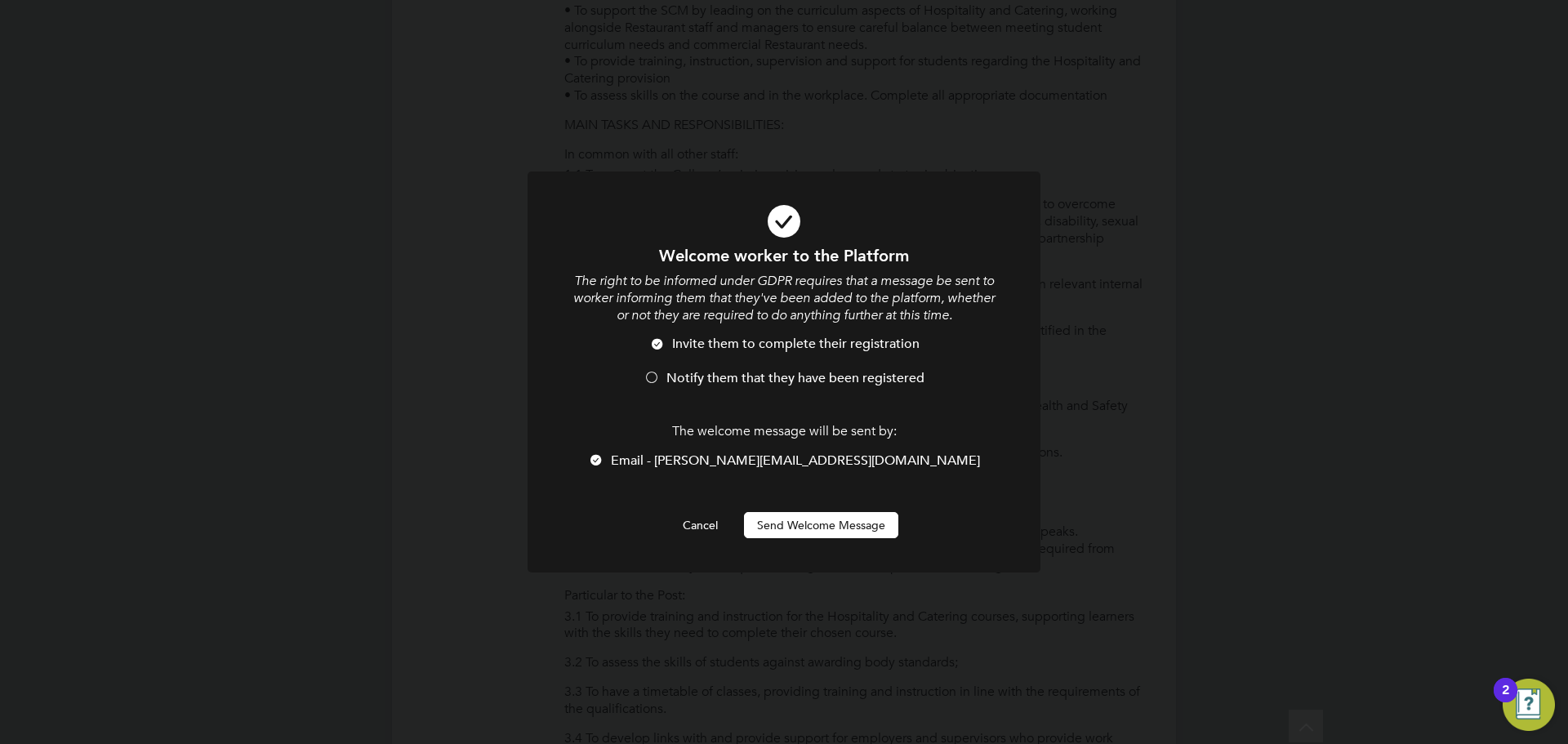
scroll to position [0, 0]
click at [725, 391] on li "Notify them that they have been registered" at bounding box center [784, 387] width 425 height 33
click at [784, 501] on div "Welcome worker to the Platform The right to be informed under GDPR requires tha…" at bounding box center [784, 391] width 425 height 293
click at [795, 531] on button "Send Welcome Message" at bounding box center [821, 526] width 154 height 26
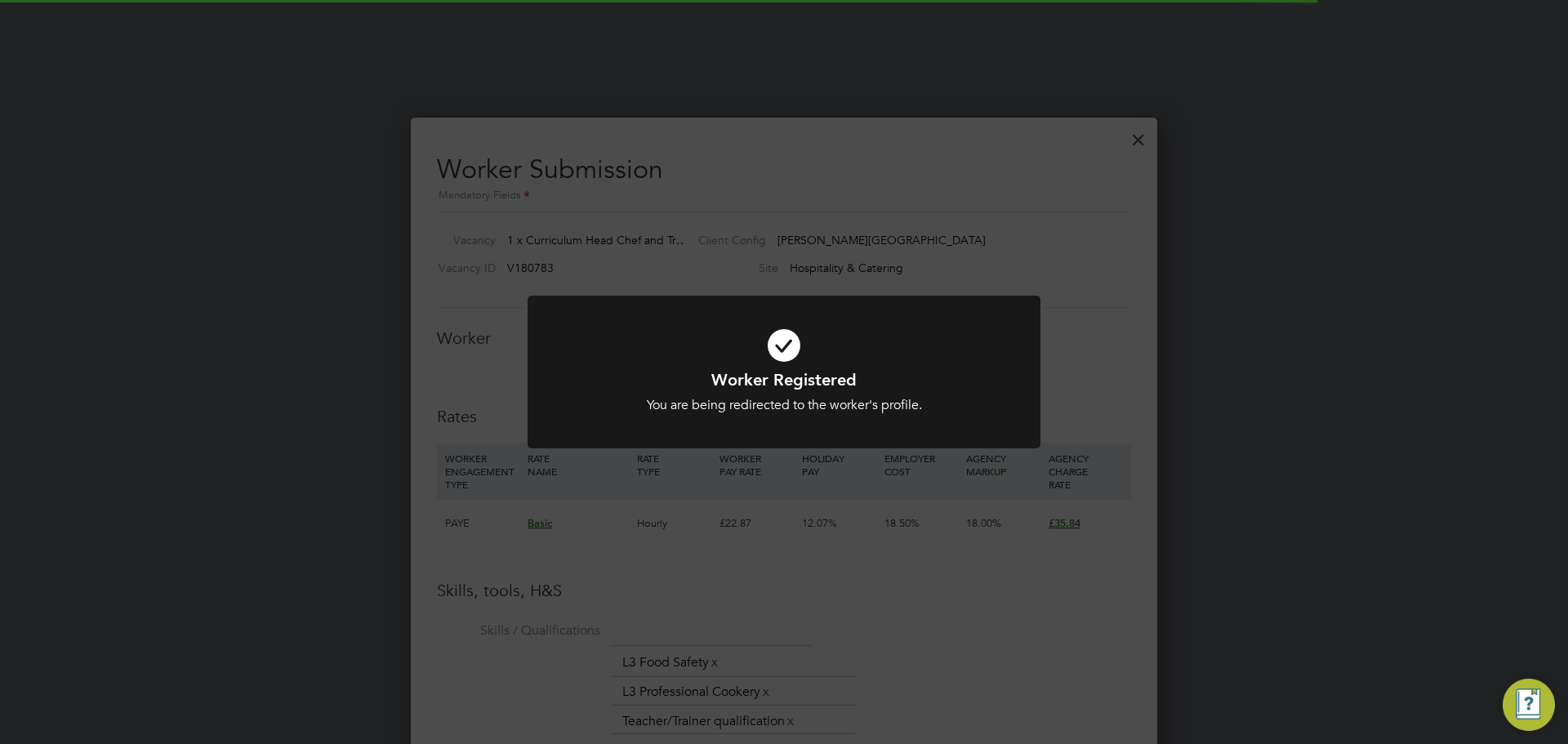
scroll to position [2614, 0]
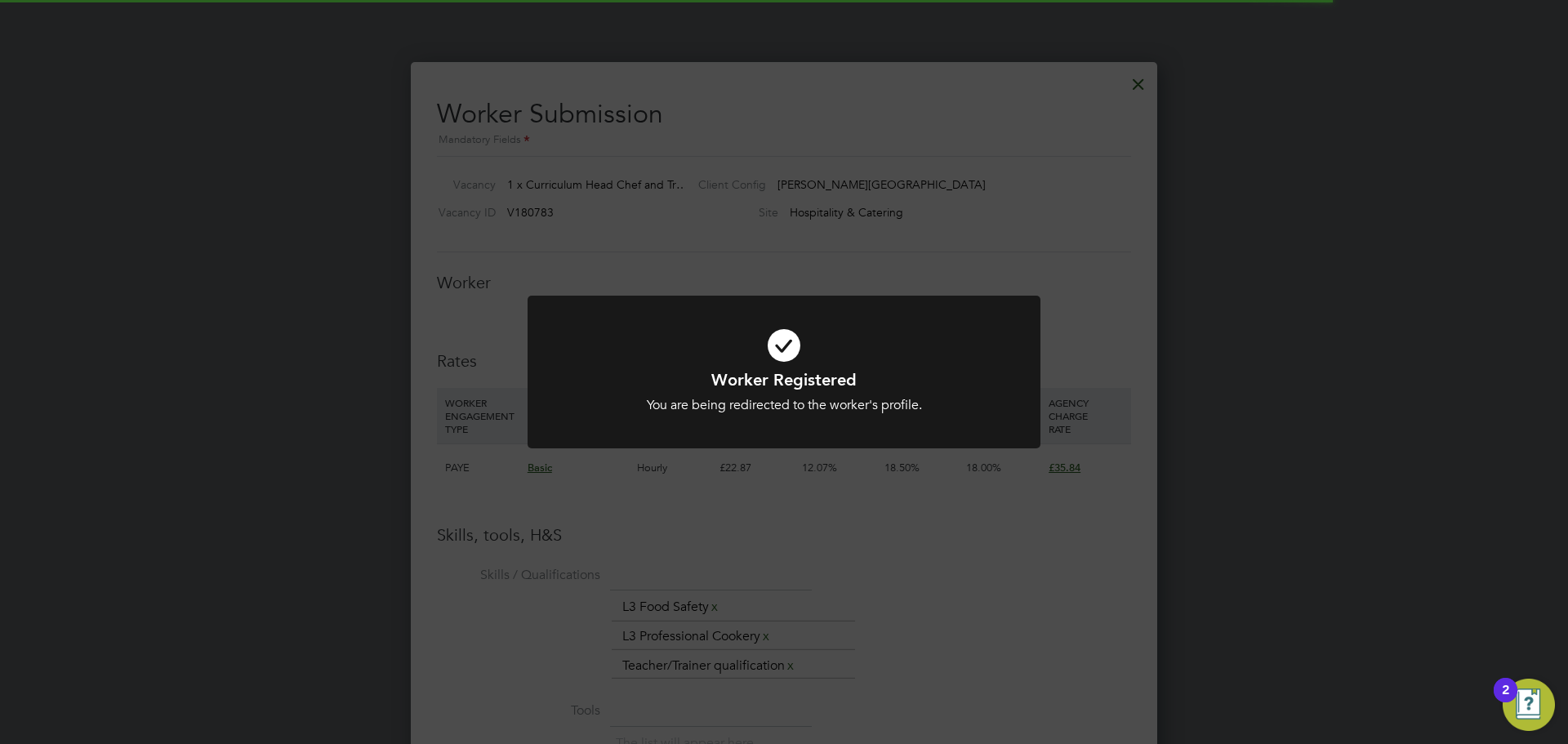
click at [938, 499] on div "Worker Registered You are being redirected to the worker's profile. Cancel Okay" at bounding box center [784, 372] width 1568 height 744
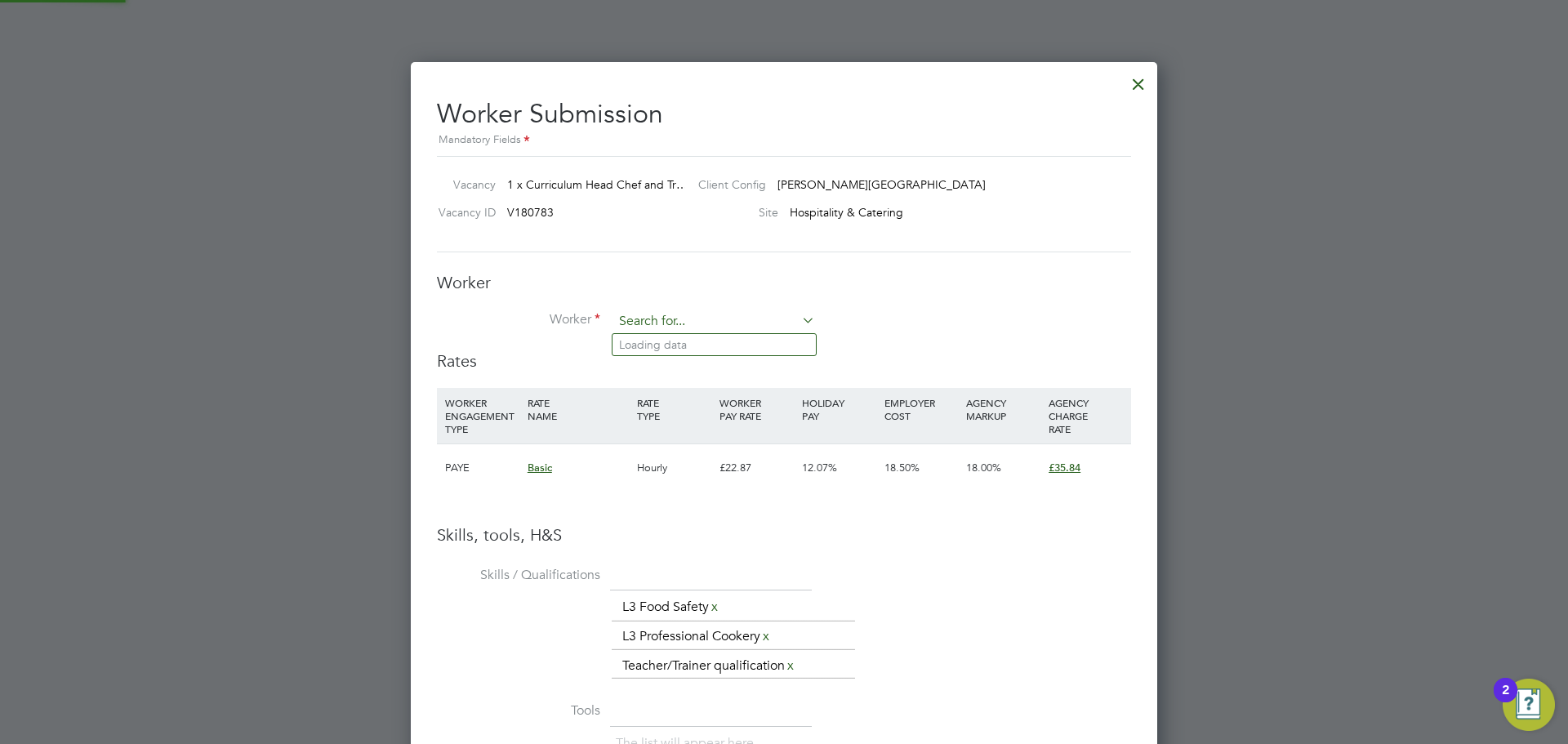
click at [652, 316] on input at bounding box center [714, 322] width 202 height 24
drag, startPoint x: 740, startPoint y: 349, endPoint x: 722, endPoint y: 353, distance: 18.4
click at [741, 348] on li "Attoma Mandij" at bounding box center [714, 345] width 204 height 22
type input "Attoma Mandij"
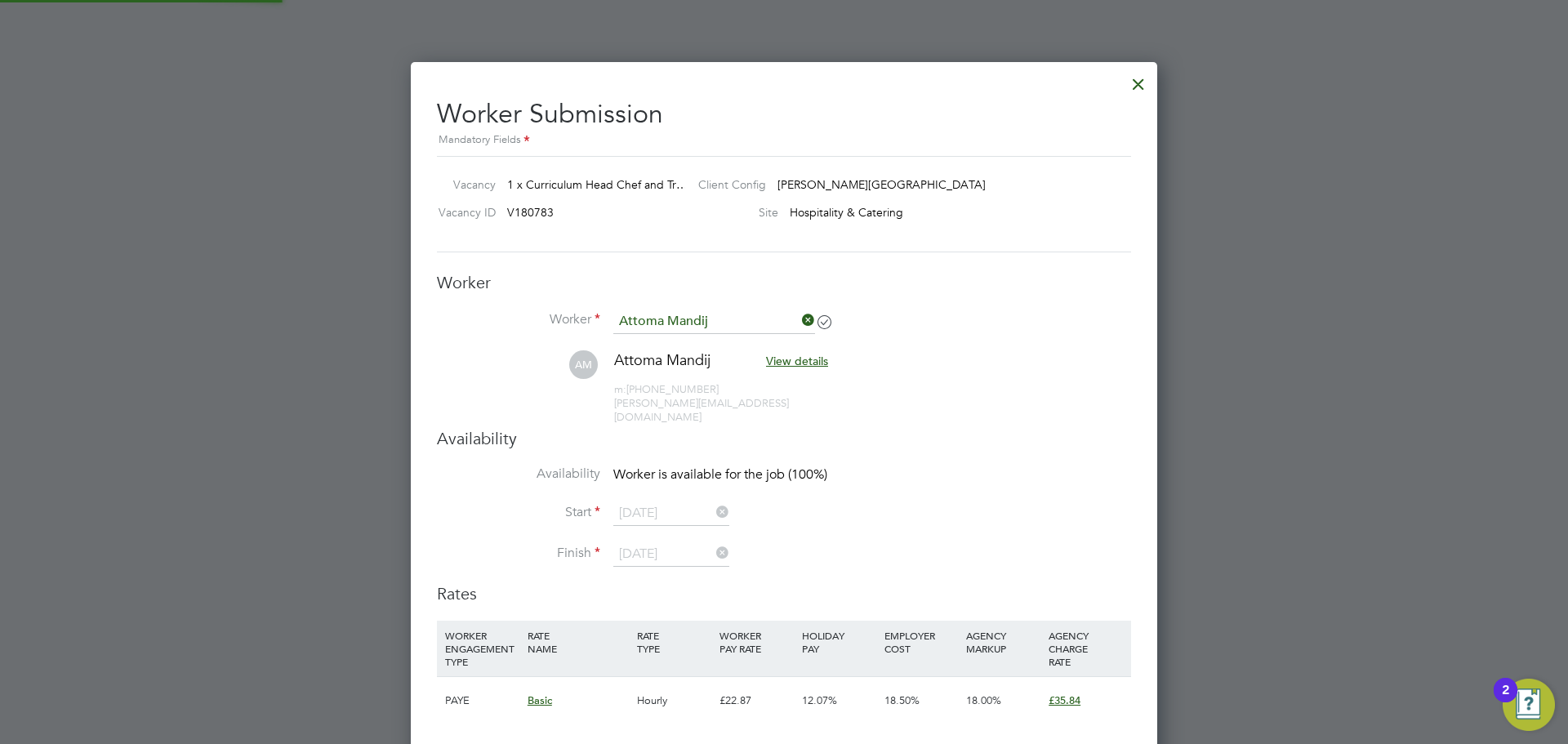
scroll to position [1414, 747]
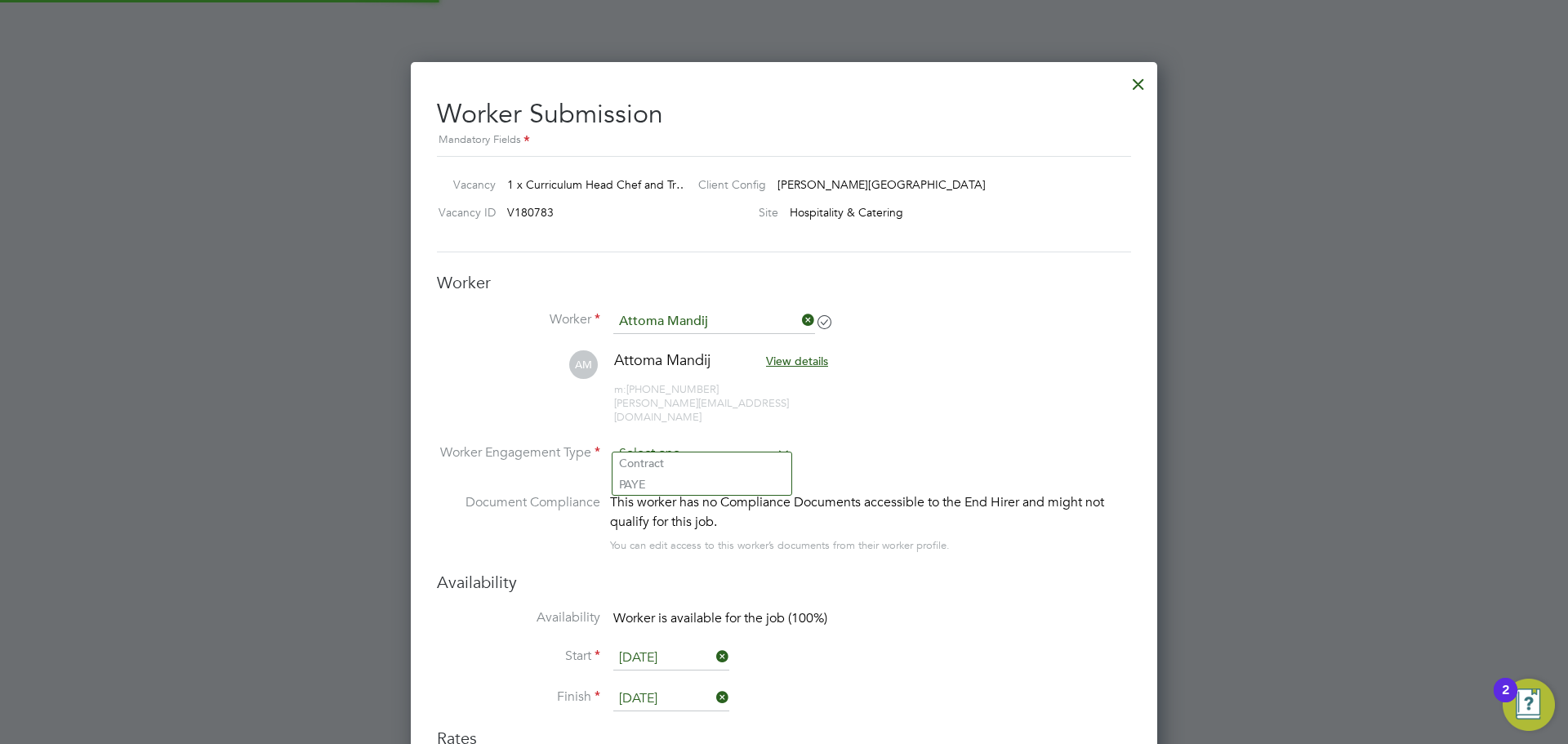
click at [689, 442] on input at bounding box center [702, 454] width 178 height 24
click at [685, 488] on li "PAYE" at bounding box center [701, 484] width 179 height 21
type input "PAYE"
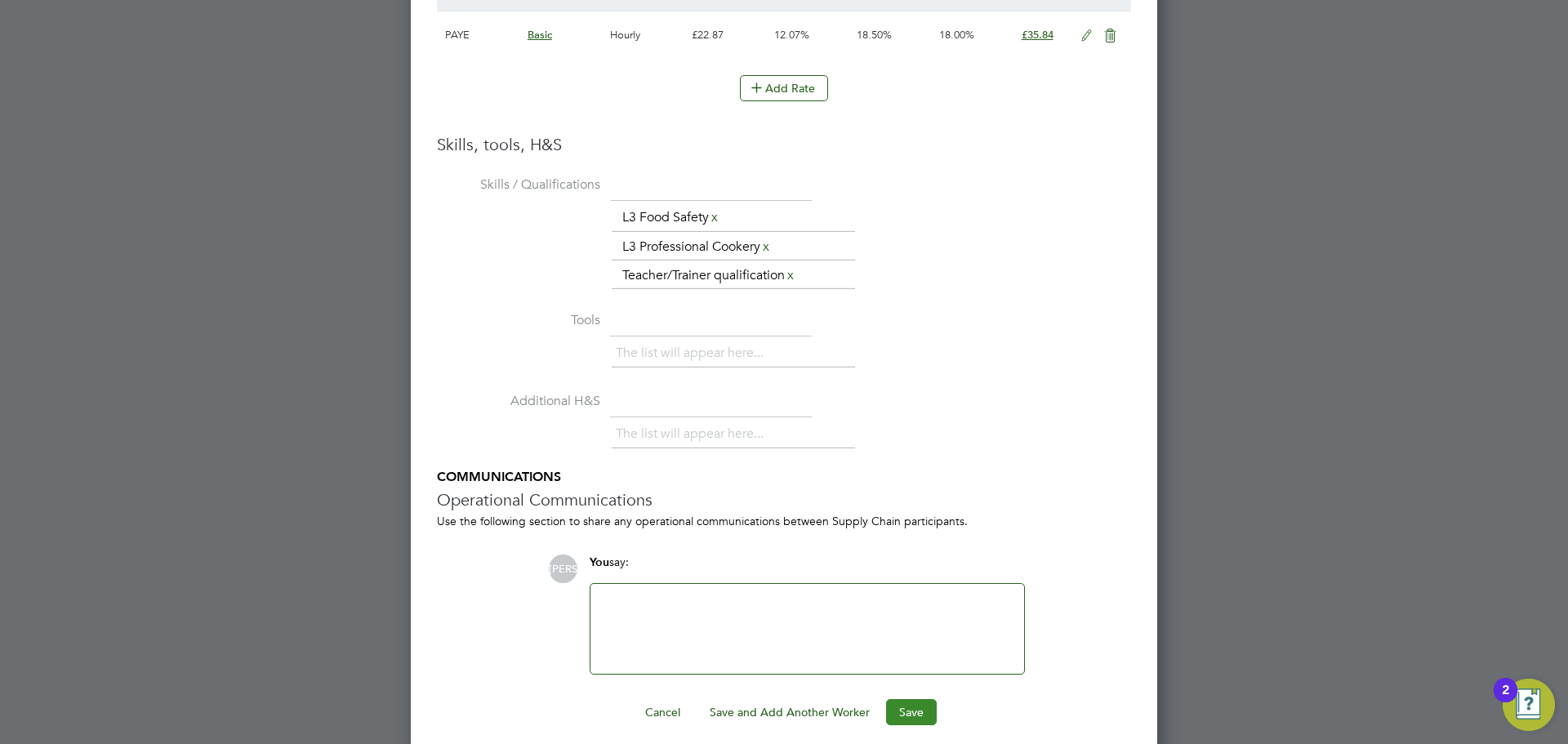
click at [910, 702] on button "Save" at bounding box center [911, 713] width 51 height 26
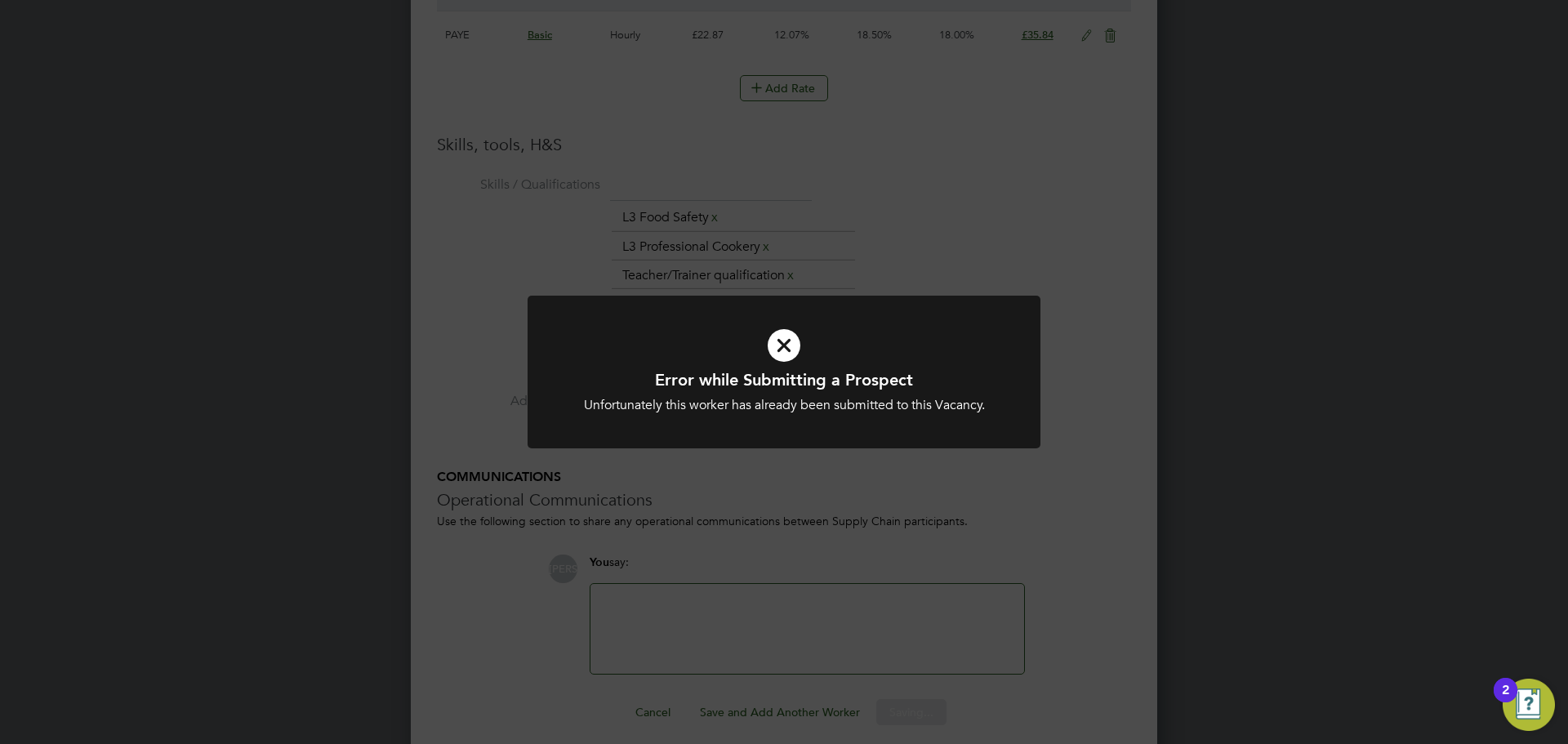
drag, startPoint x: 1060, startPoint y: 481, endPoint x: 1049, endPoint y: 488, distance: 13.0
click at [1060, 482] on div "Error while Submitting a Prospect Unfortunately this worker has already been su…" at bounding box center [784, 372] width 1568 height 744
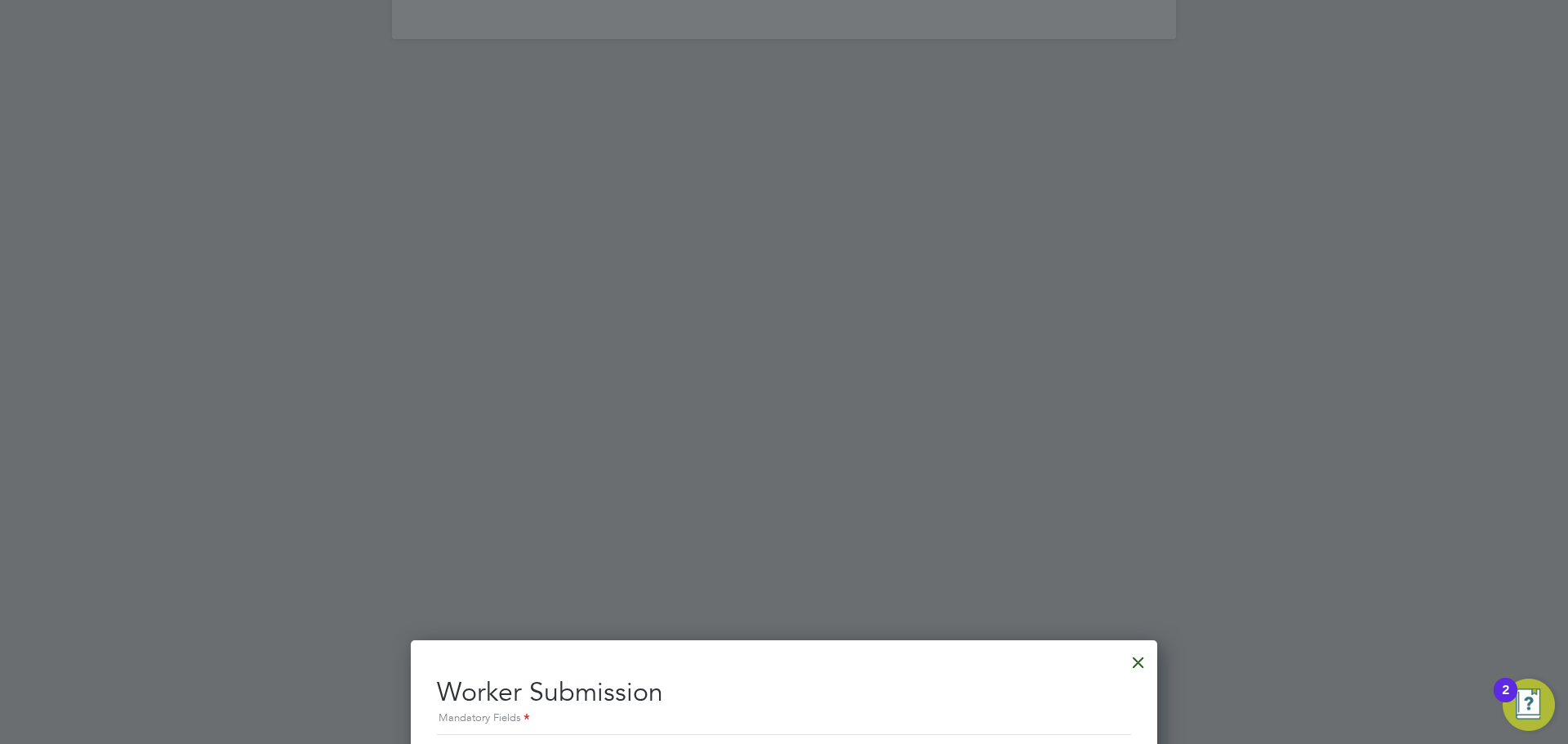
click at [1133, 659] on div at bounding box center [1139, 659] width 30 height 30
